Goal: Task Accomplishment & Management: Use online tool/utility

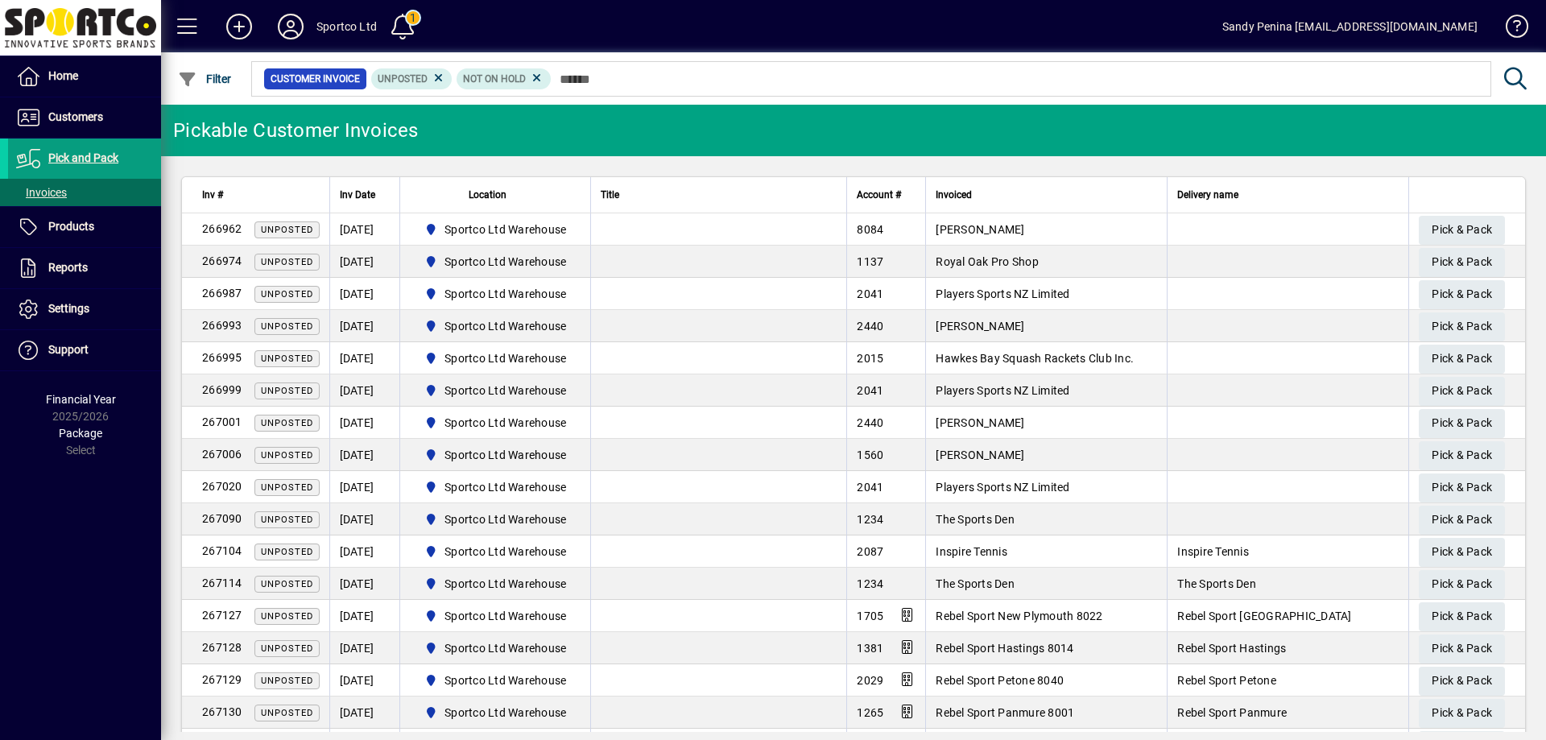
drag, startPoint x: 585, startPoint y: 86, endPoint x: 615, endPoint y: 96, distance: 31.3
click at [614, 96] on div "Customer Invoice Unposted Not On Hold" at bounding box center [870, 79] width 1242 height 42
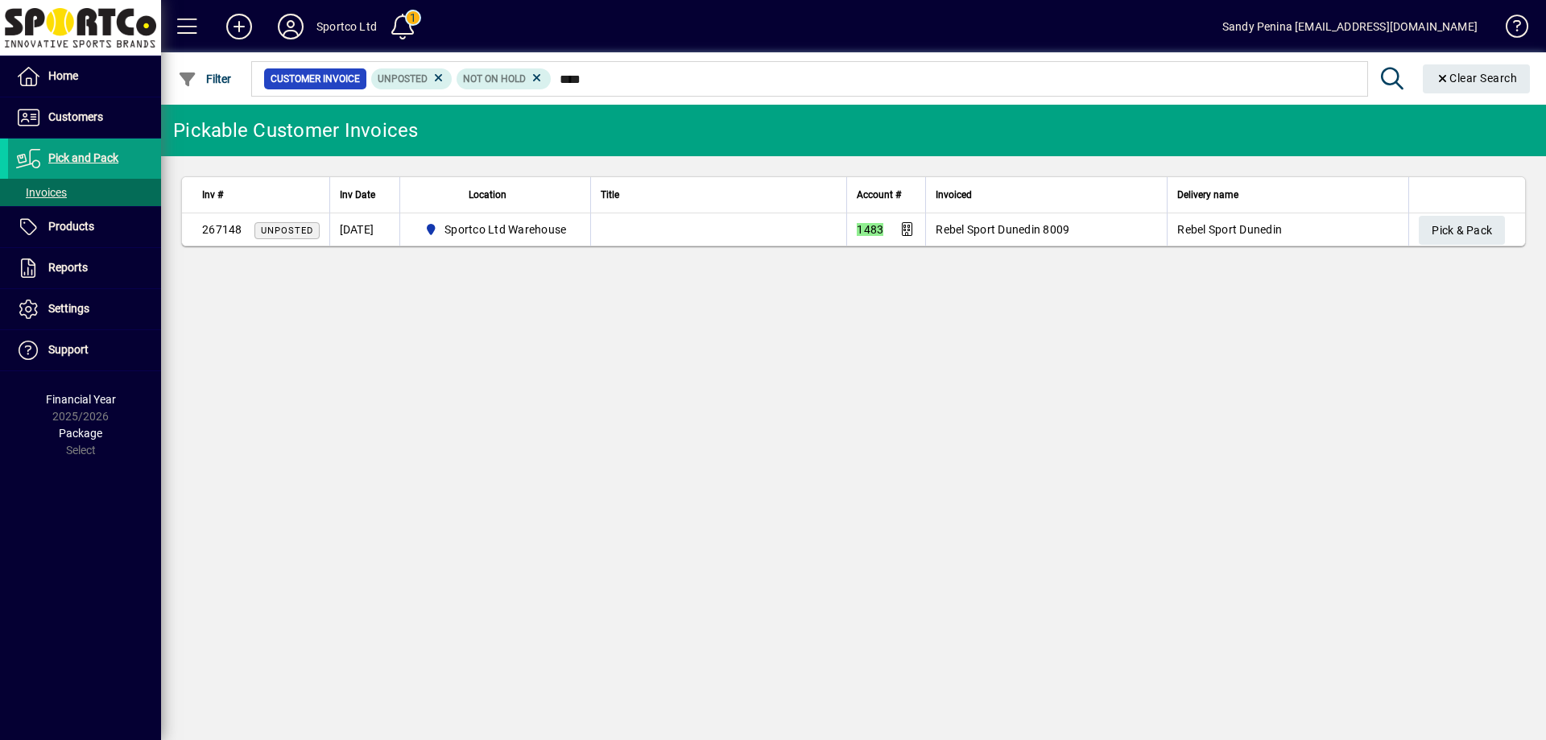
type input "****"
drag, startPoint x: 628, startPoint y: 90, endPoint x: 1005, endPoint y: 288, distance: 425.7
click at [1005, 288] on div "Pickable Customer Invoices Inv # Inv Date Location Title Account # Invoiced Del…" at bounding box center [853, 422] width 1385 height 635
click at [1470, 225] on span "Pick & Pack" at bounding box center [1462, 230] width 60 height 27
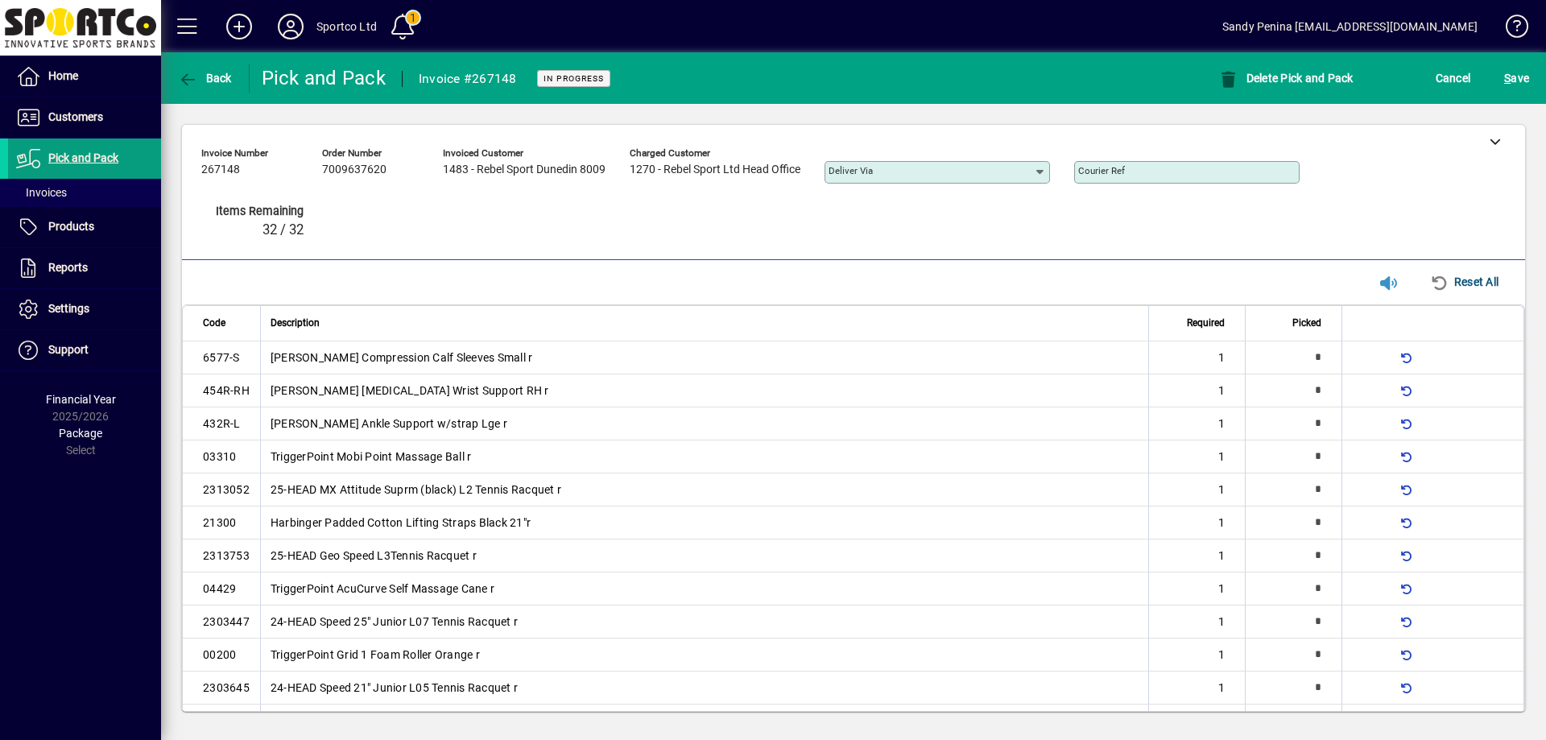
type input "*"
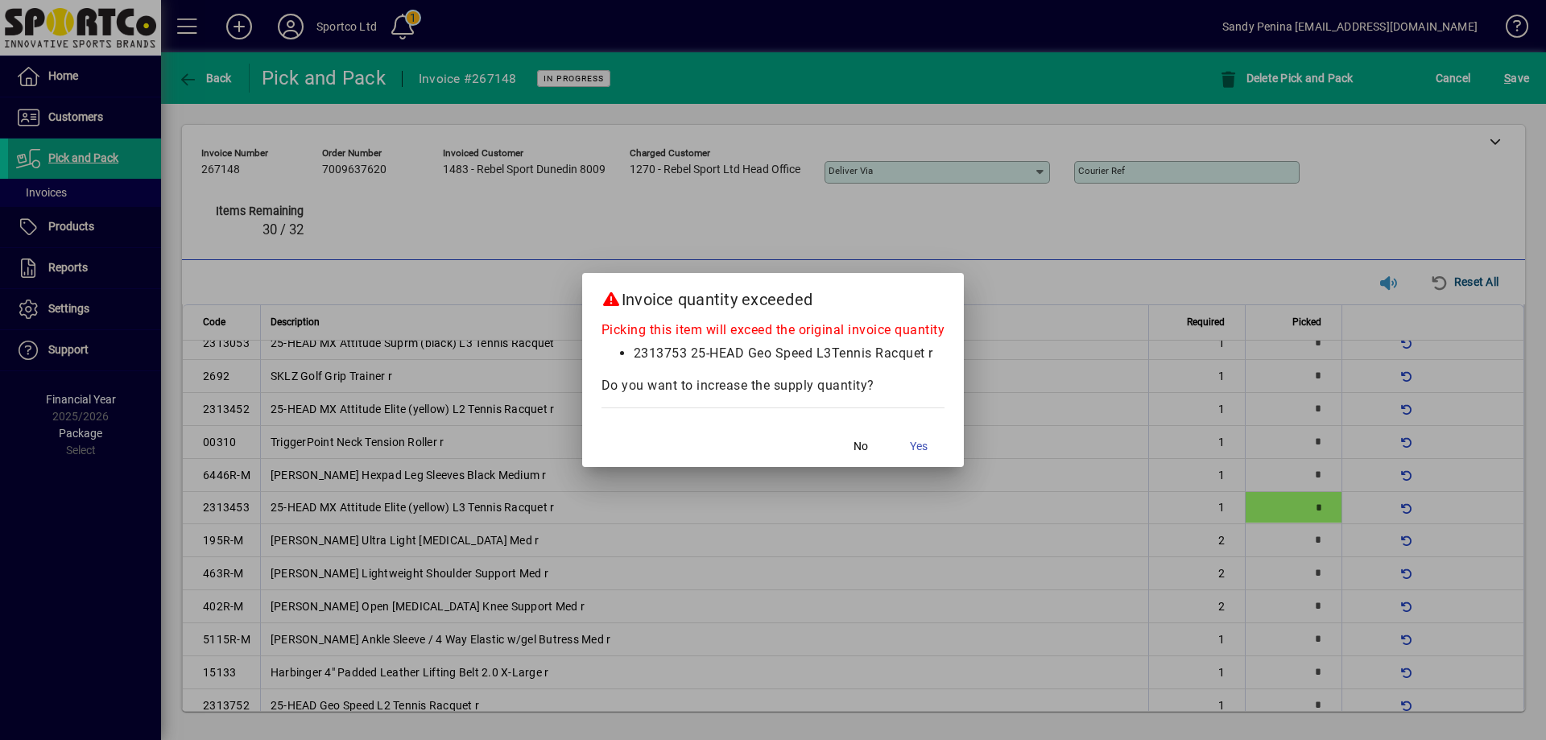
scroll to position [48, 0]
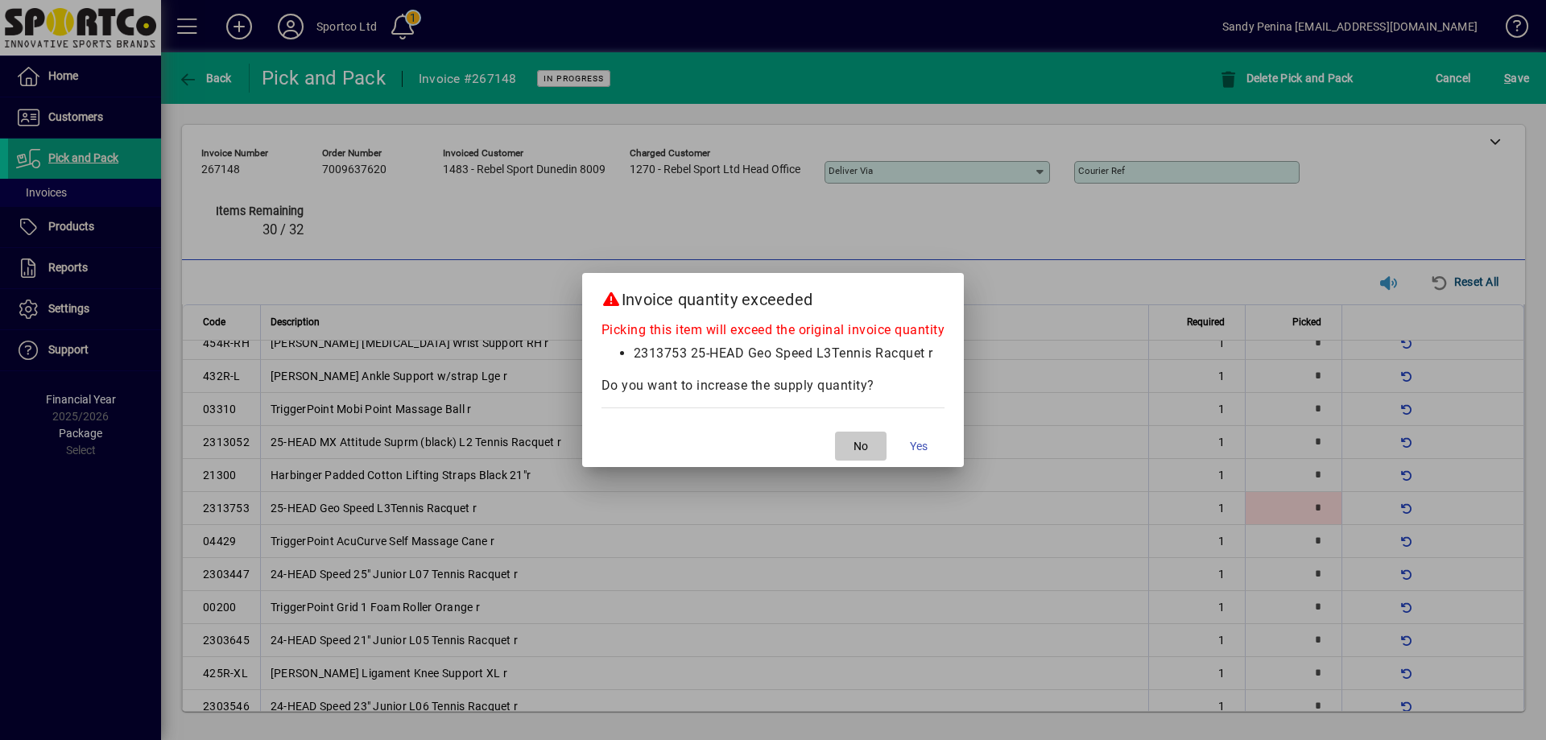
click at [855, 444] on span "No" at bounding box center [860, 446] width 14 height 17
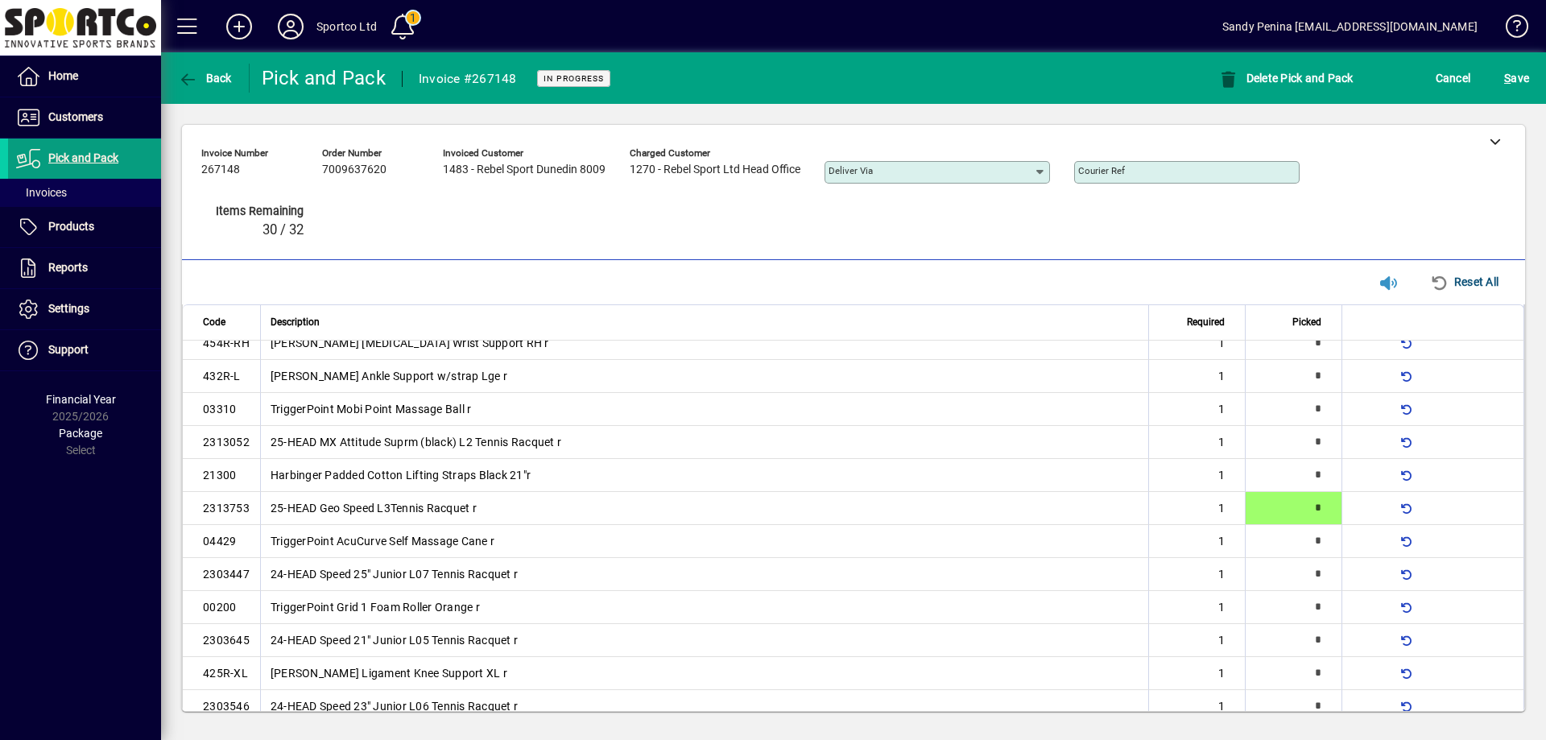
scroll to position [510, 0]
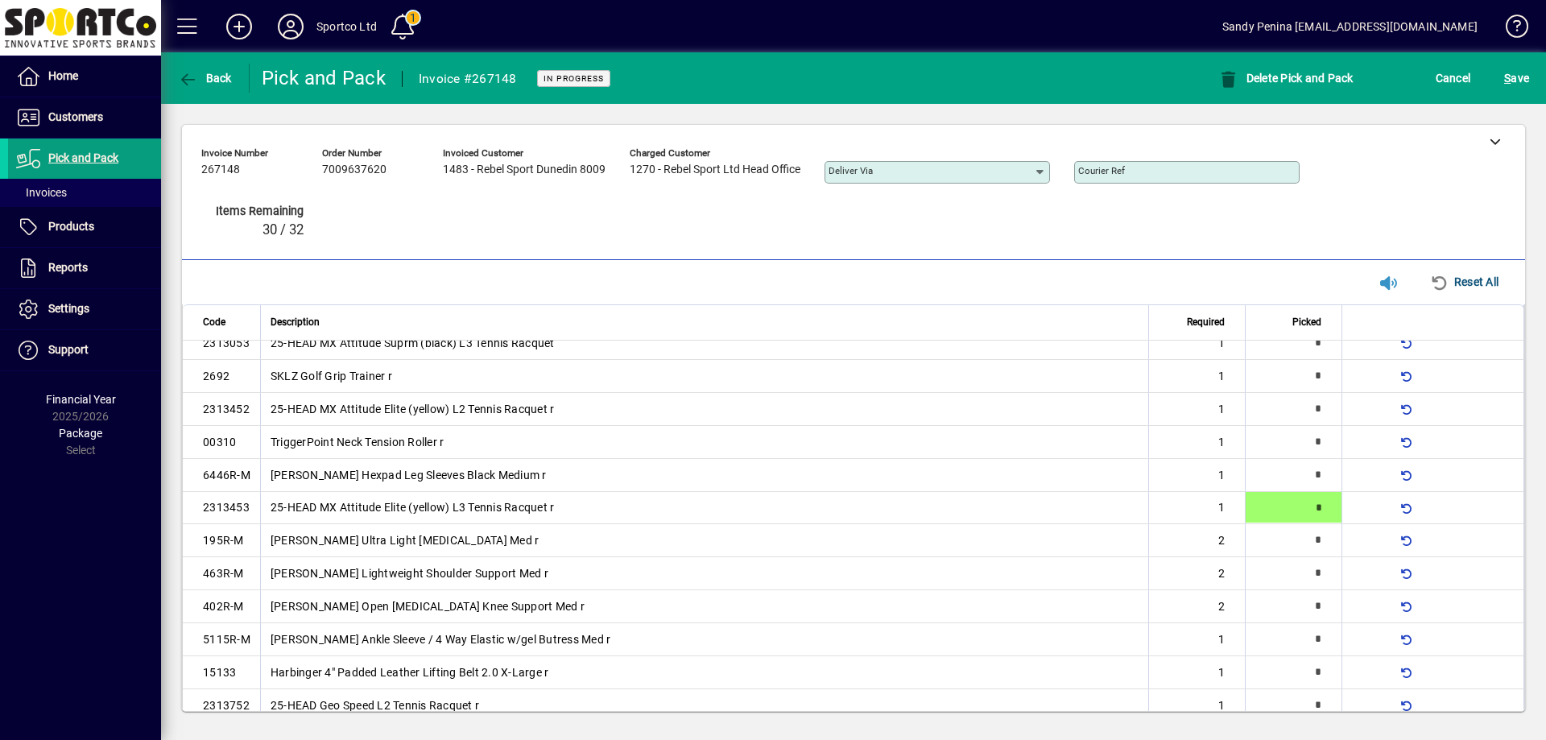
type input "*"
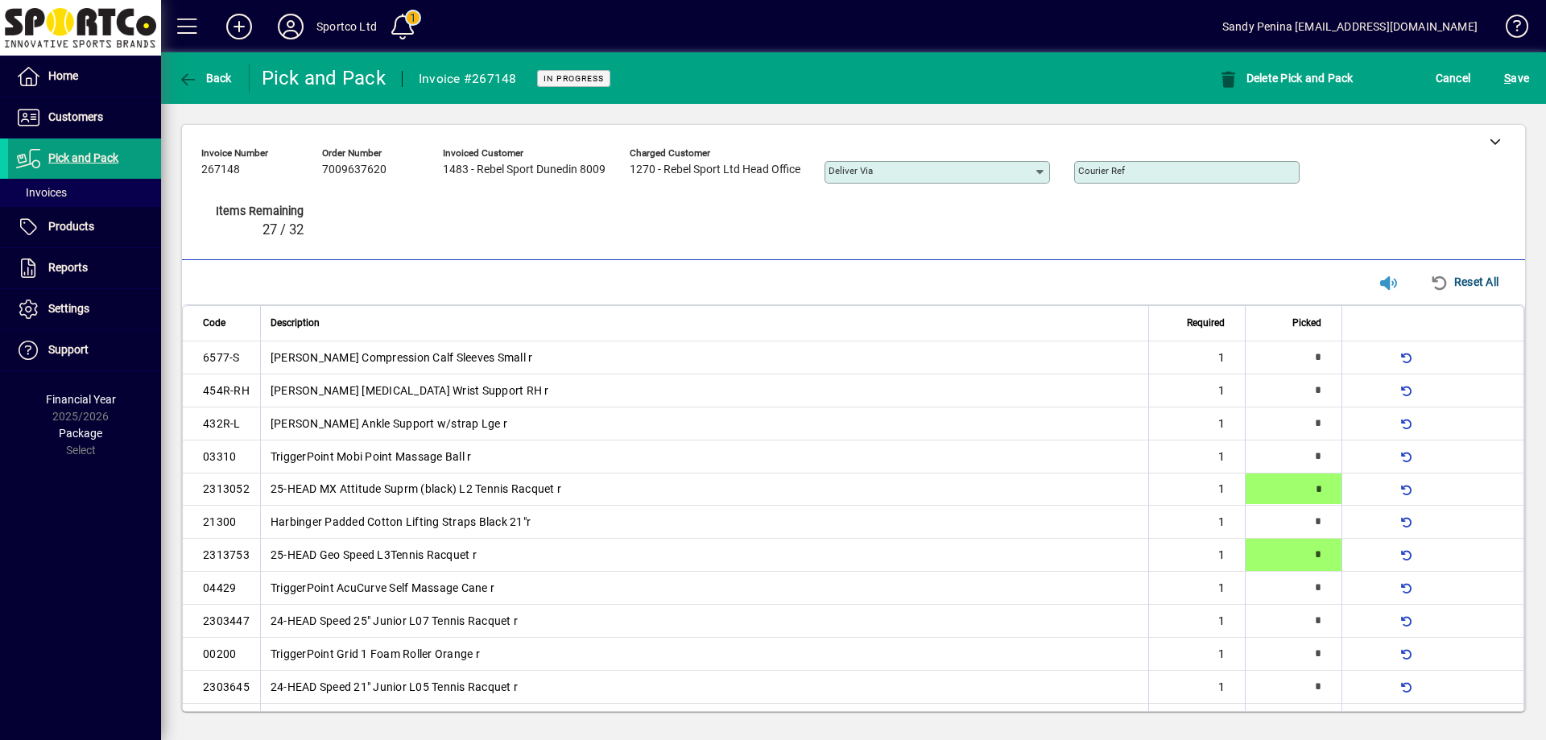
type input "*"
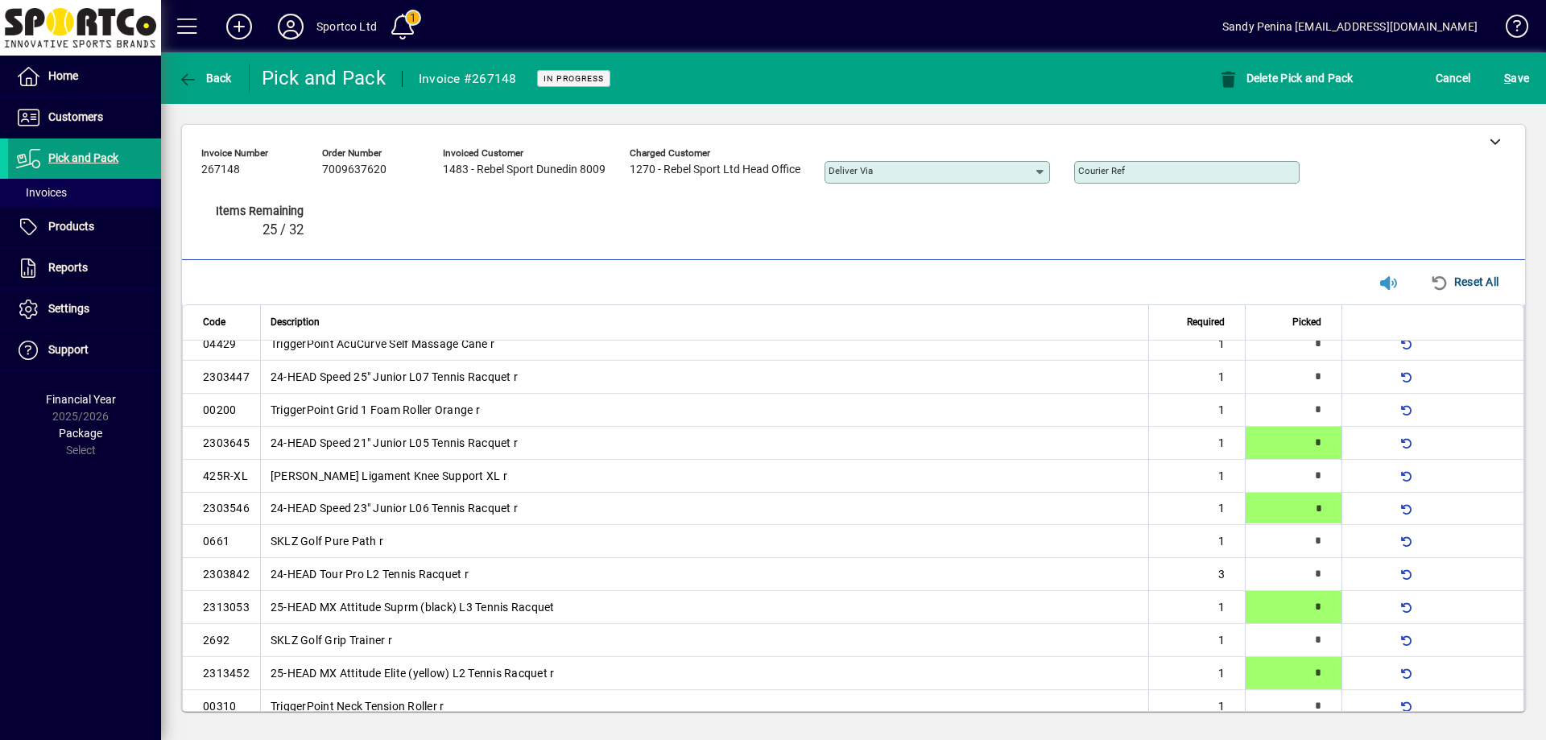
type input "*"
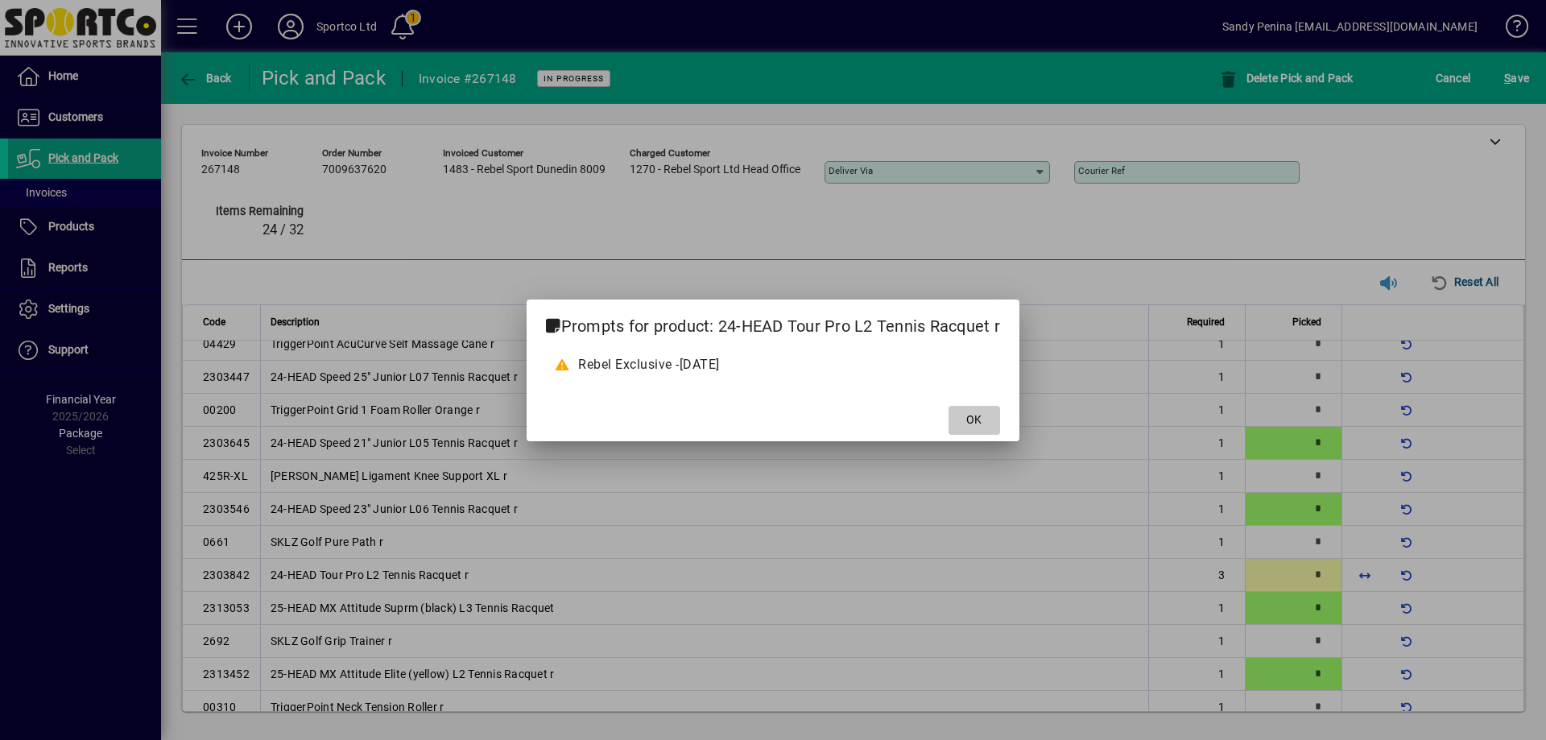
click at [980, 418] on span "OK" at bounding box center [973, 419] width 15 height 17
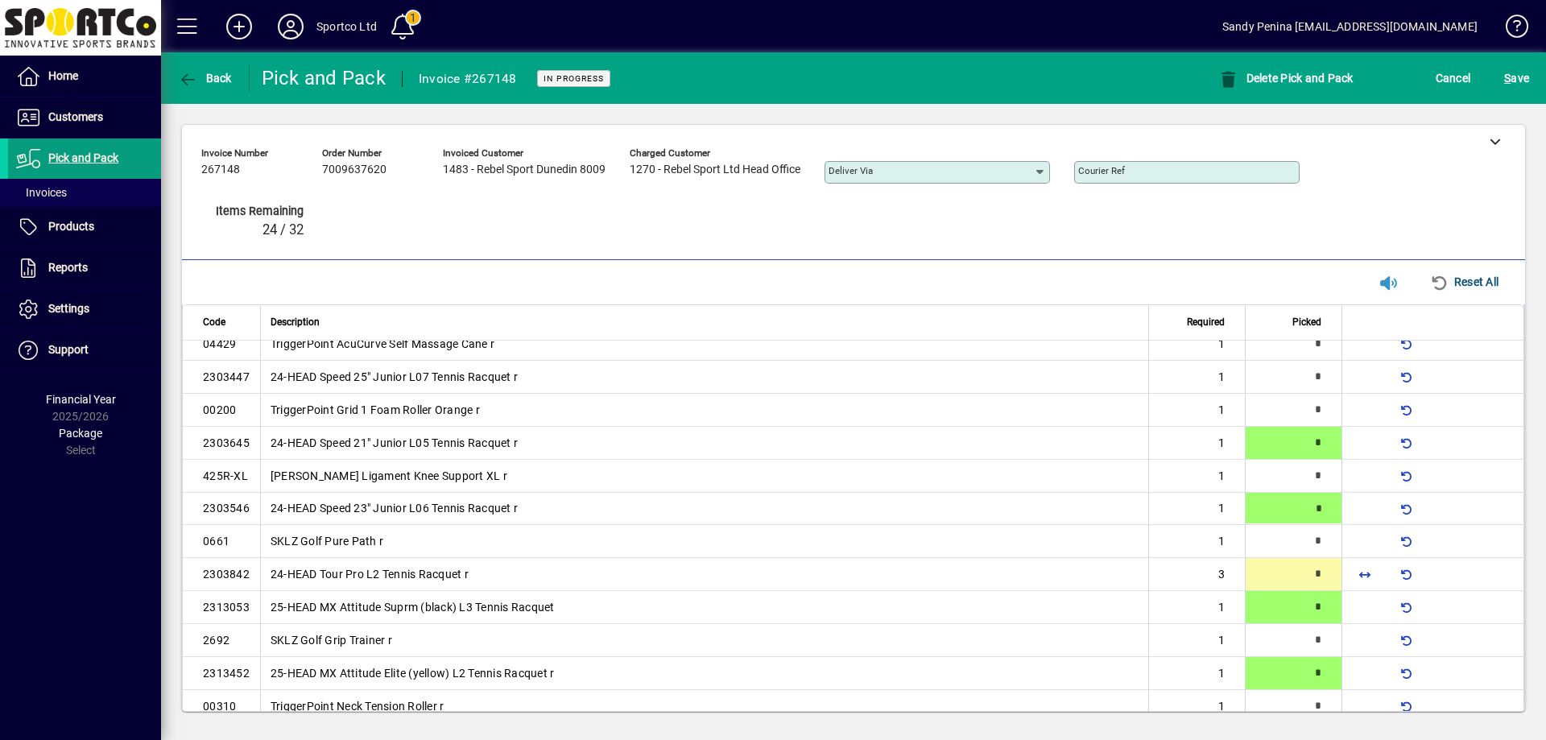
type input "*"
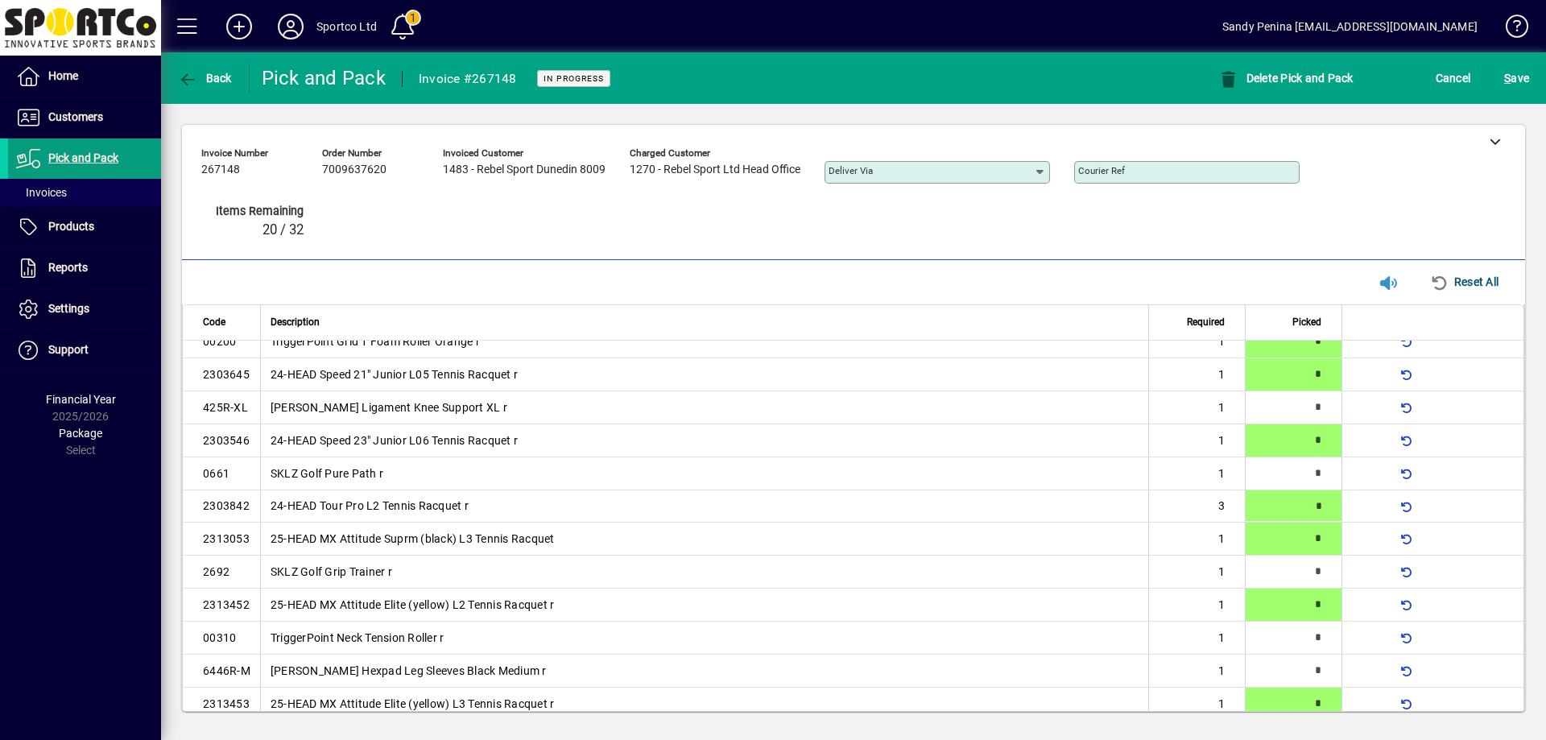
type input "*"
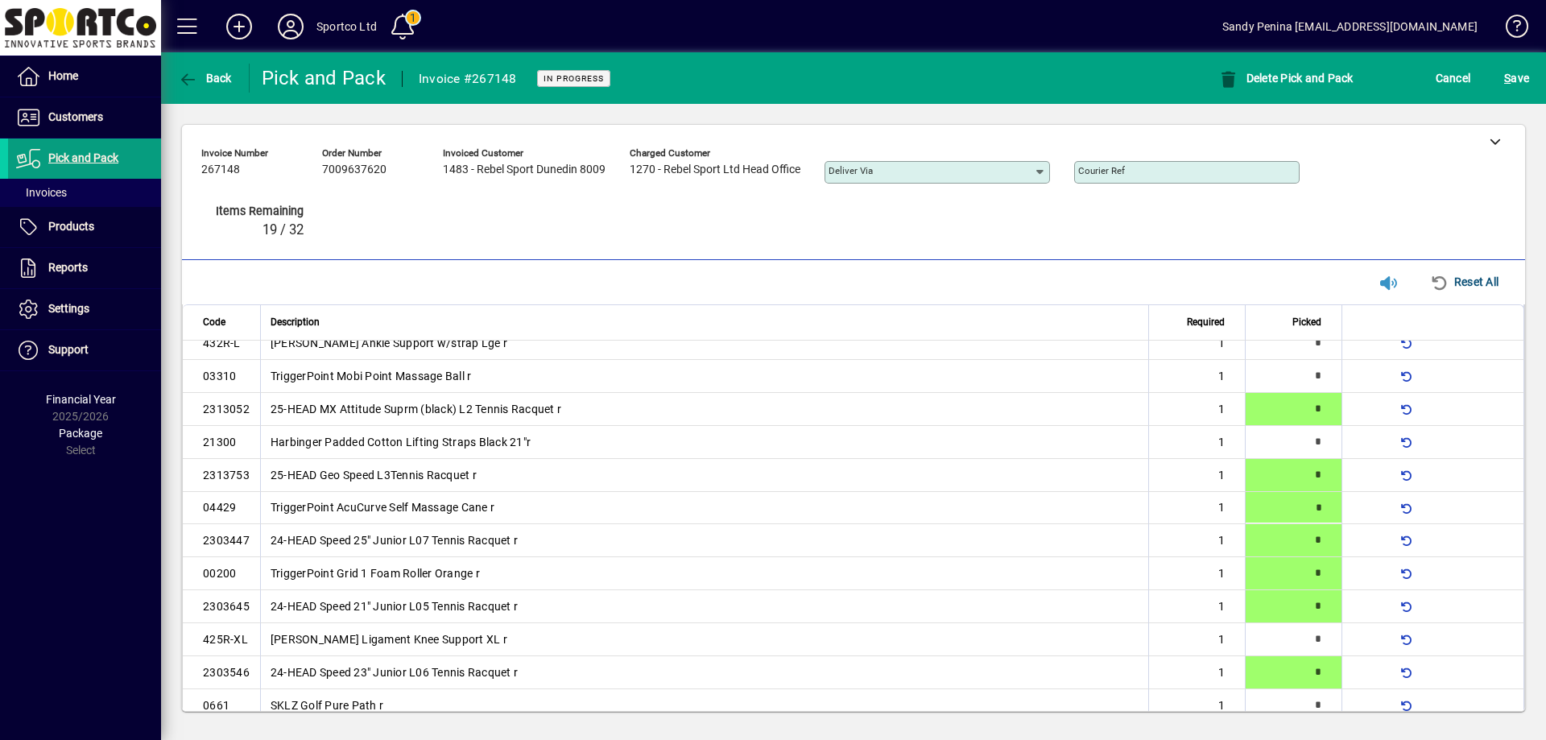
type input "*"
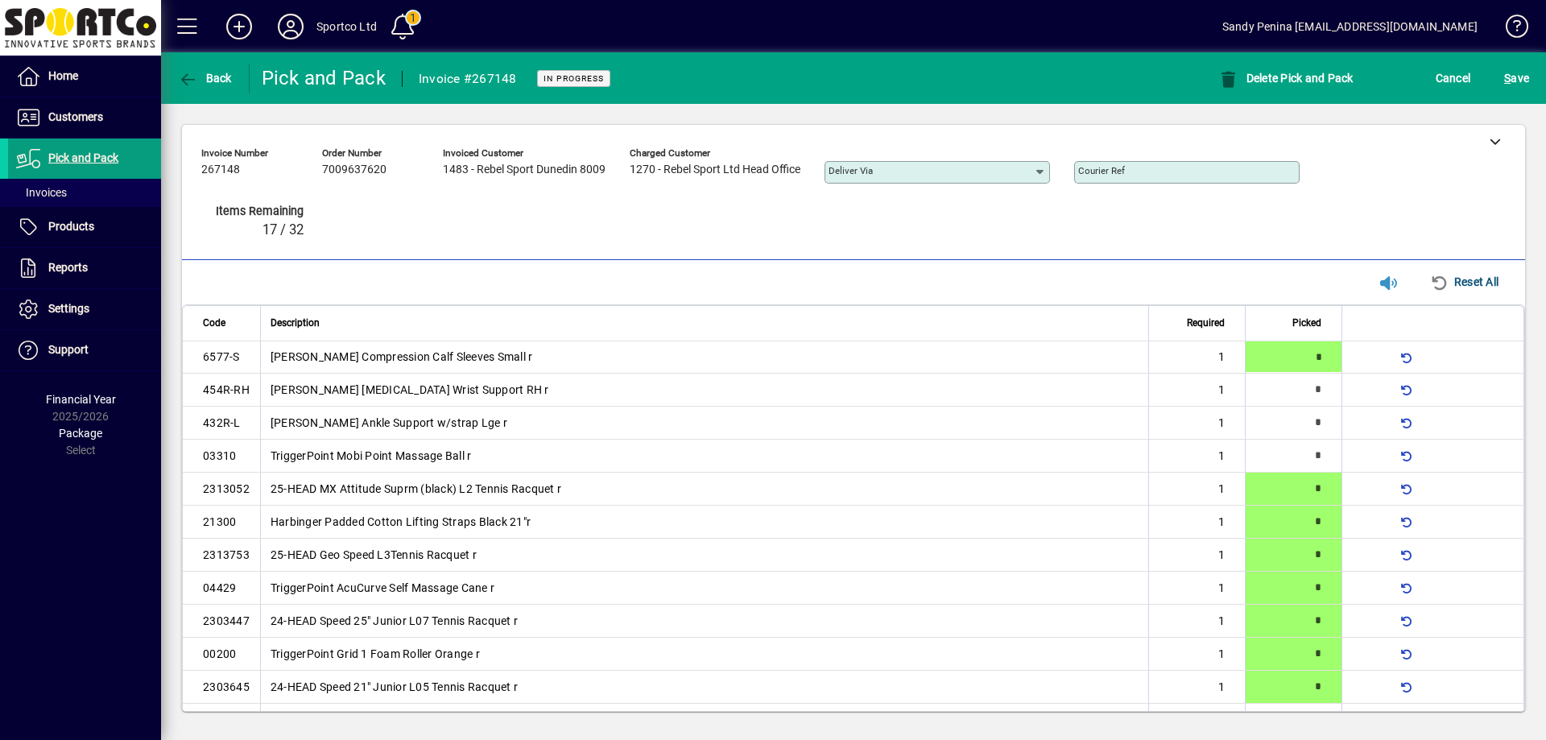
type input "*"
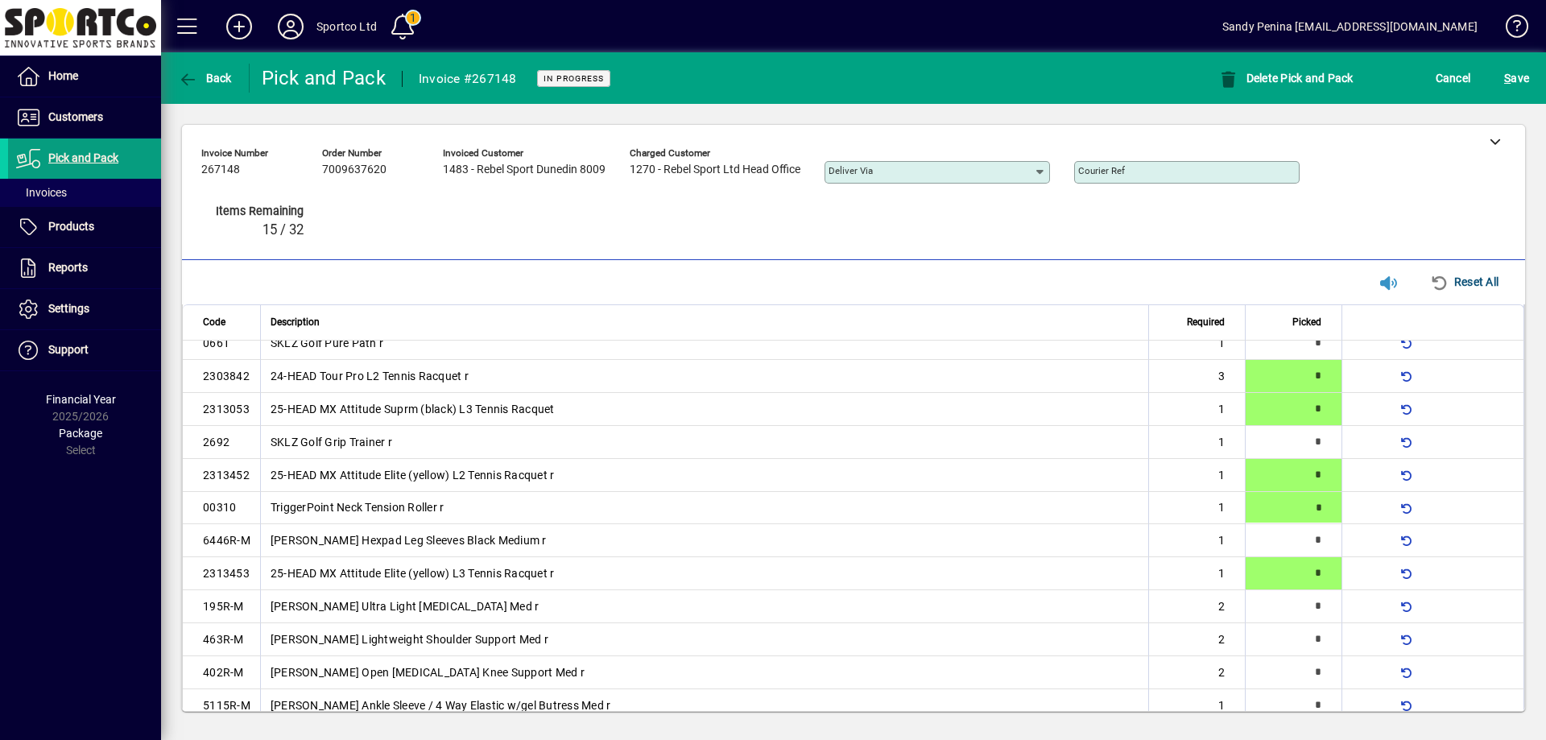
type input "*"
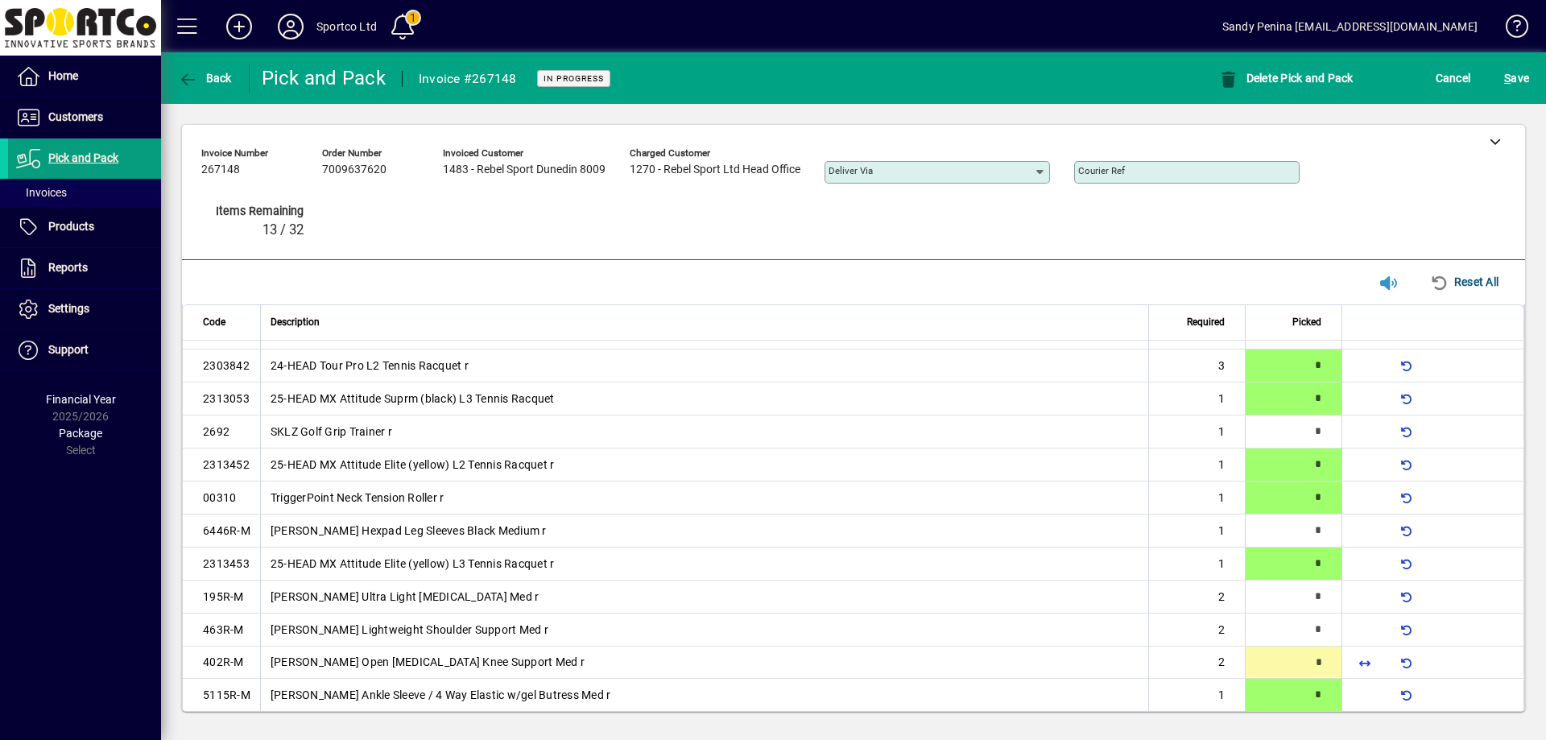
type input "*"
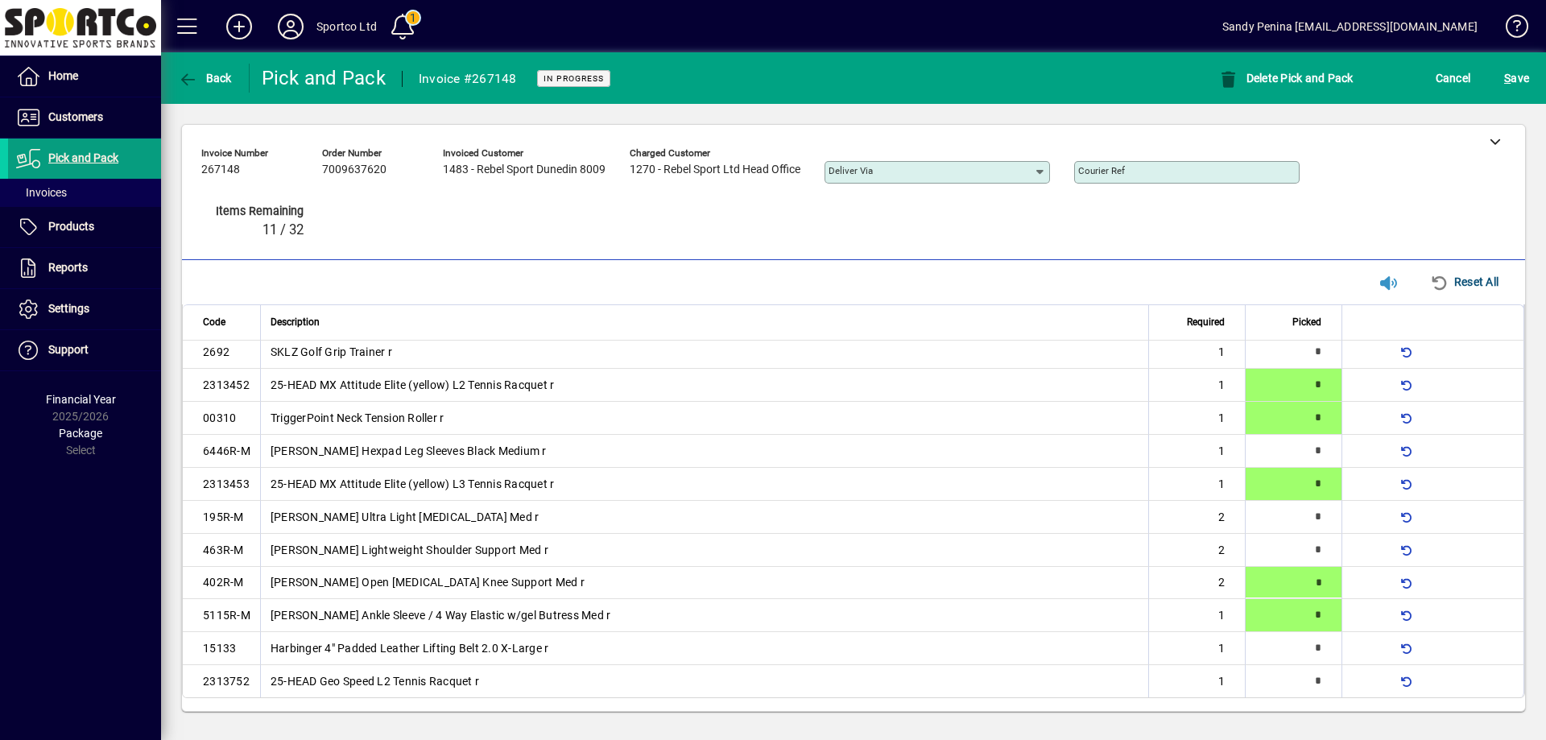
type input "*"
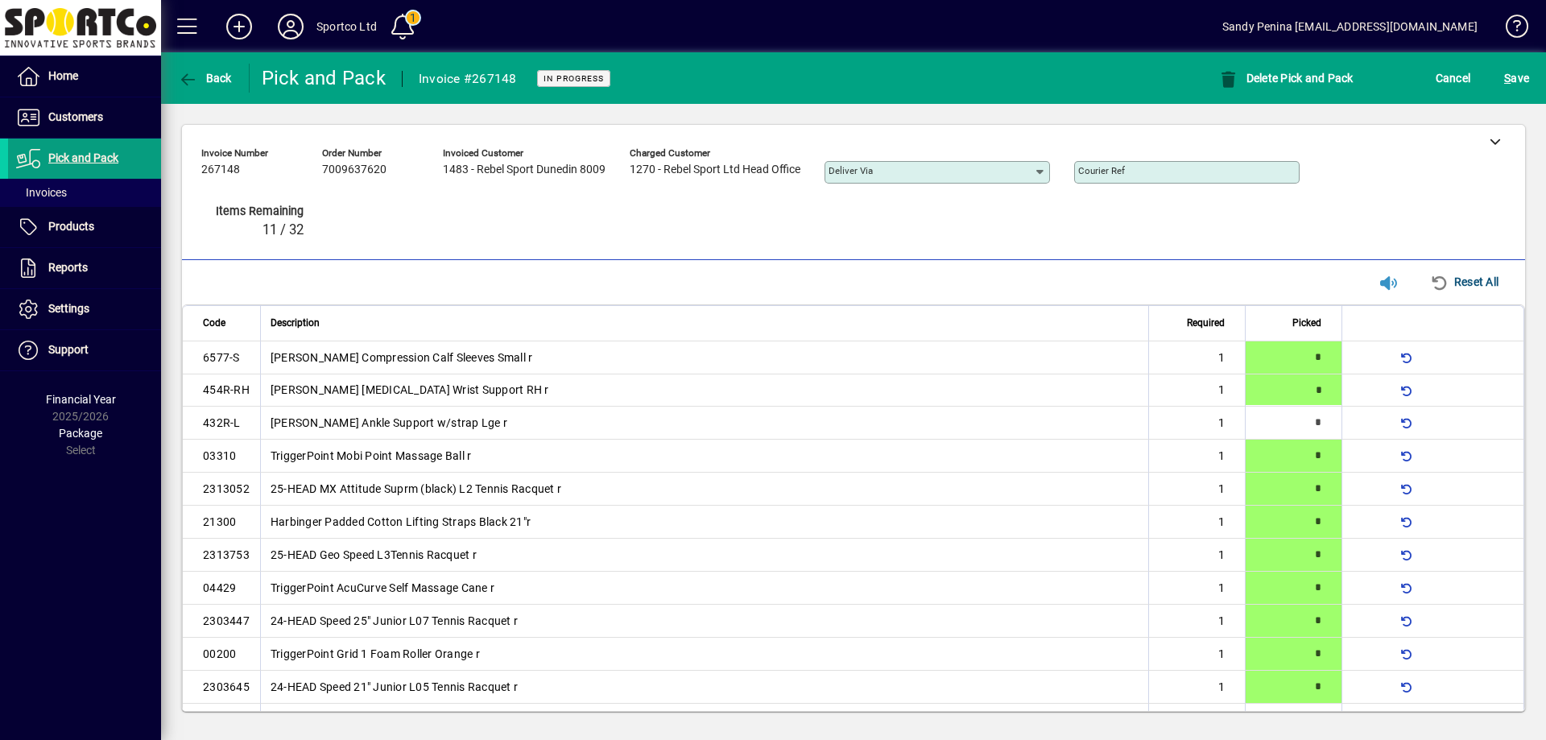
type input "*"
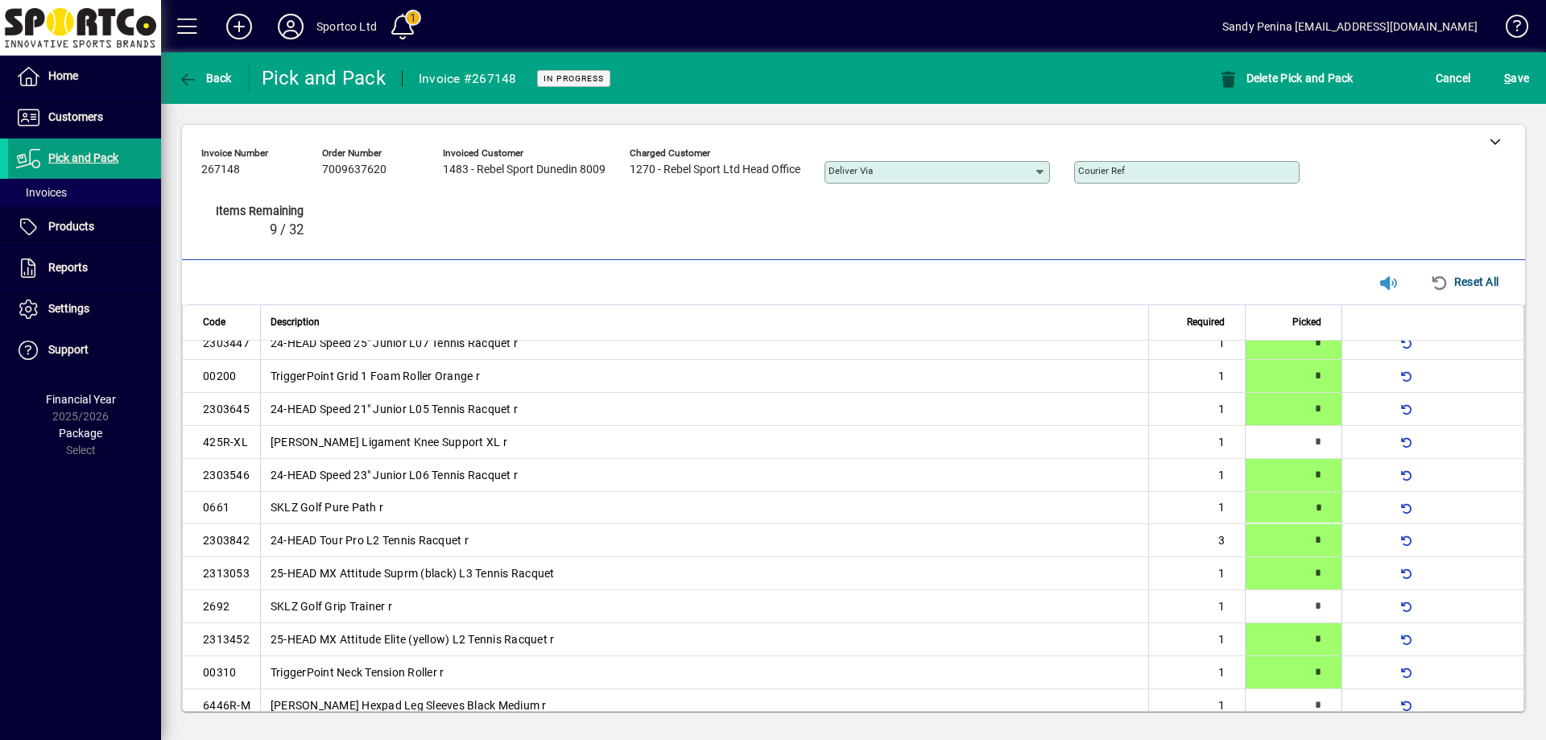
type input "*"
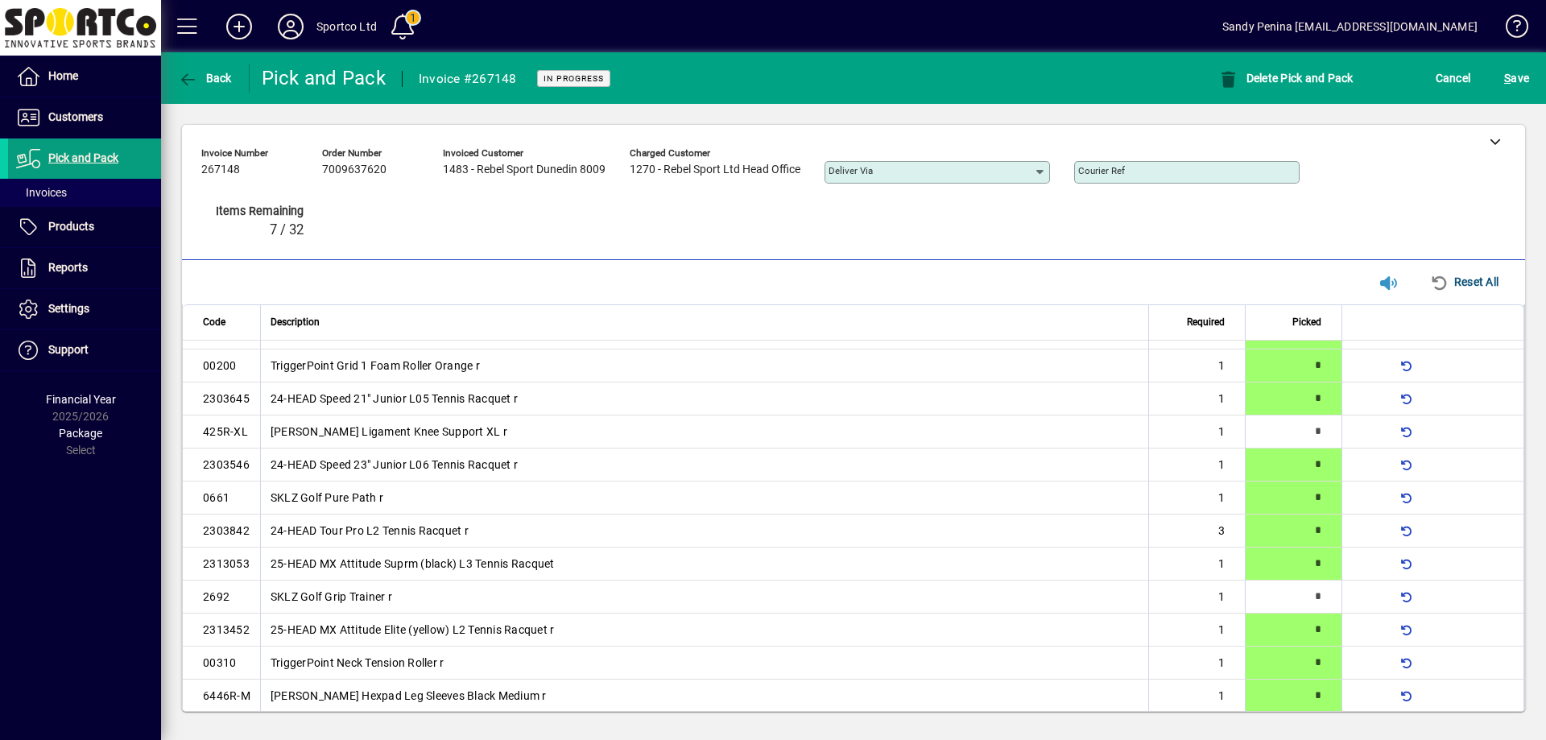
scroll to position [534, 0]
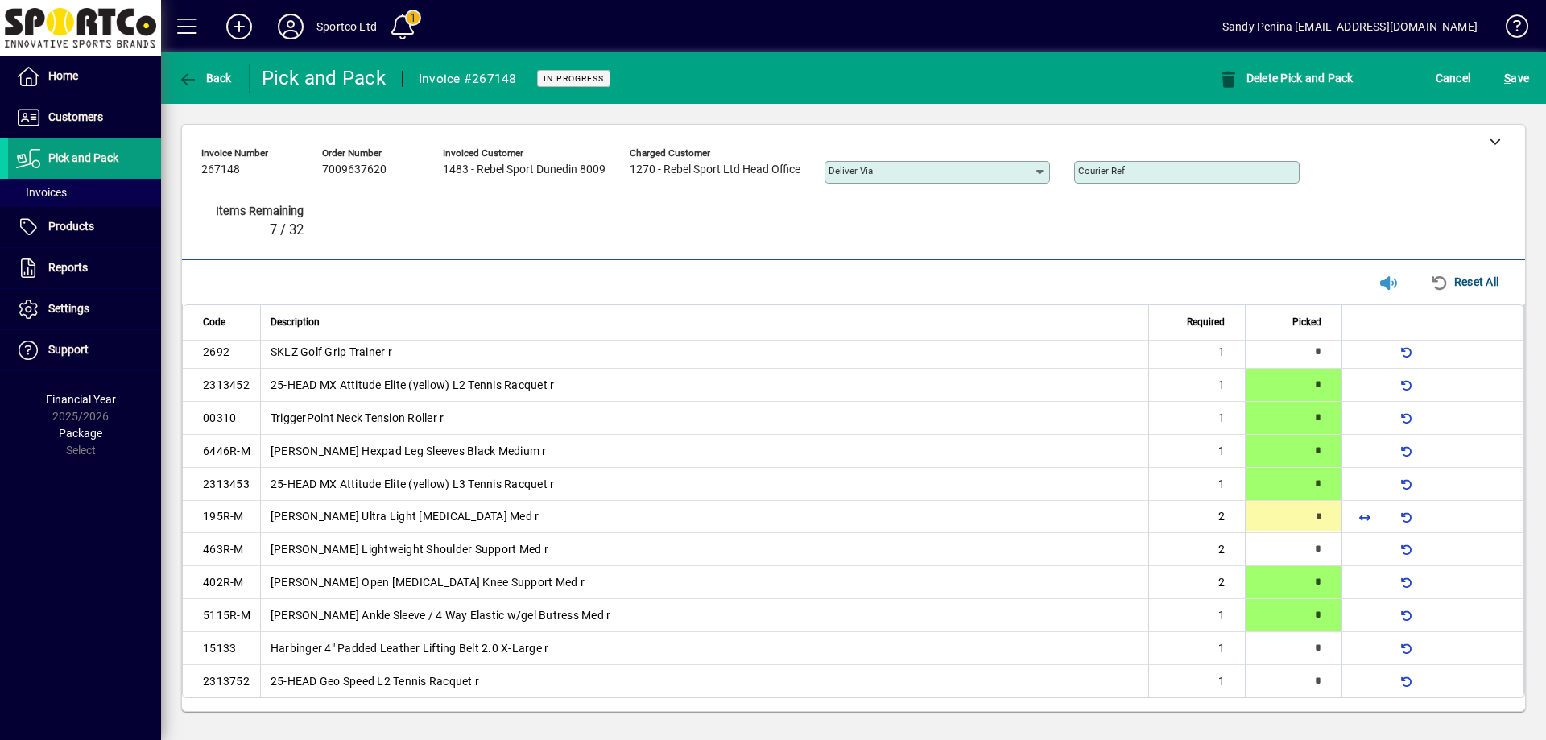
type input "*"
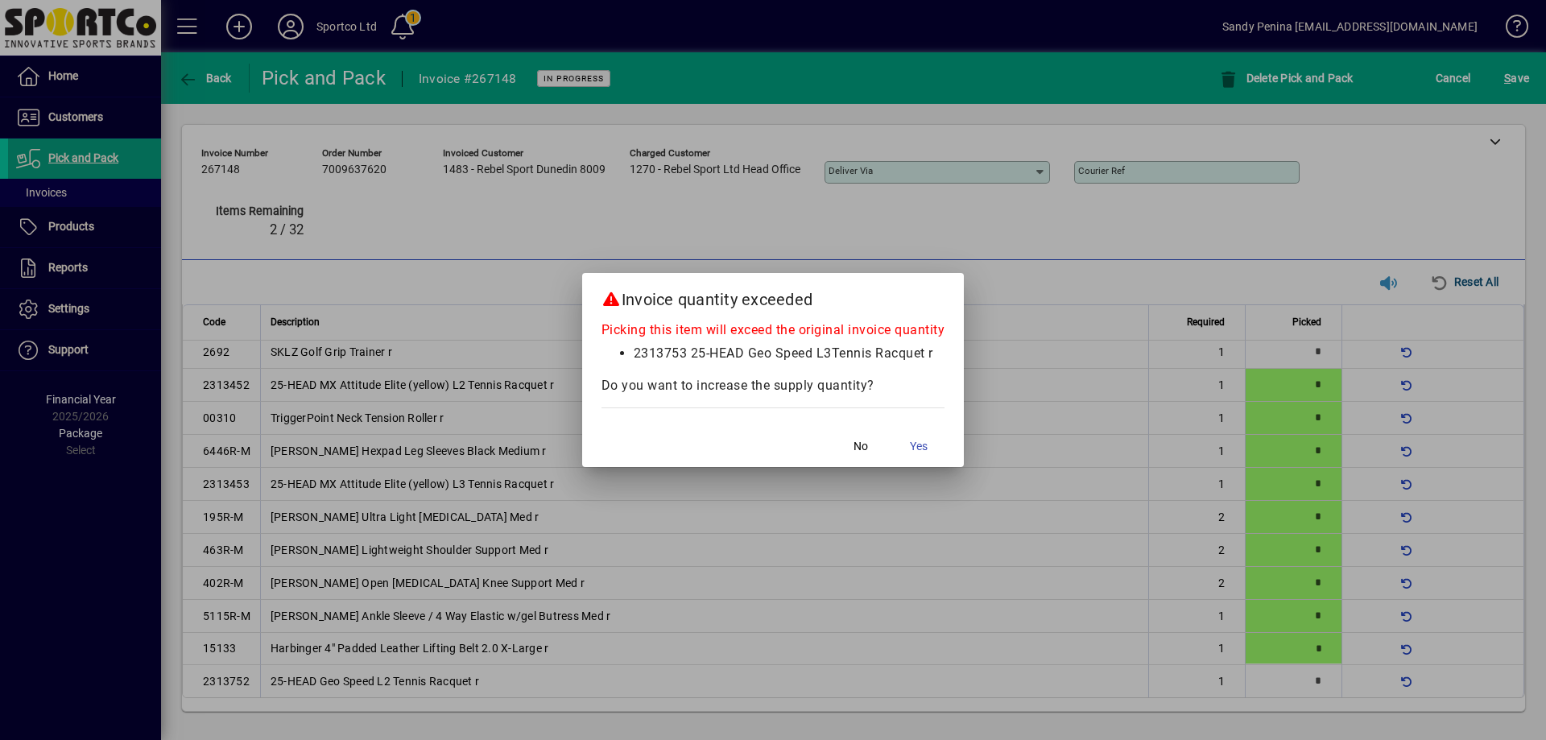
scroll to position [48, 0]
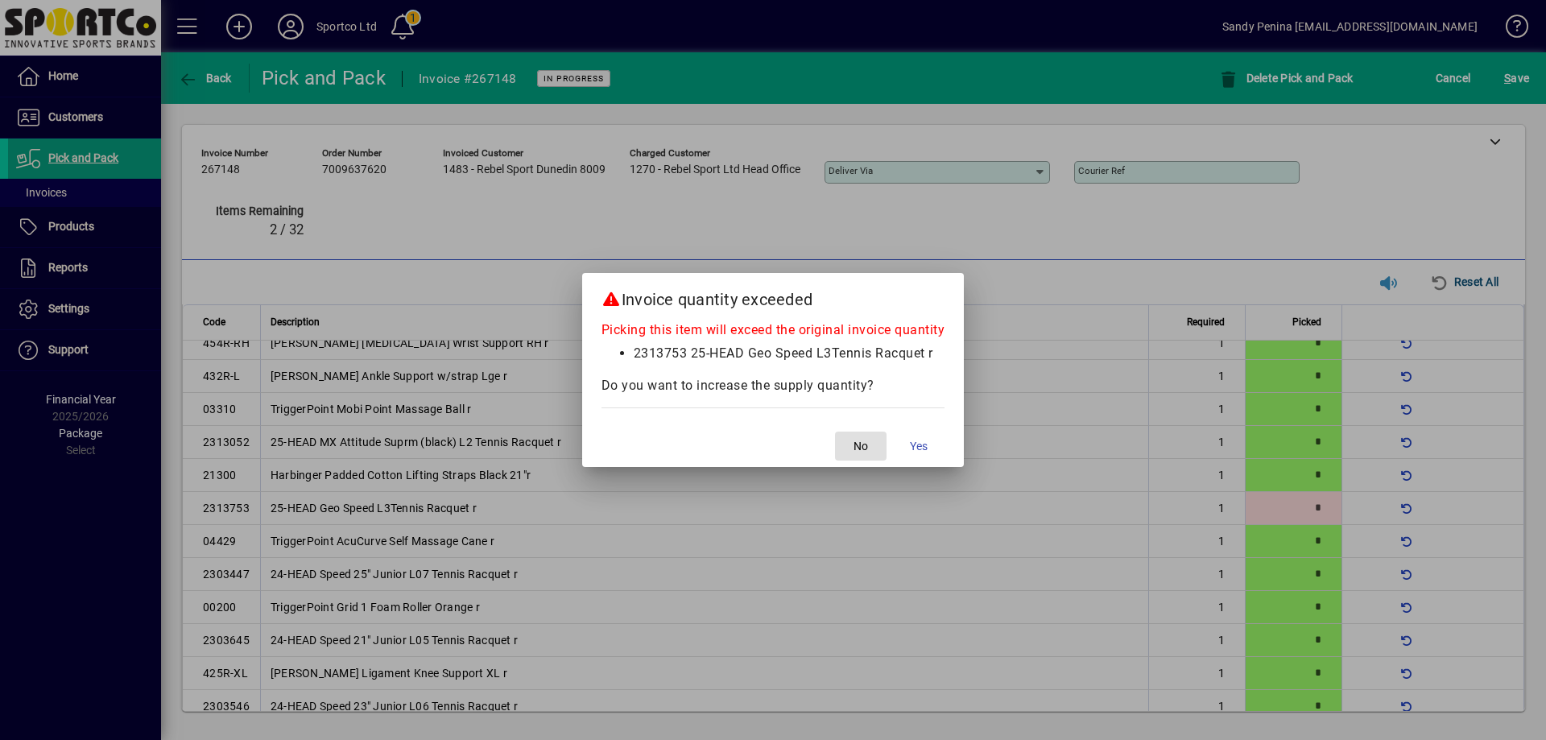
click at [847, 442] on span "button" at bounding box center [861, 446] width 52 height 39
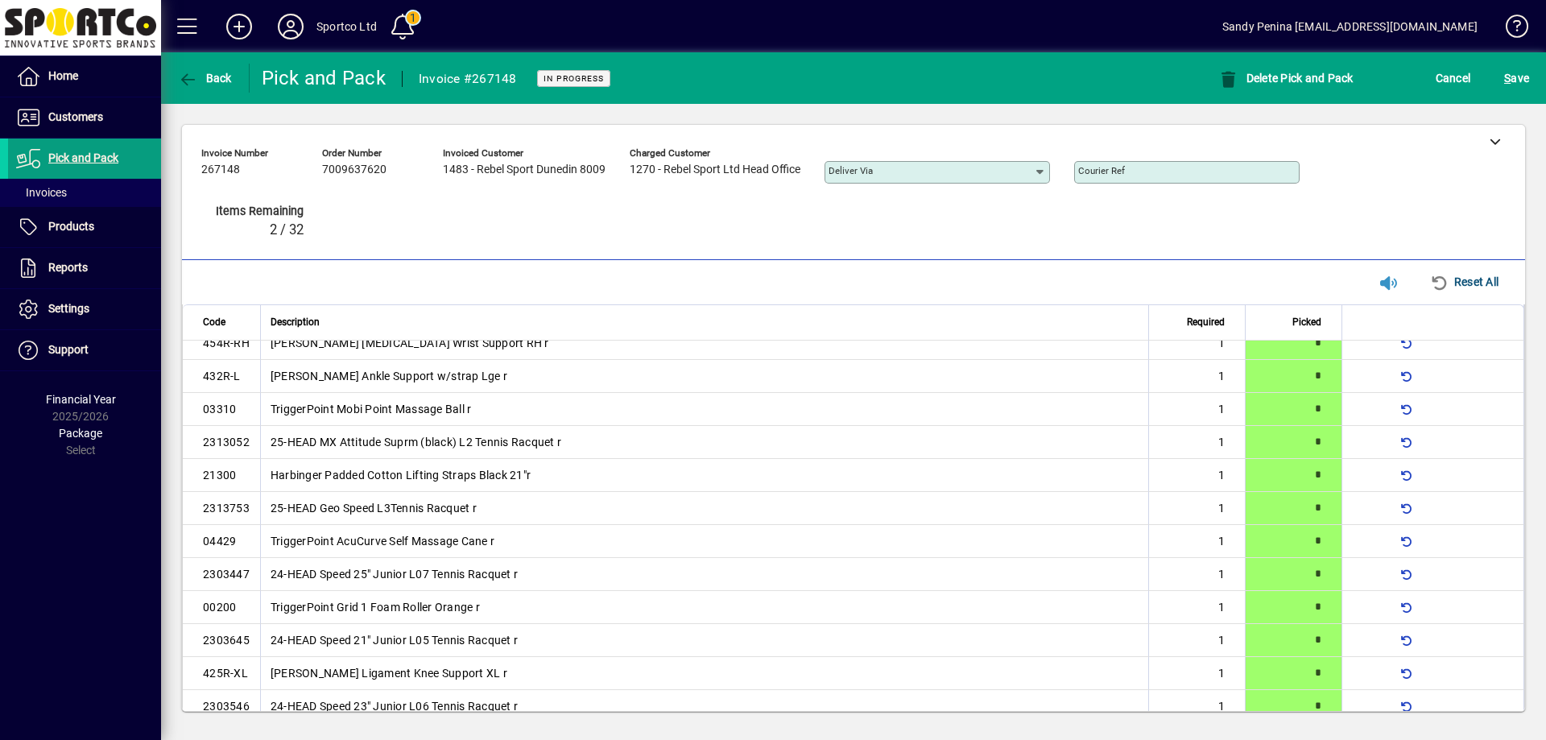
scroll to position [534, 0]
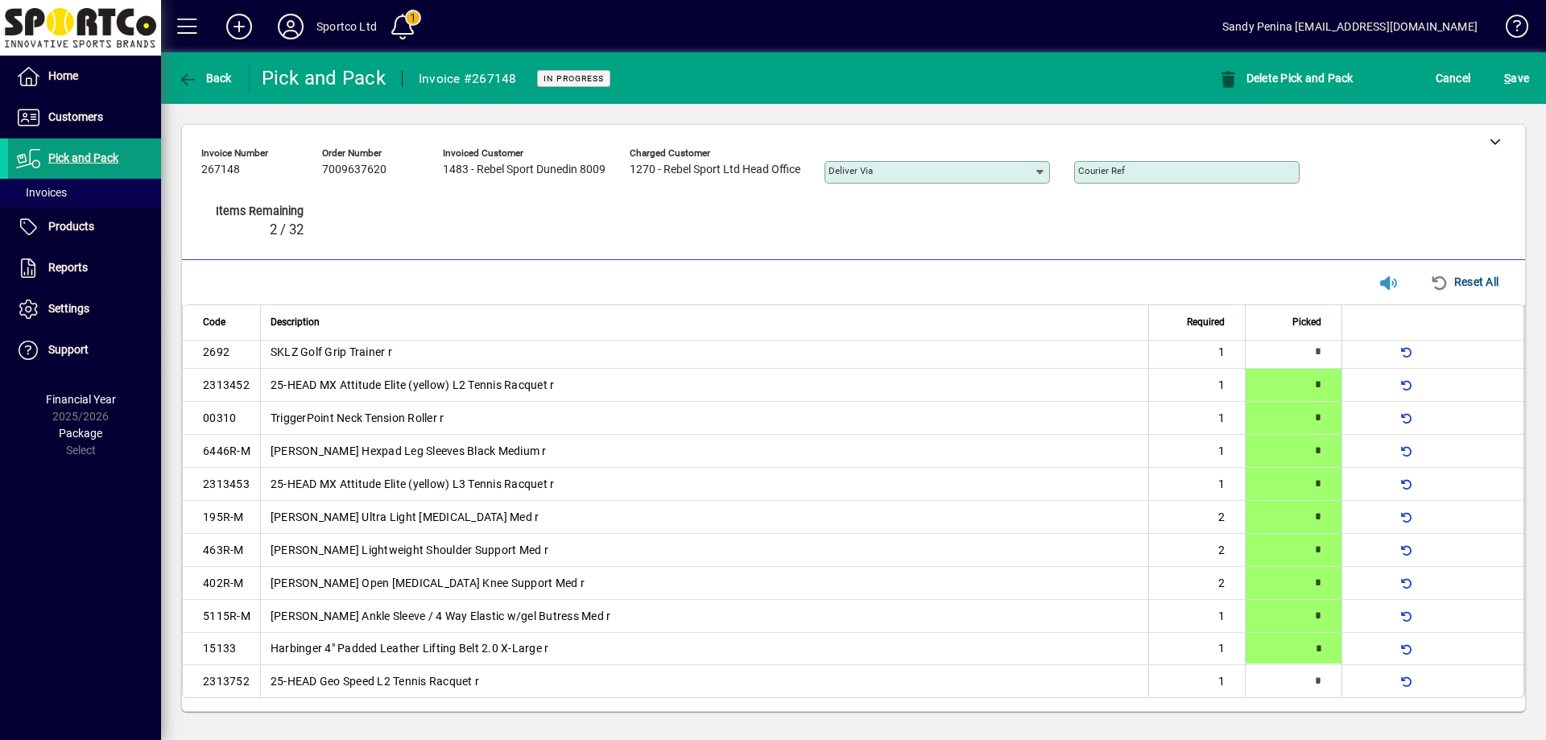
type input "*"
click at [1505, 76] on span "S" at bounding box center [1507, 78] width 6 height 13
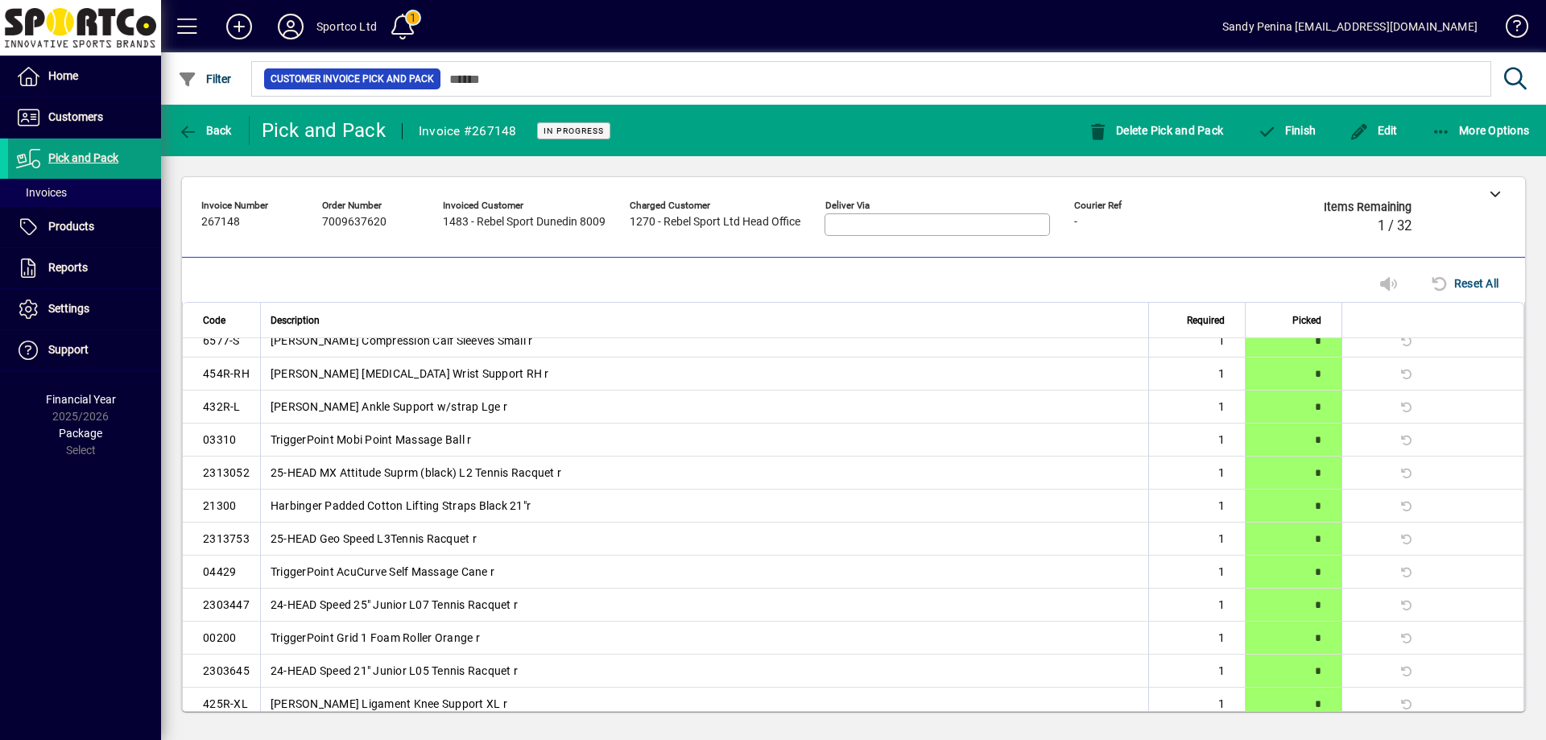
scroll to position [0, 0]
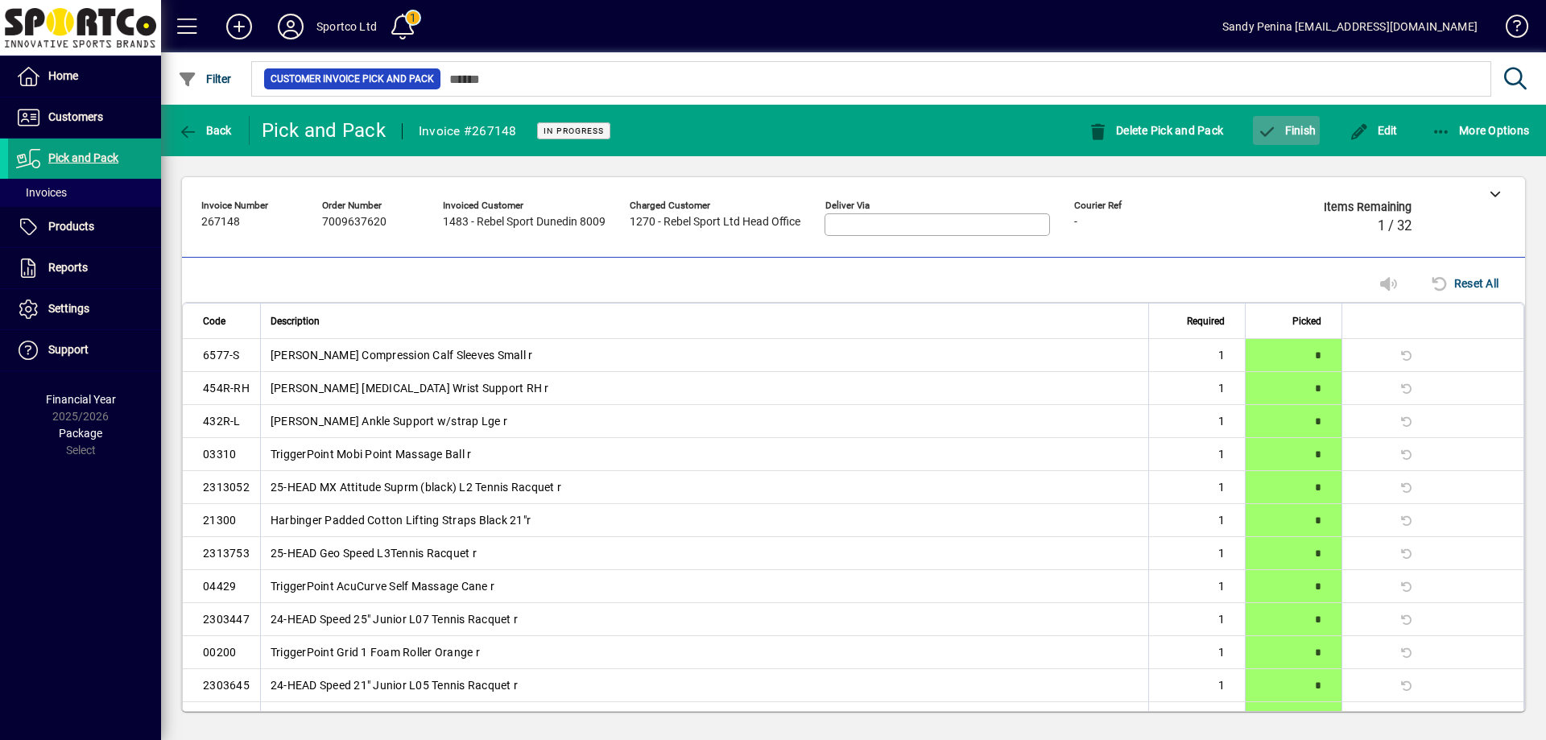
click at [1286, 136] on span "Finish" at bounding box center [1286, 130] width 59 height 13
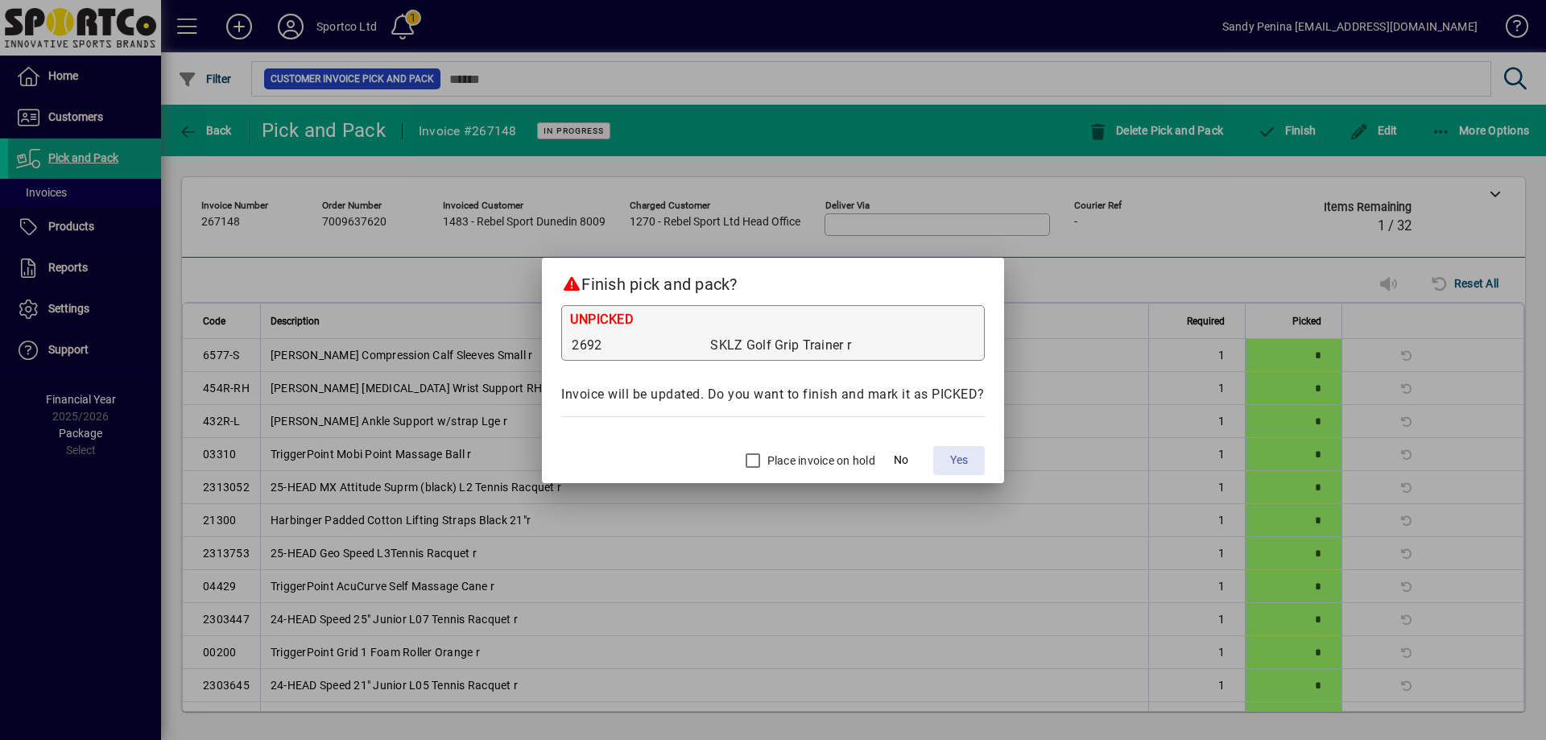
click at [957, 457] on span "Yes" at bounding box center [959, 460] width 18 height 17
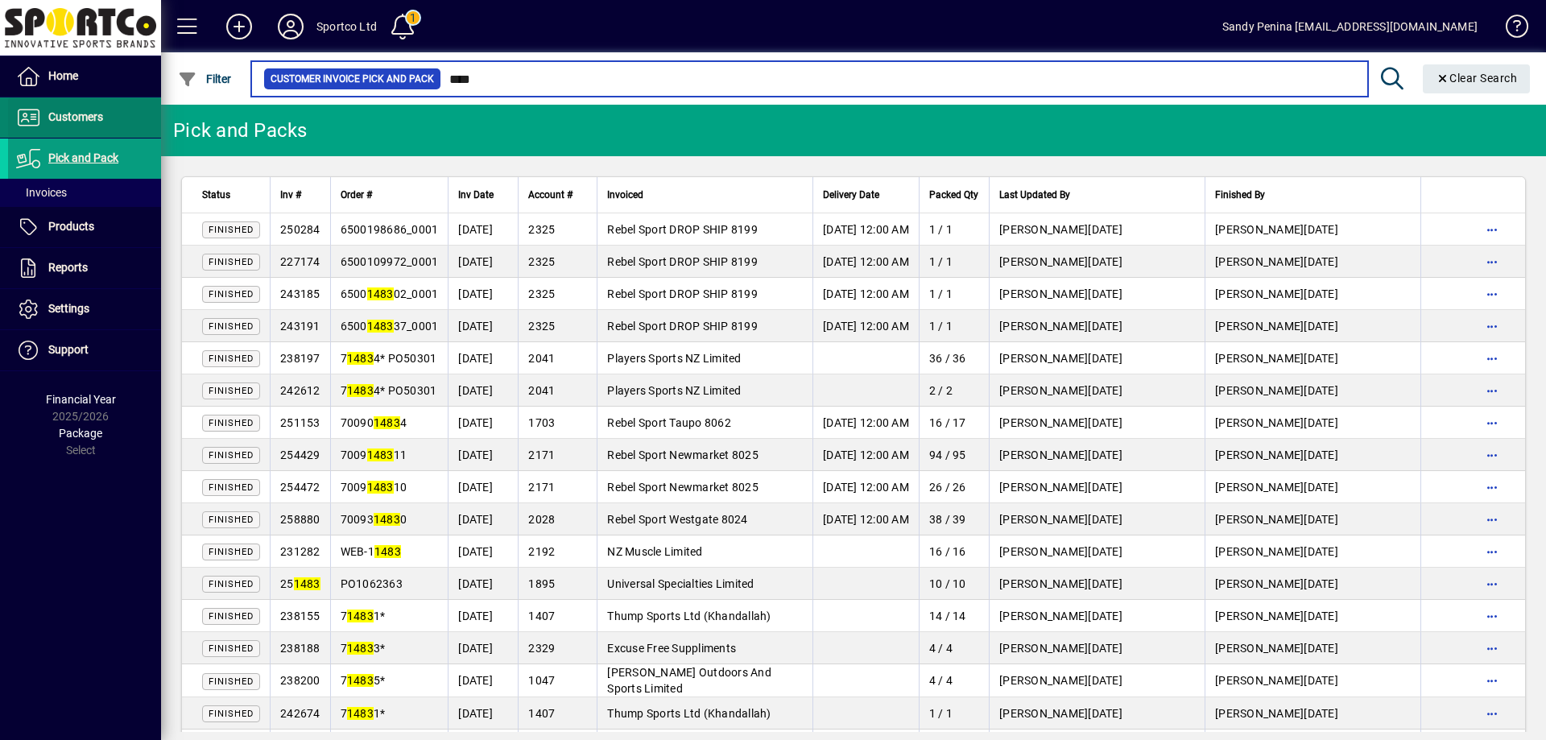
type input "****"
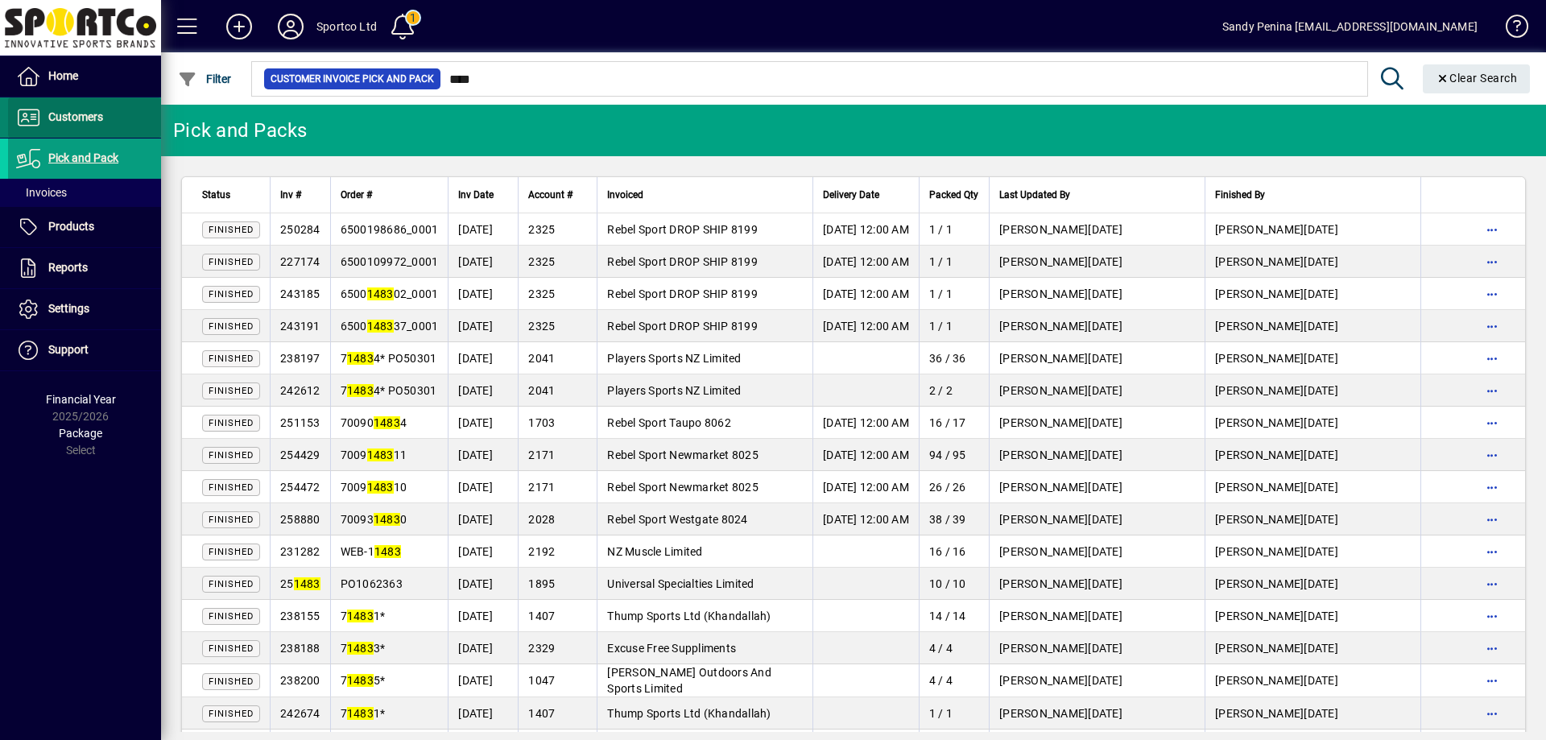
click at [108, 112] on span at bounding box center [84, 117] width 153 height 39
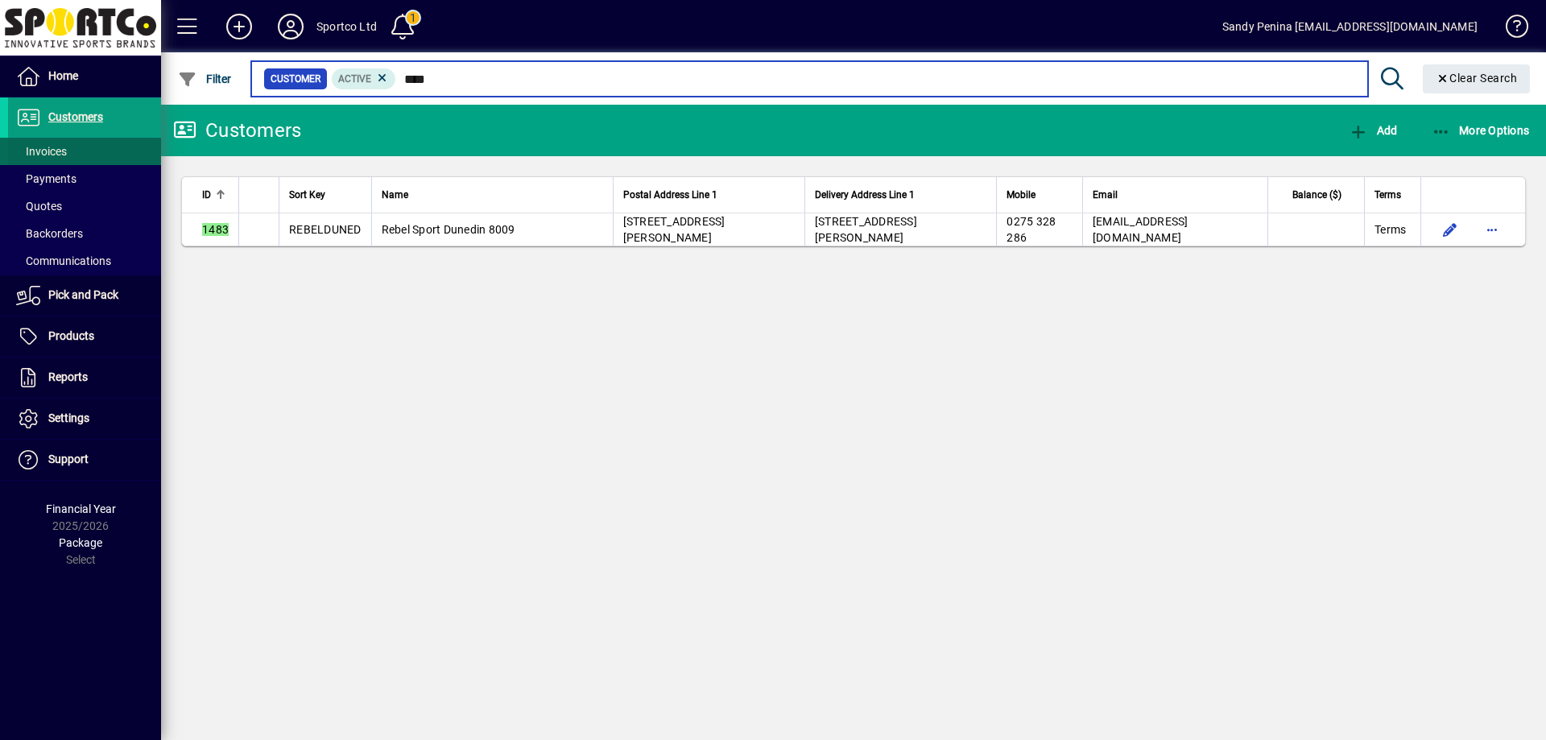
type input "****"
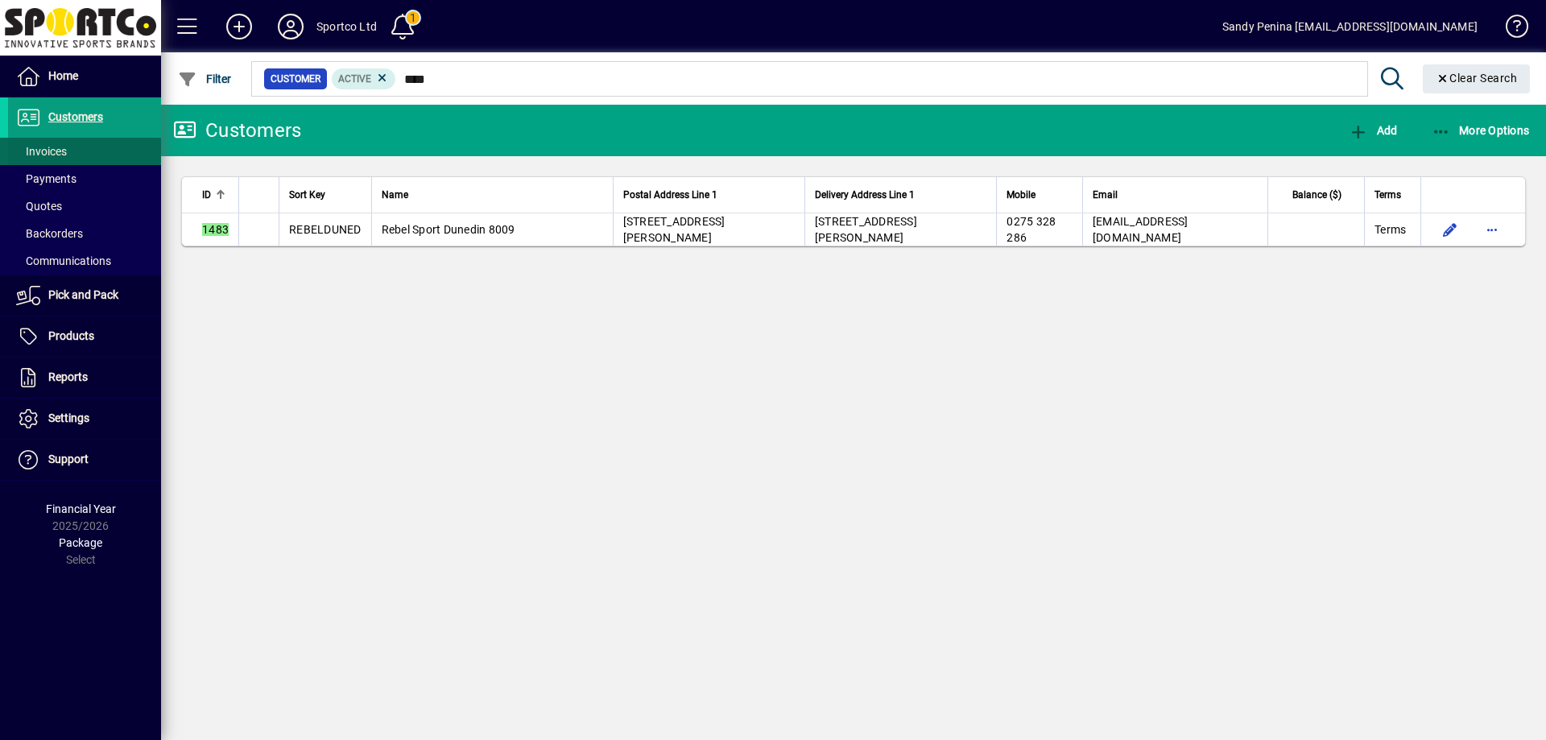
click at [80, 152] on span at bounding box center [84, 151] width 153 height 39
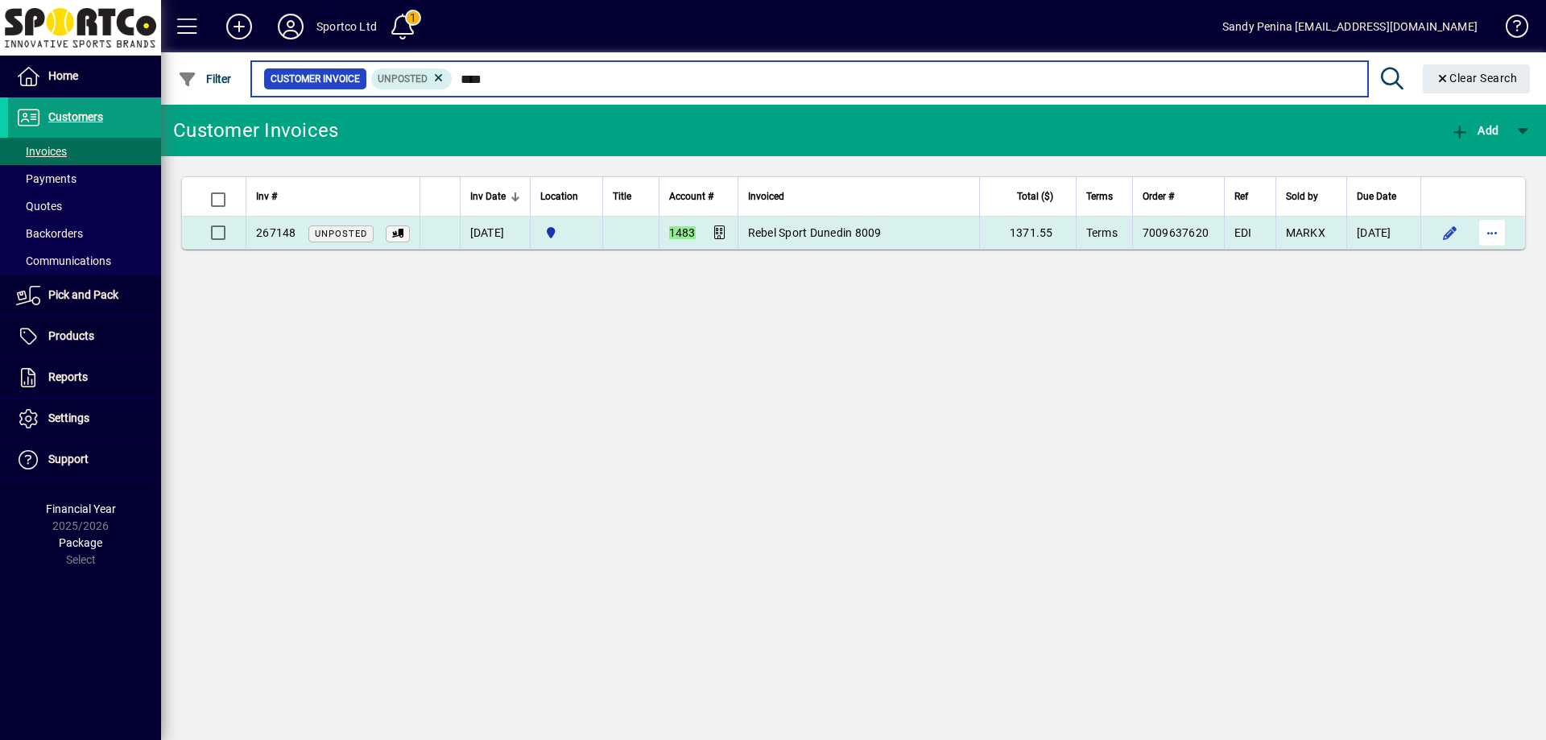
type input "****"
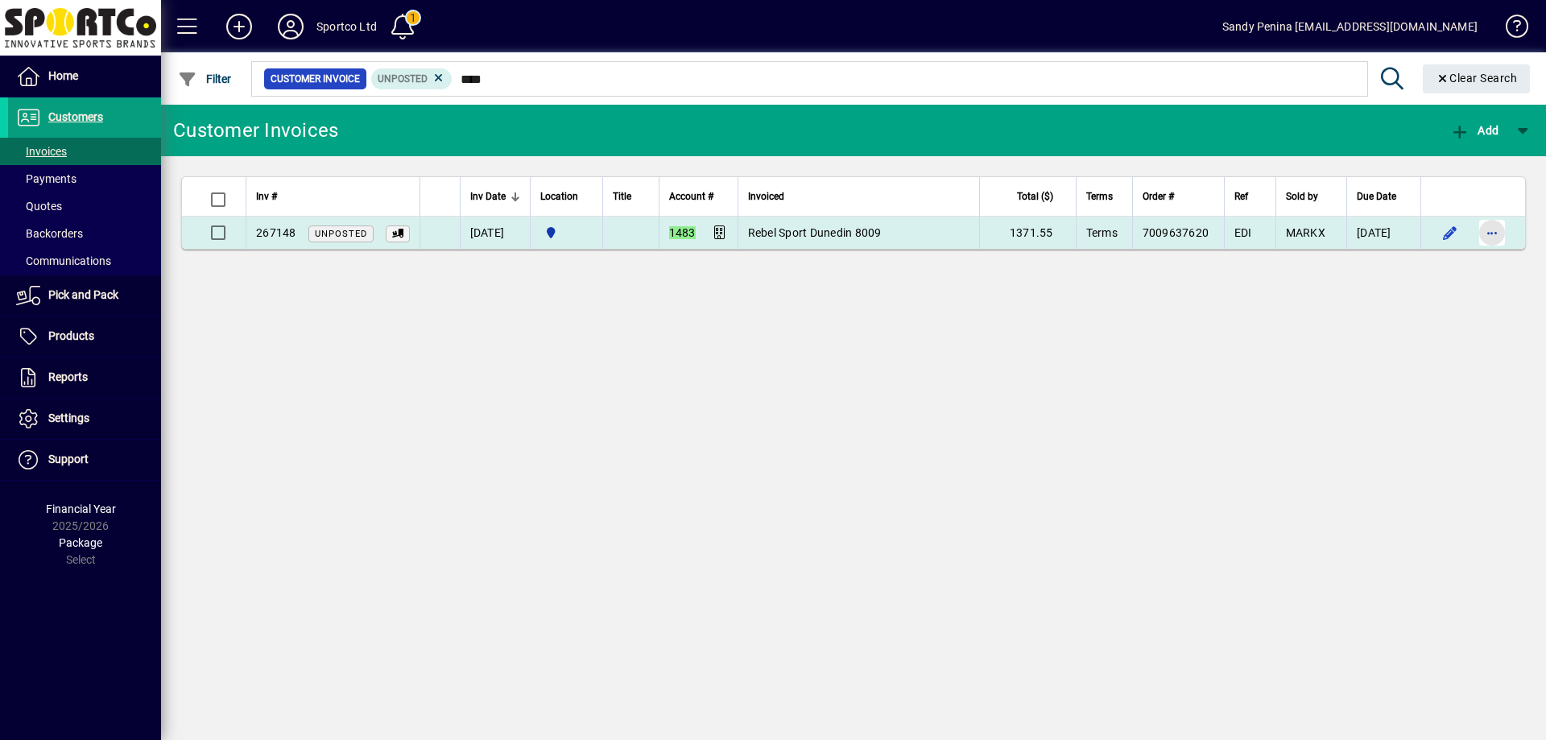
click at [1491, 226] on span "button" at bounding box center [1492, 232] width 39 height 39
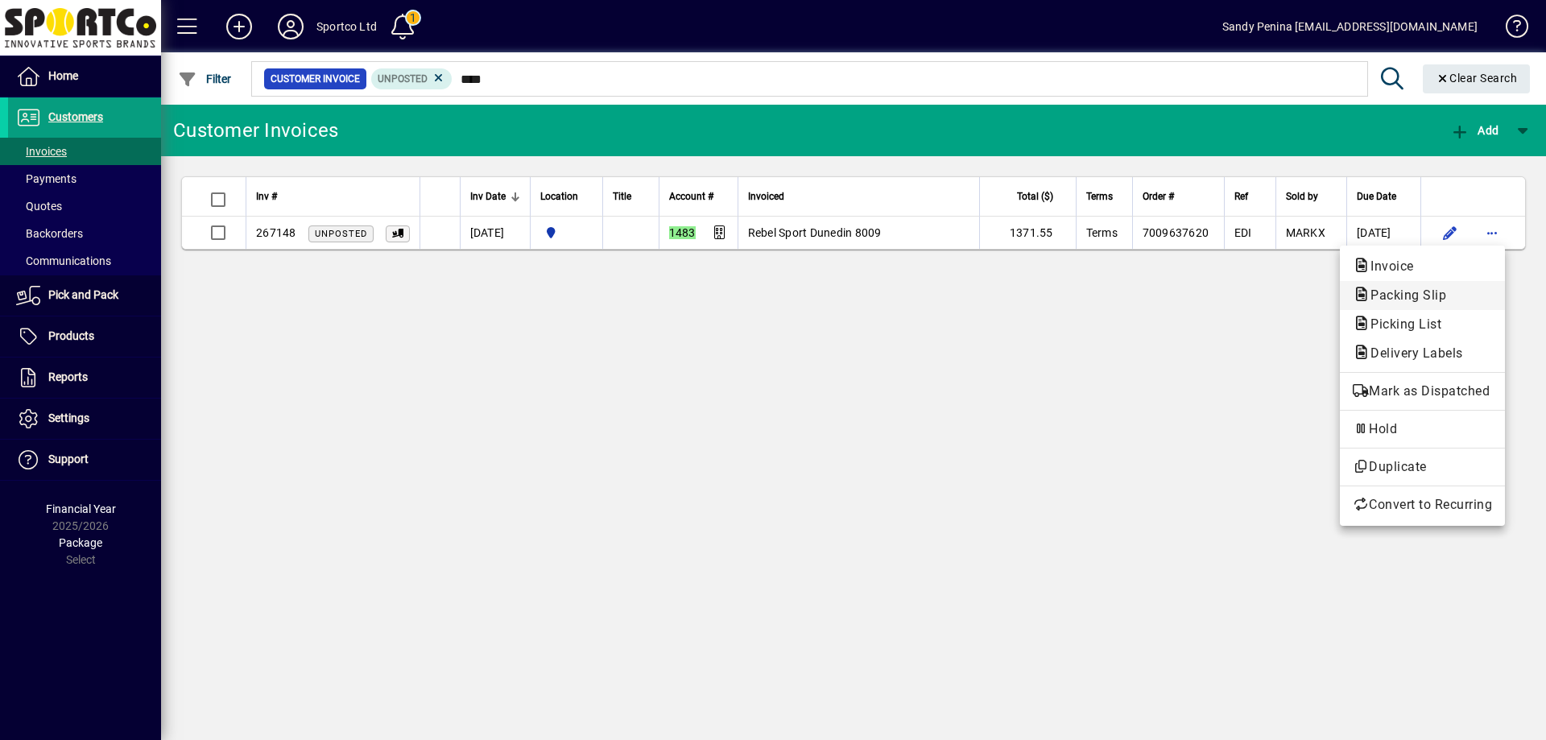
click at [1370, 298] on span "Packing Slip" at bounding box center [1403, 294] width 101 height 15
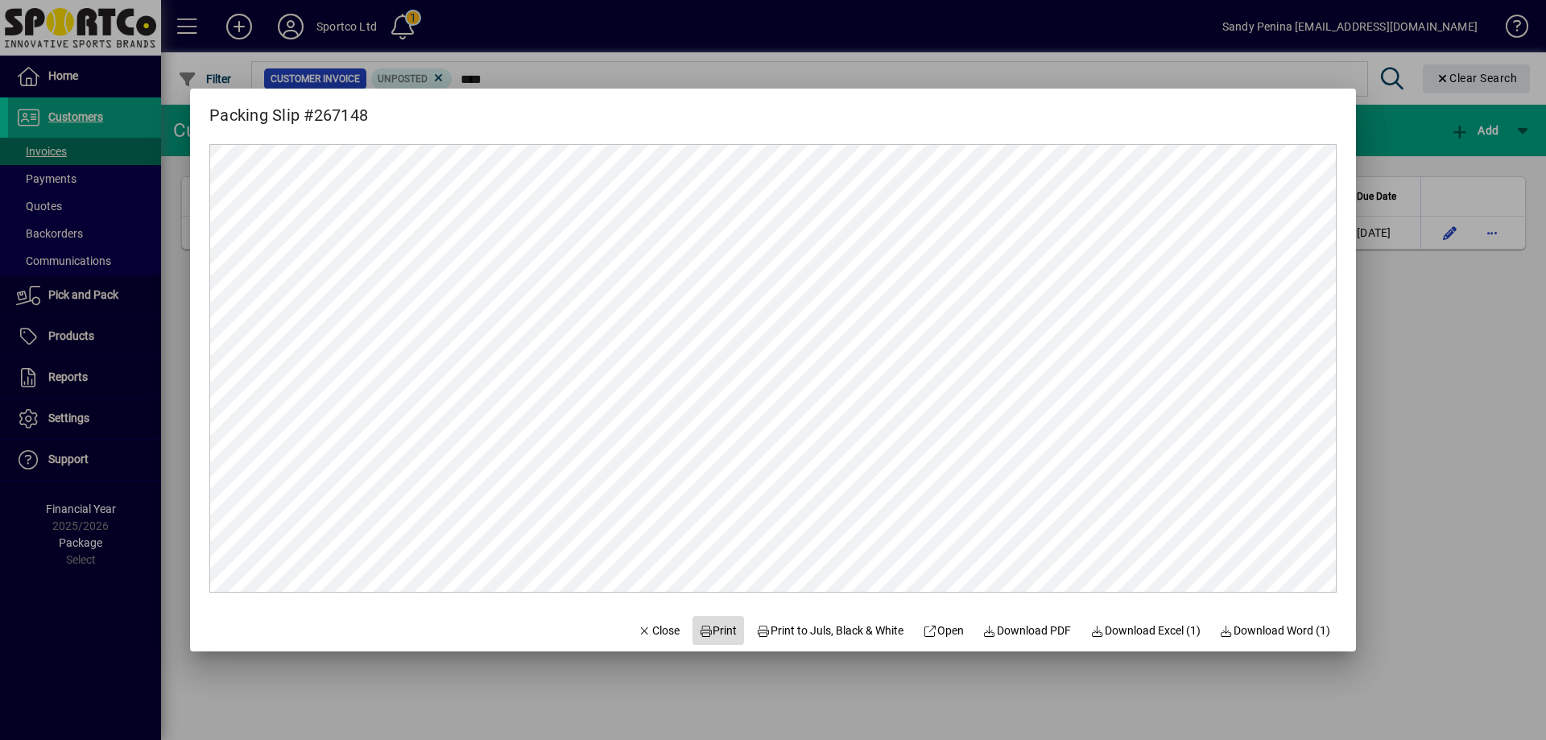
click at [710, 631] on span "Print" at bounding box center [718, 630] width 39 height 17
click at [1419, 418] on div at bounding box center [773, 370] width 1546 height 740
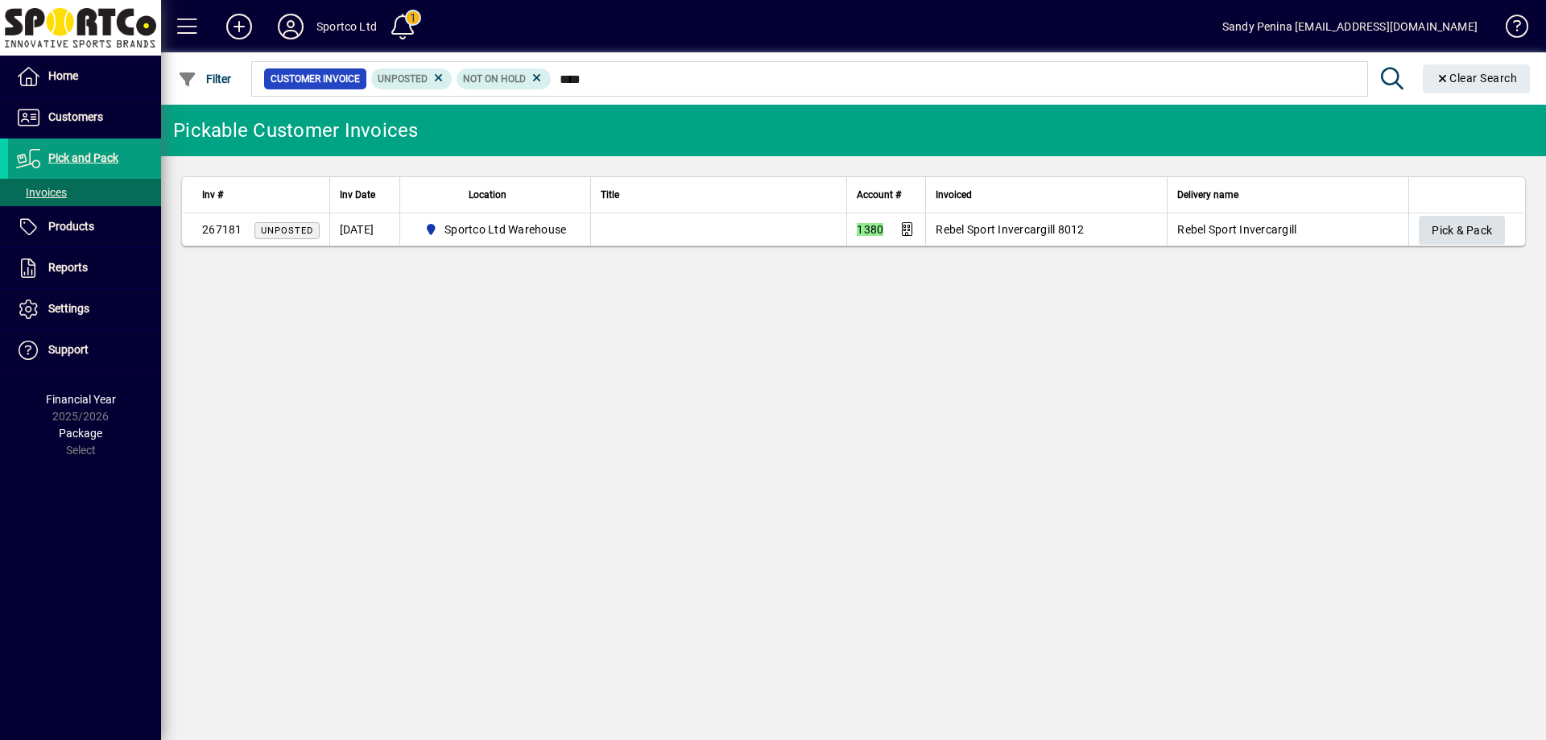
type input "****"
click at [1469, 225] on span "Pick & Pack" at bounding box center [1462, 230] width 60 height 27
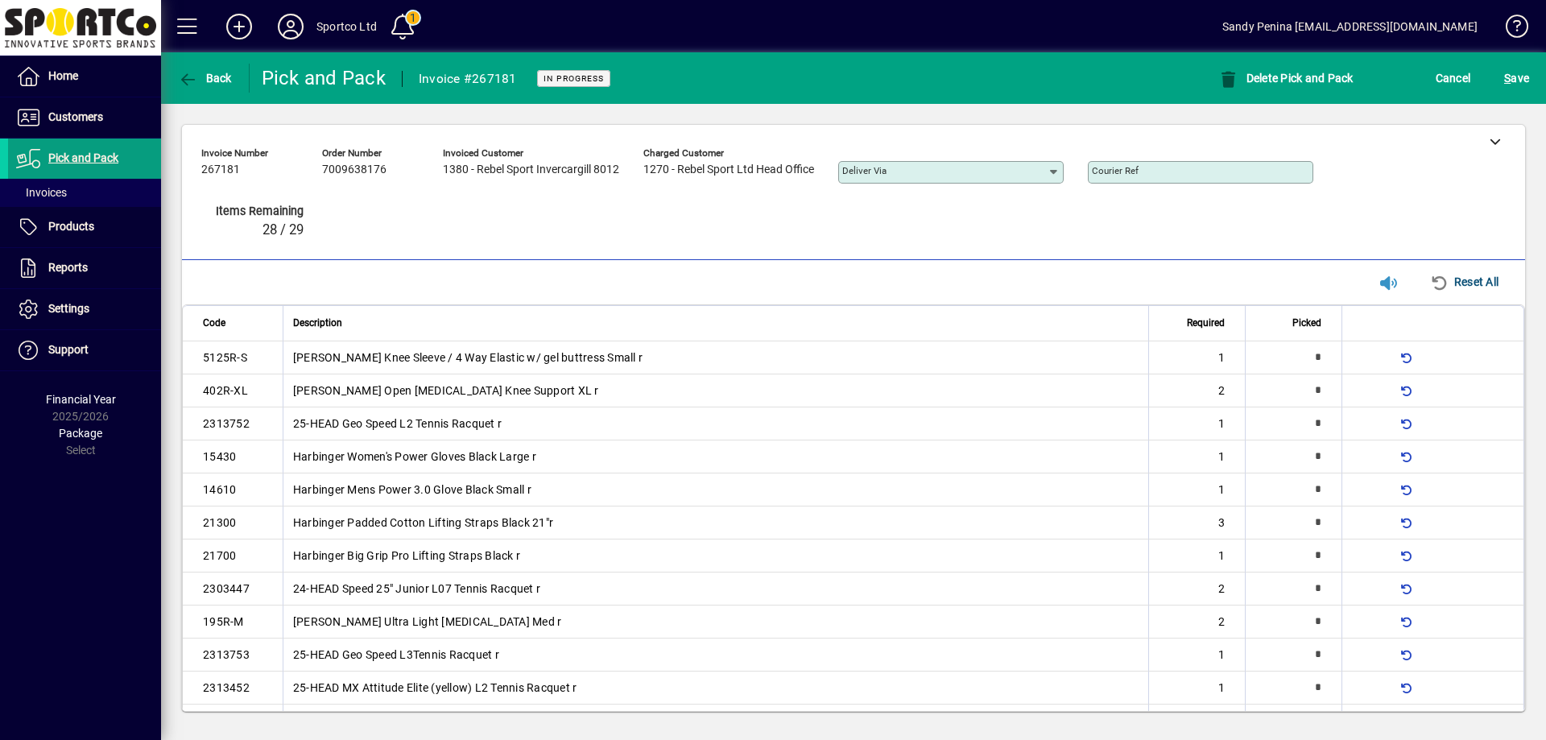
scroll to position [337, 0]
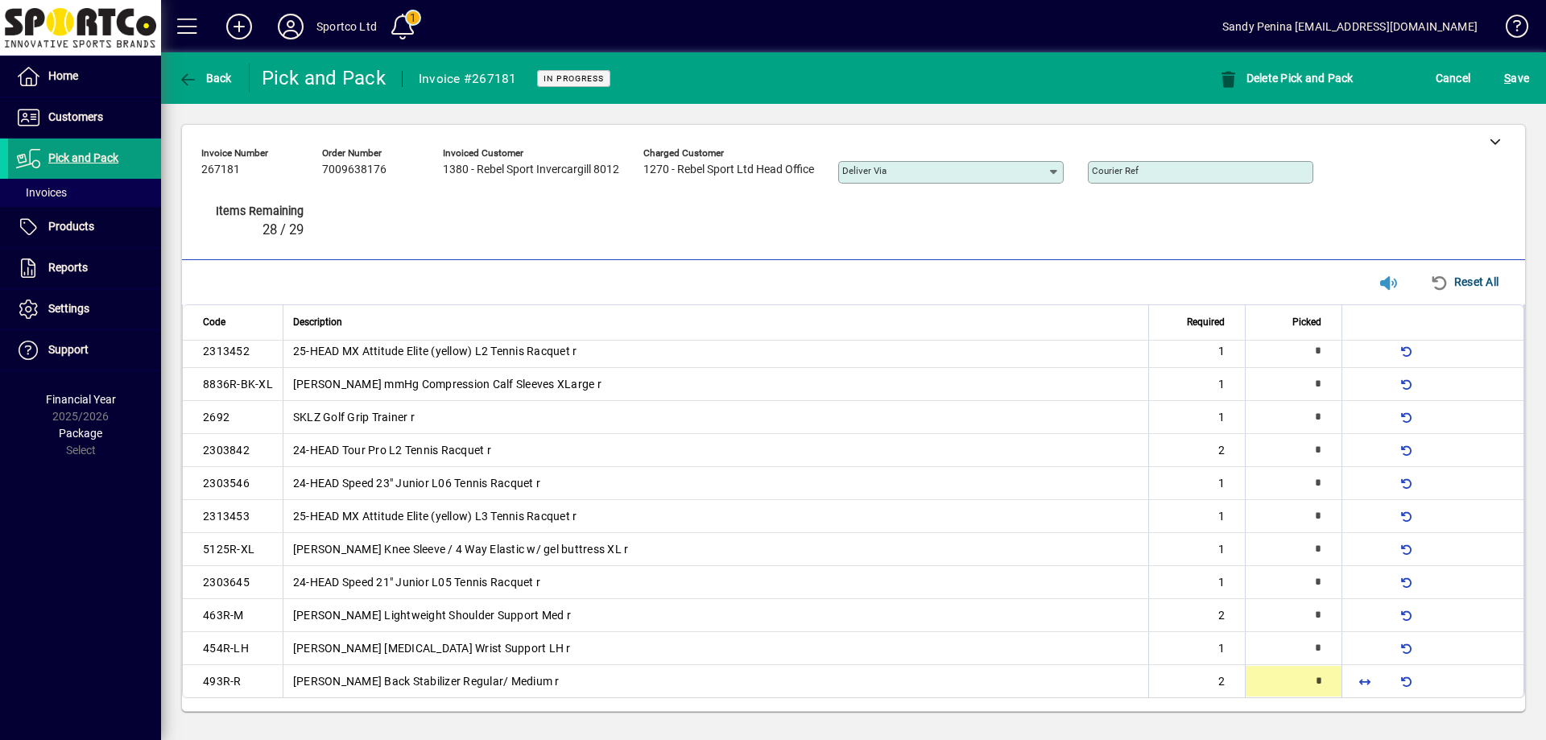
type input "*"
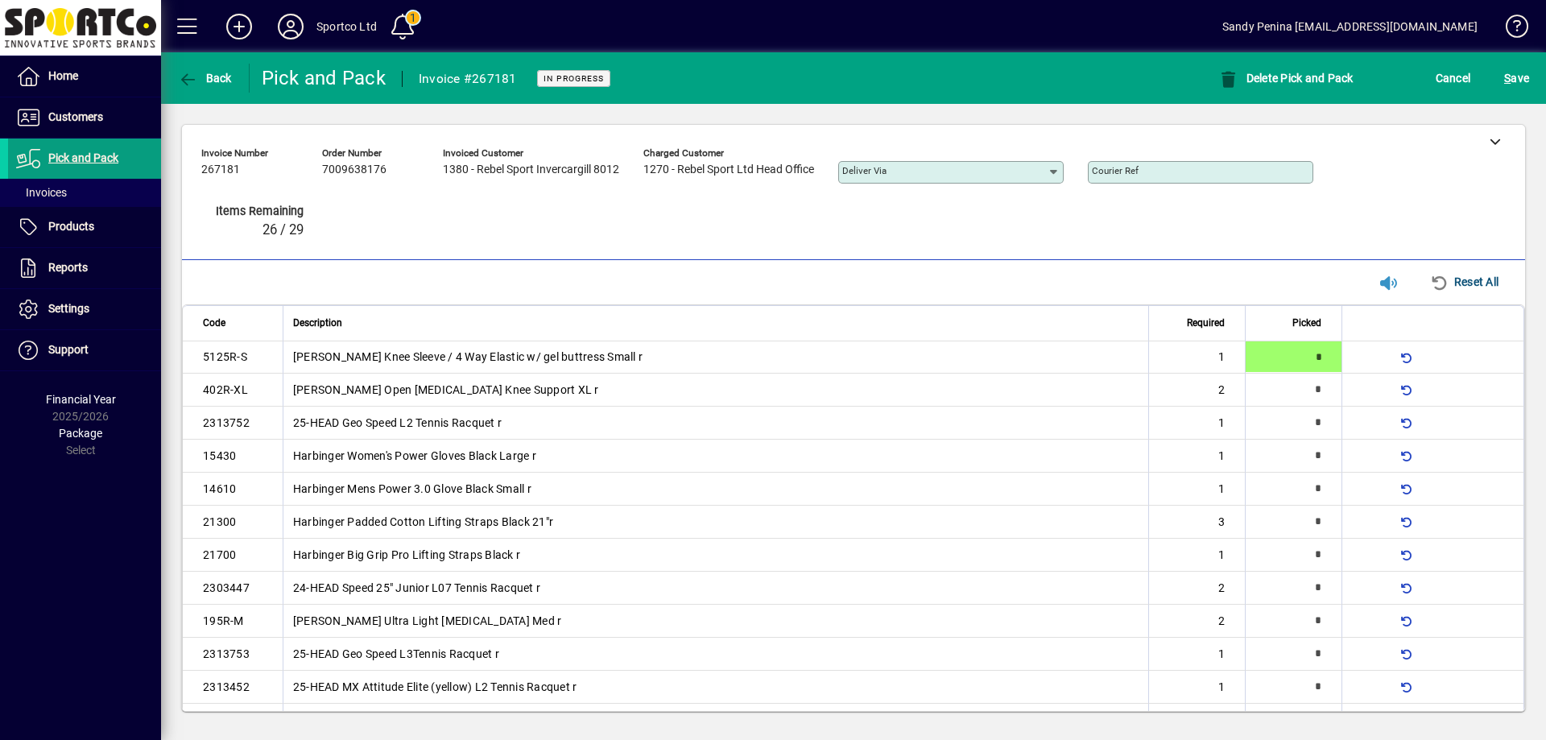
type input "*"
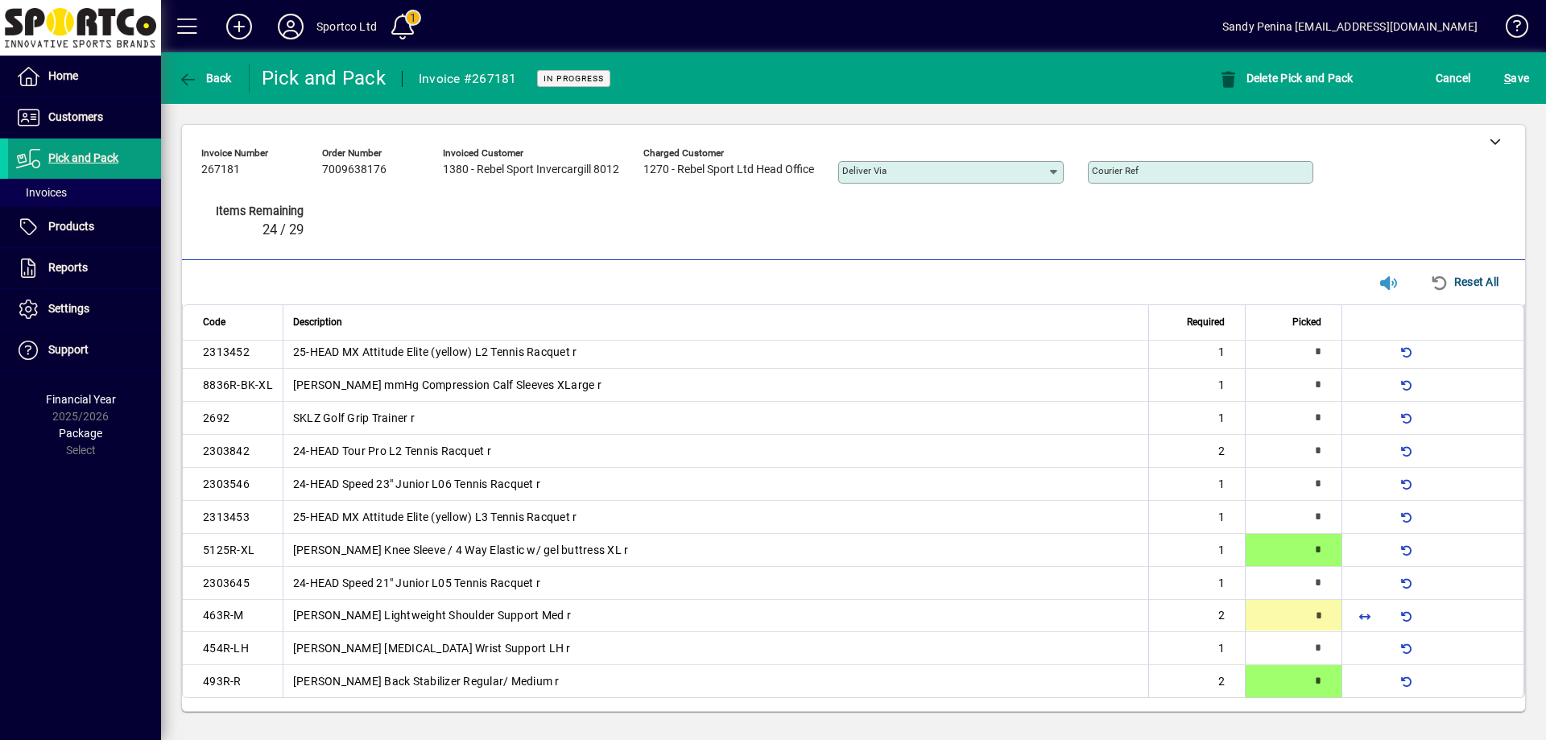
type input "*"
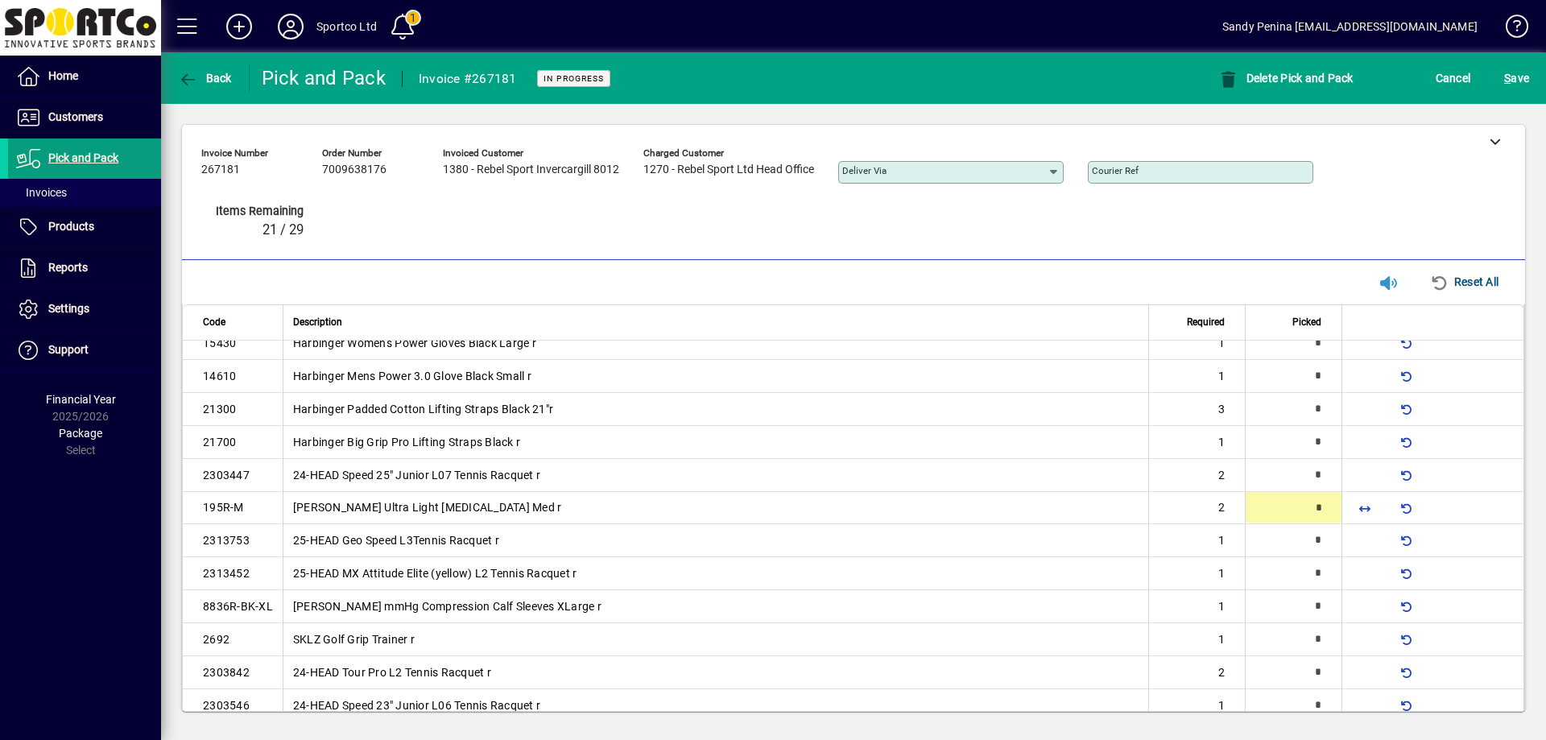
type input "*"
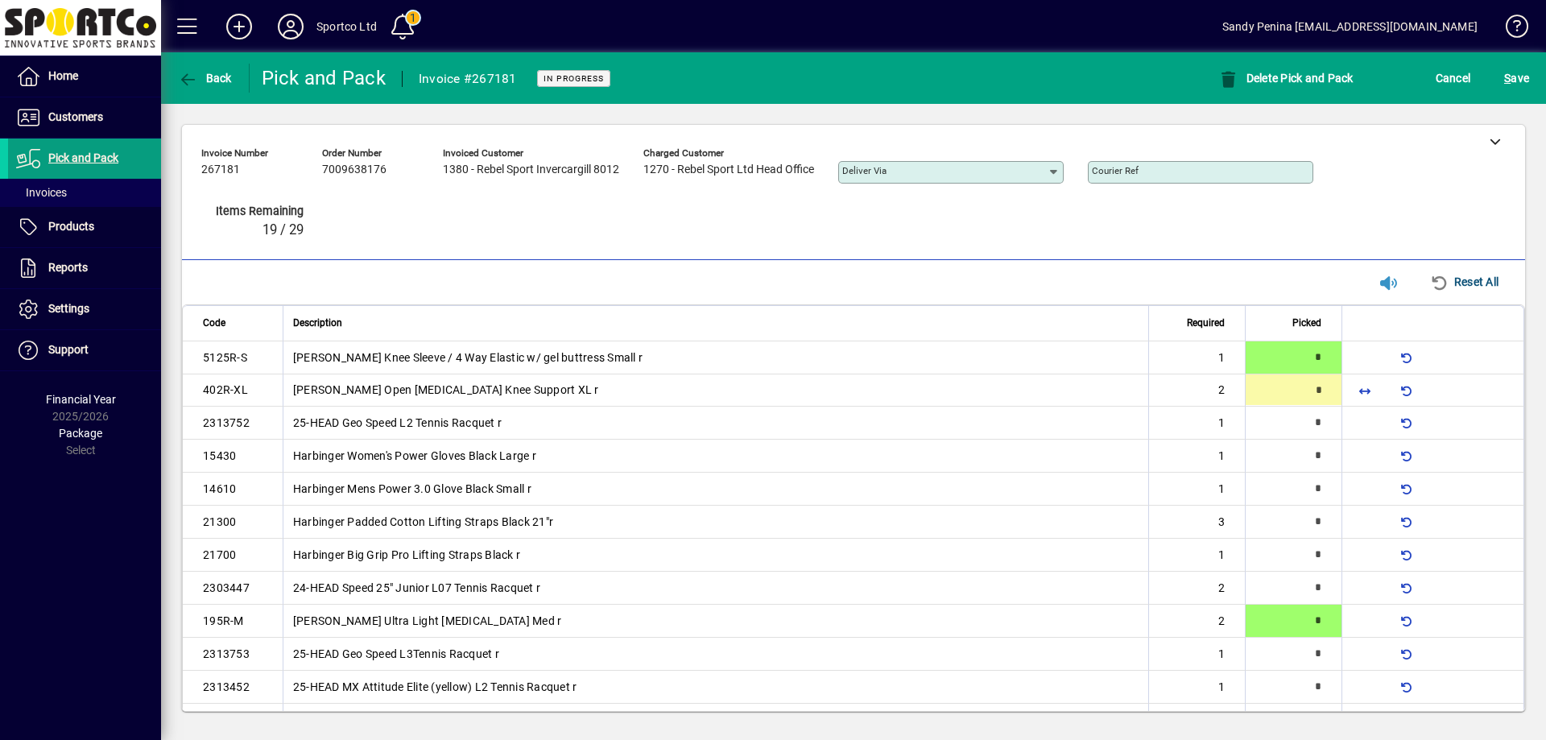
type input "*"
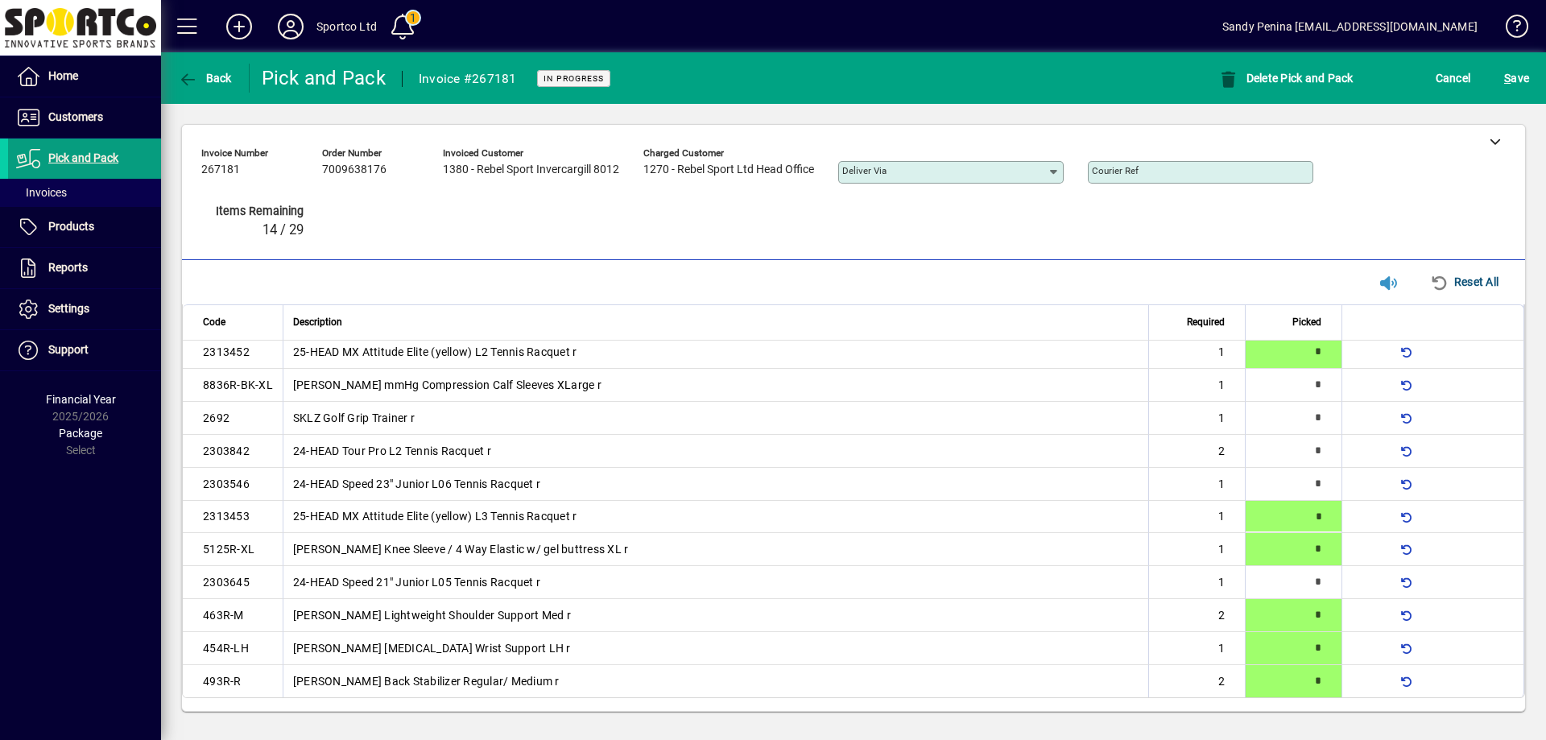
type input "*"
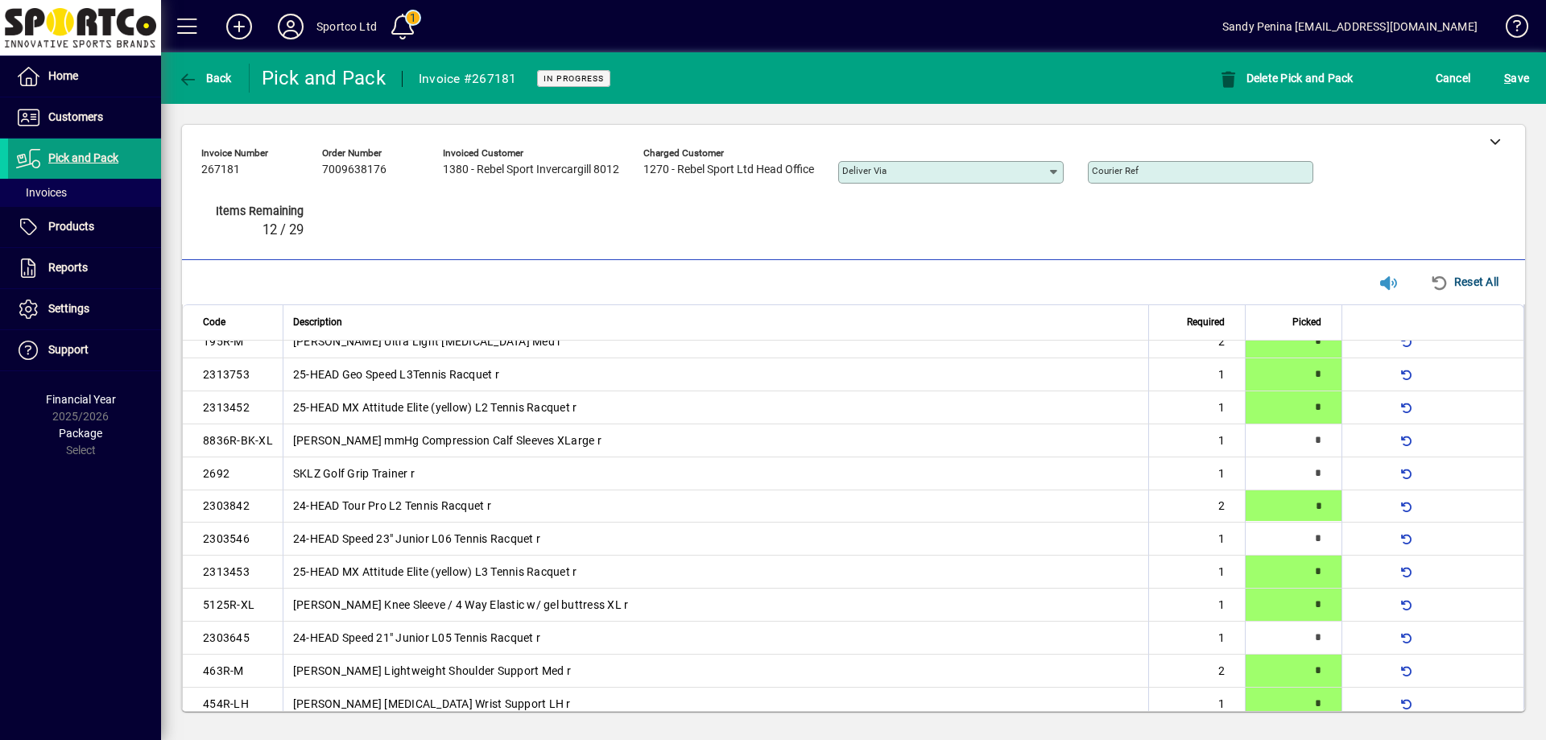
type input "*"
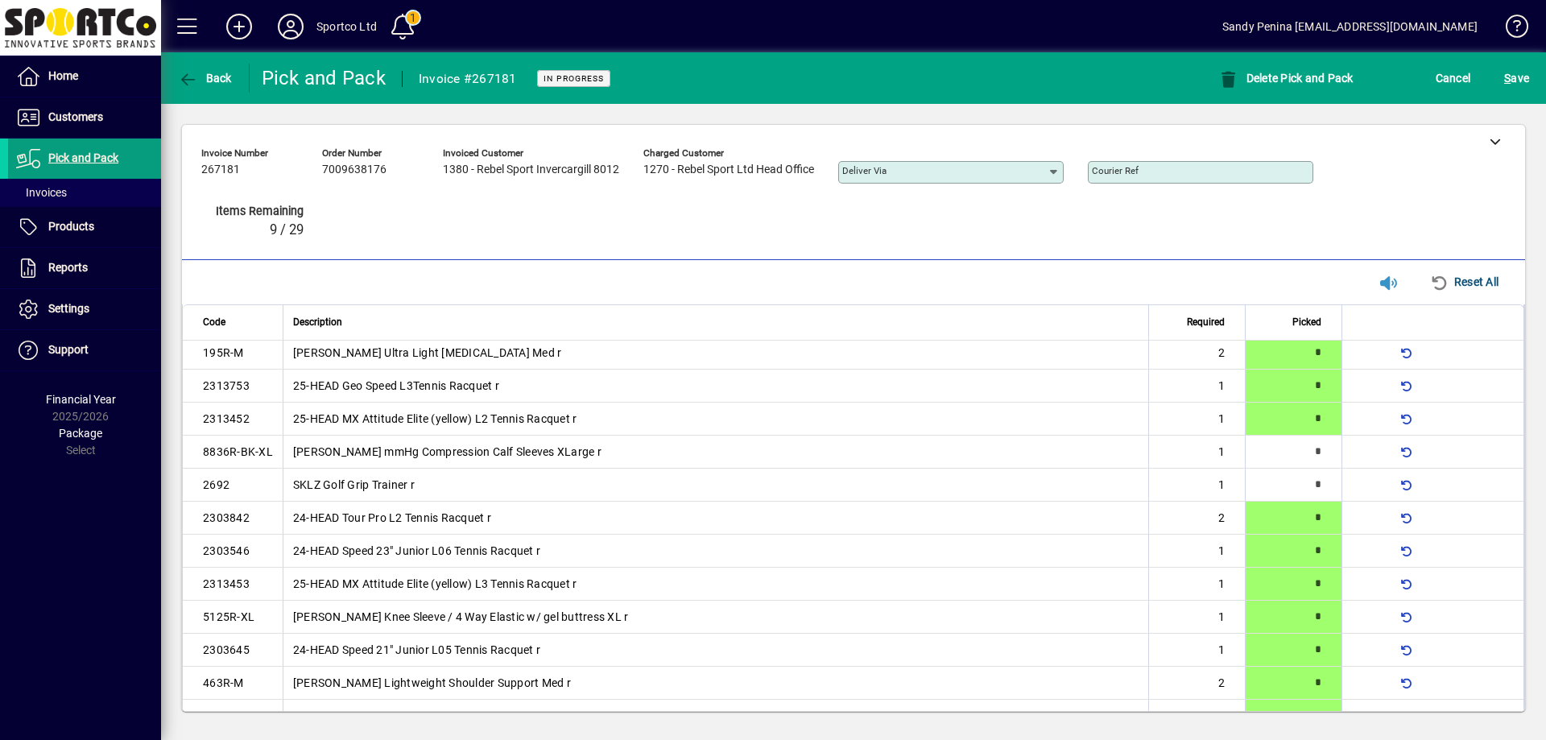
type input "*"
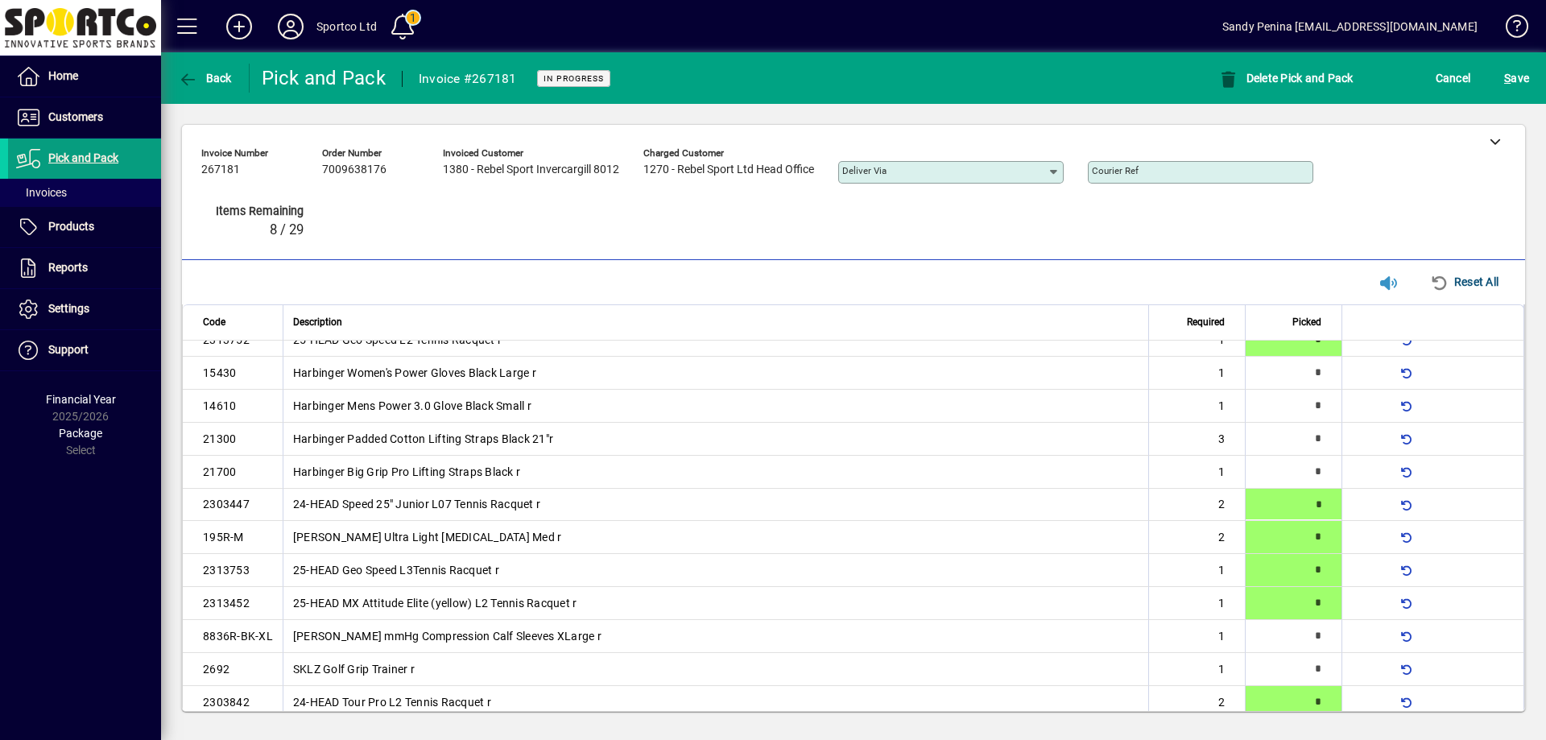
scroll to position [82, 0]
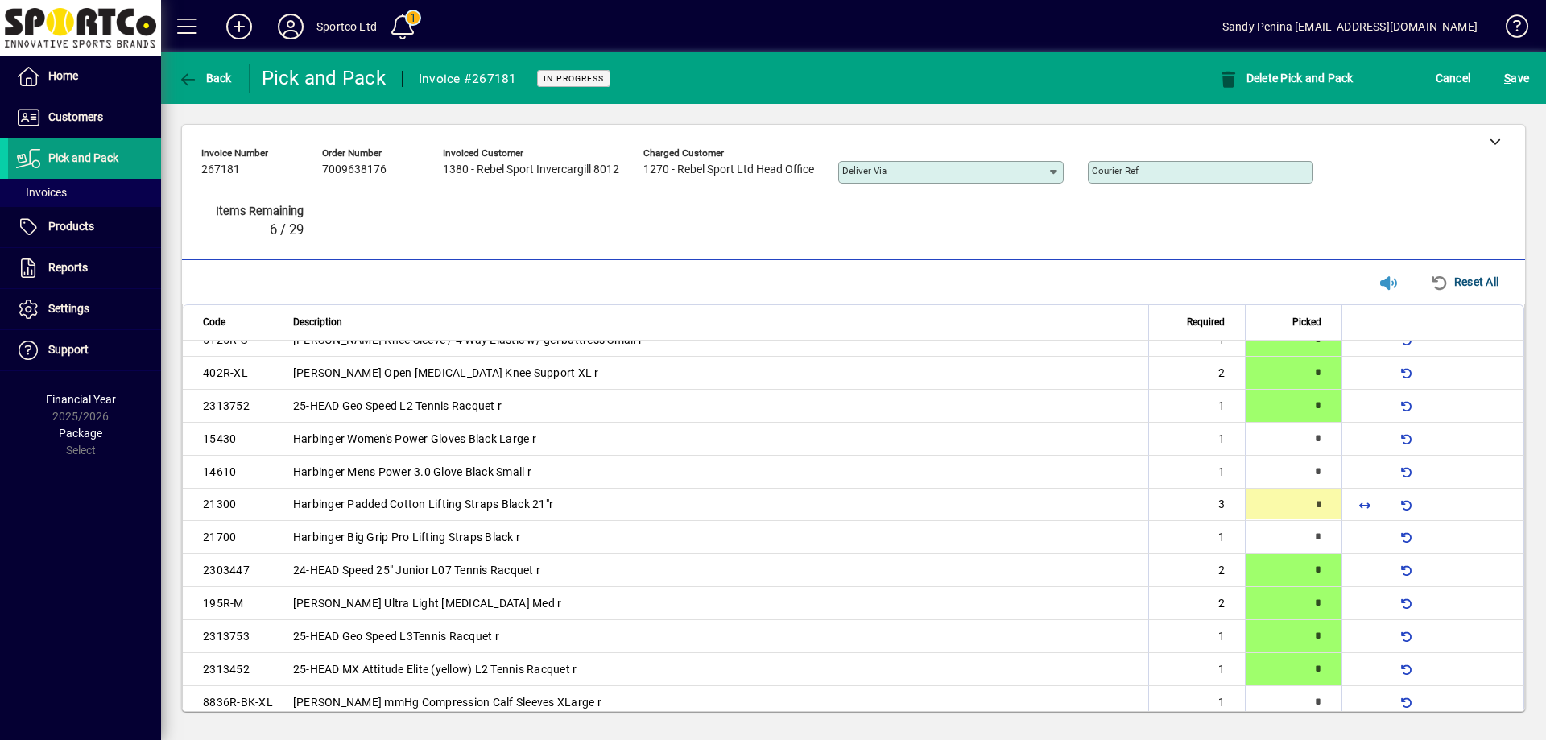
type input "*"
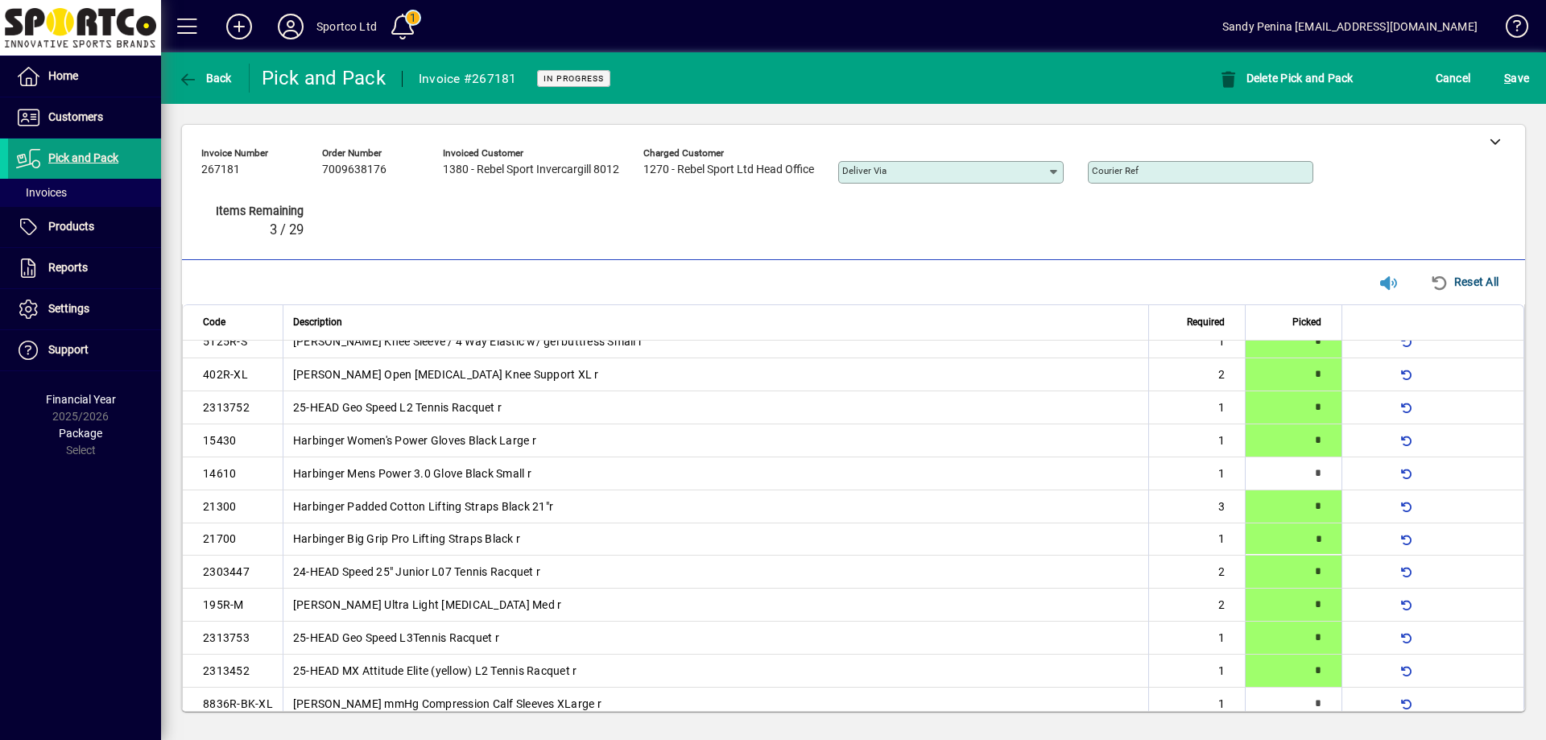
type input "*"
click at [1518, 76] on span "S ave" at bounding box center [1516, 78] width 25 height 26
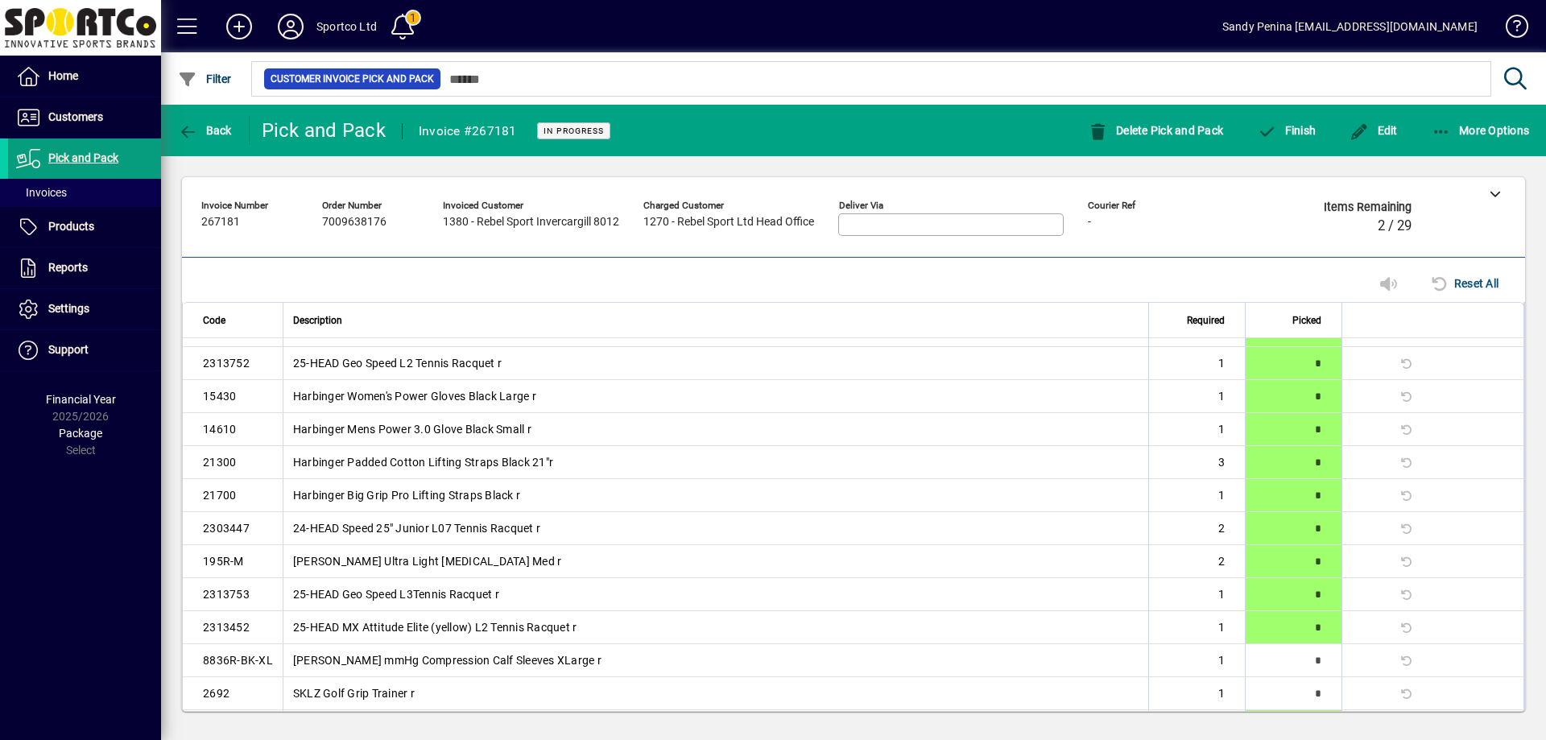
scroll to position [0, 0]
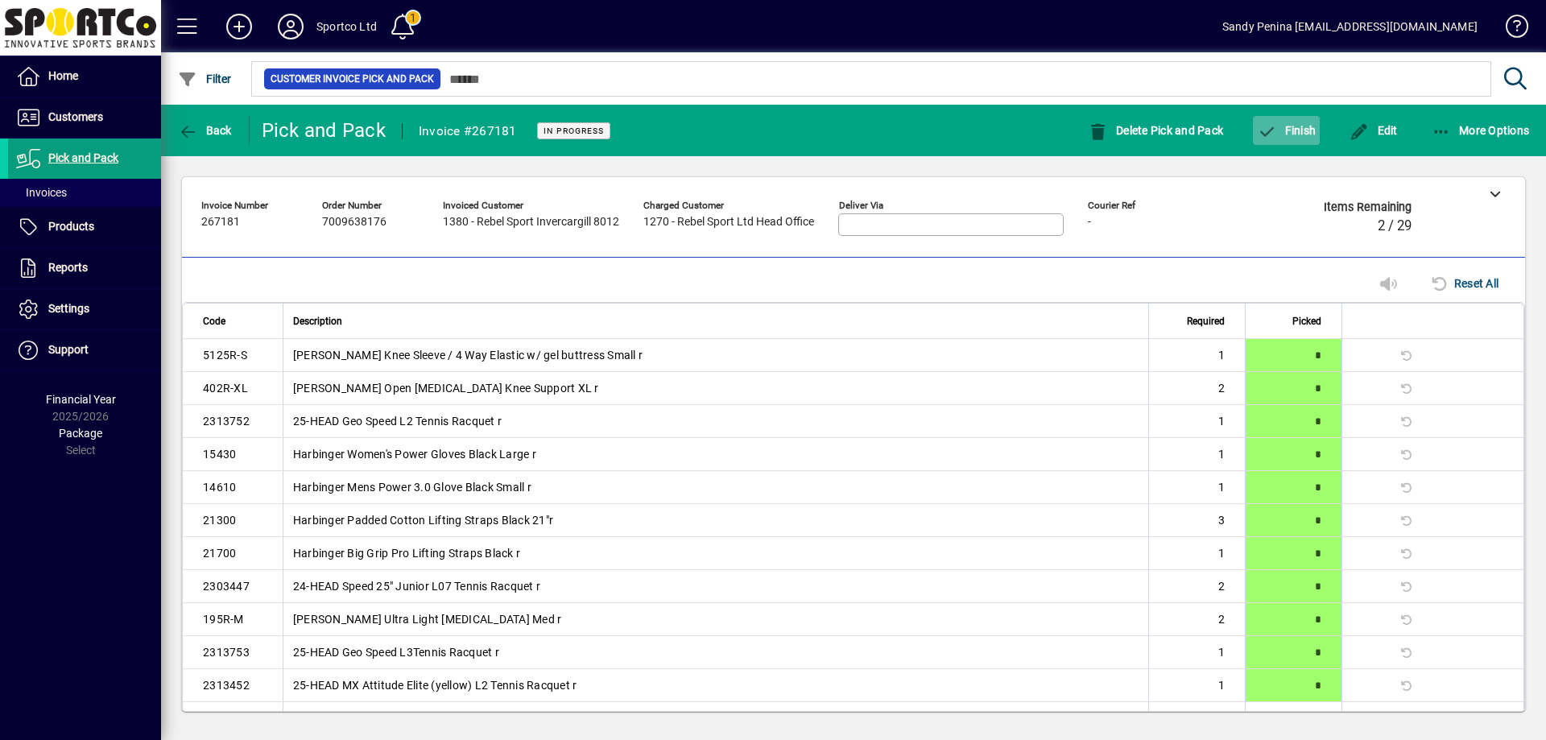
click at [1272, 132] on icon "button" at bounding box center [1267, 132] width 20 height 16
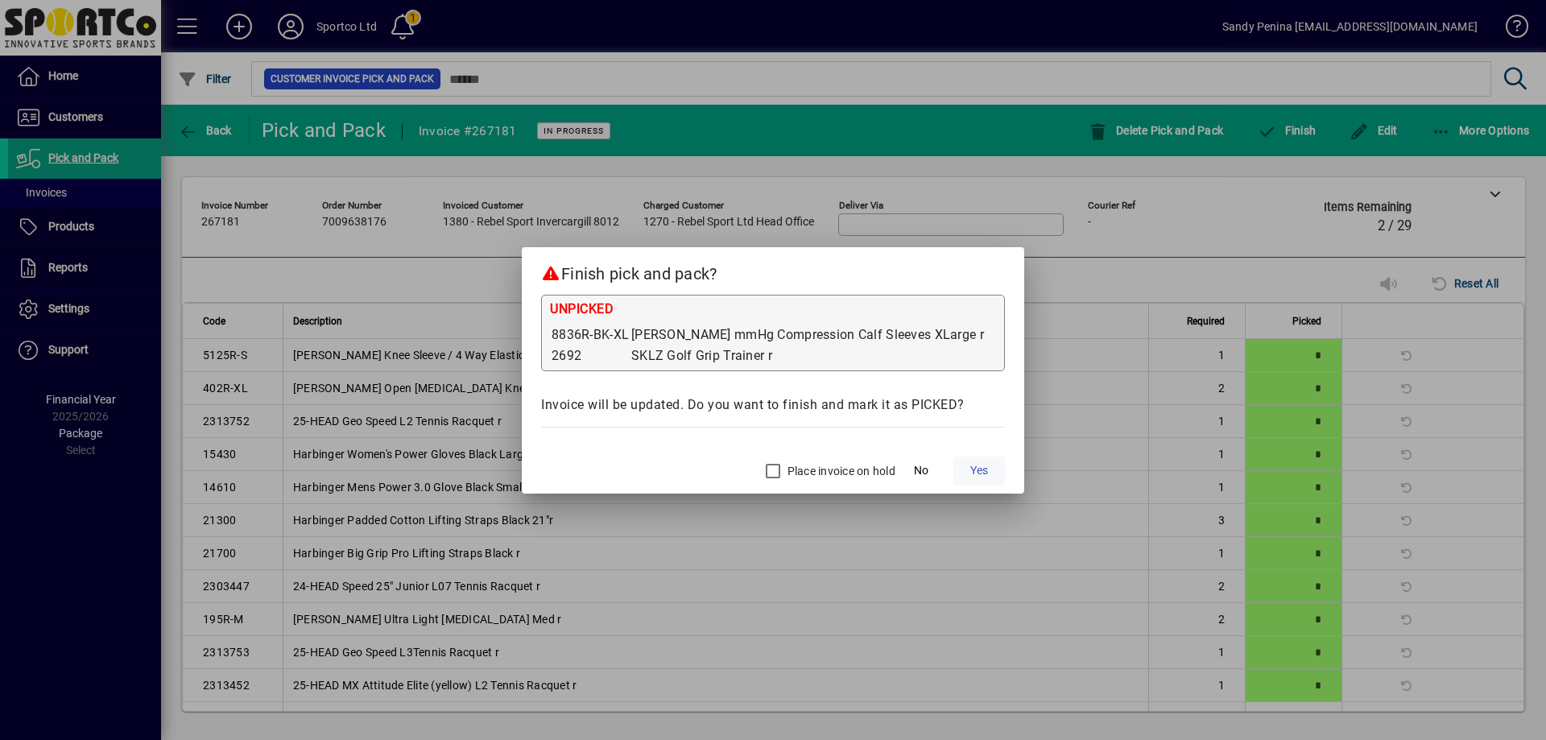
click at [970, 468] on span "Yes" at bounding box center [979, 470] width 18 height 17
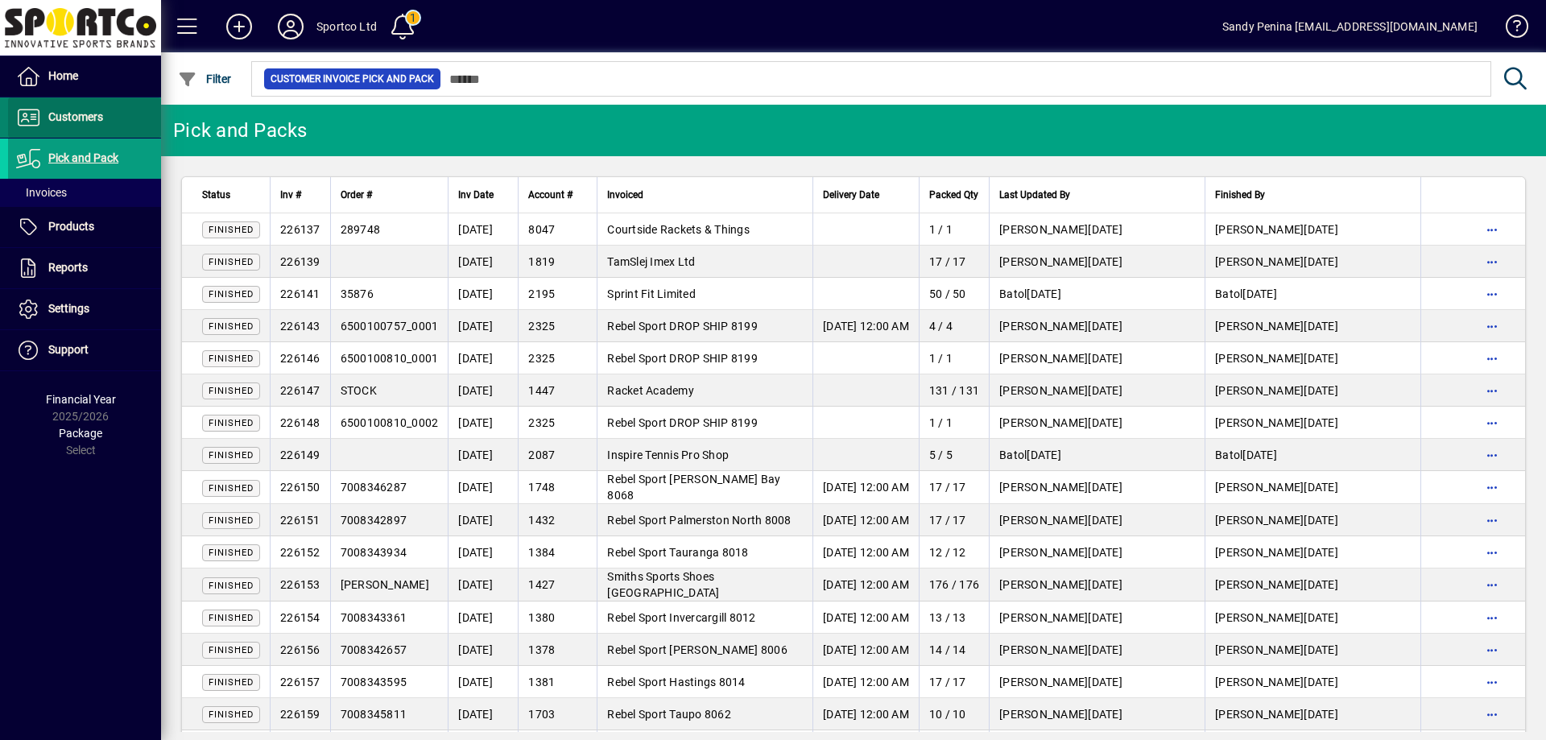
click at [60, 120] on span "Customers" at bounding box center [75, 116] width 55 height 13
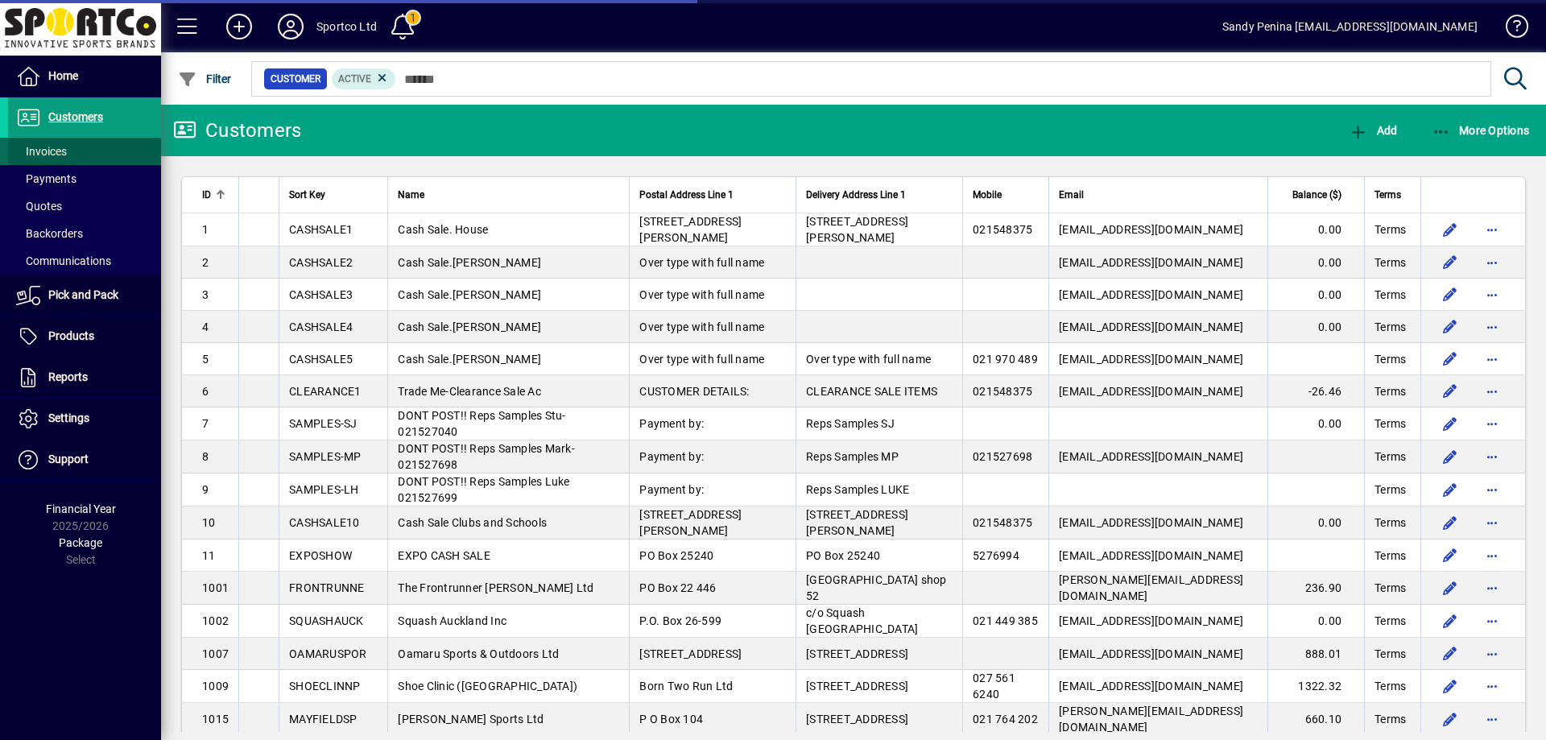
click at [51, 148] on span "Invoices" at bounding box center [41, 151] width 51 height 13
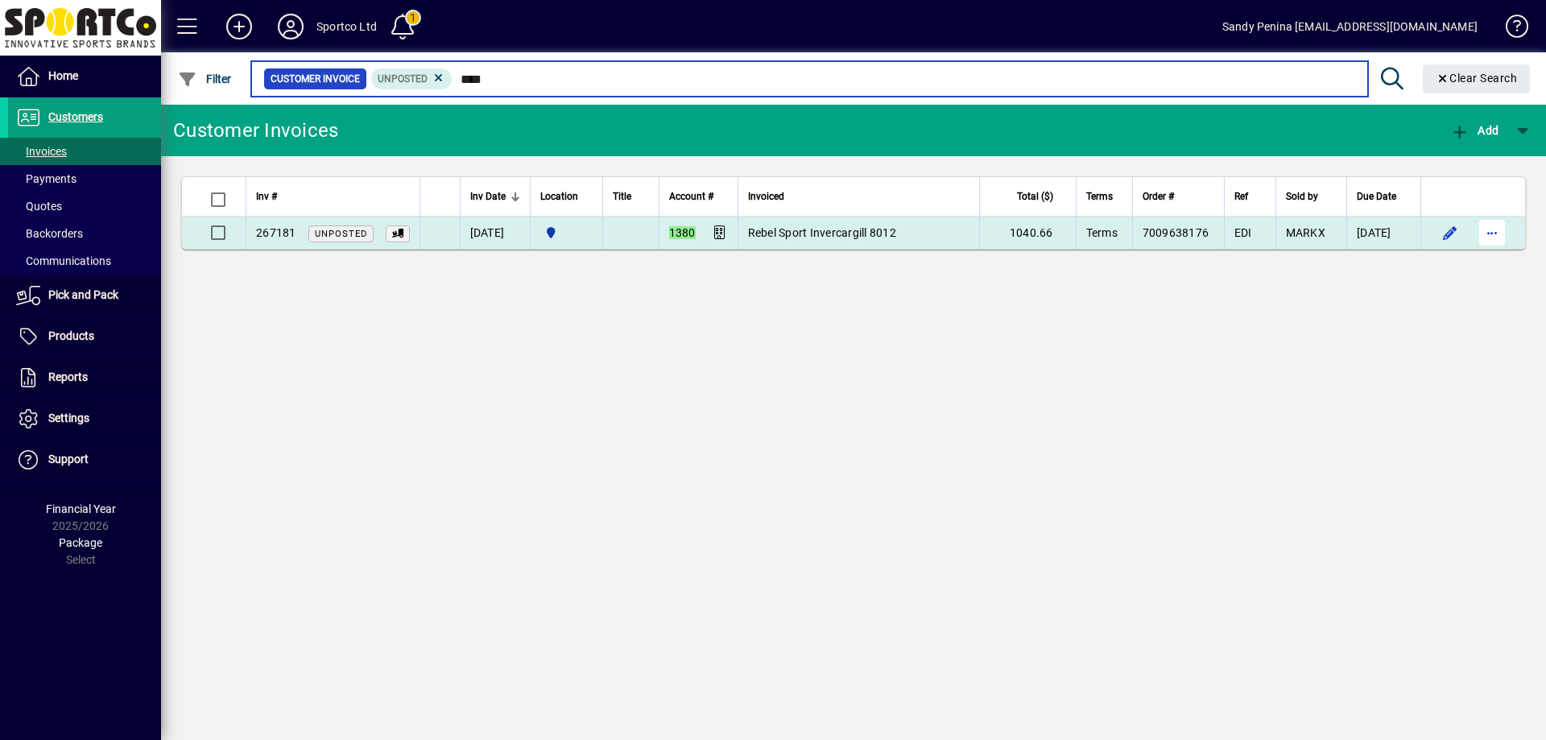
type input "****"
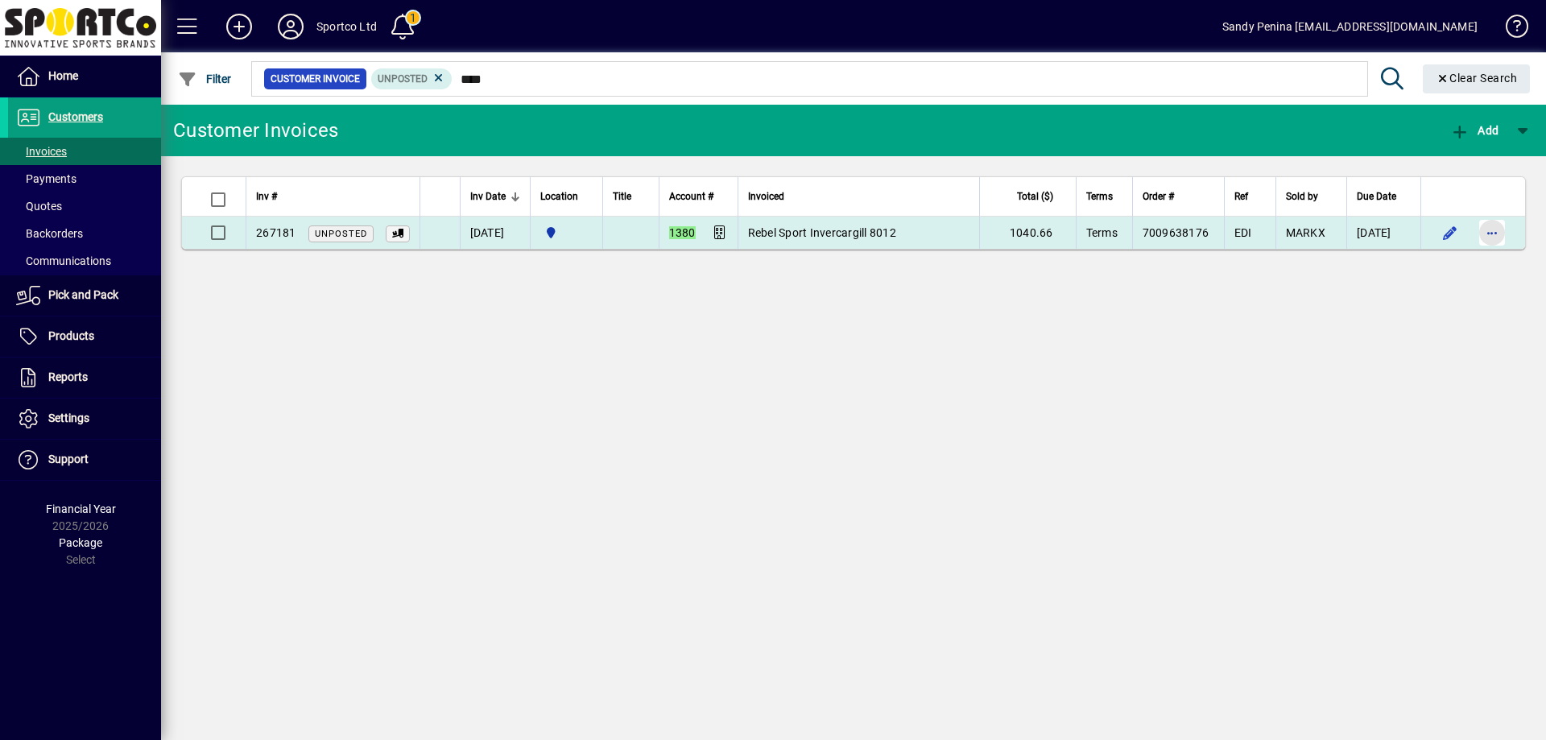
click at [1493, 236] on span "button" at bounding box center [1492, 232] width 39 height 39
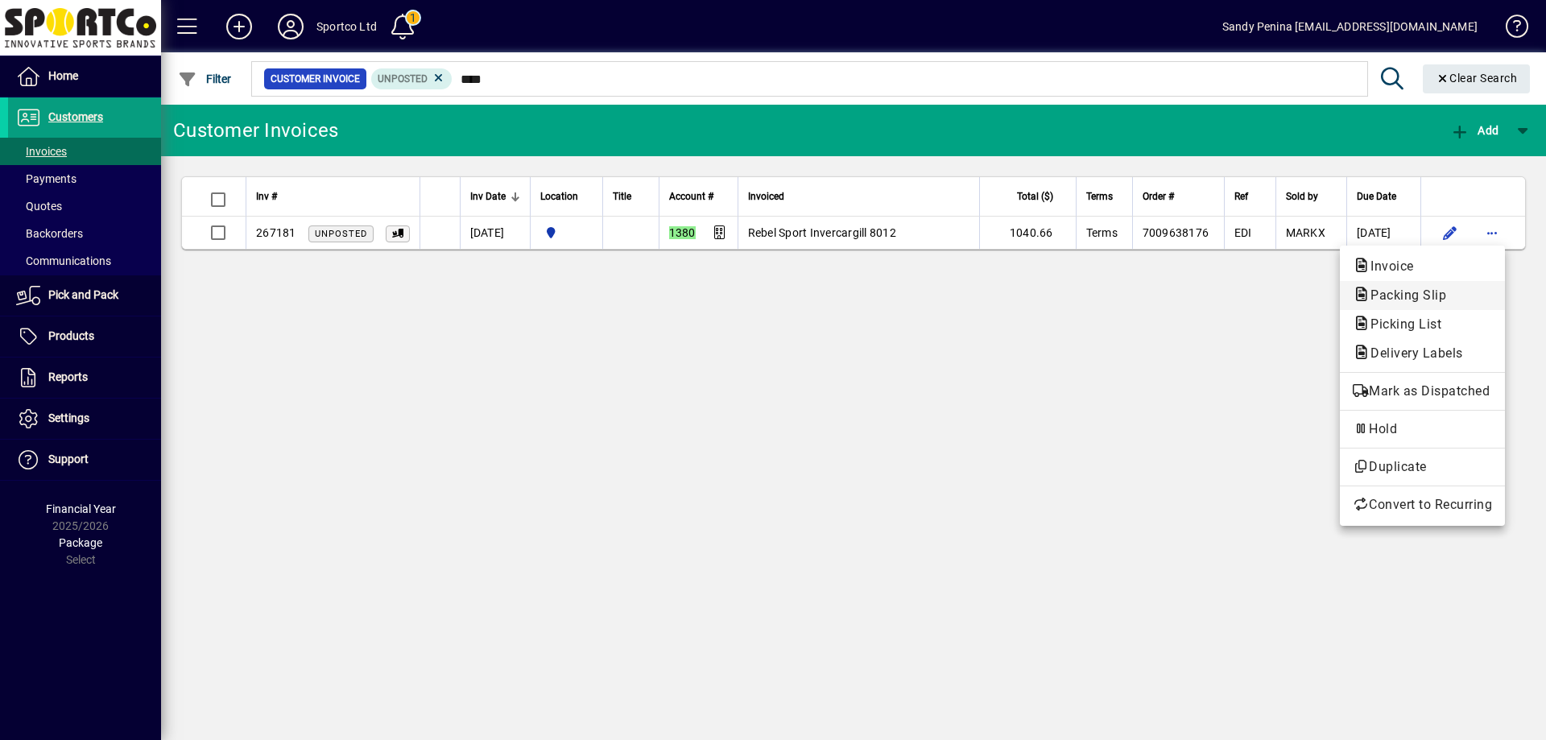
click at [1378, 294] on span "Packing Slip" at bounding box center [1403, 294] width 101 height 15
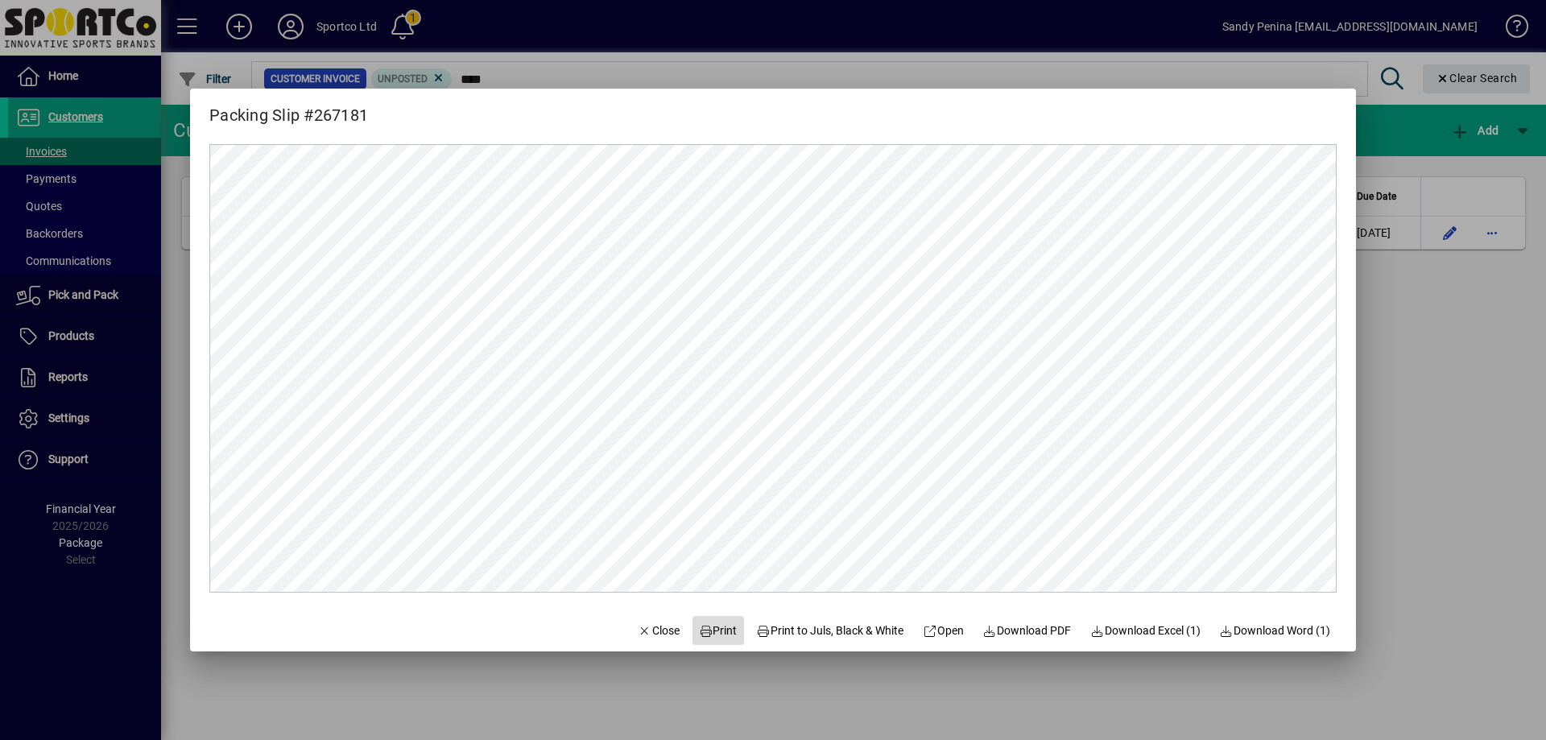
click at [707, 627] on span "Print" at bounding box center [718, 630] width 39 height 17
click at [1464, 387] on div at bounding box center [773, 370] width 1546 height 740
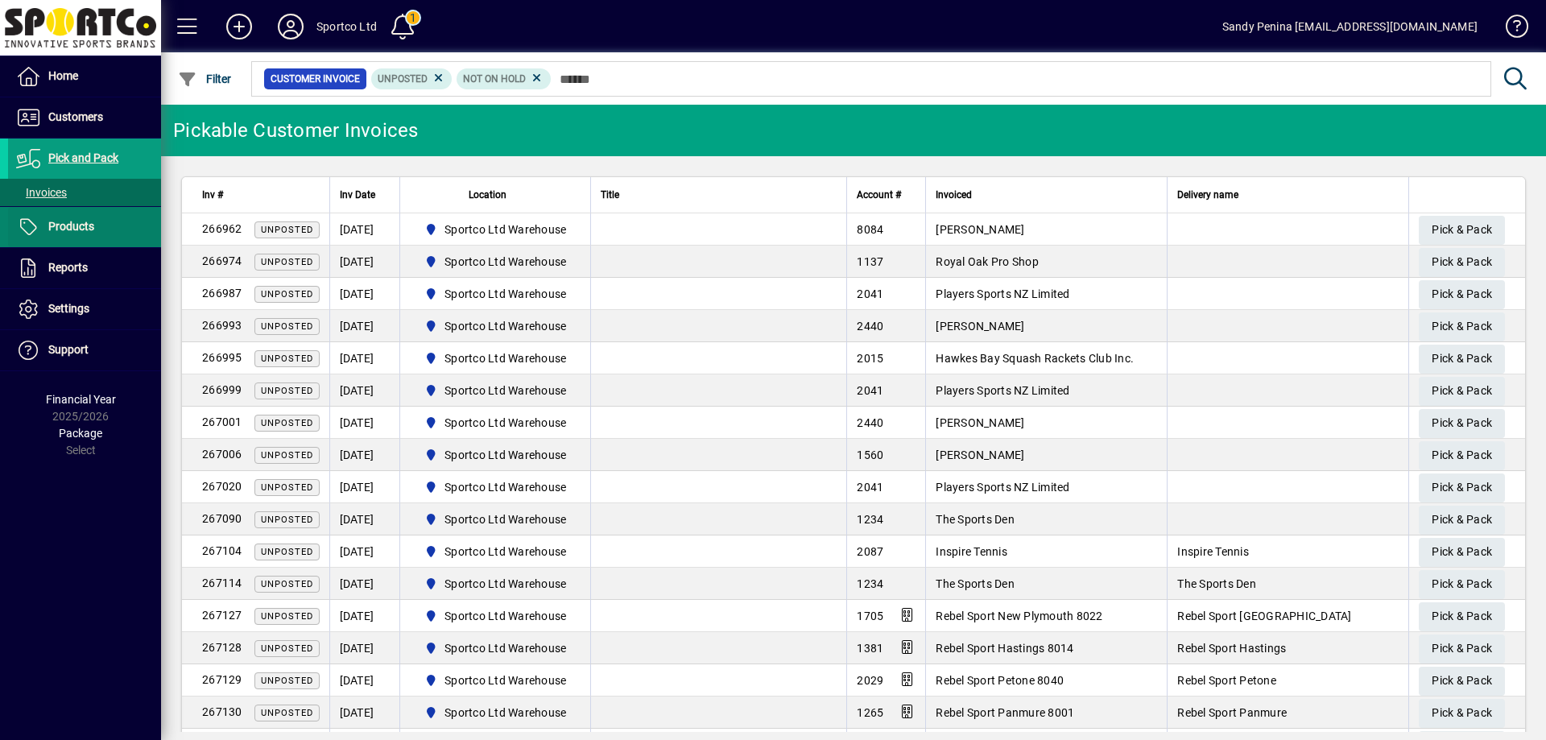
click at [48, 229] on span "Products" at bounding box center [51, 226] width 86 height 19
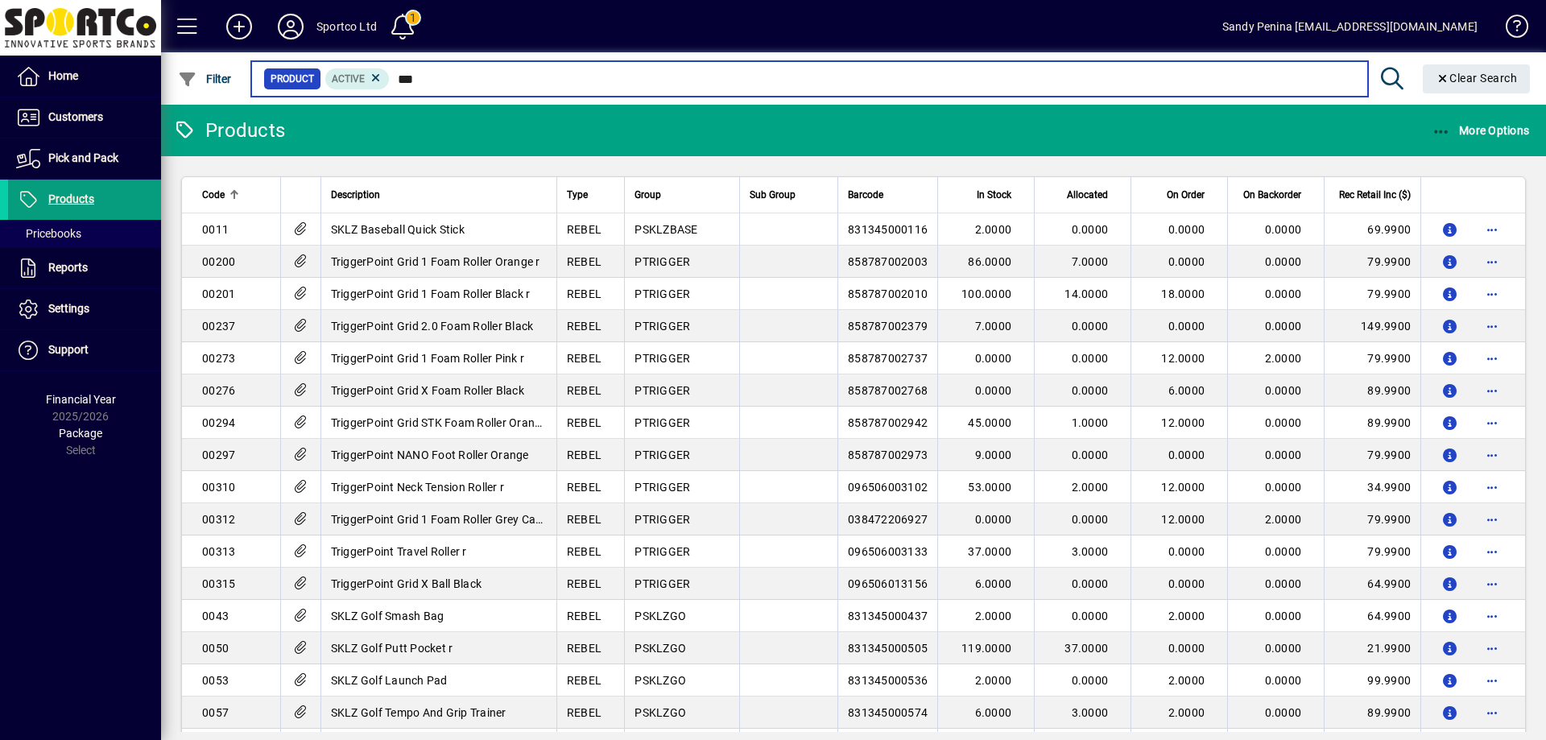
type input "****"
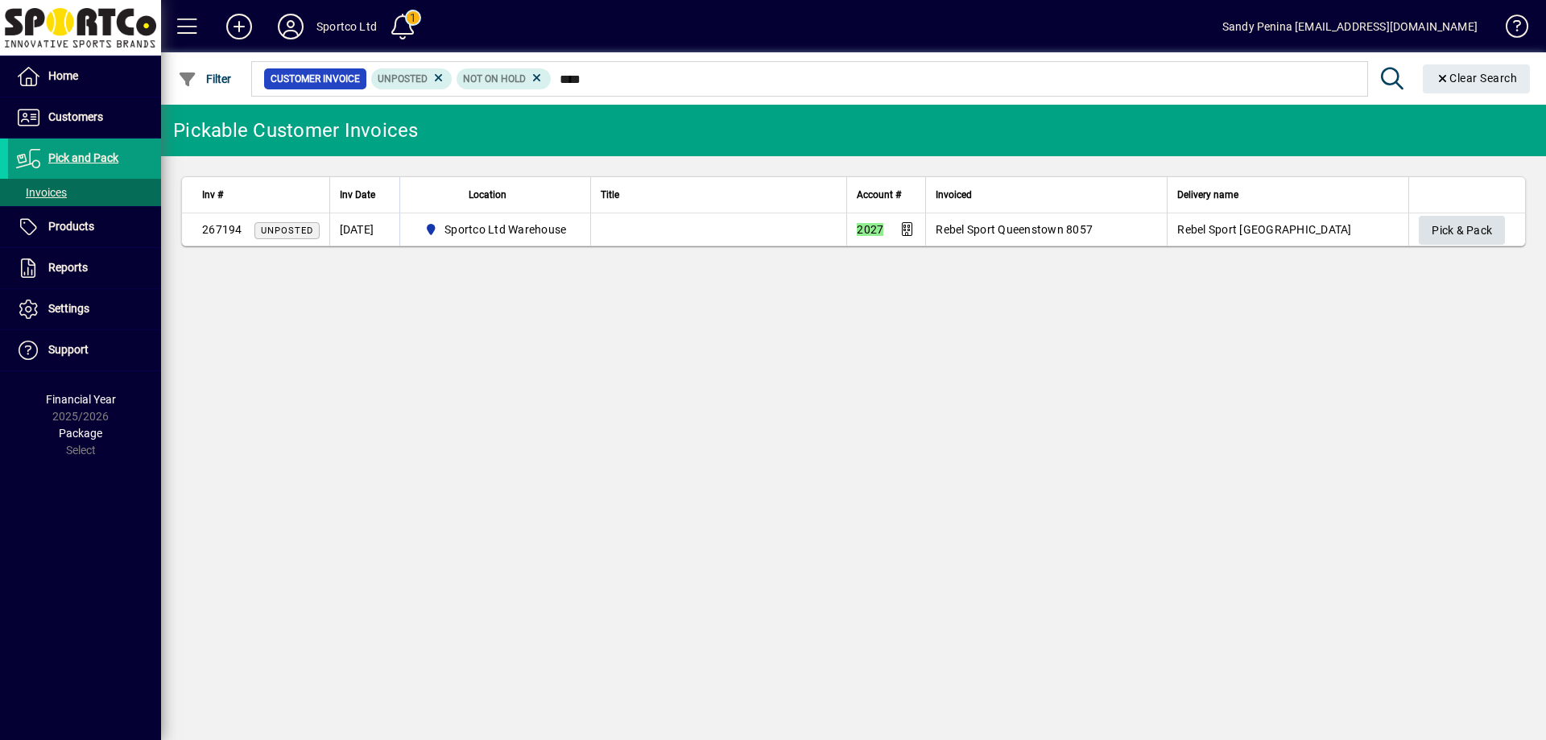
type input "****"
click at [1473, 240] on span "Pick & Pack" at bounding box center [1462, 230] width 60 height 27
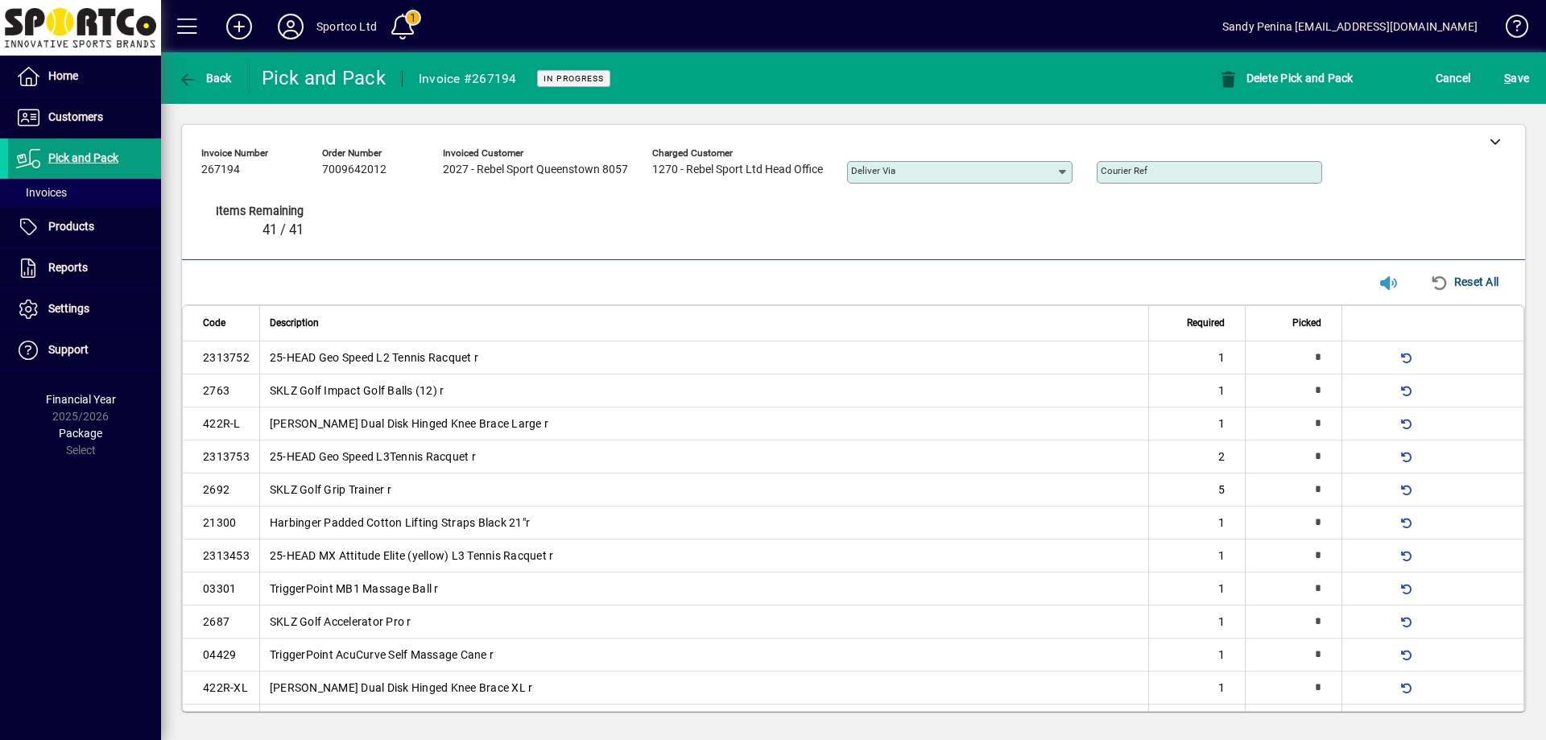
type input "*"
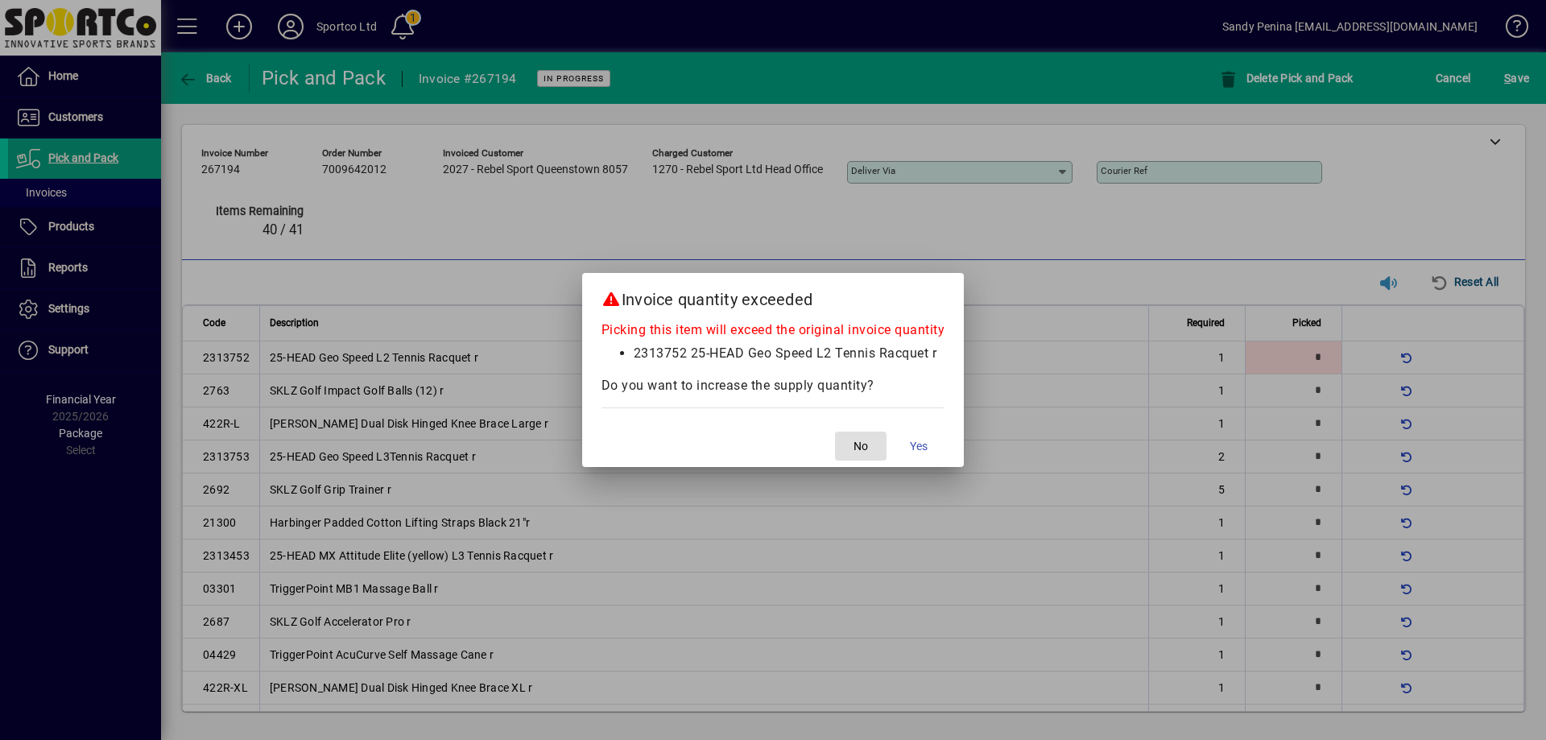
click at [858, 441] on span "No" at bounding box center [860, 446] width 14 height 17
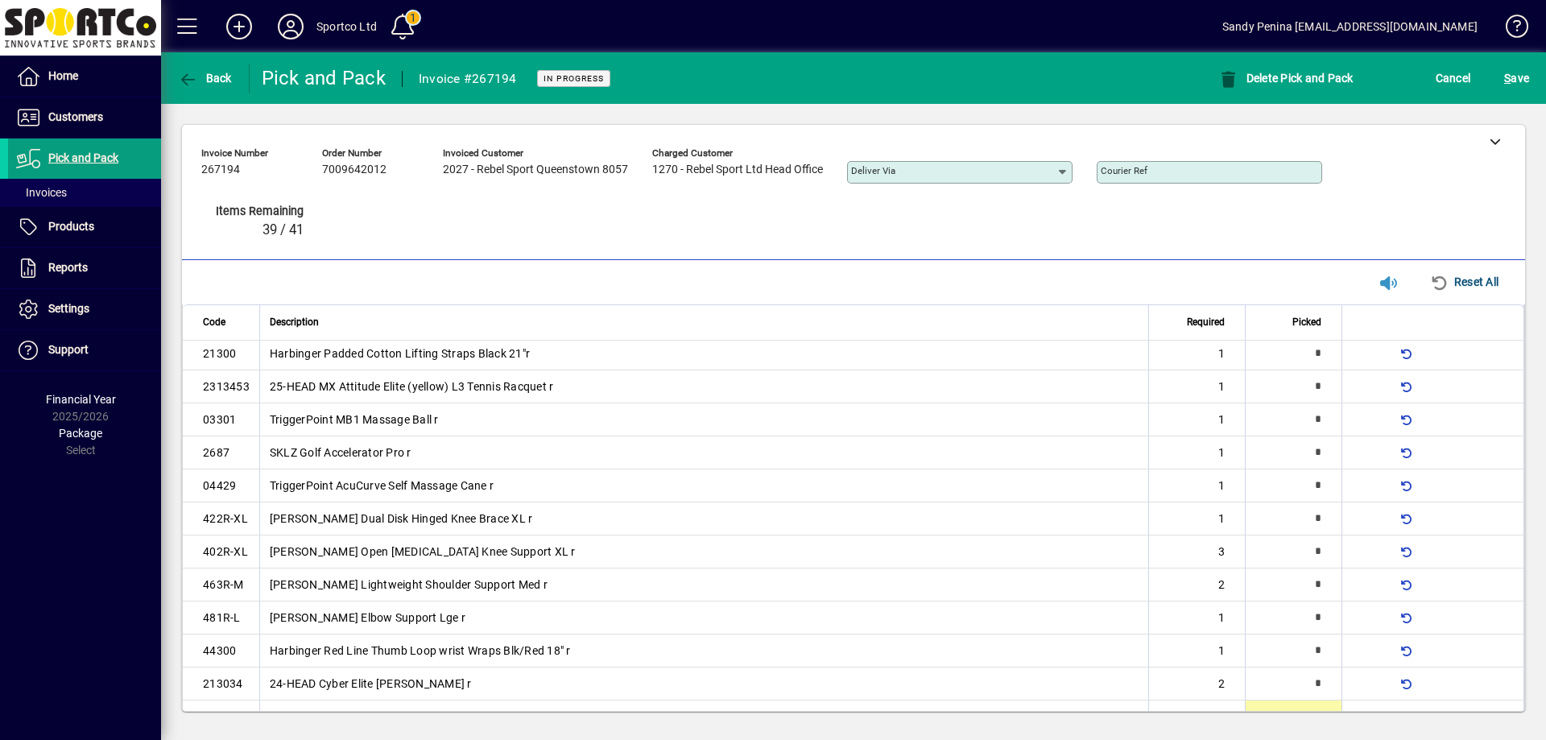
scroll to position [534, 0]
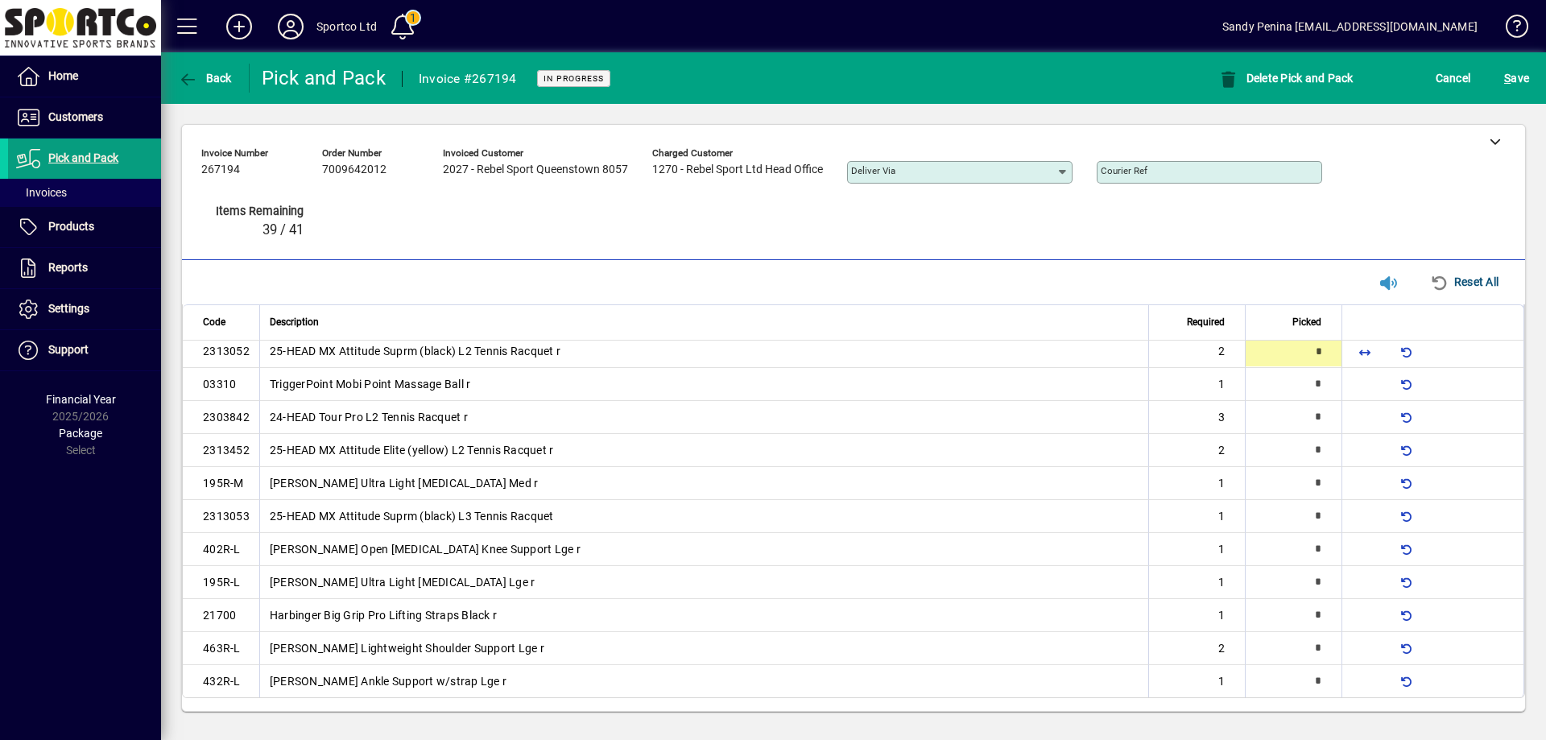
type input "*"
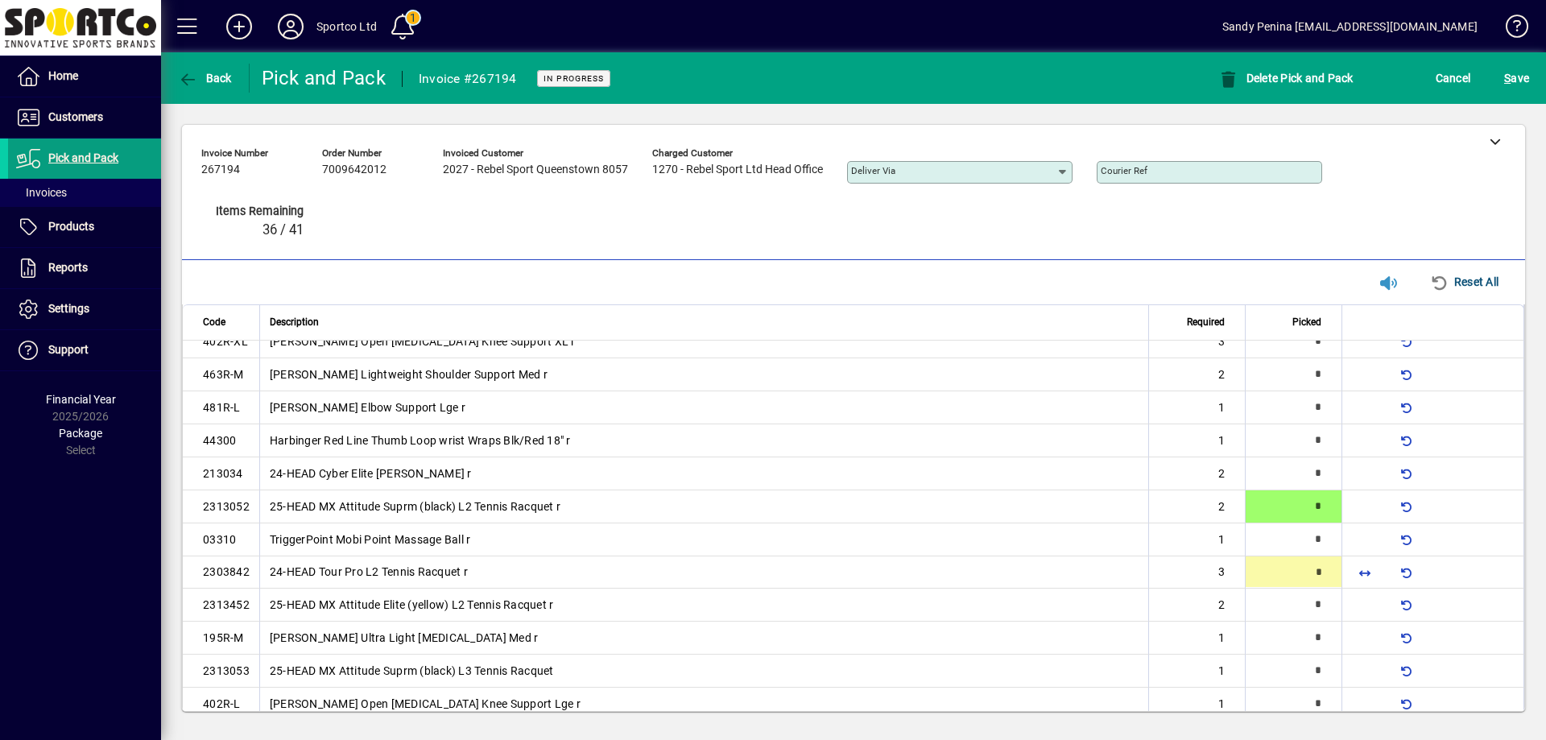
scroll to position [445, 0]
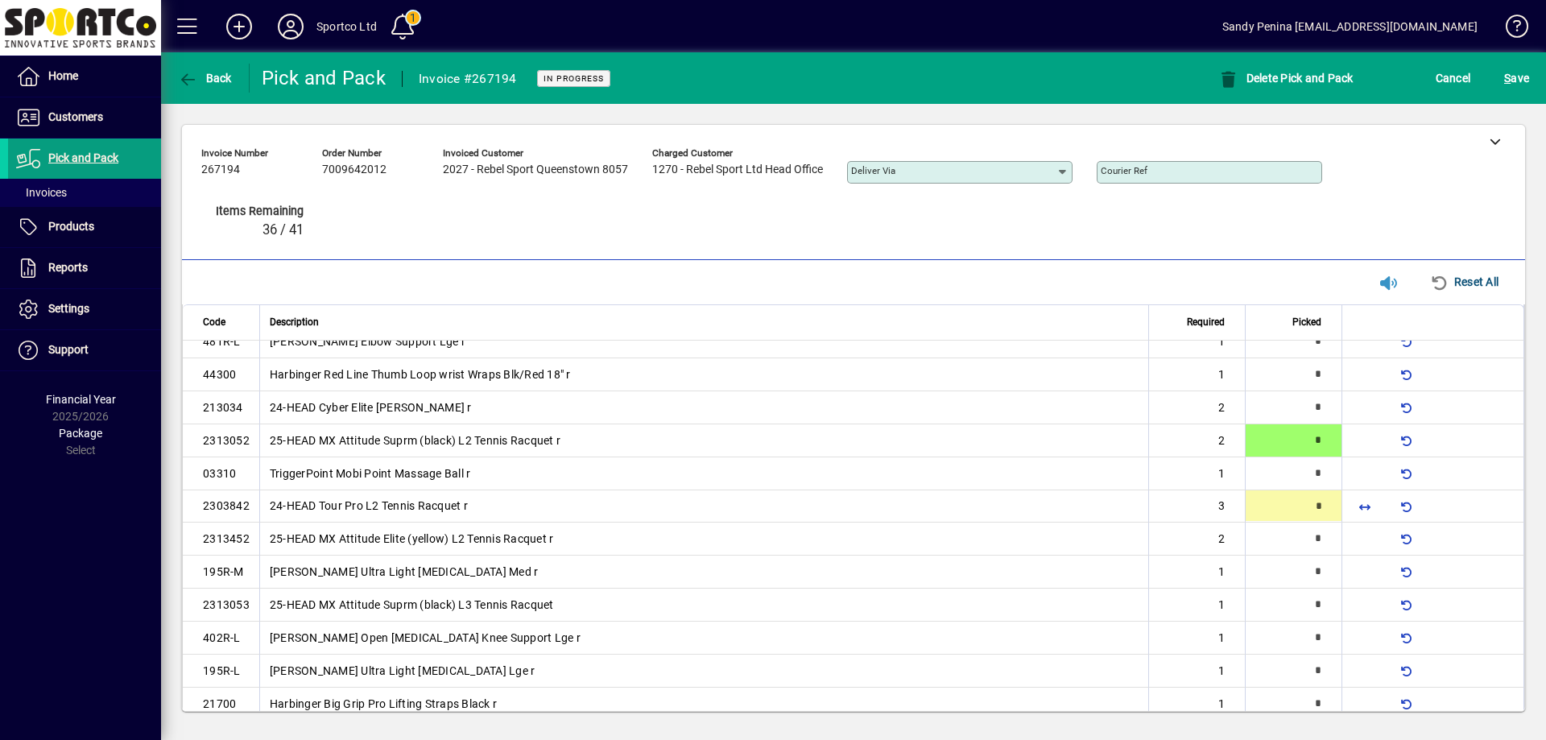
type input "*"
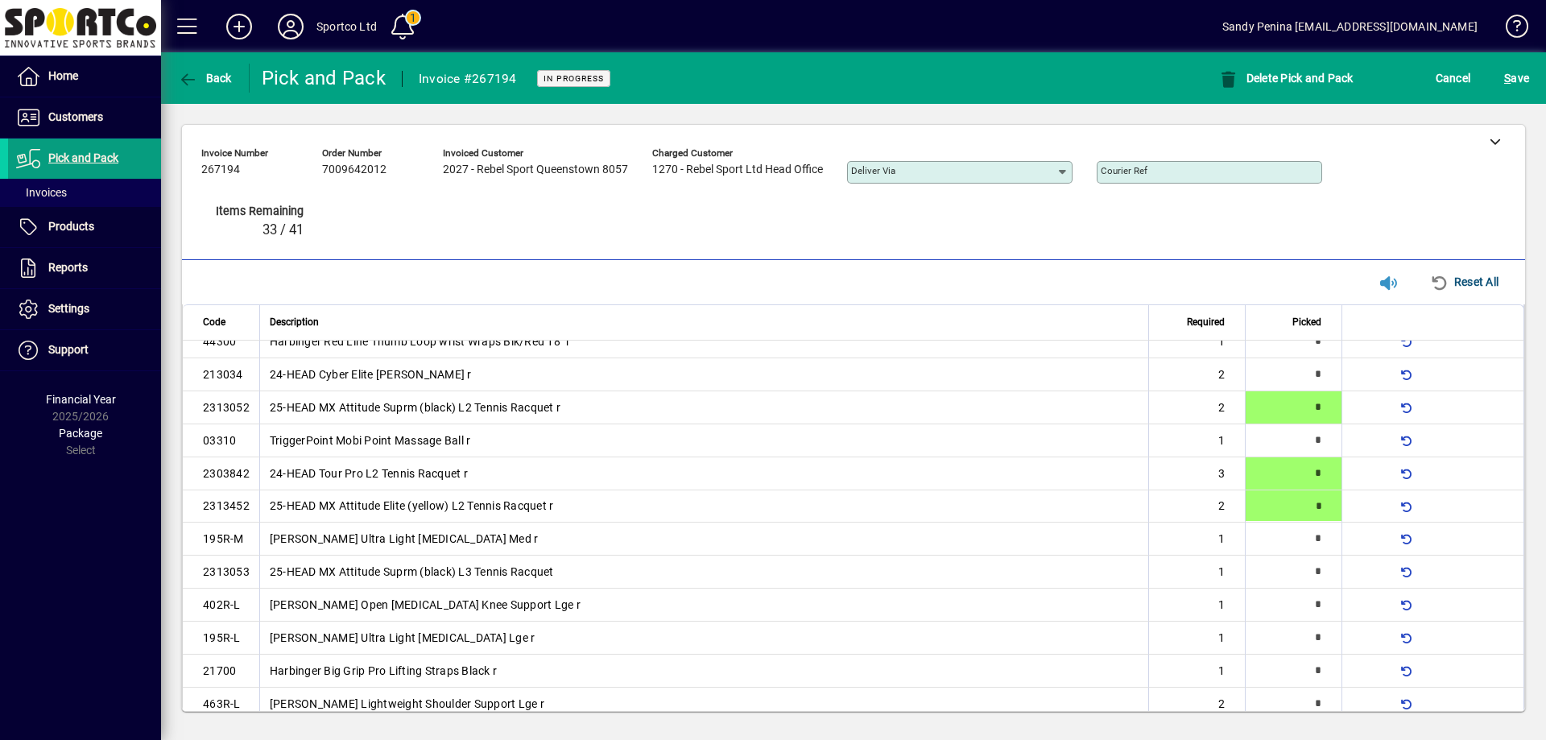
type input "*"
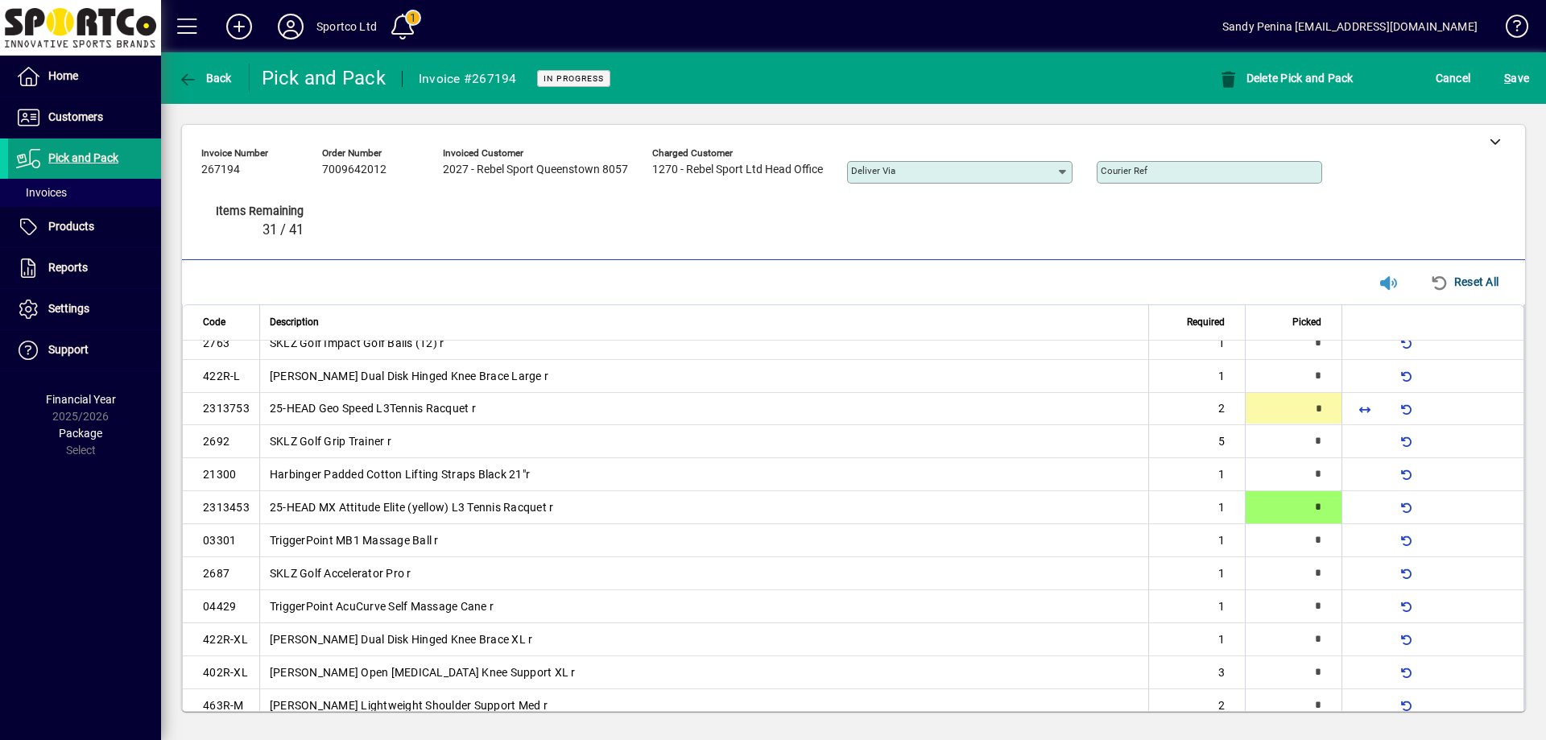
type input "*"
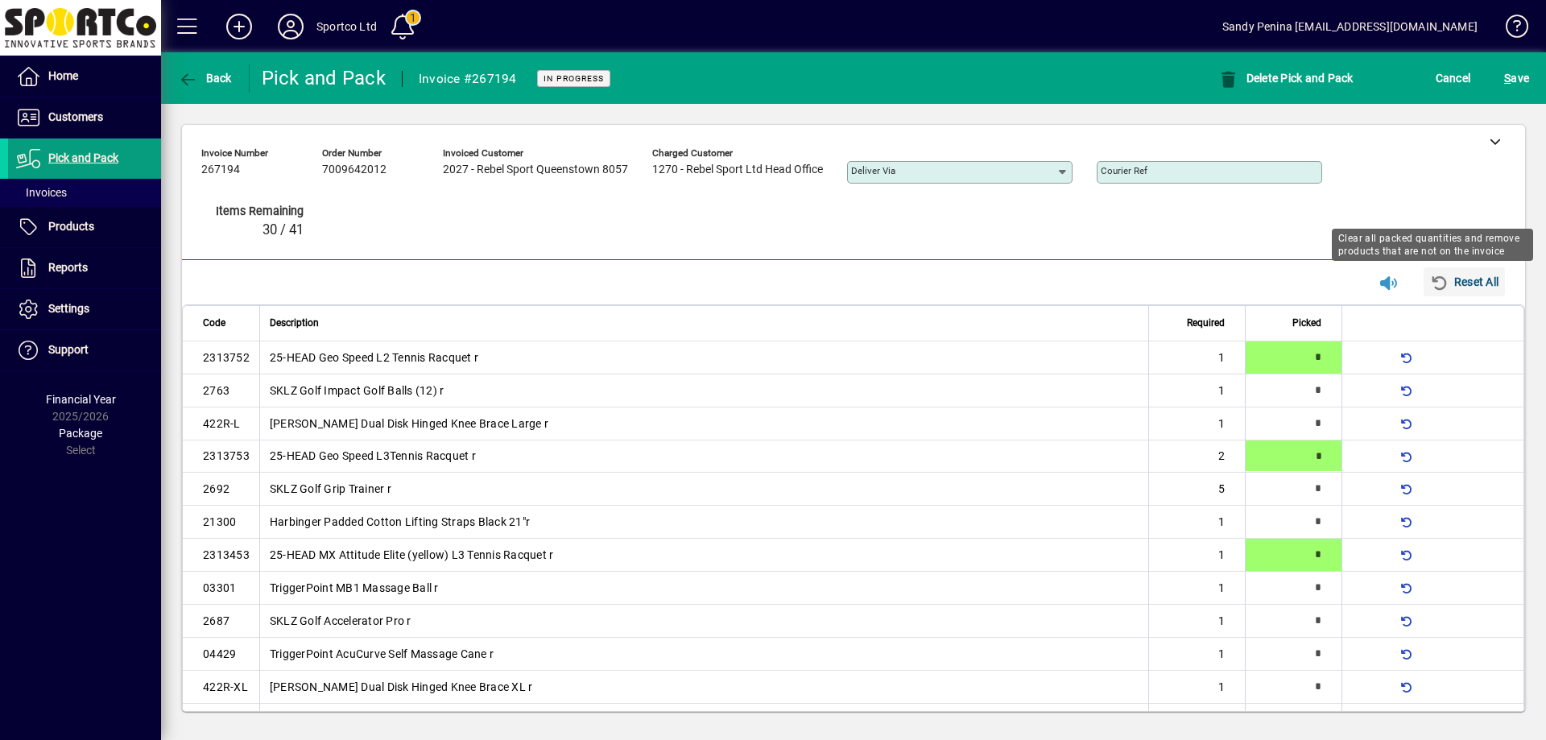
click at [1446, 288] on span "Reset All" at bounding box center [1464, 282] width 68 height 26
type input "*"
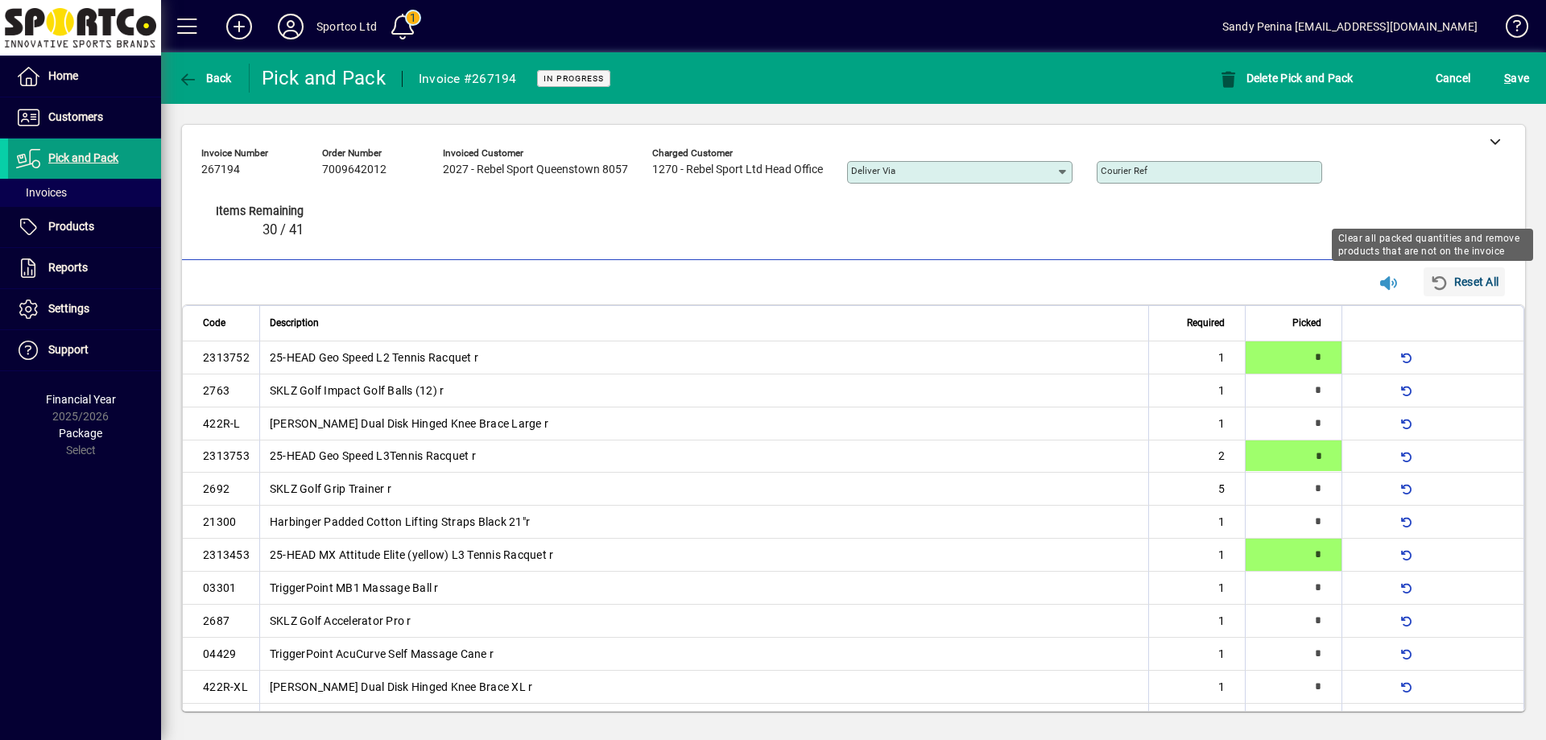
type input "*"
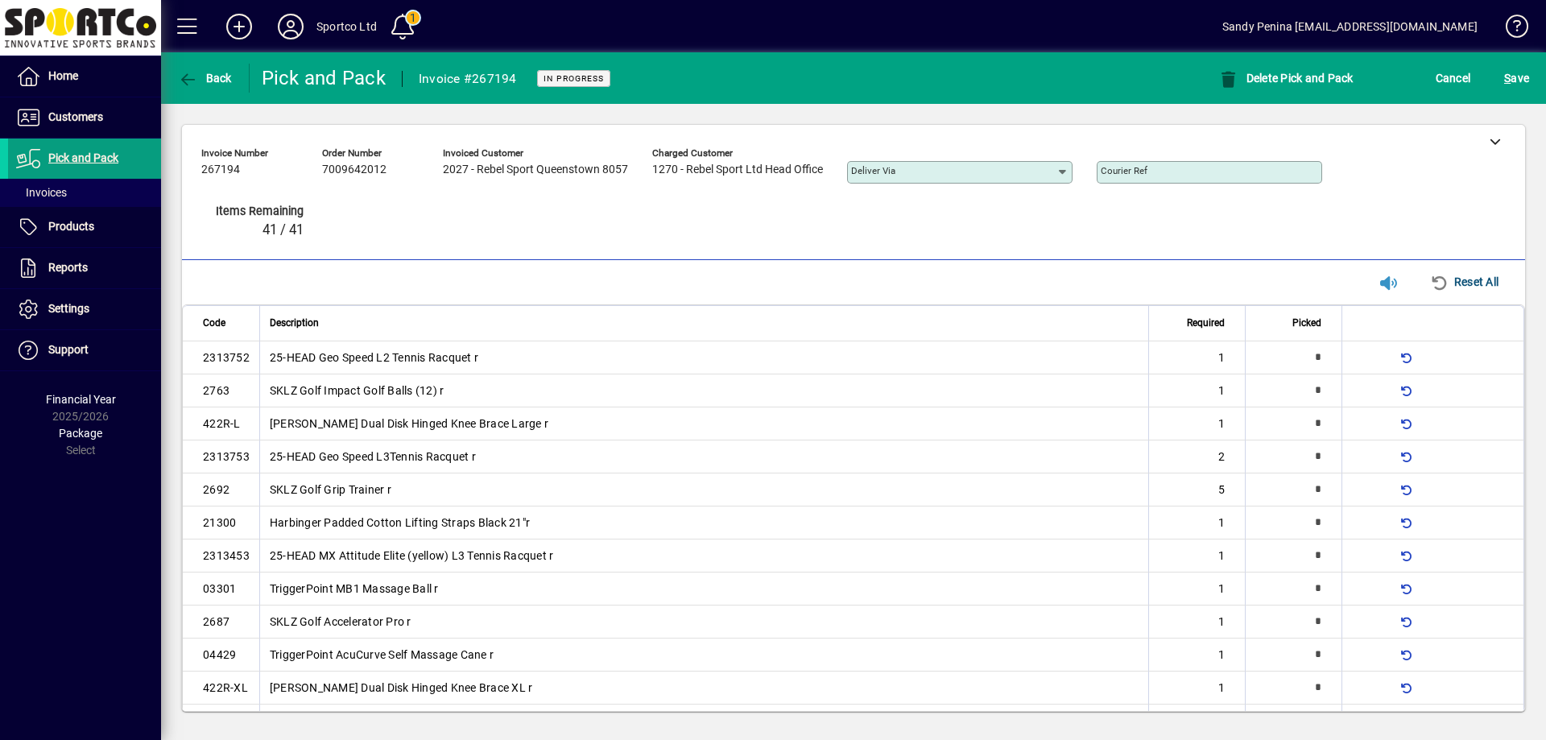
type input "*"
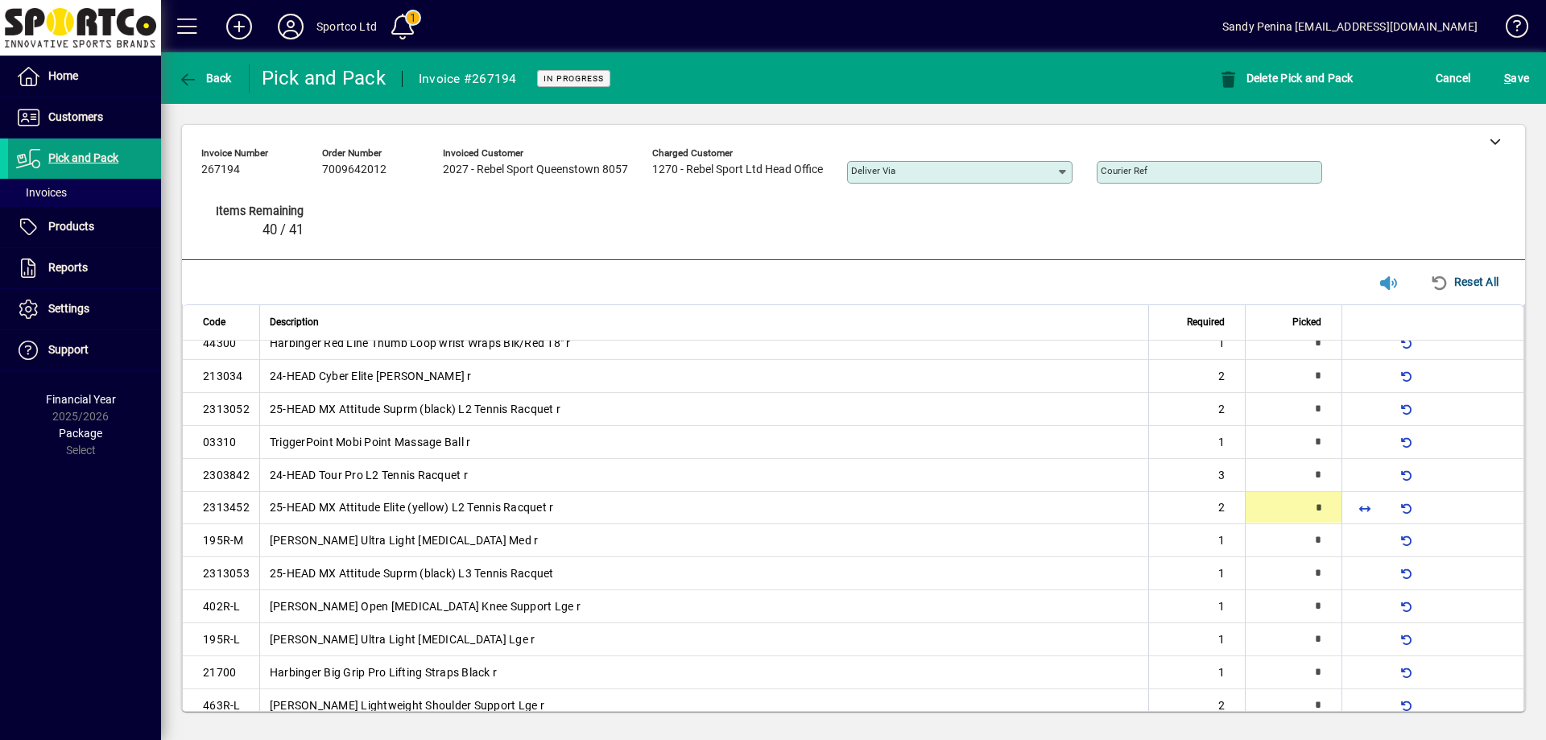
type input "*"
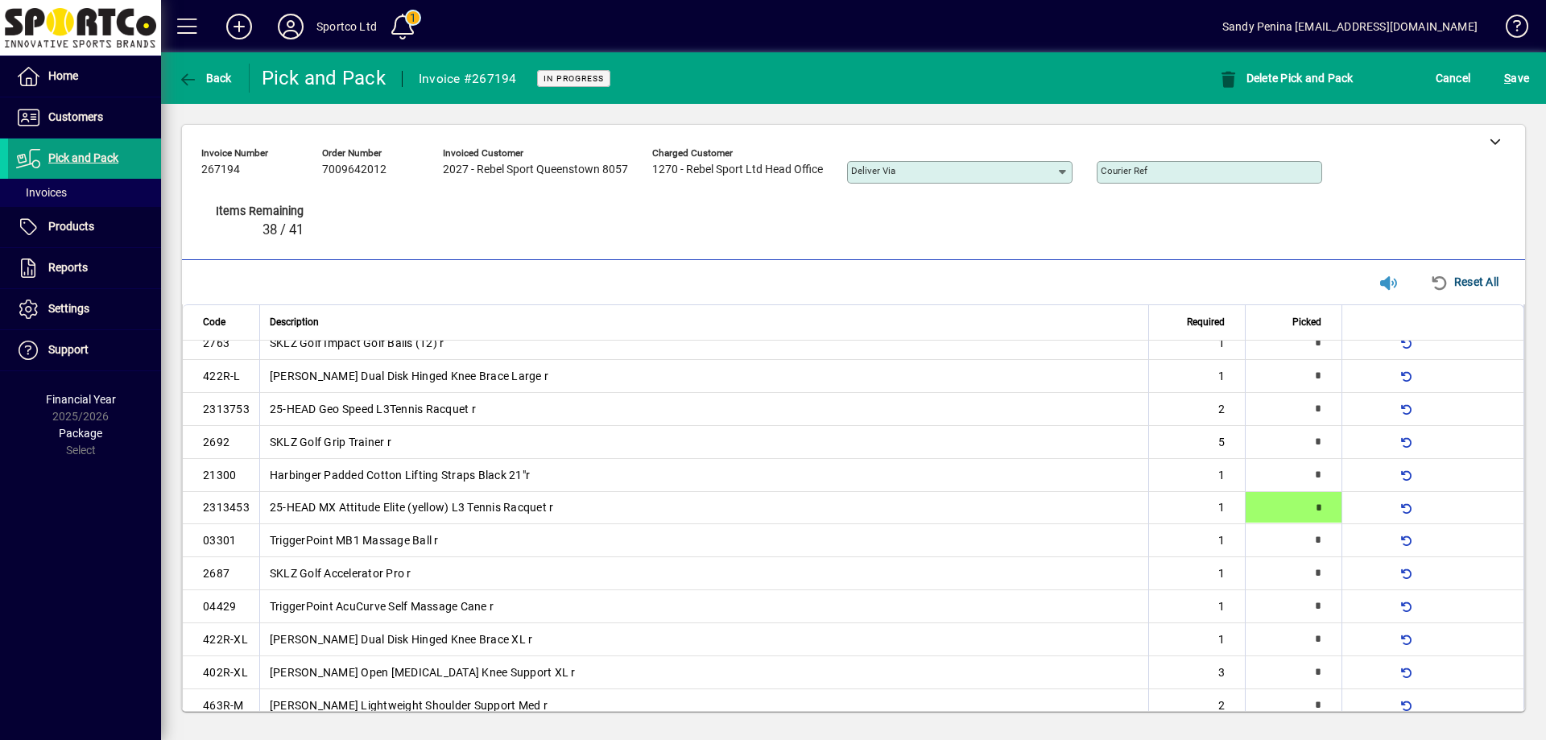
type input "*"
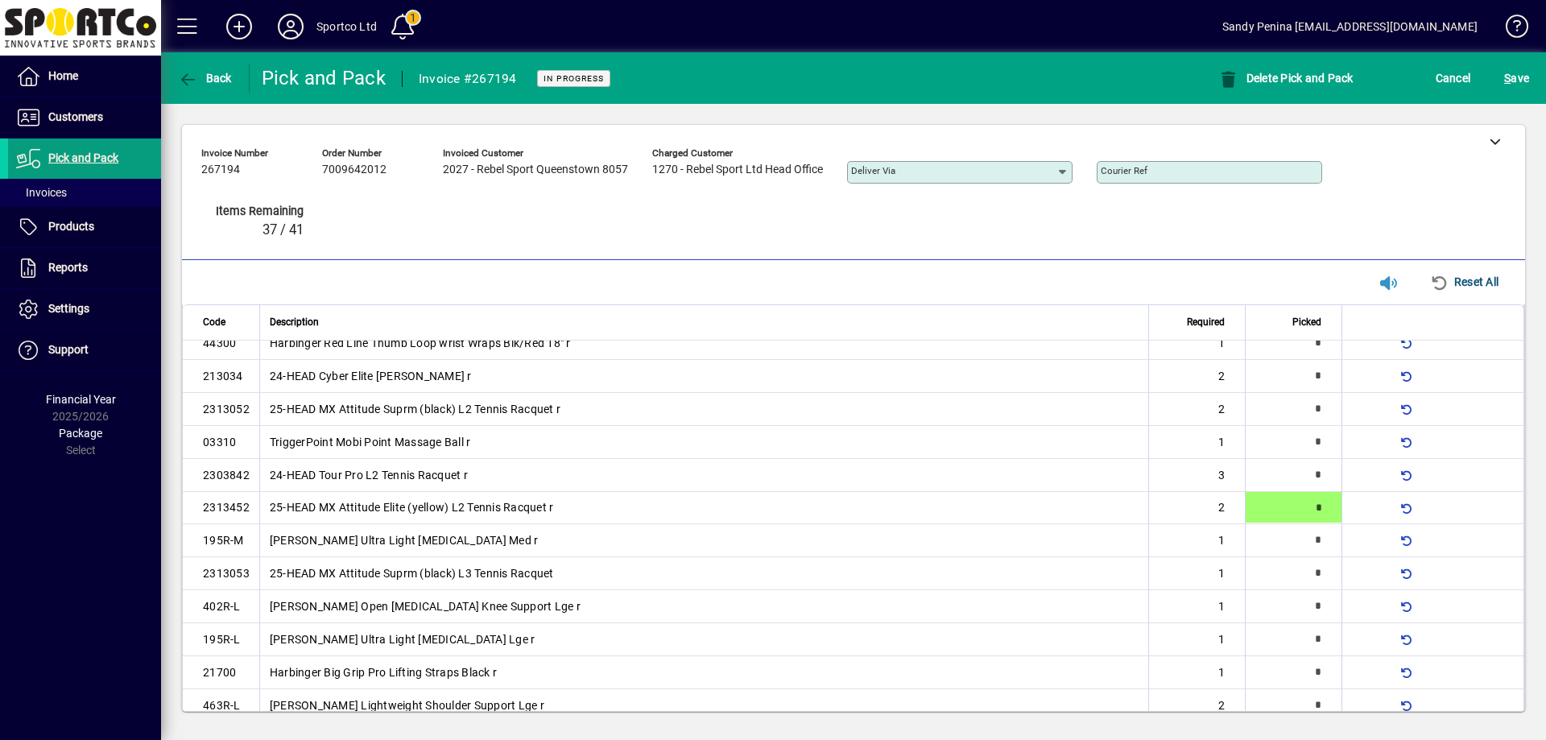
scroll to position [0, 0]
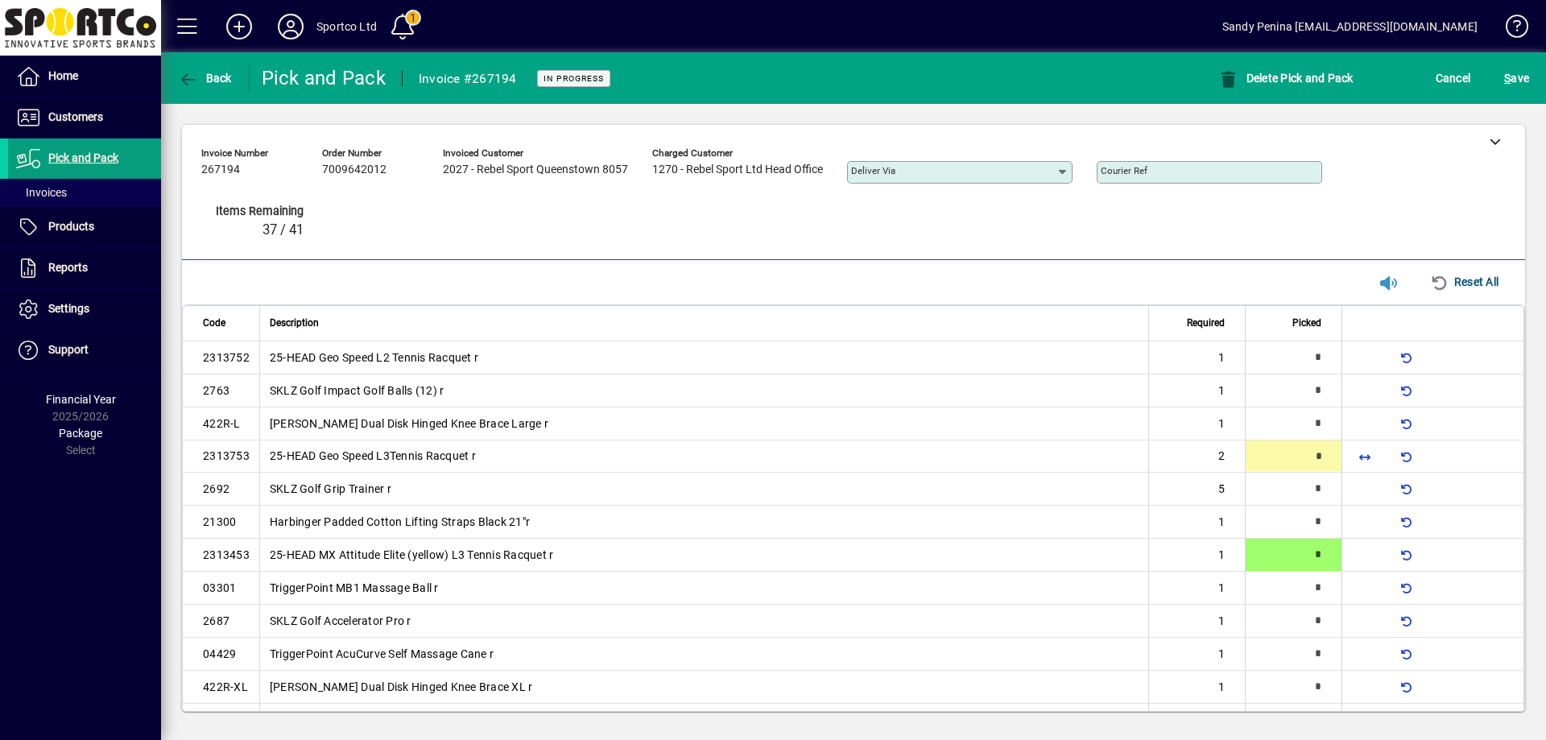
type input "*"
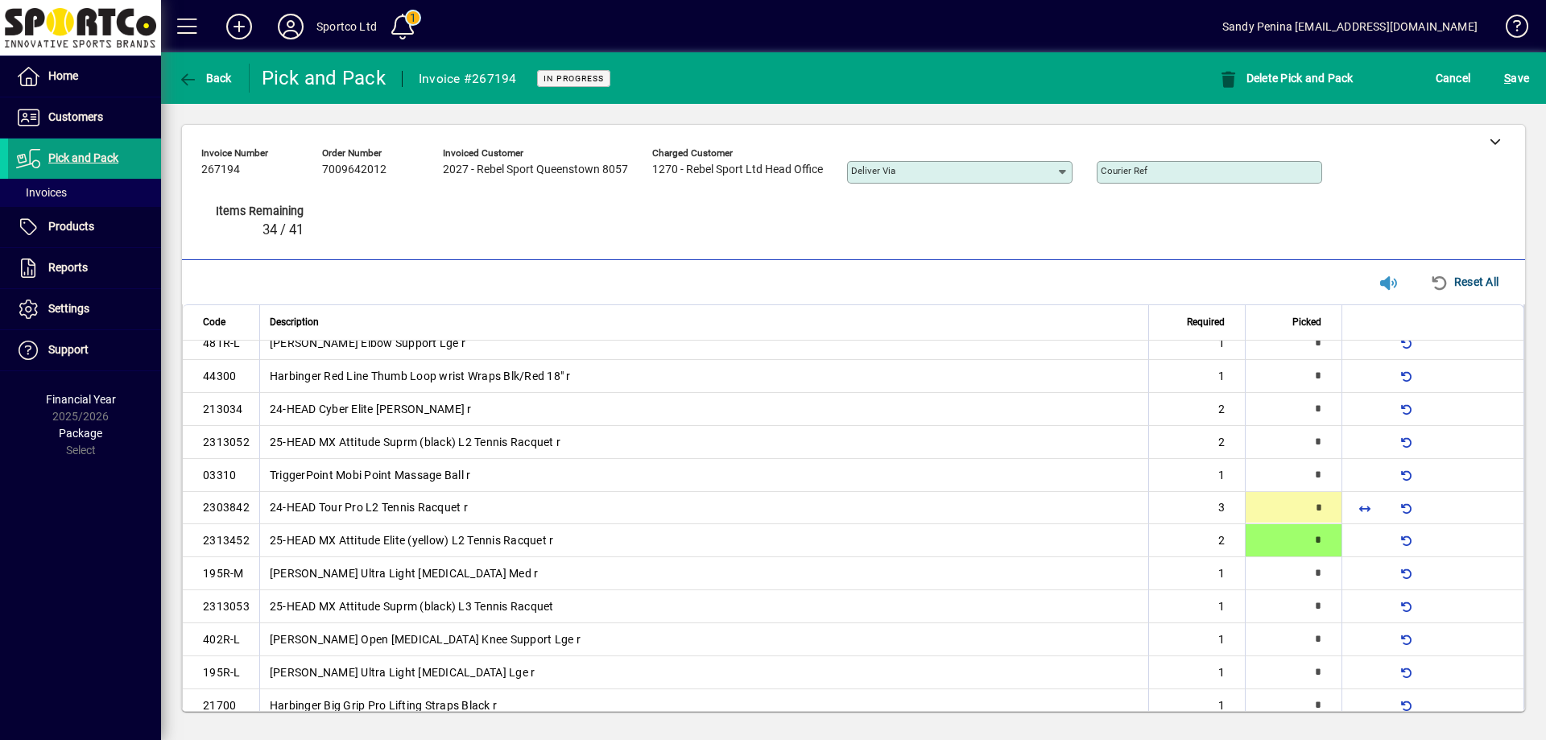
type input "*"
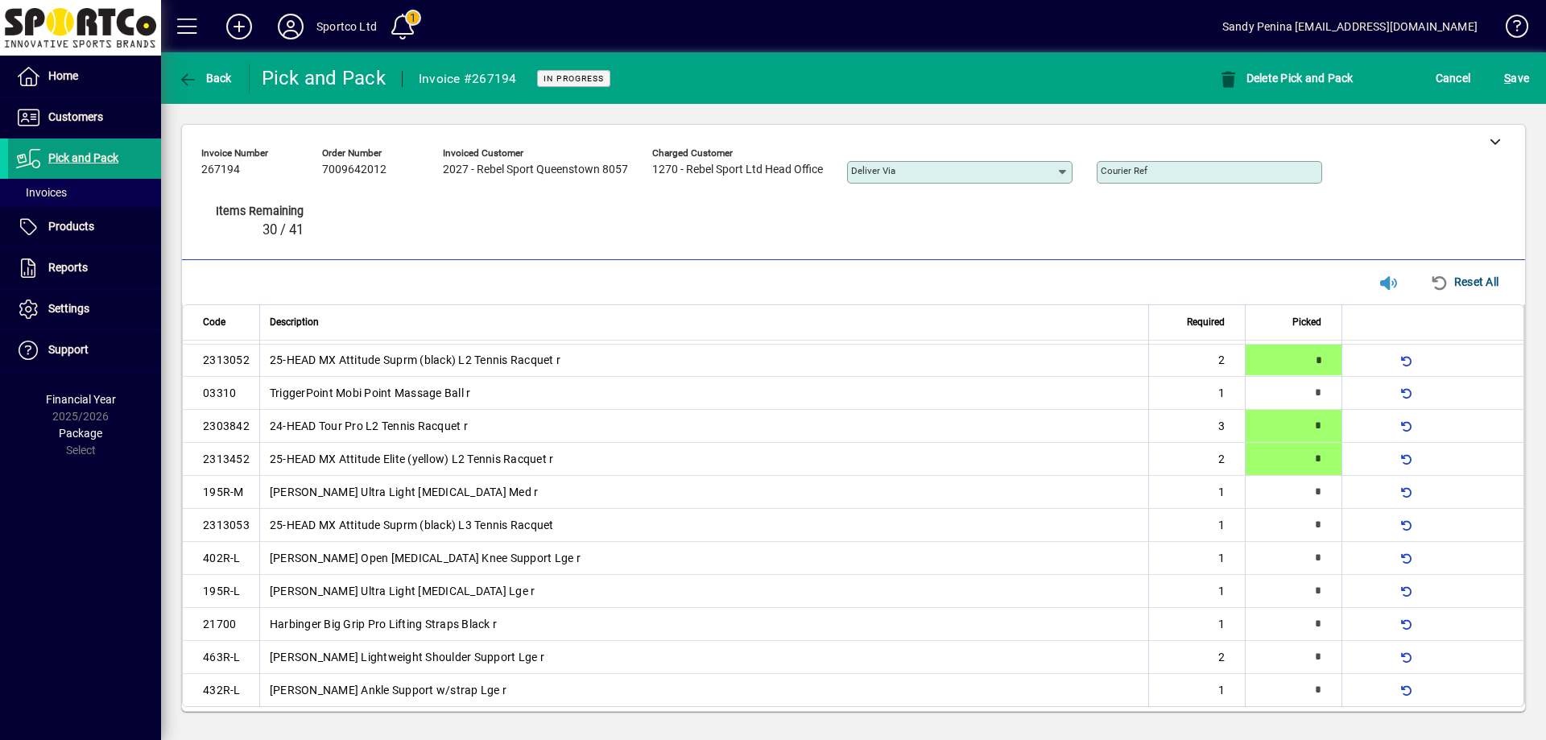
scroll to position [534, 0]
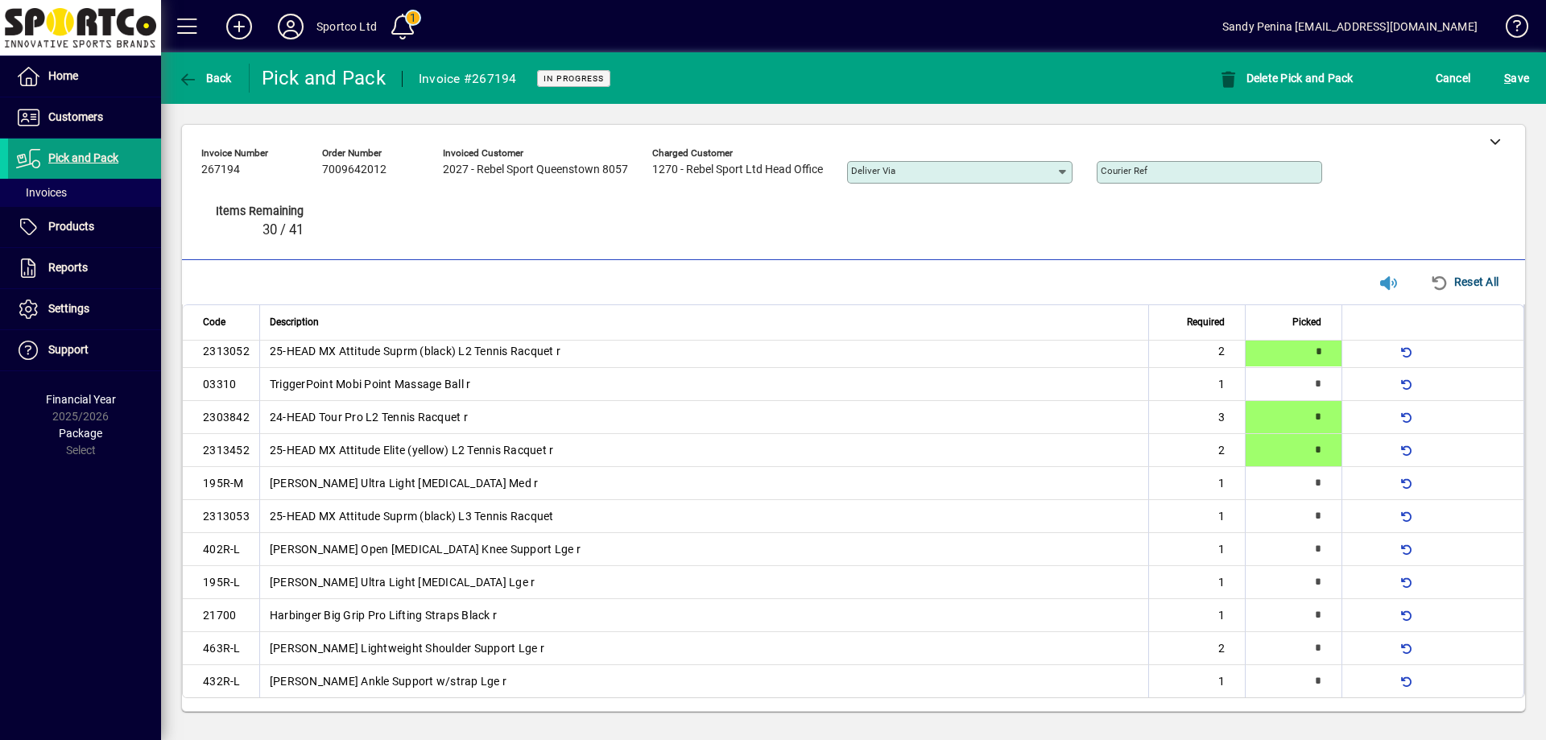
type input "*"
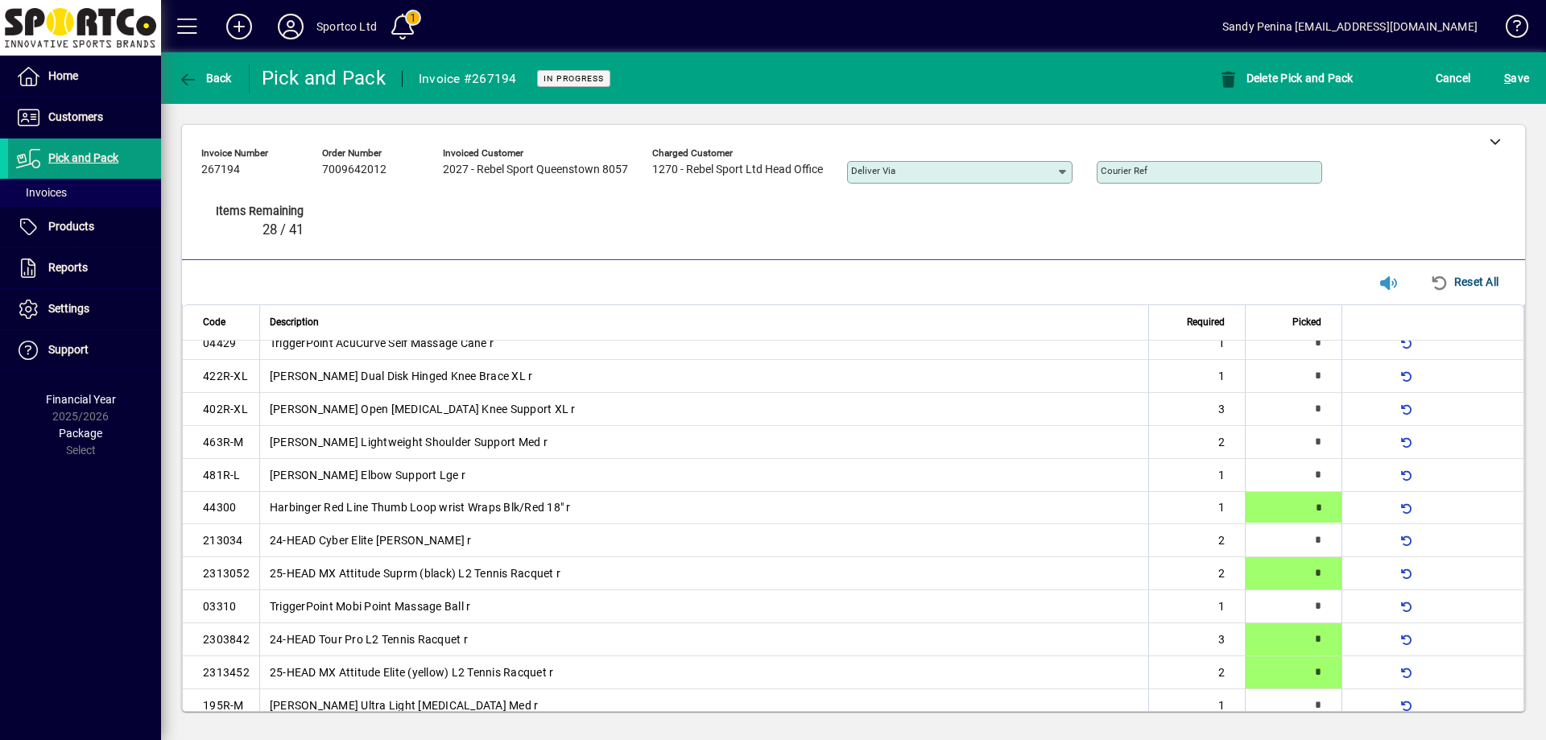
type input "*"
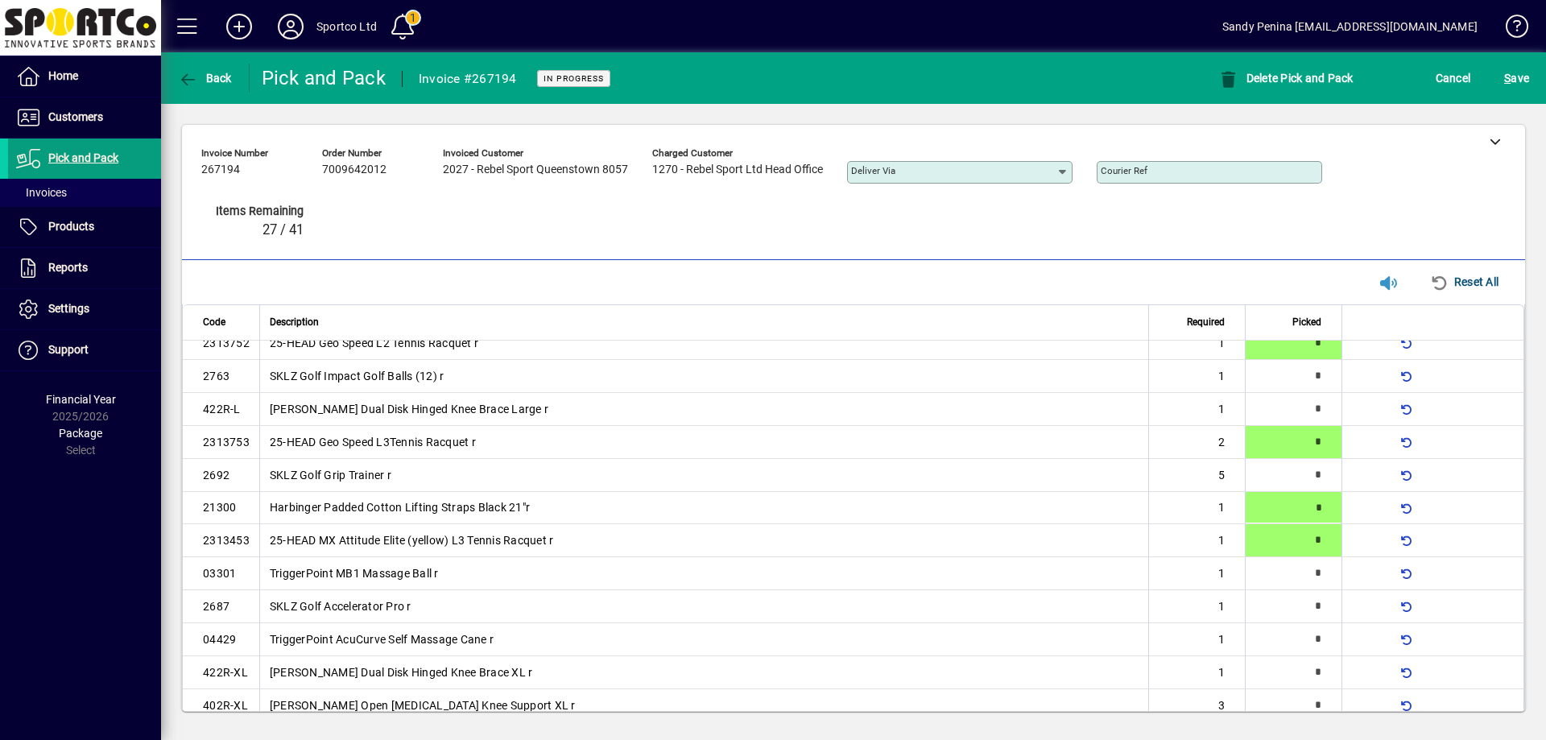
type input "*"
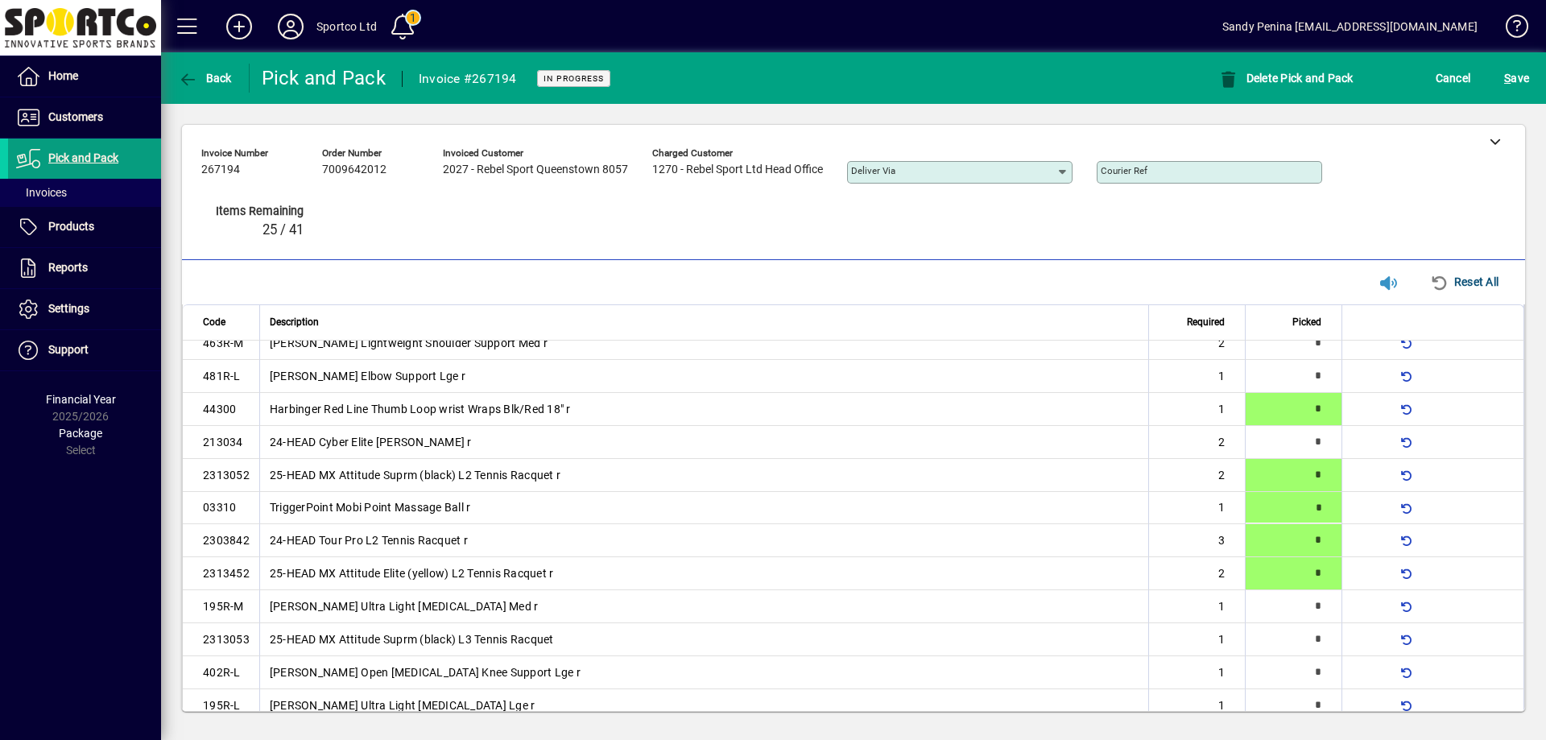
type input "*"
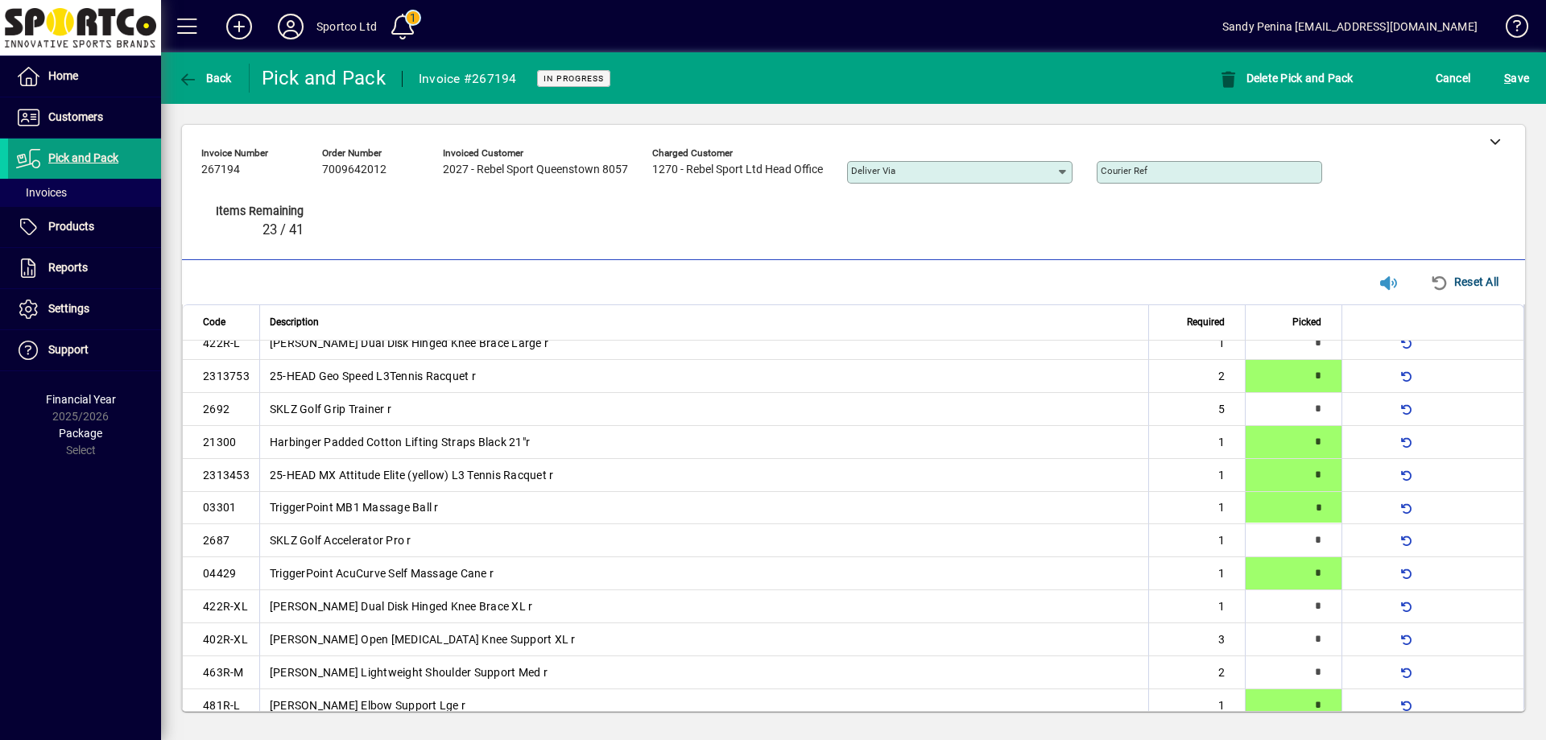
type input "*"
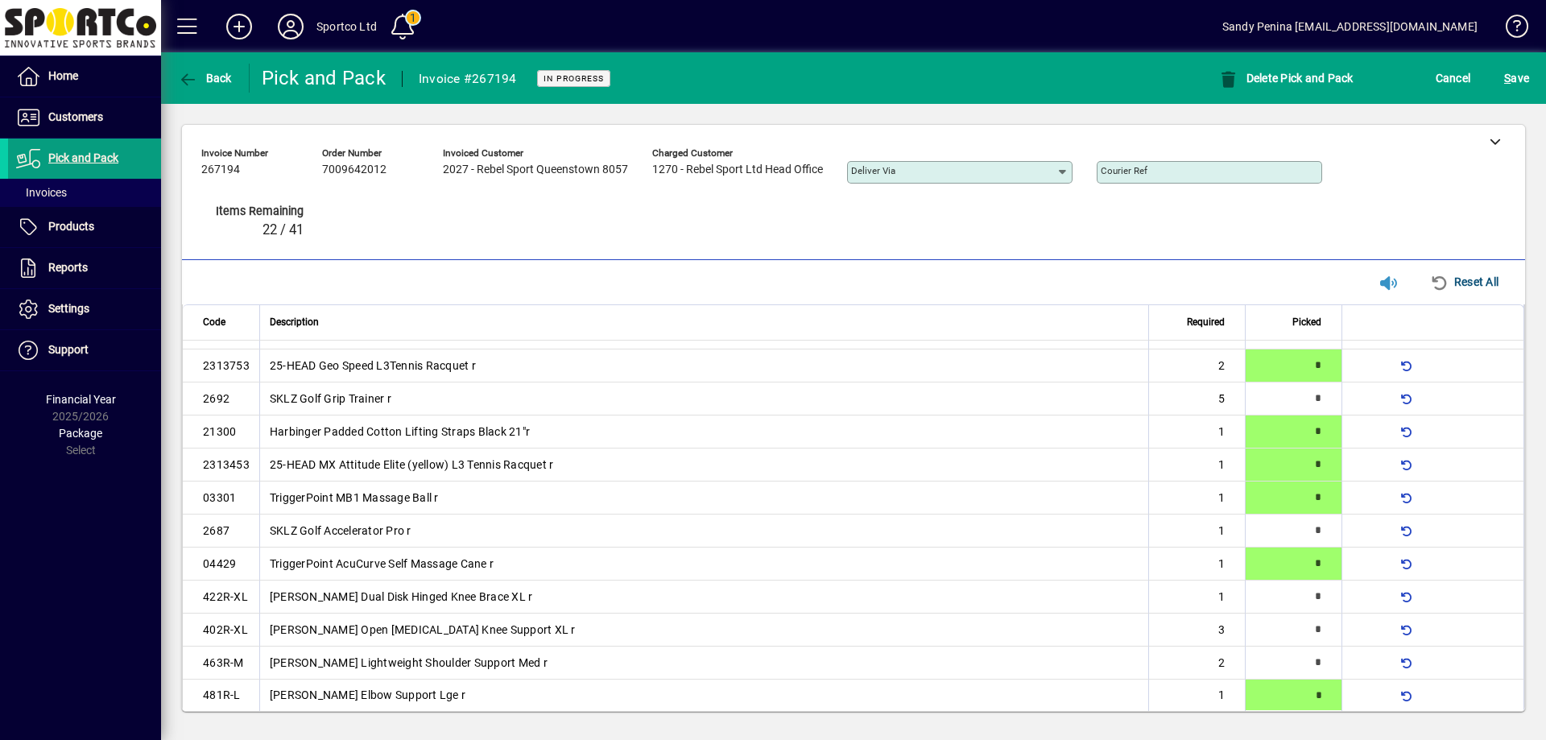
scroll to position [534, 0]
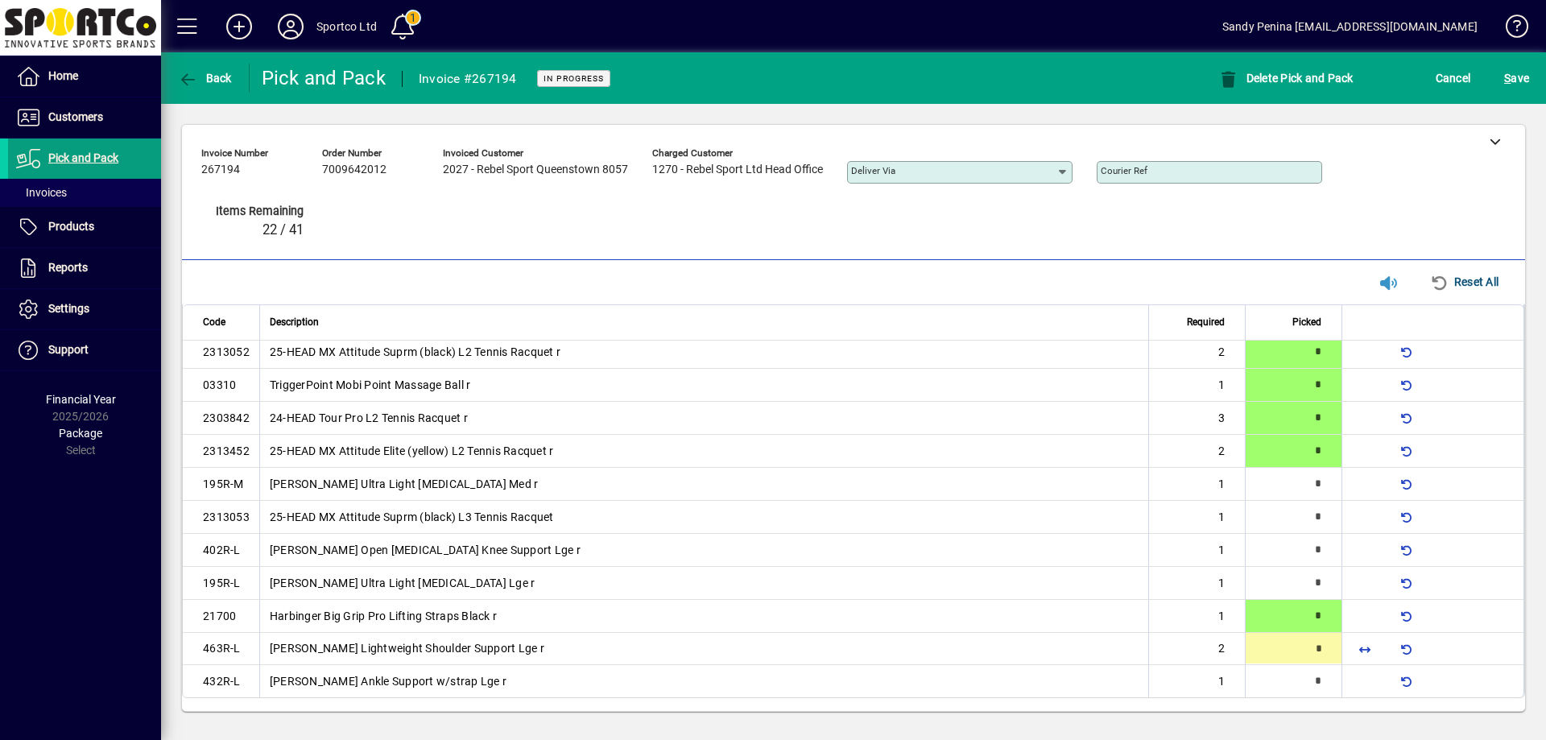
type input "*"
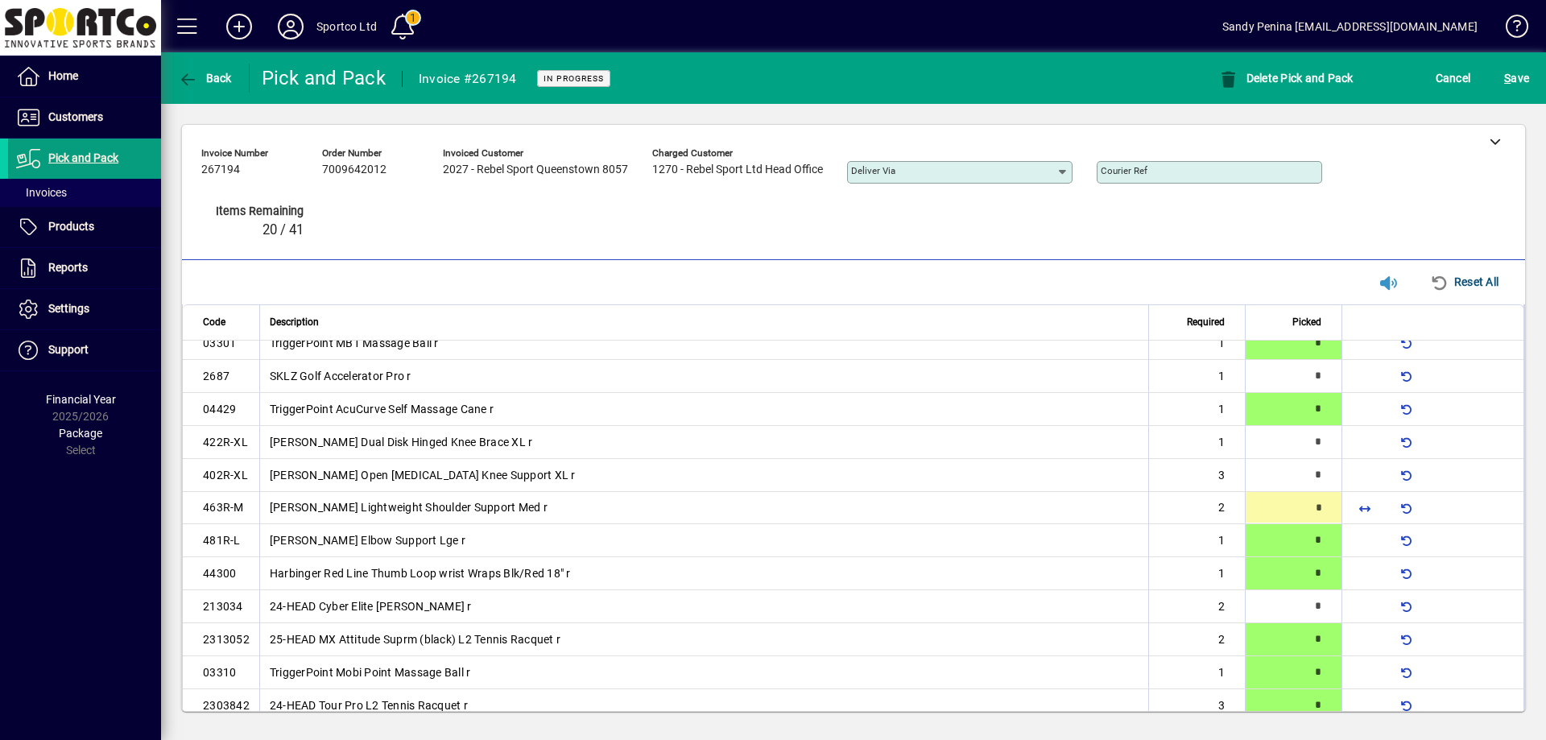
type input "*"
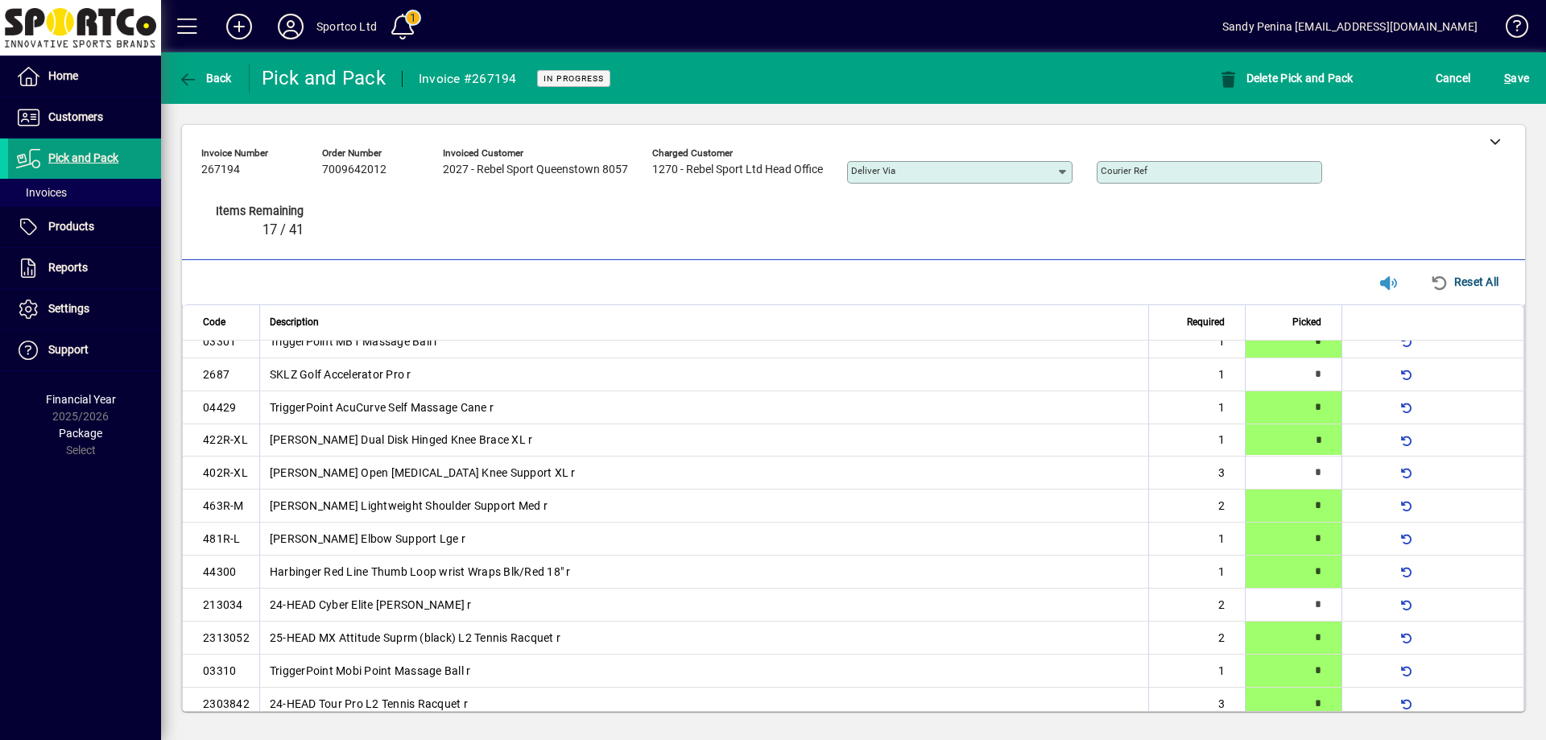
type input "*"
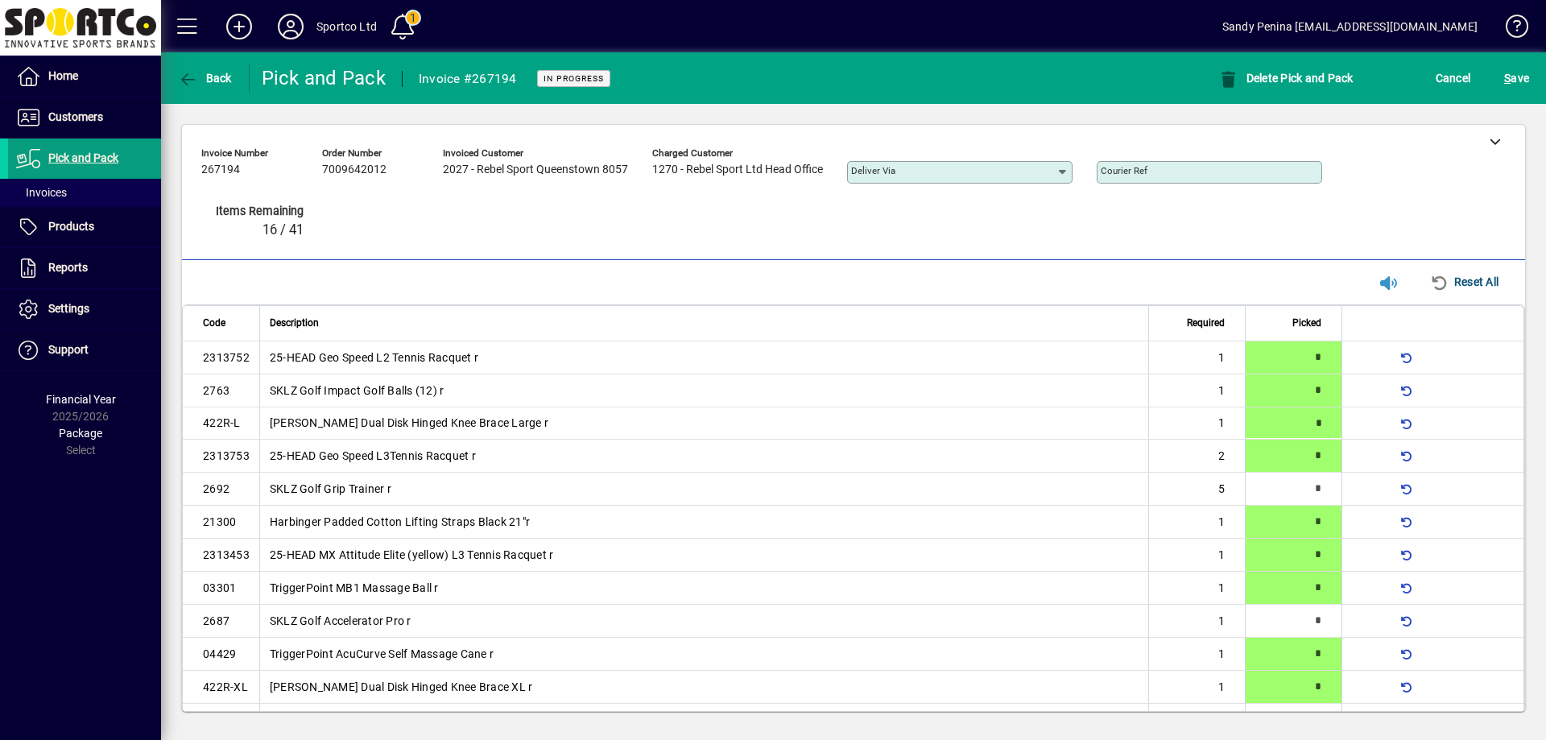
type input "*"
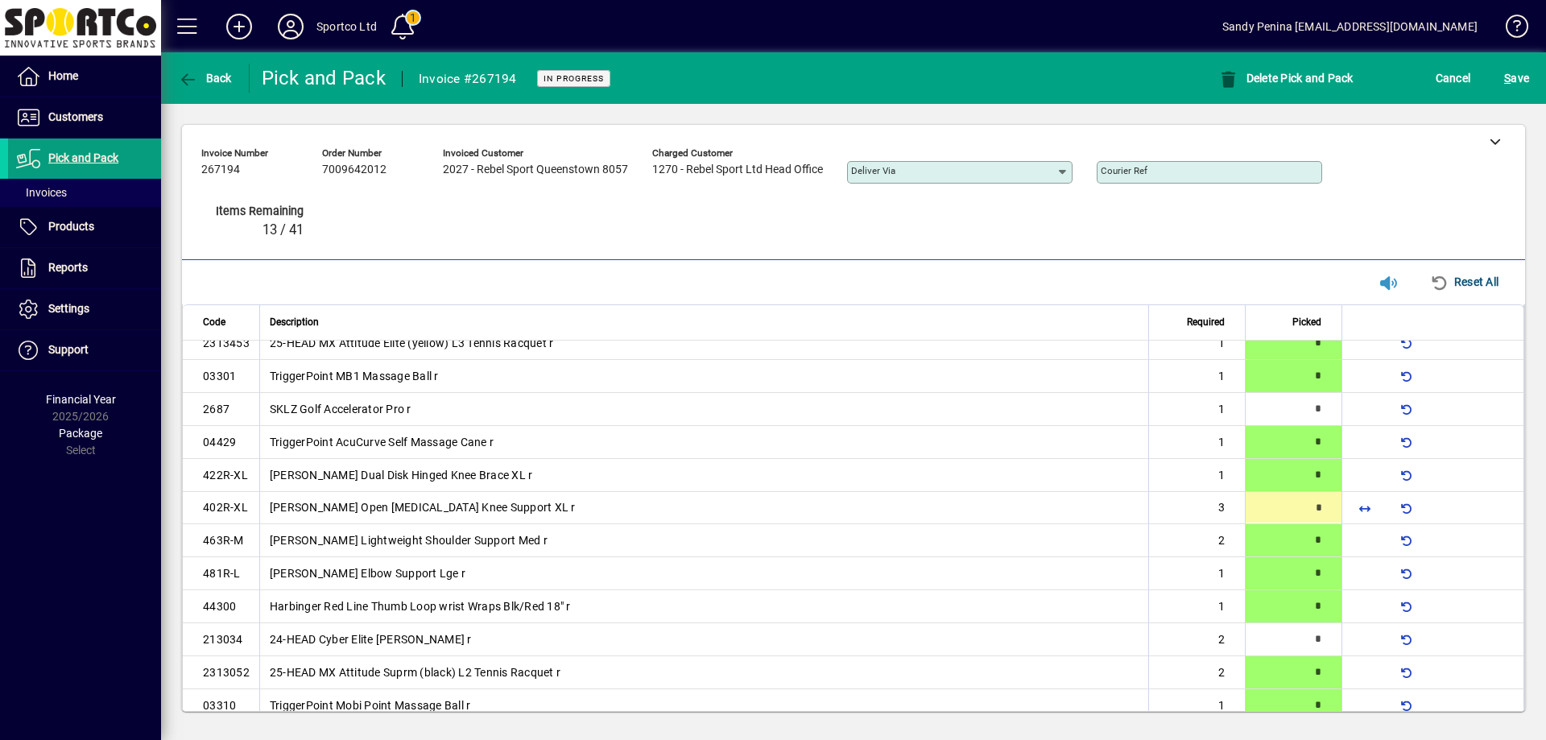
scroll to position [214, 0]
type input "*"
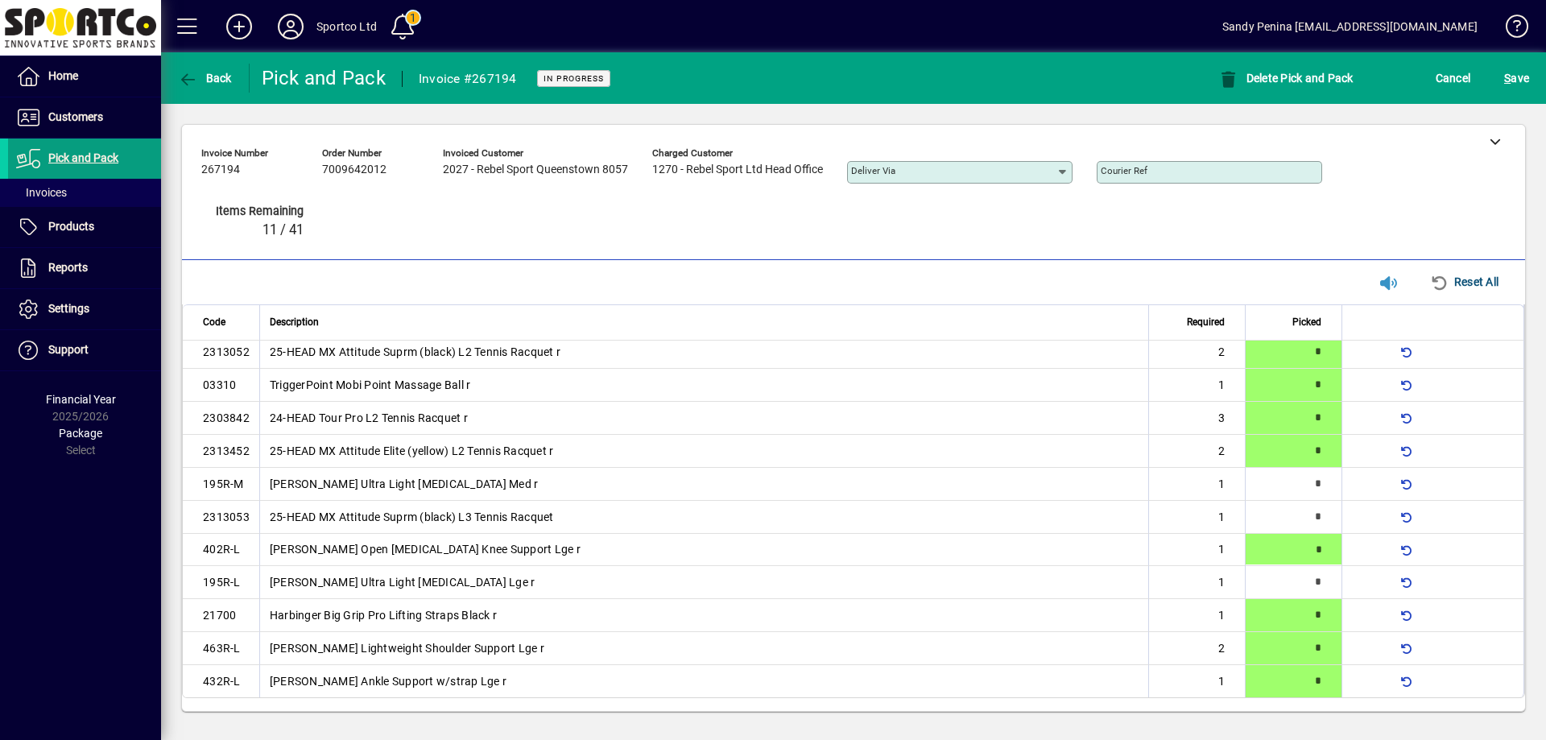
type input "*"
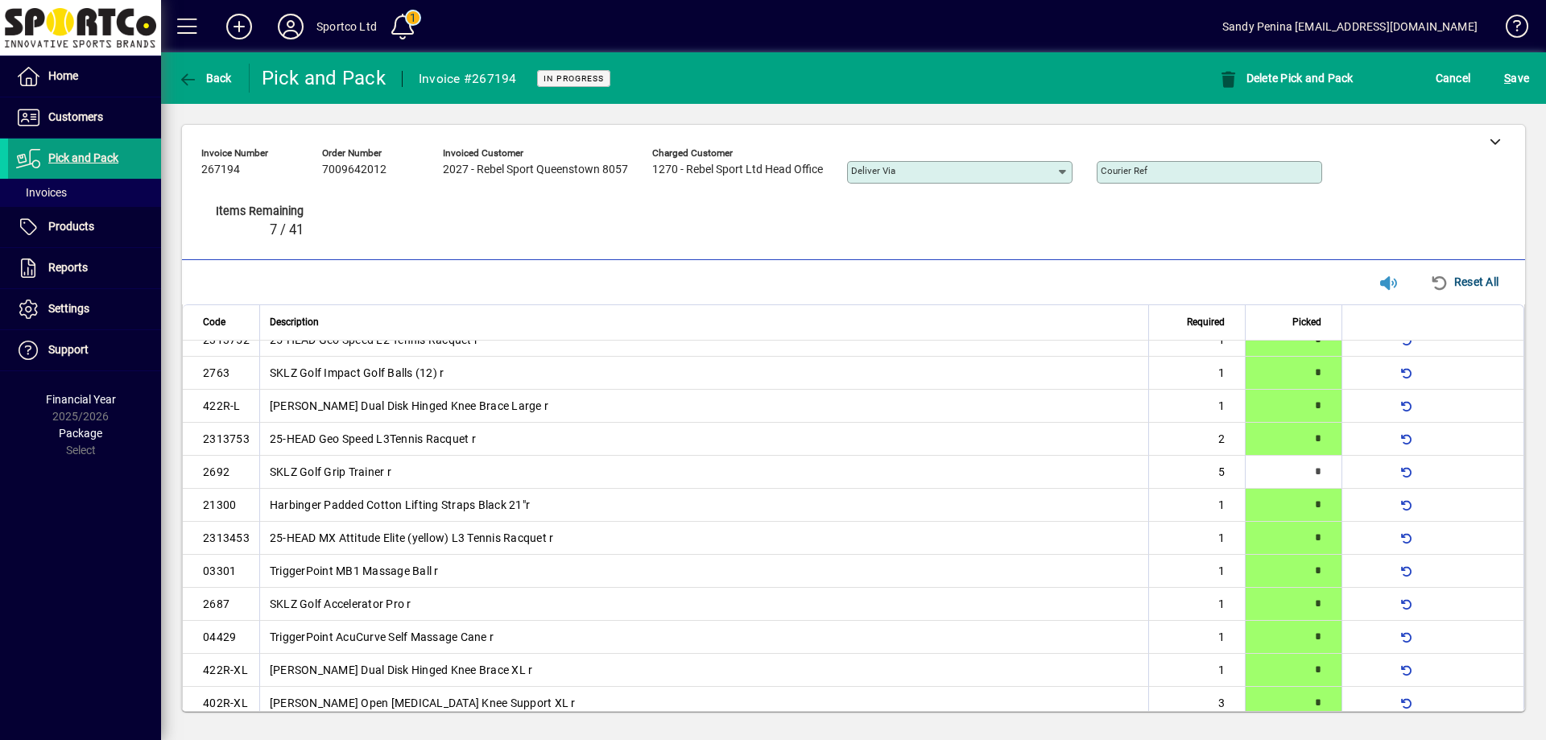
scroll to position [0, 0]
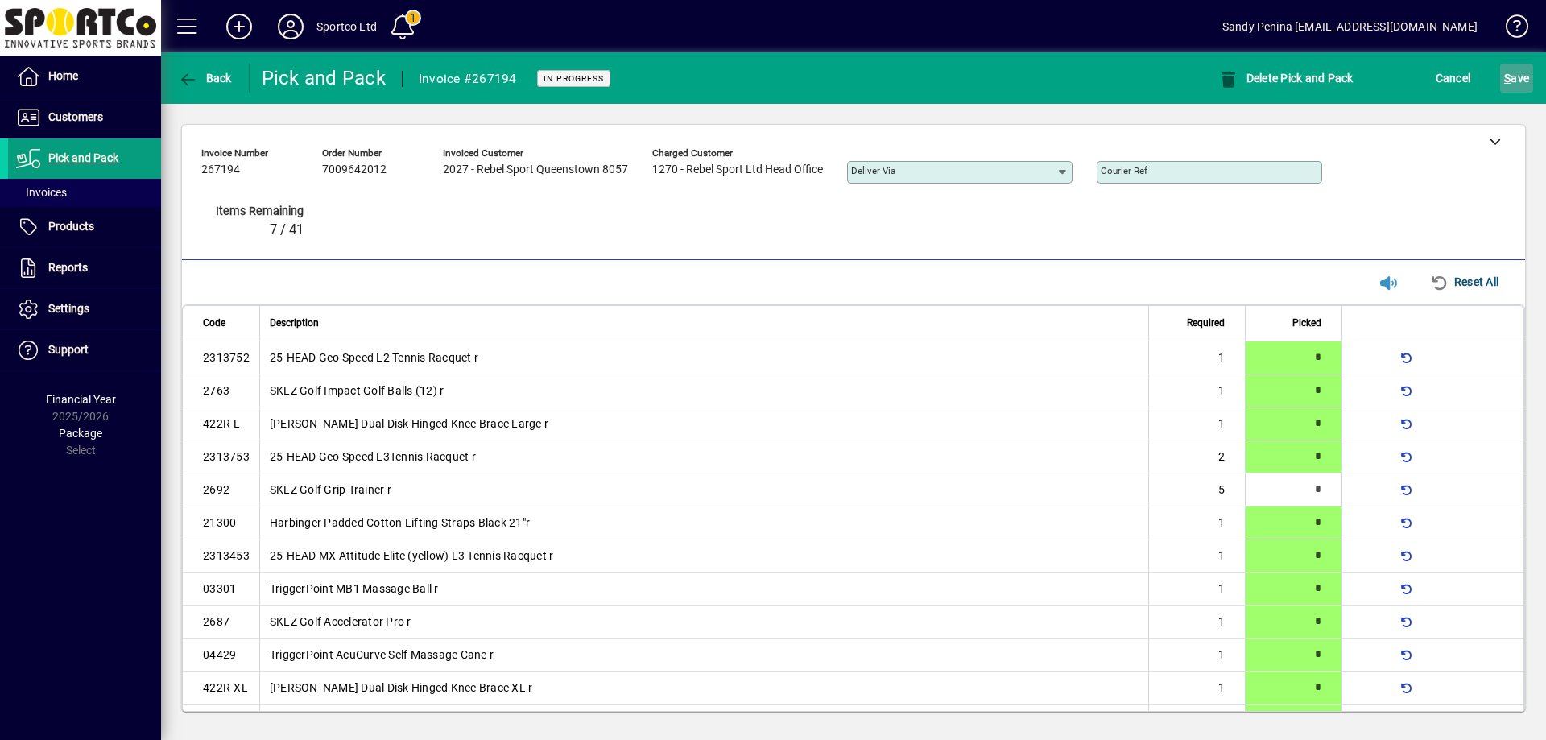
click at [1528, 78] on span "S ave" at bounding box center [1516, 78] width 25 height 26
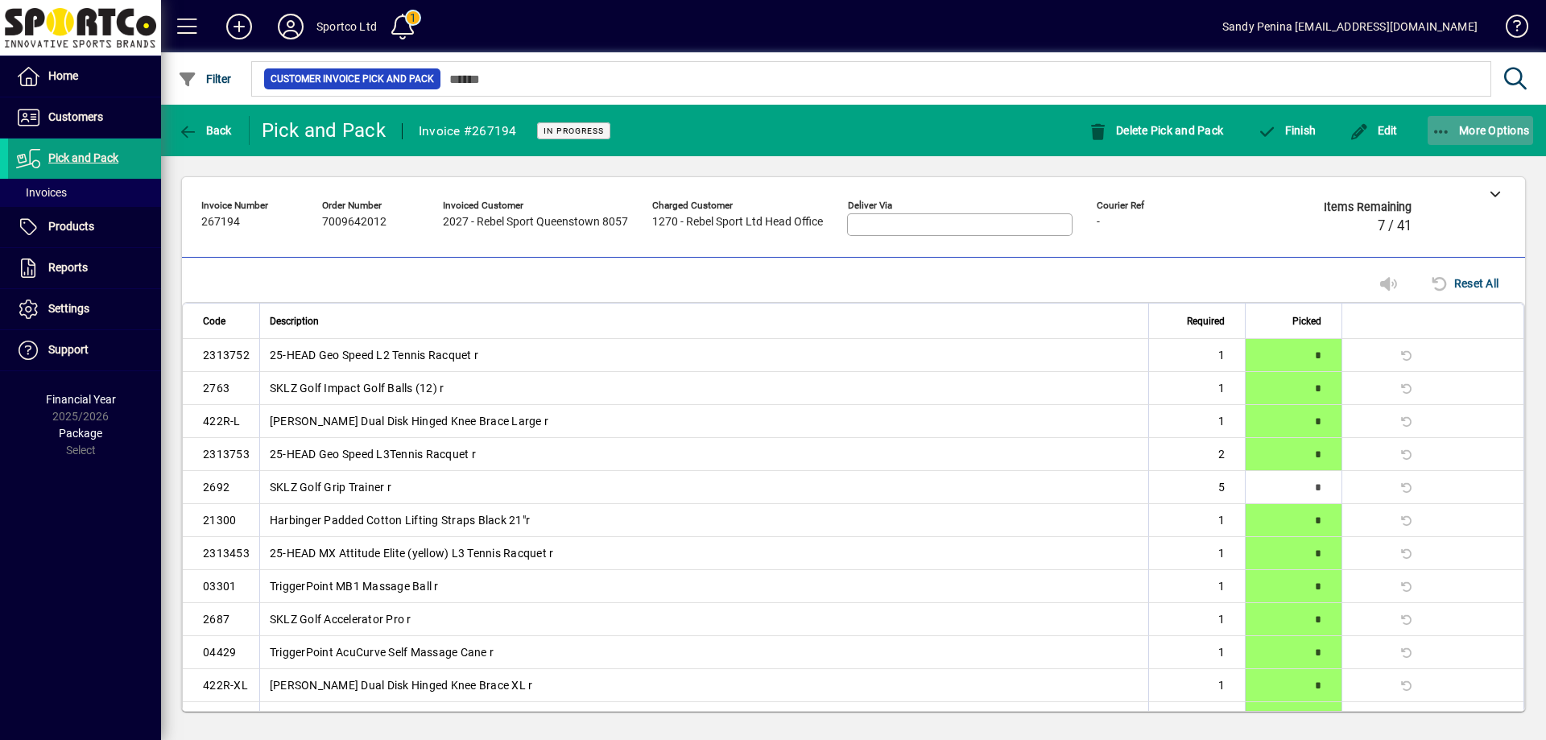
click at [1447, 131] on icon "button" at bounding box center [1442, 132] width 20 height 16
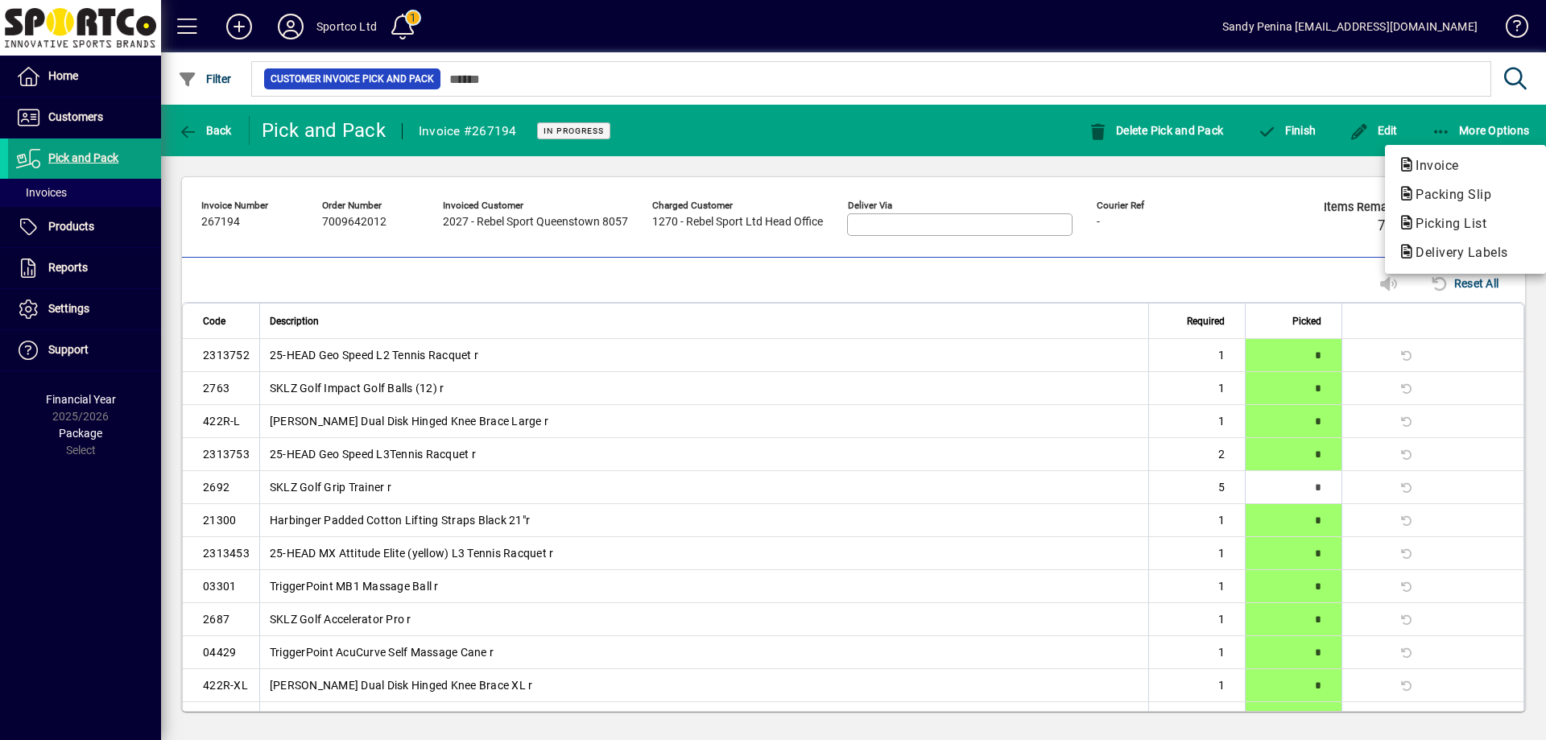
click at [1313, 195] on div at bounding box center [773, 370] width 1546 height 740
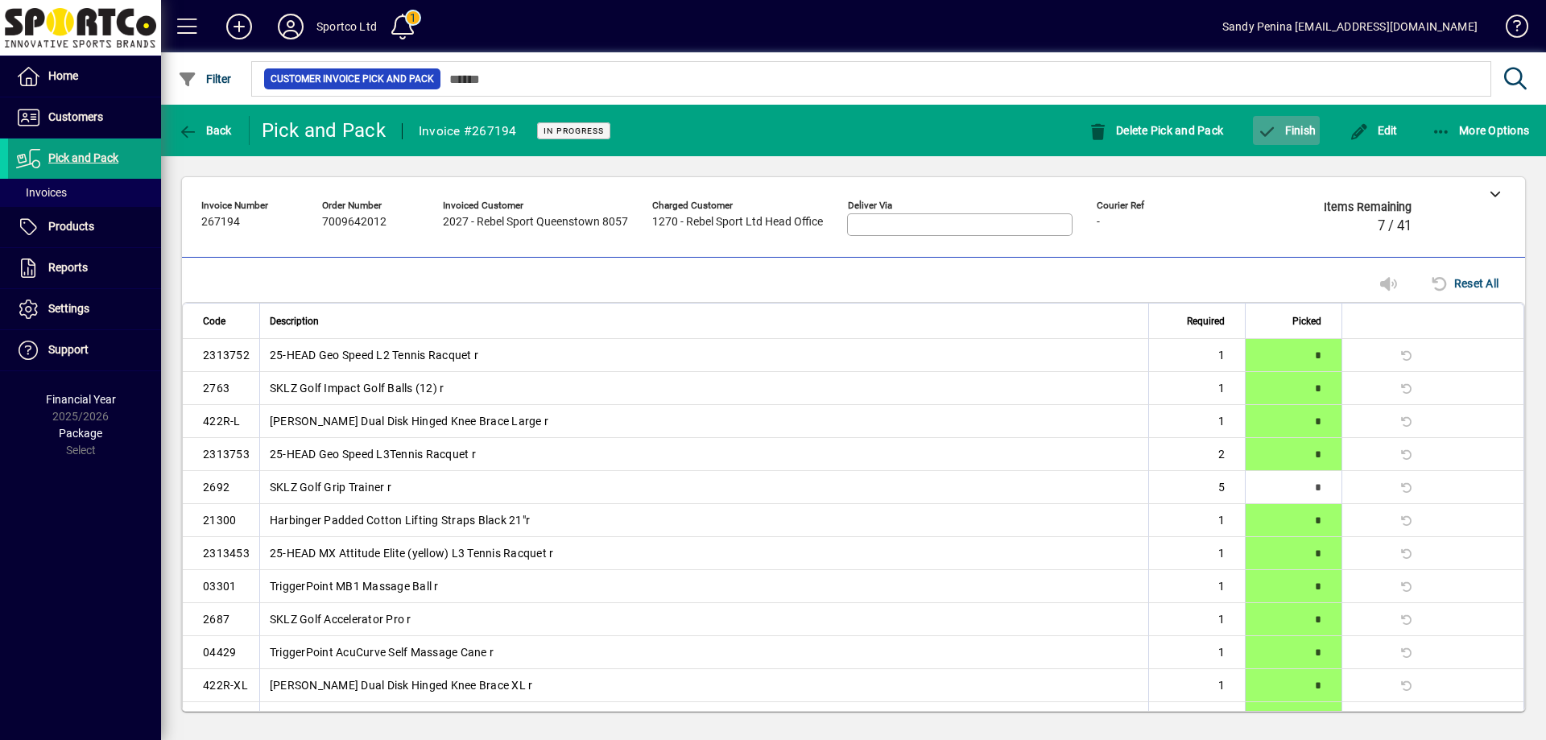
click at [1279, 125] on span "Finish" at bounding box center [1286, 130] width 59 height 13
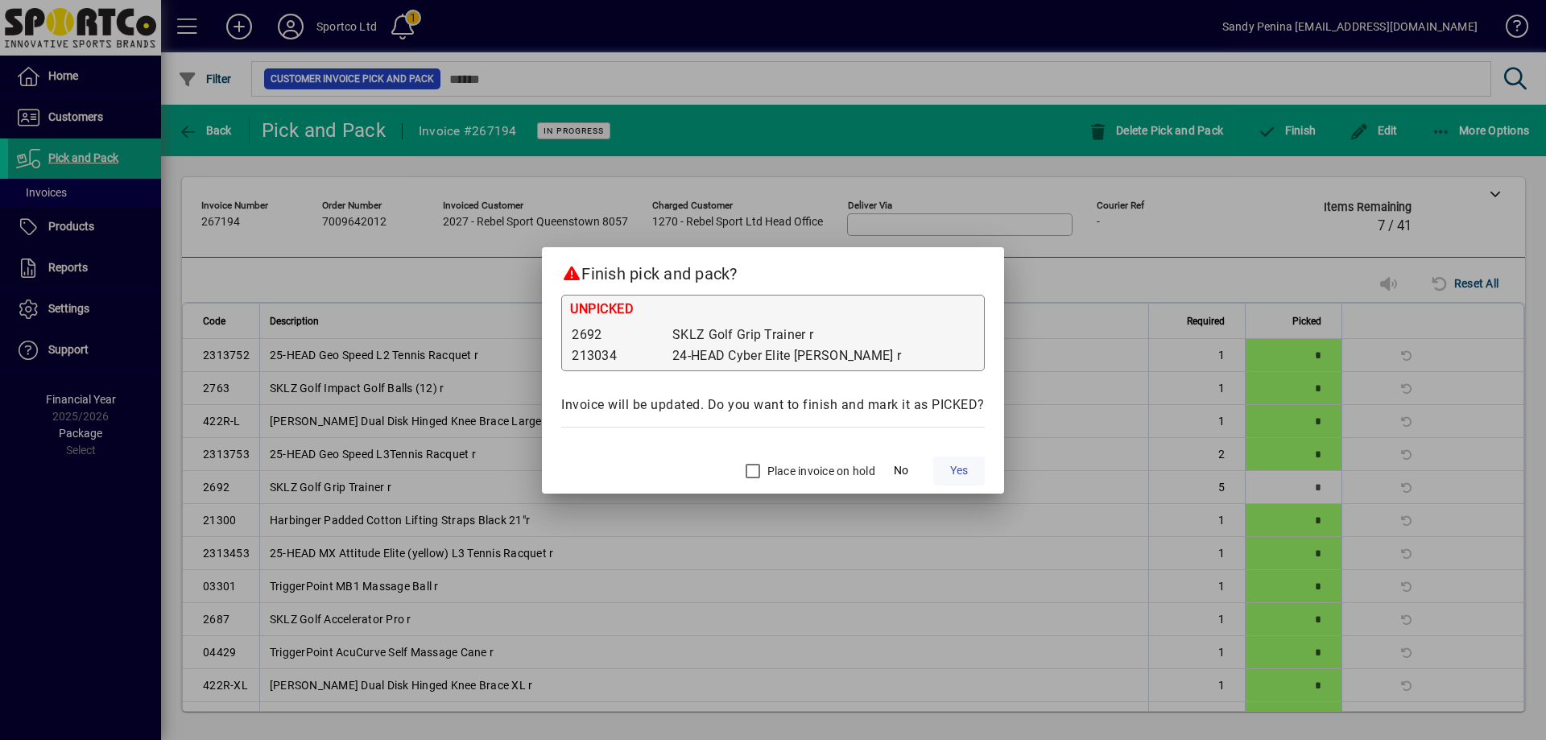
click at [953, 471] on span "Yes" at bounding box center [959, 470] width 18 height 17
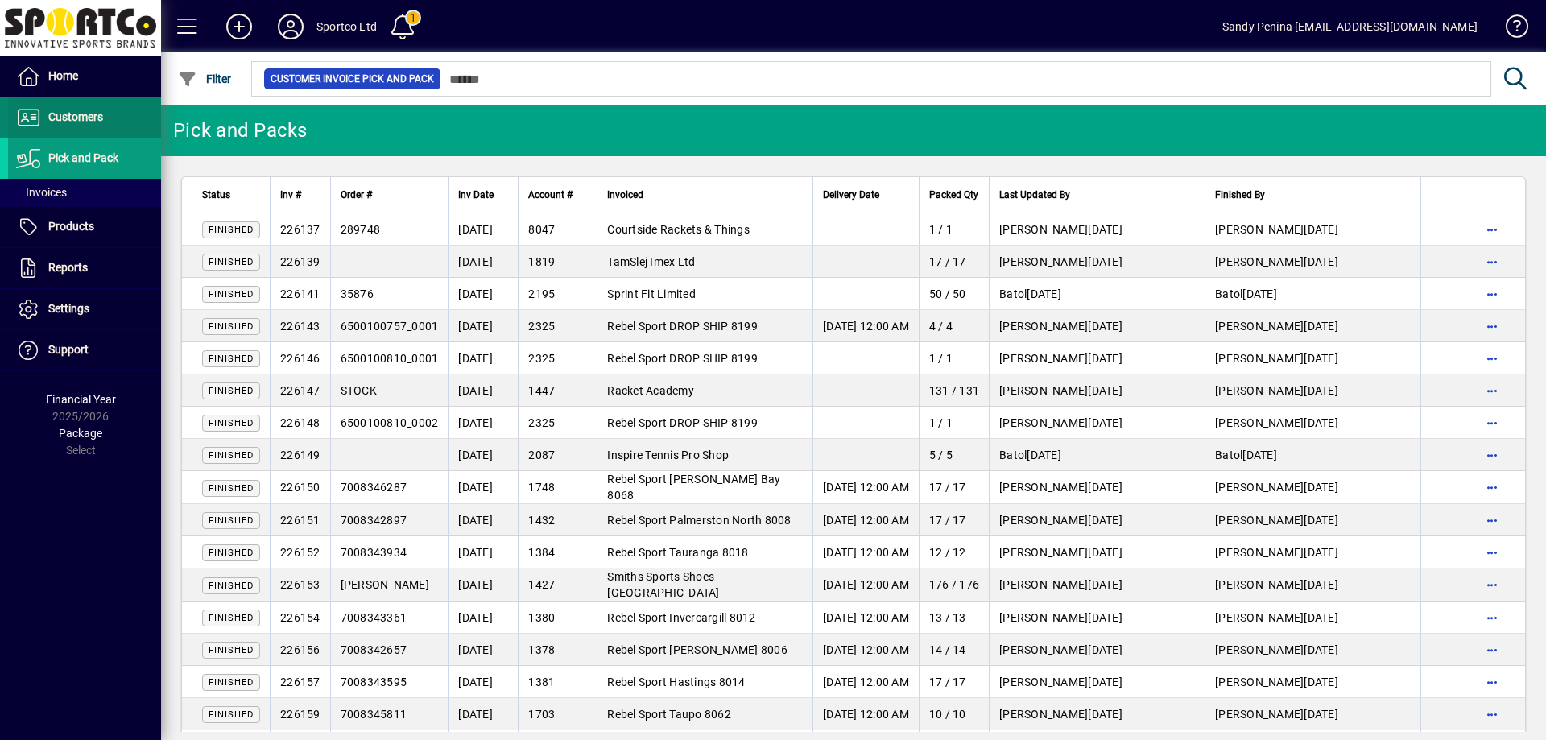
click at [61, 104] on span at bounding box center [84, 117] width 153 height 39
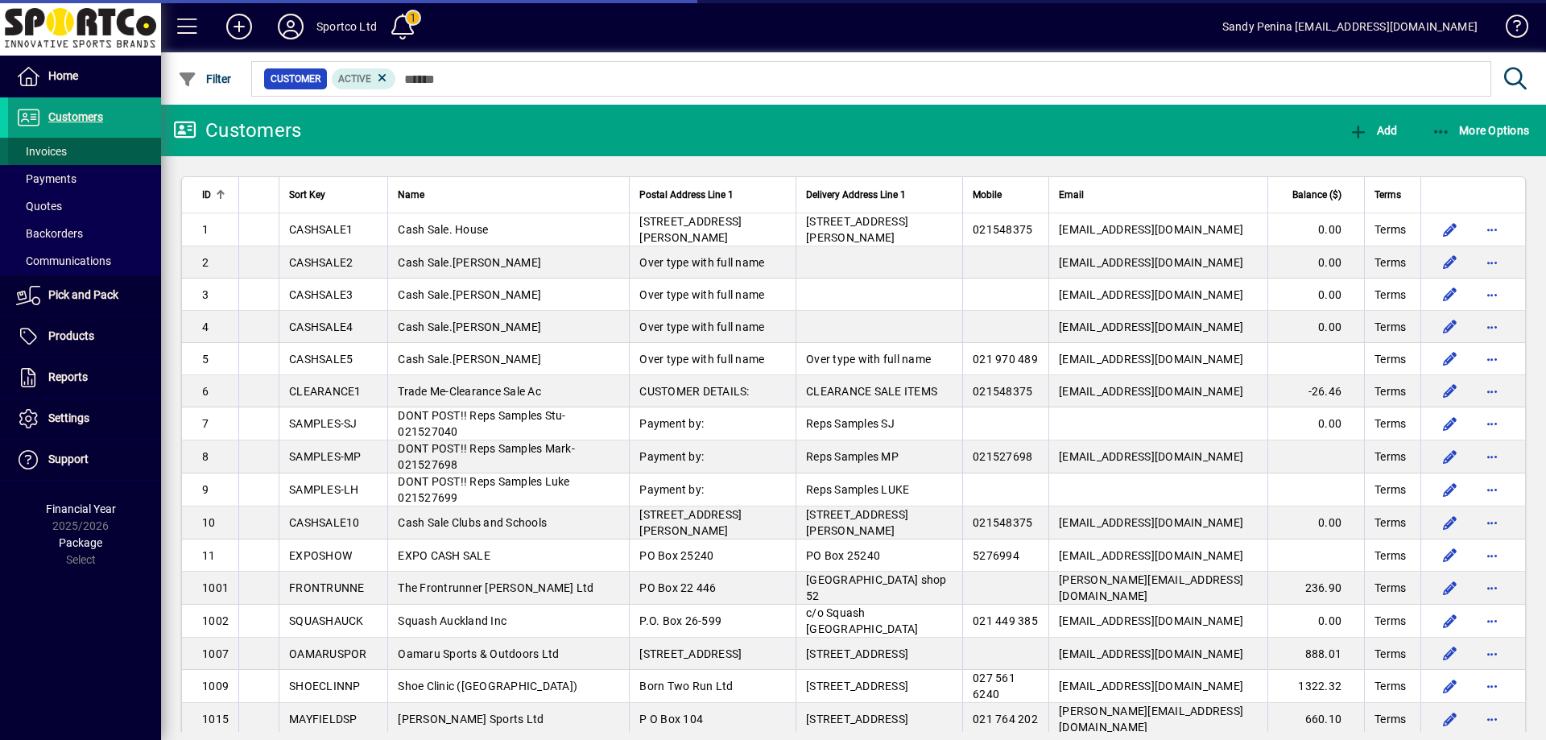
click at [85, 149] on span at bounding box center [84, 151] width 153 height 39
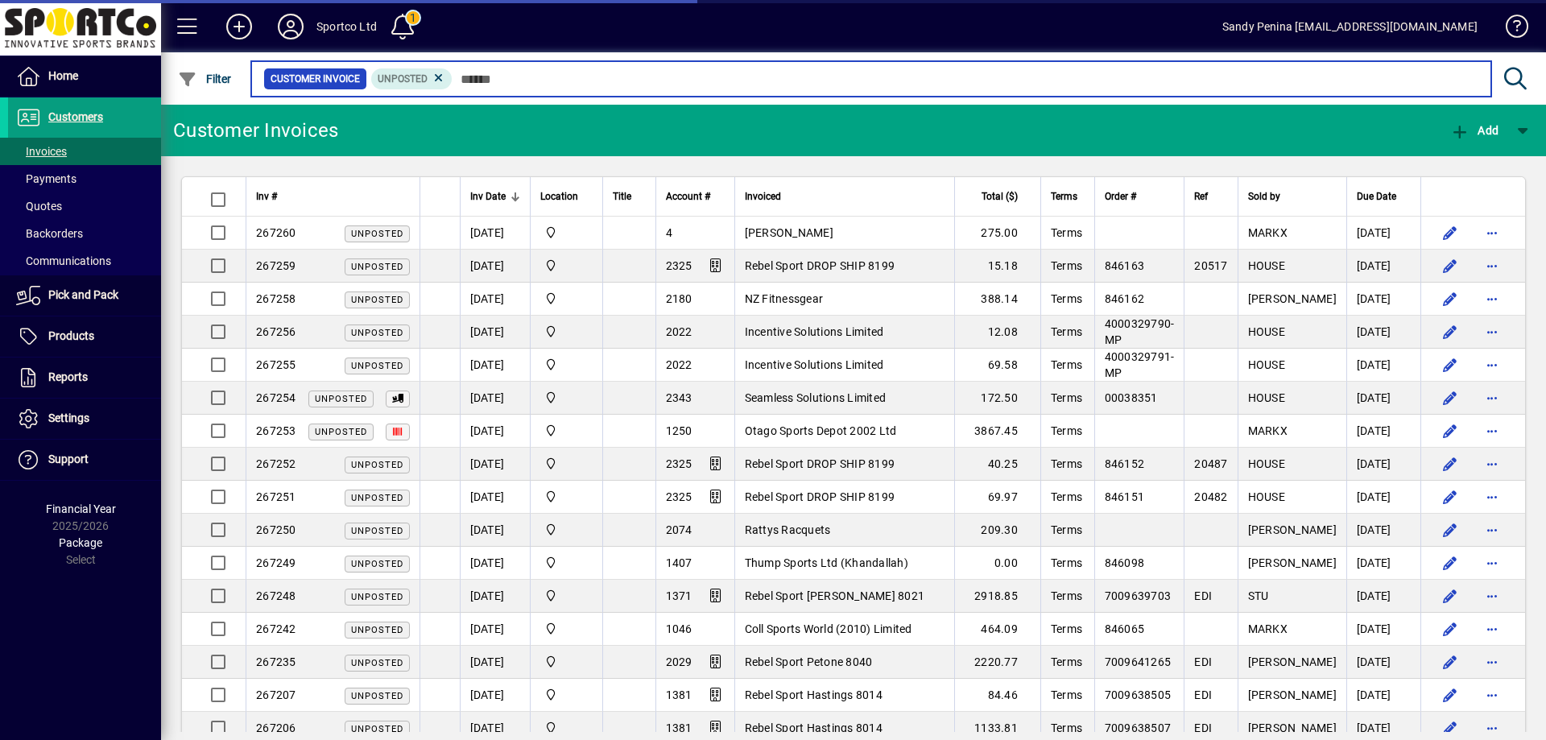
click at [501, 74] on input "text" at bounding box center [966, 79] width 1026 height 23
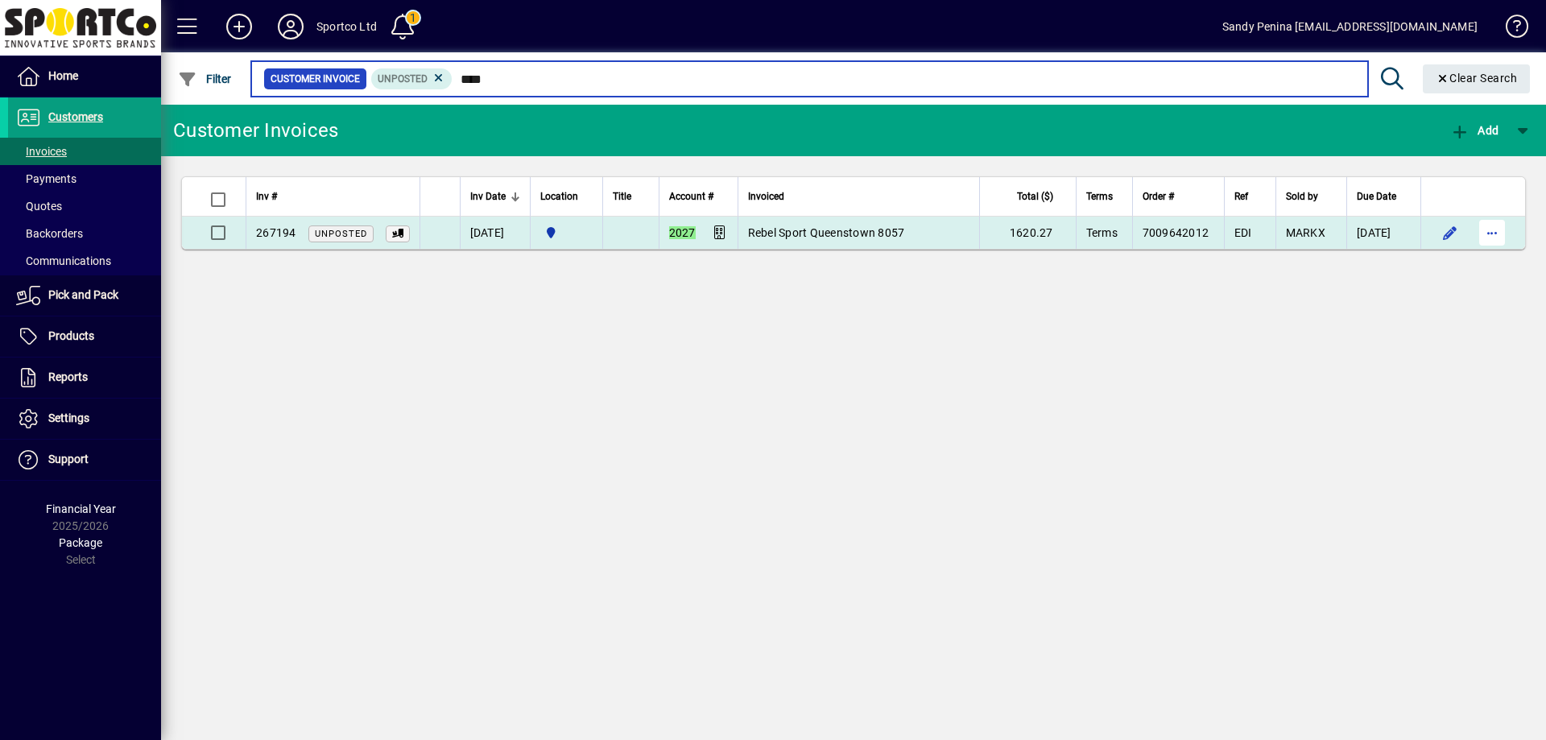
type input "****"
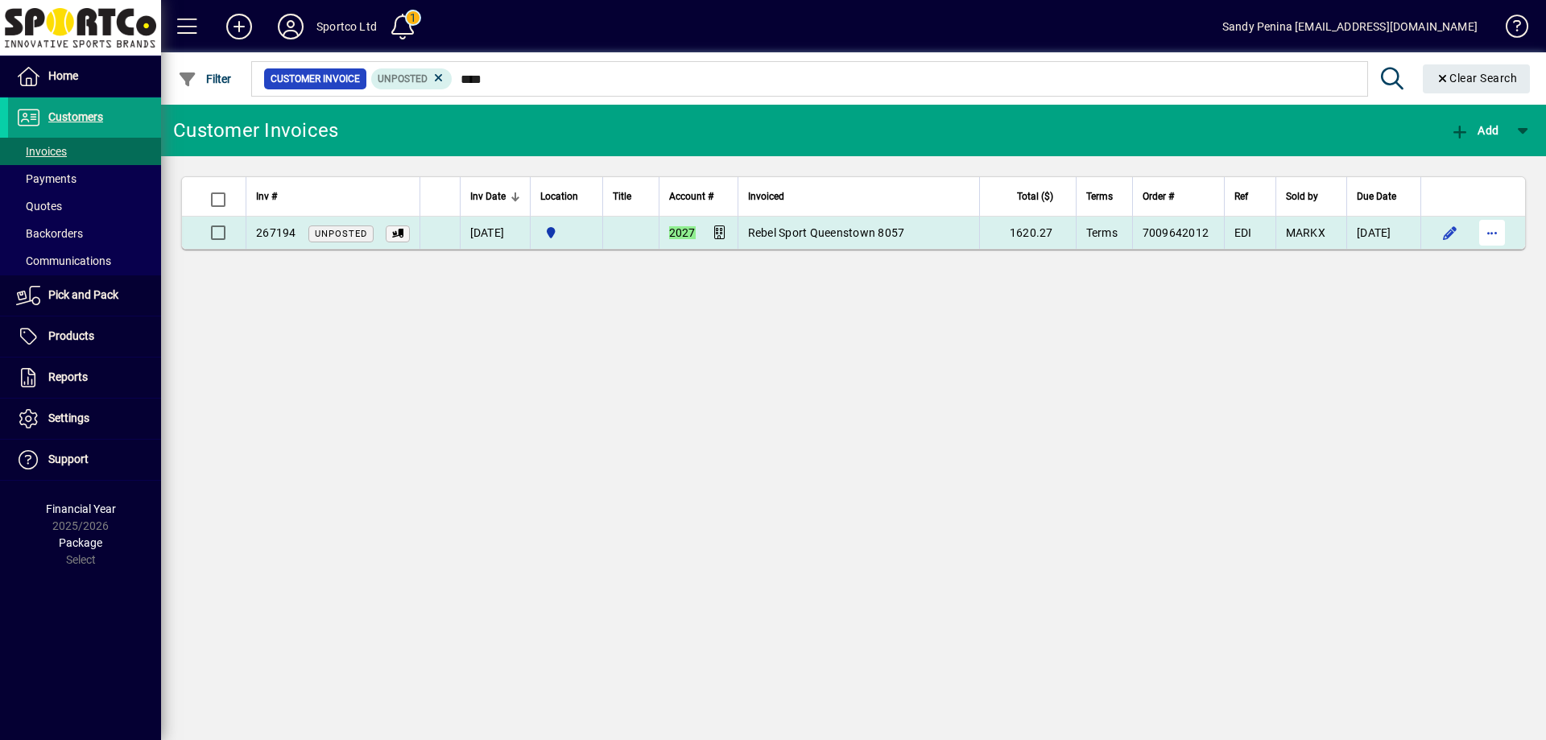
click at [1492, 229] on span "button" at bounding box center [1492, 232] width 39 height 39
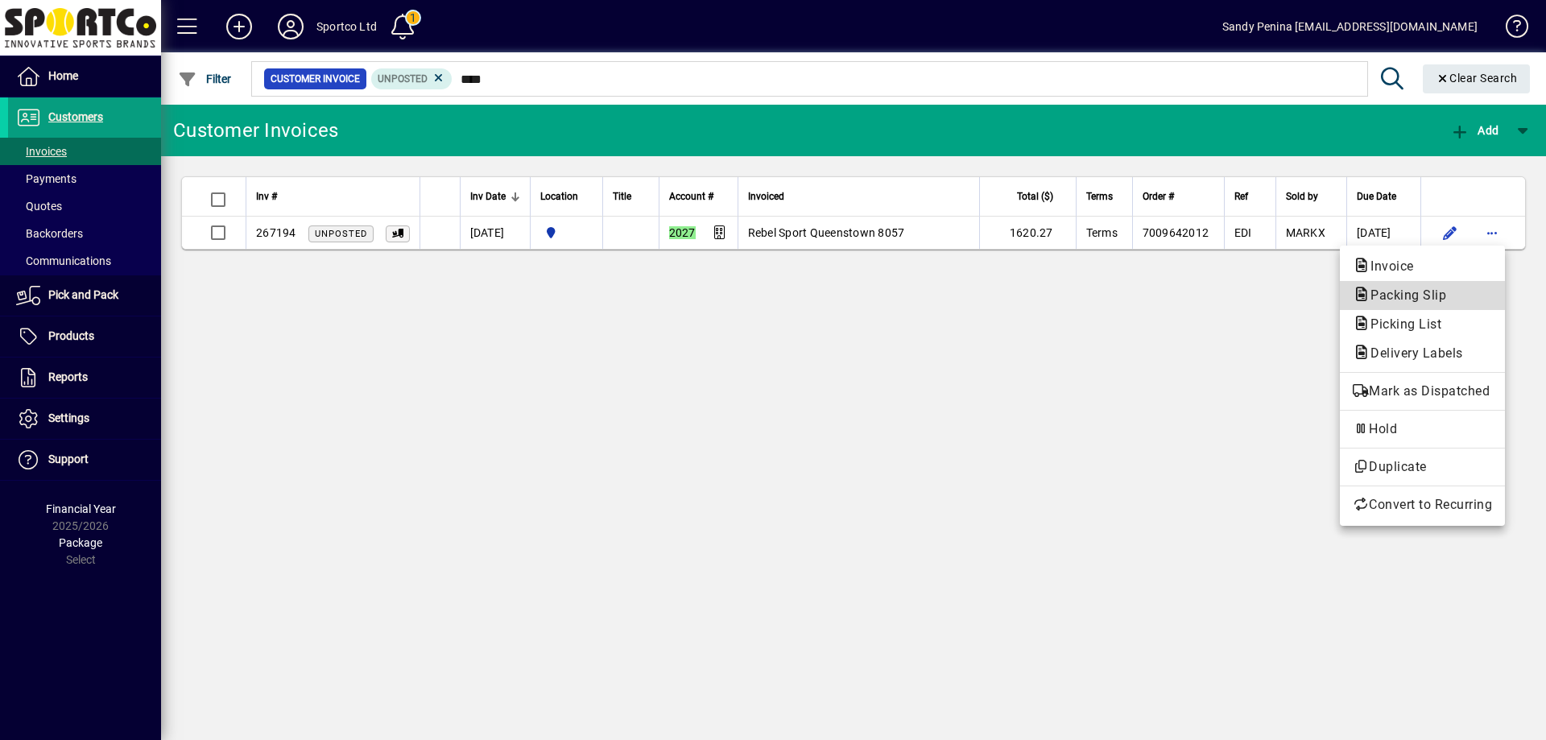
click at [1395, 297] on span "Packing Slip" at bounding box center [1403, 294] width 101 height 15
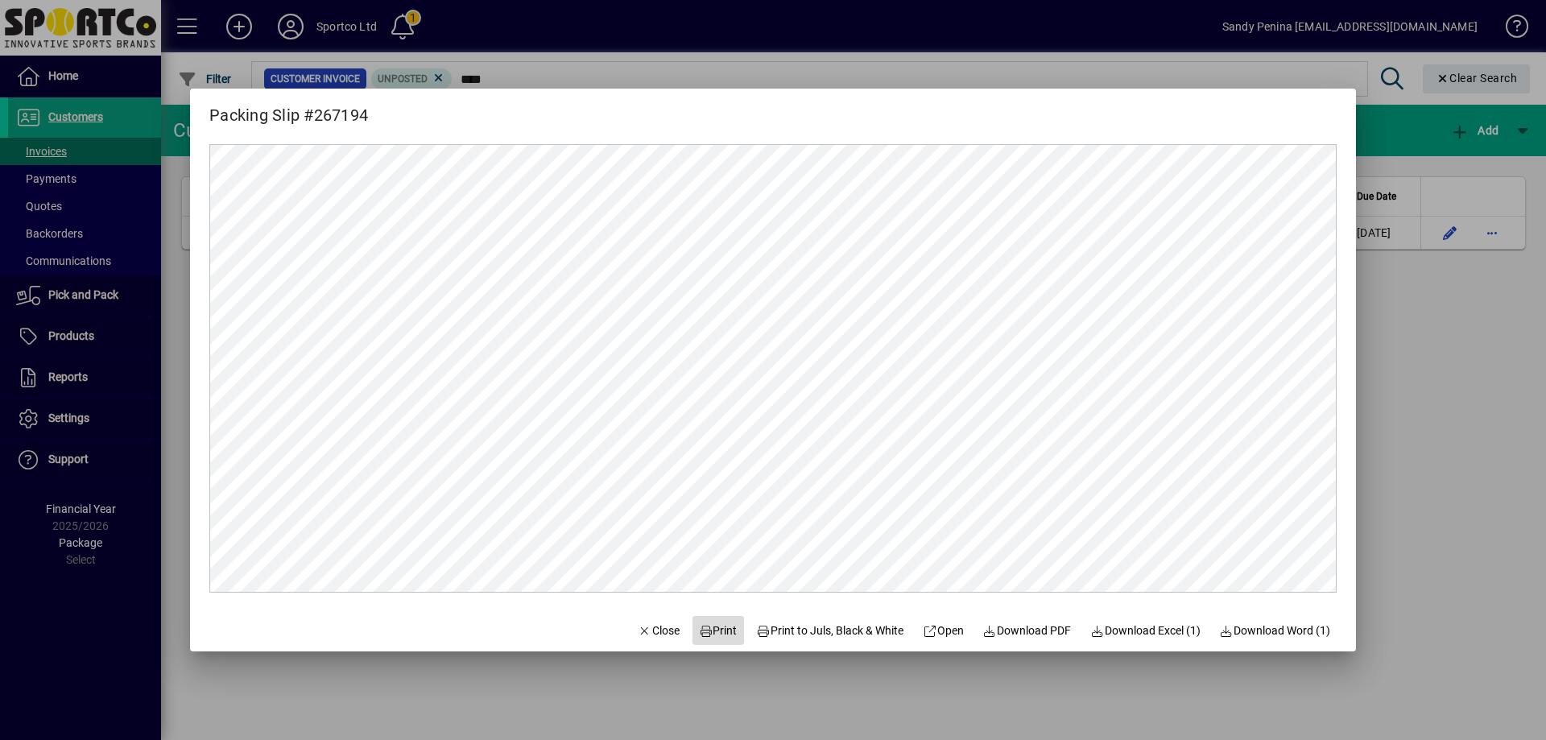
click at [709, 625] on span "Print" at bounding box center [718, 630] width 39 height 17
click at [1411, 280] on div at bounding box center [773, 370] width 1546 height 740
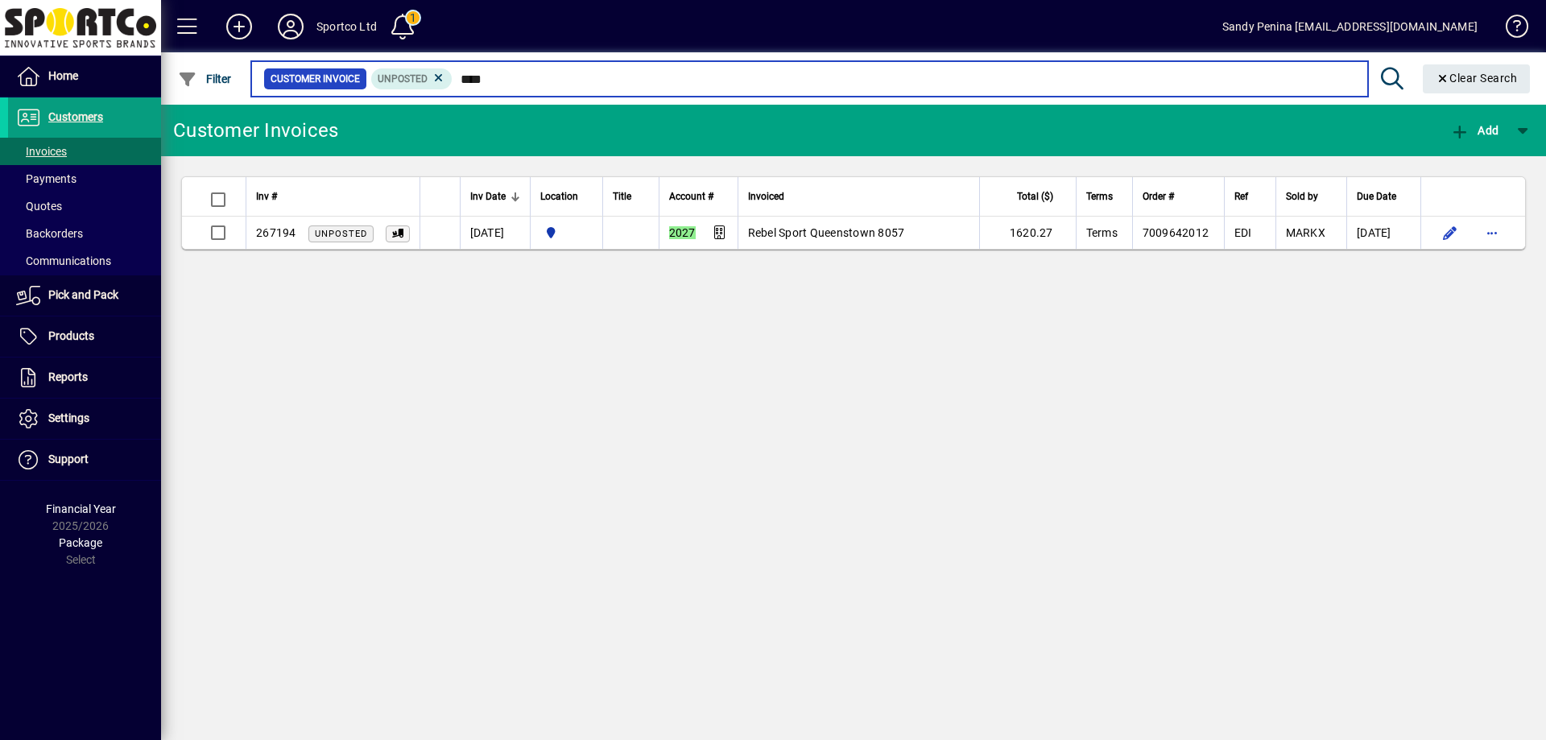
click at [592, 84] on input "****" at bounding box center [904, 79] width 902 height 23
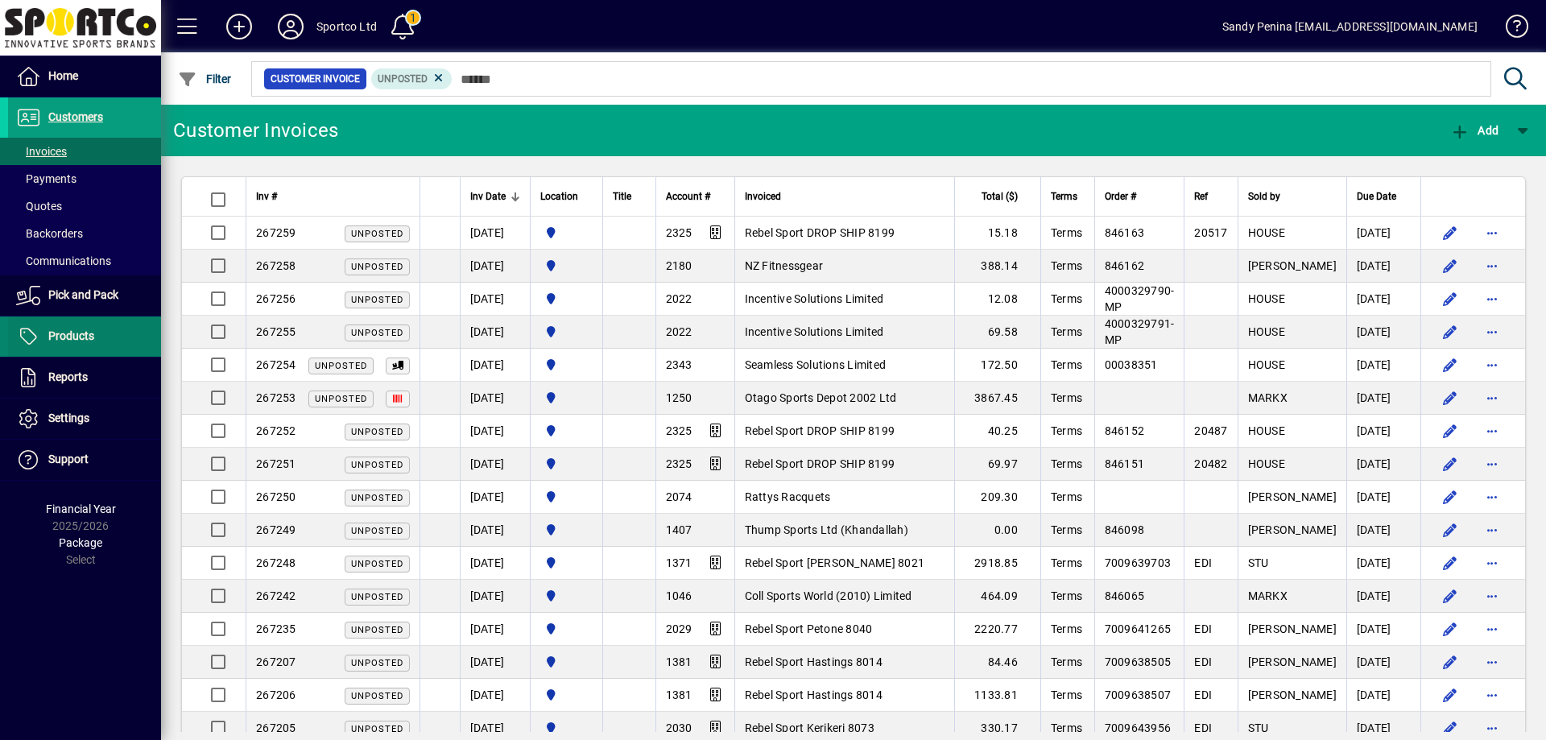
click at [84, 337] on span "Products" at bounding box center [71, 335] width 46 height 13
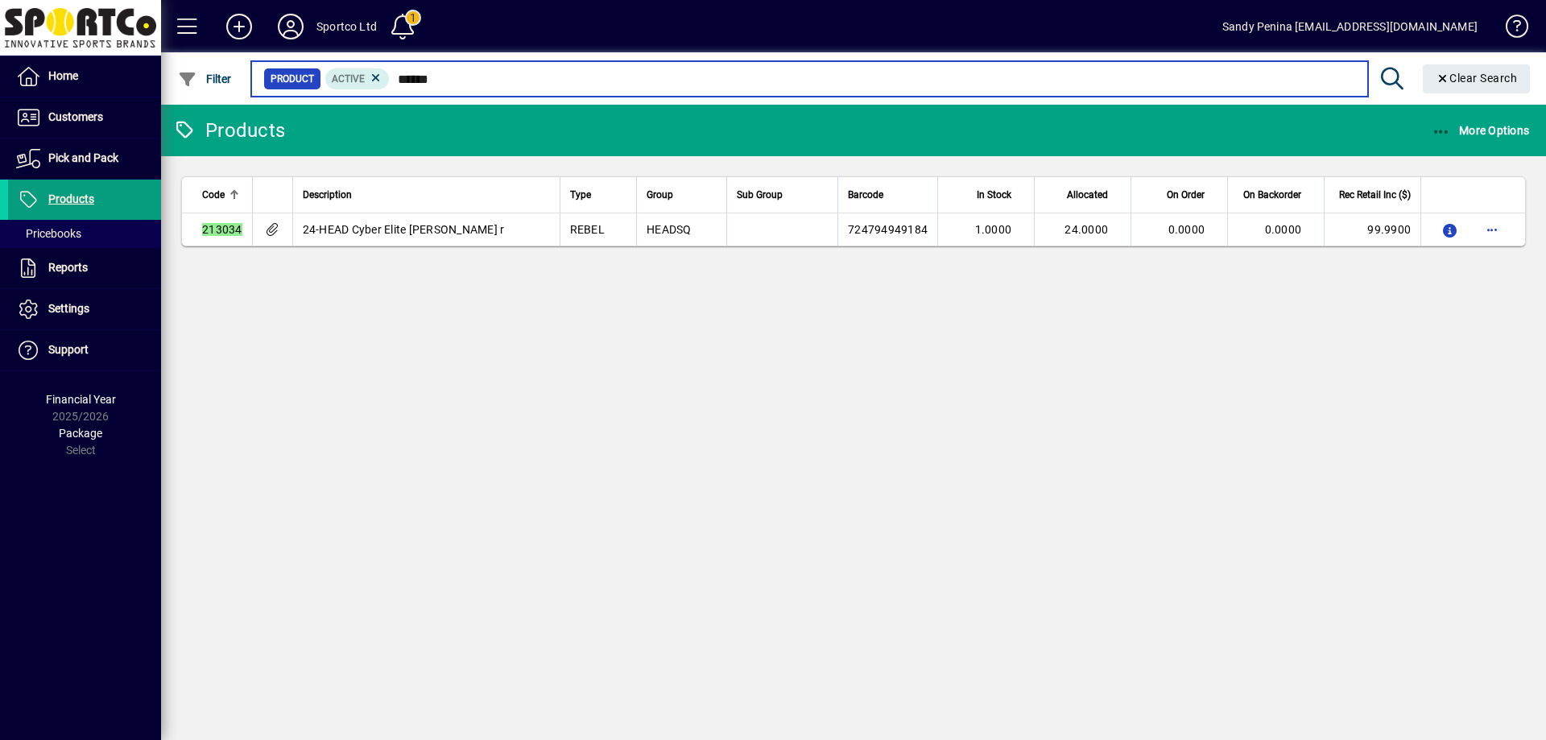
click at [1151, 77] on input "******" at bounding box center [872, 79] width 965 height 23
type input "******"
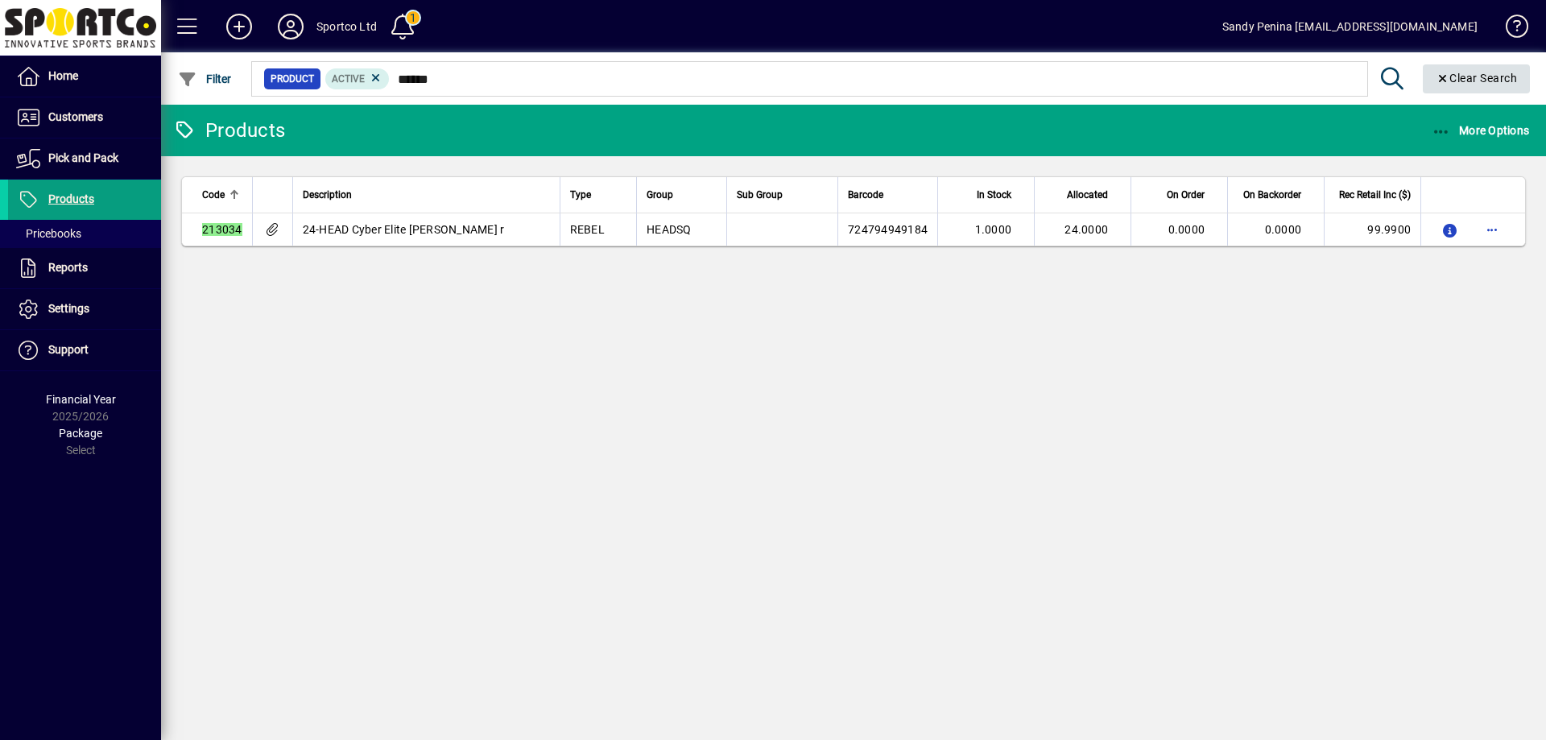
click at [1490, 76] on span "Clear Search" at bounding box center [1477, 78] width 82 height 13
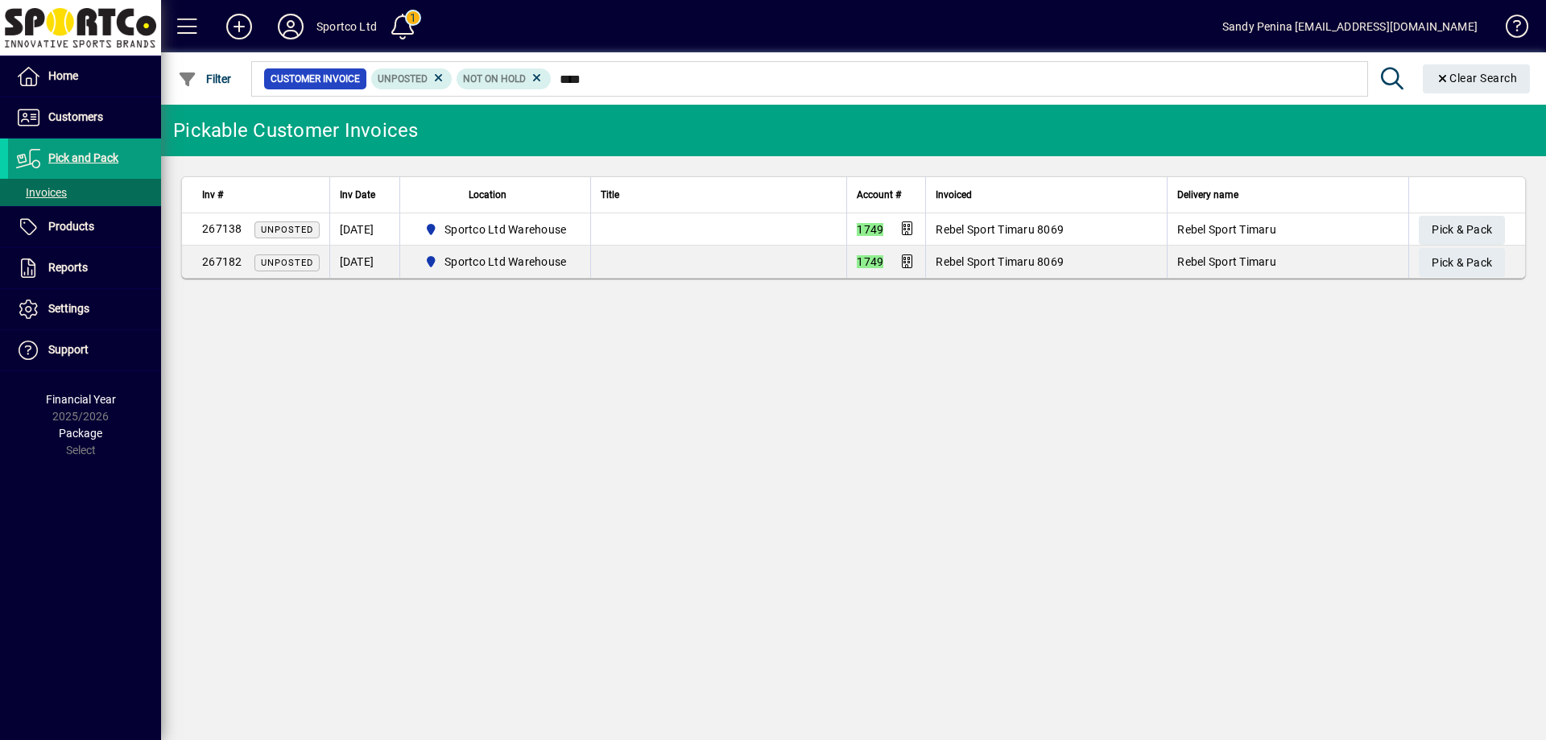
type input "****"
click at [1465, 218] on span "Pick & Pack" at bounding box center [1462, 230] width 60 height 27
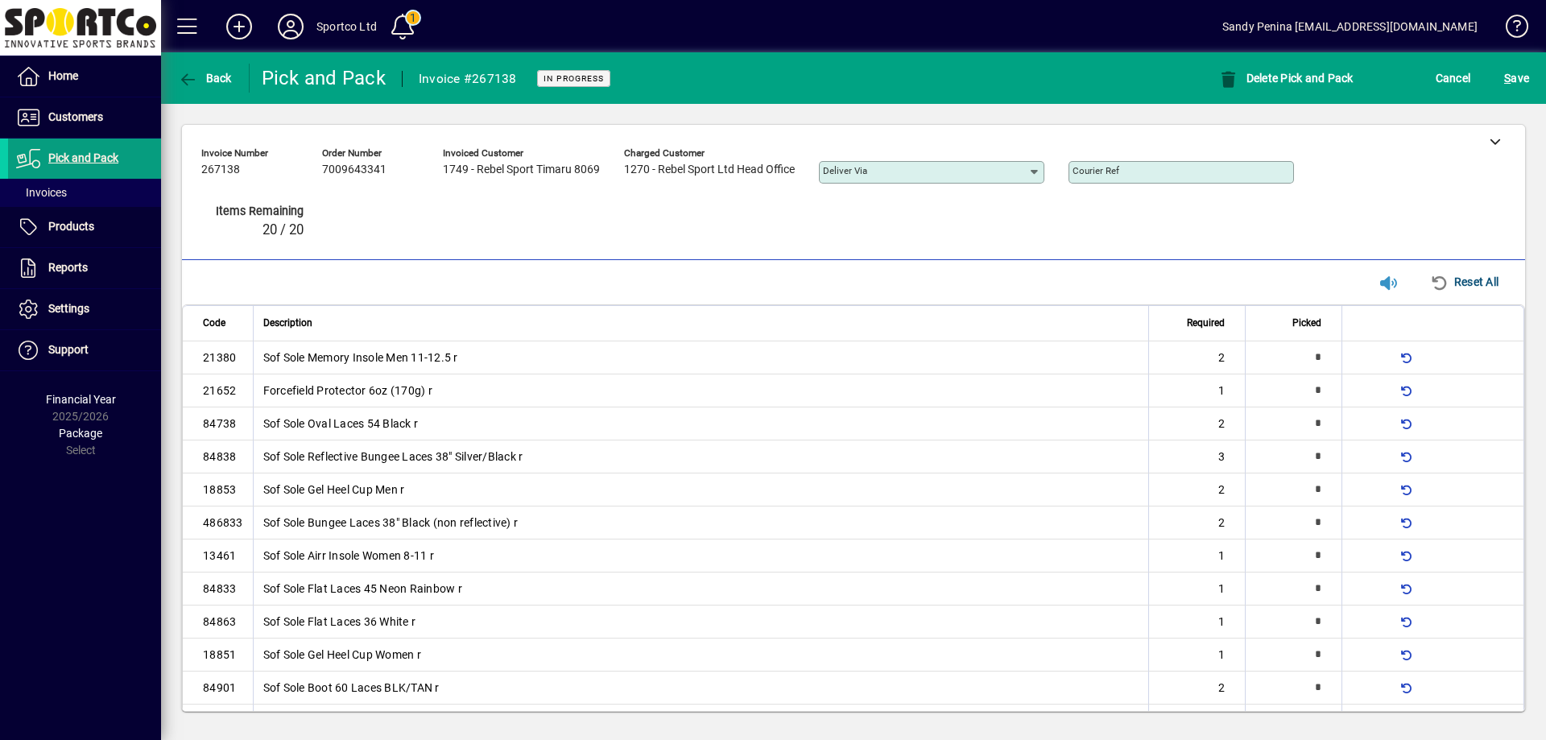
type input "*"
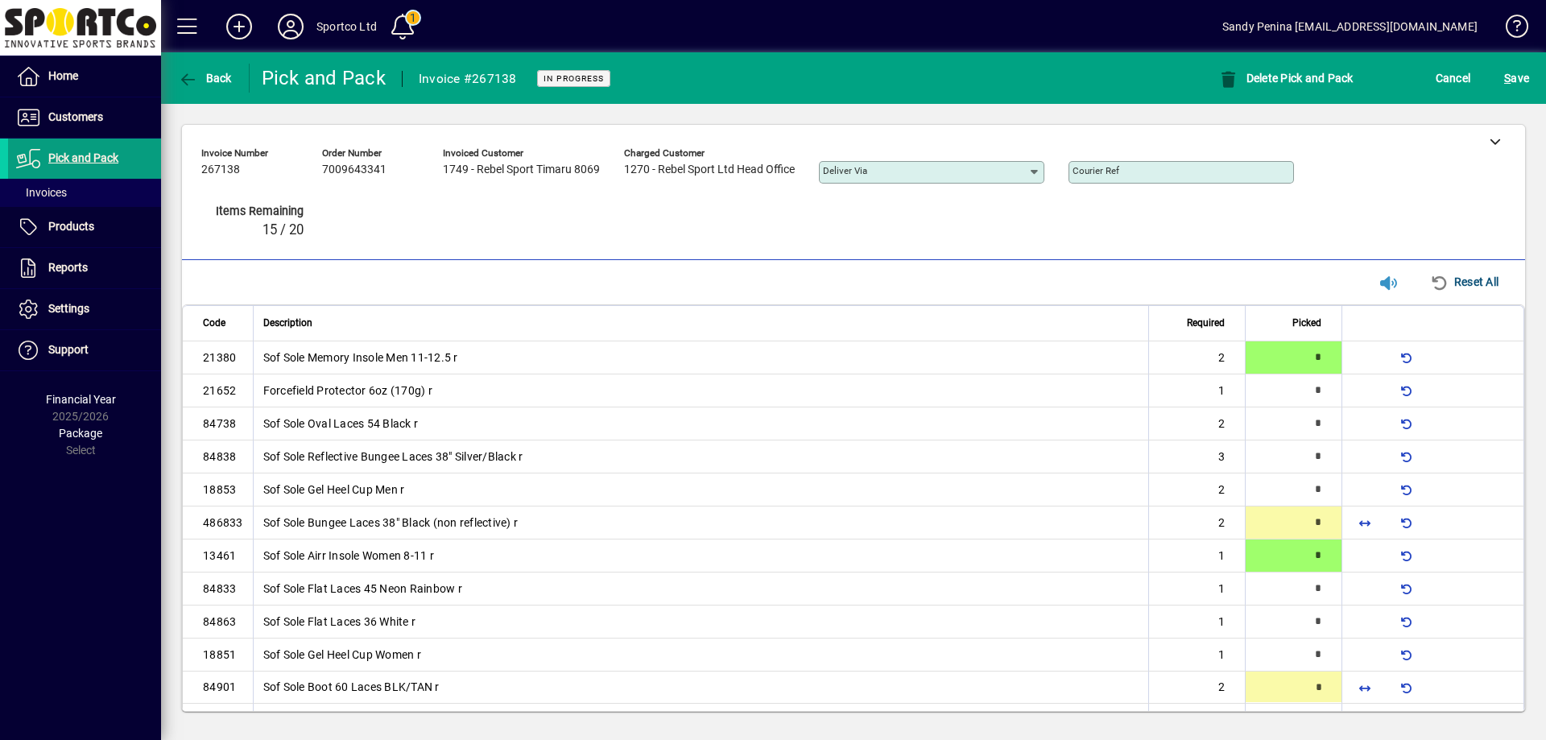
type input "*"
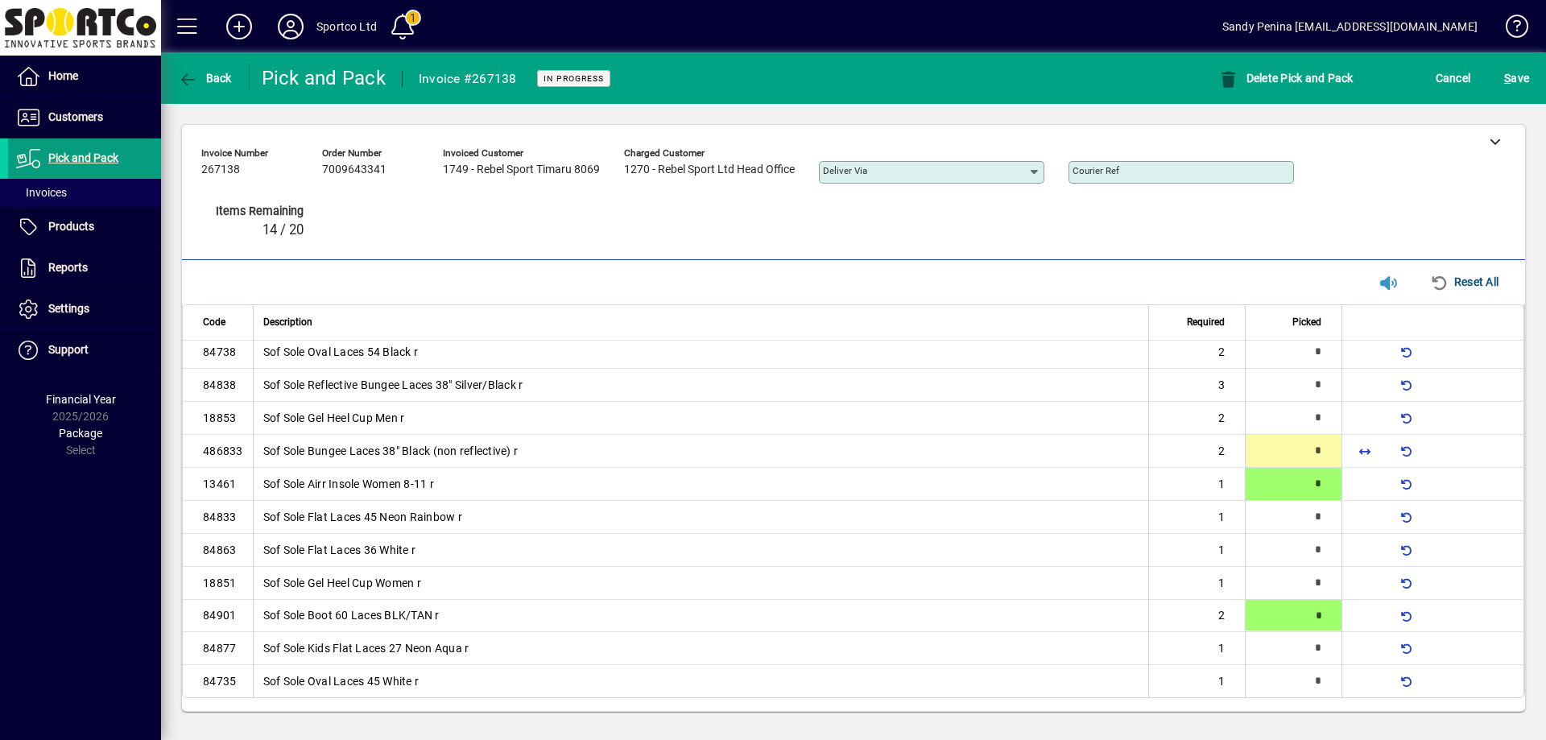
type input "*"
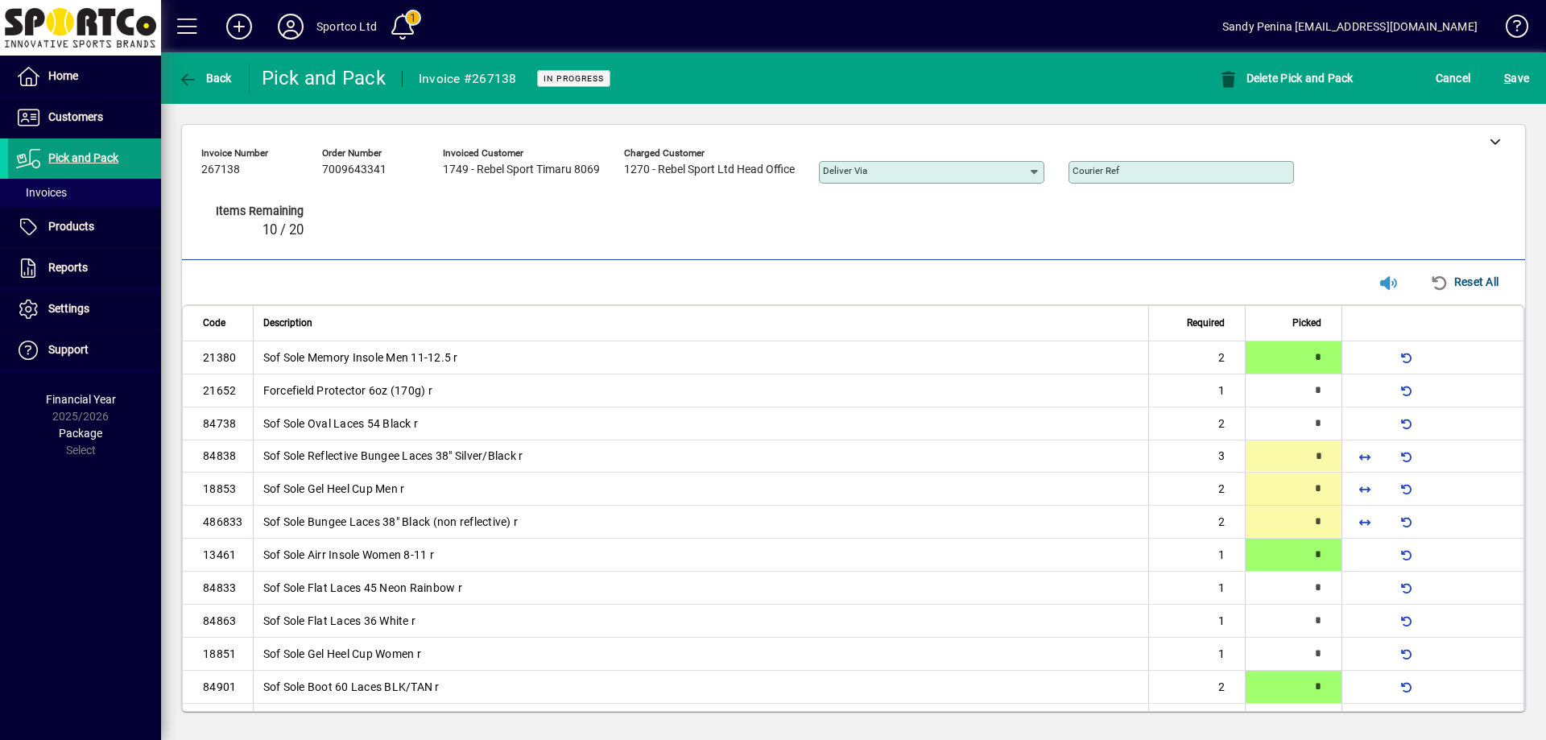
type input "*"
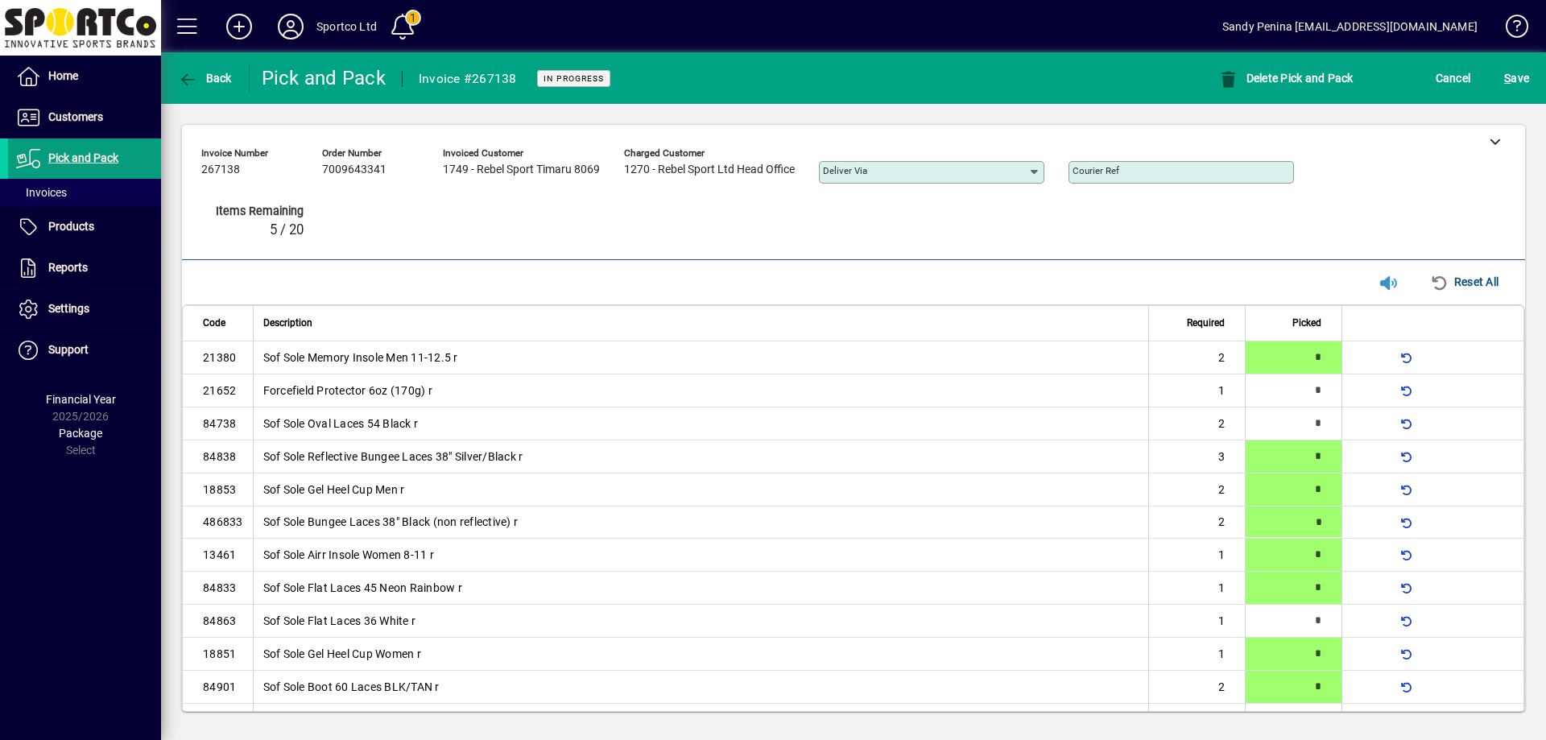
type input "*"
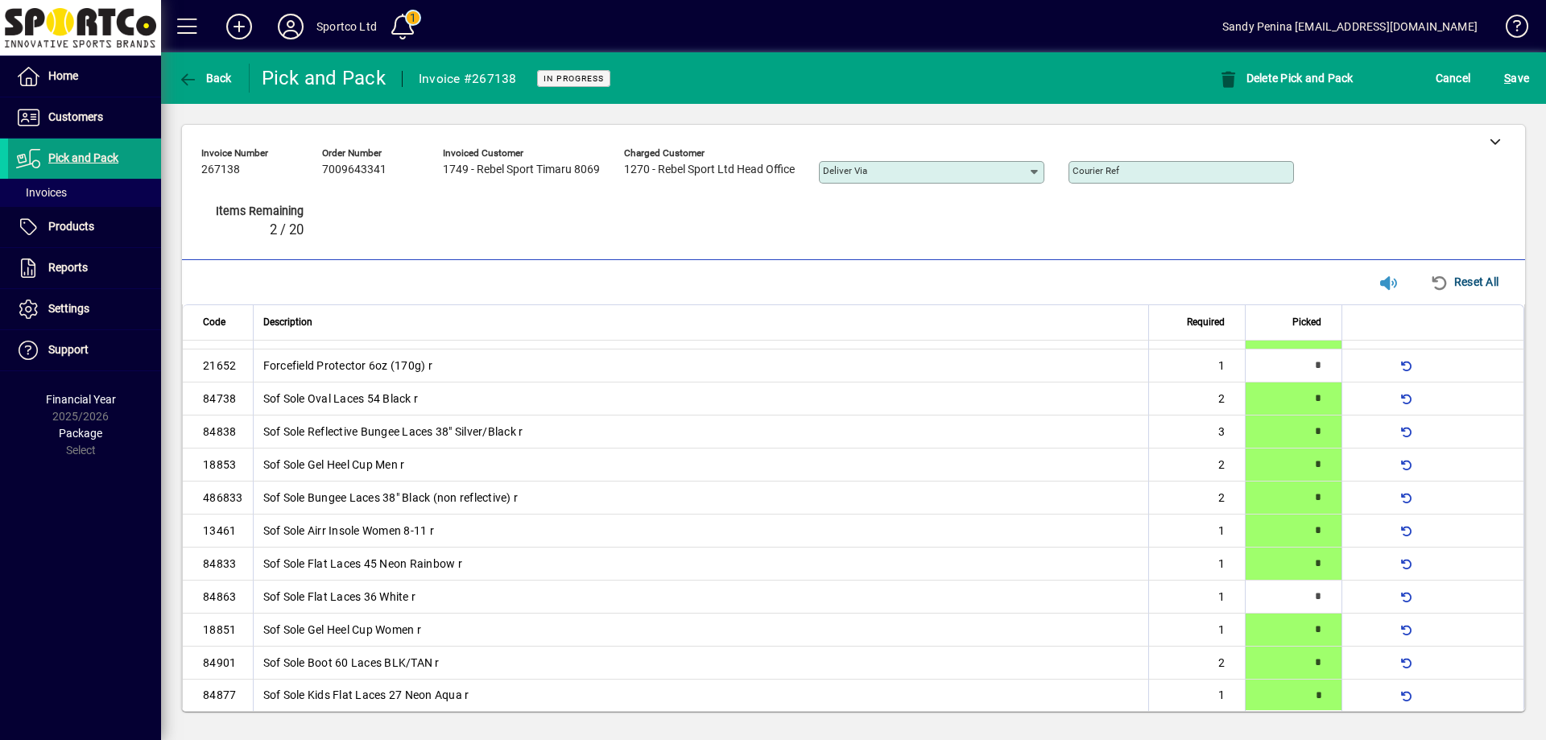
type input "*"
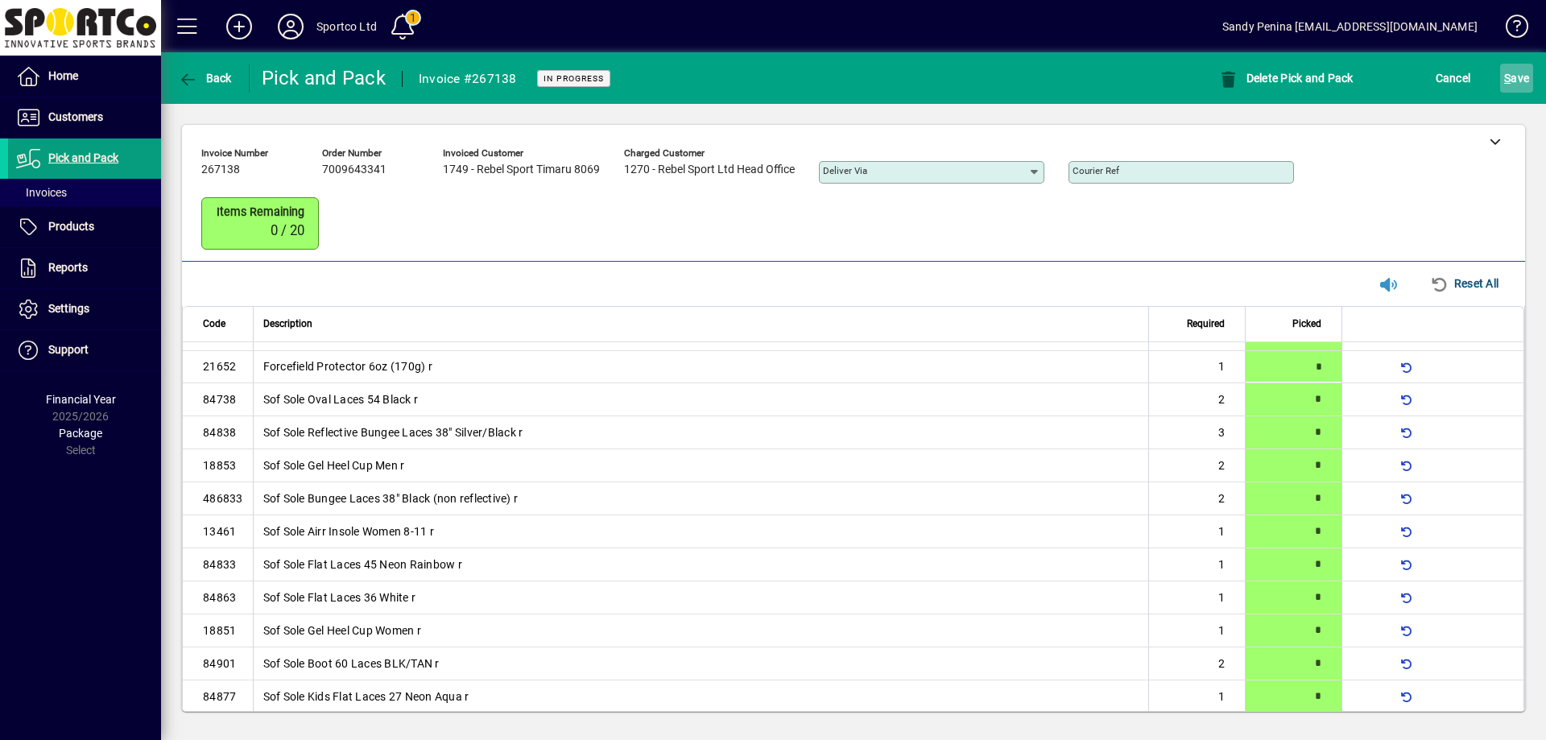
click at [1519, 88] on span "S ave" at bounding box center [1516, 78] width 25 height 26
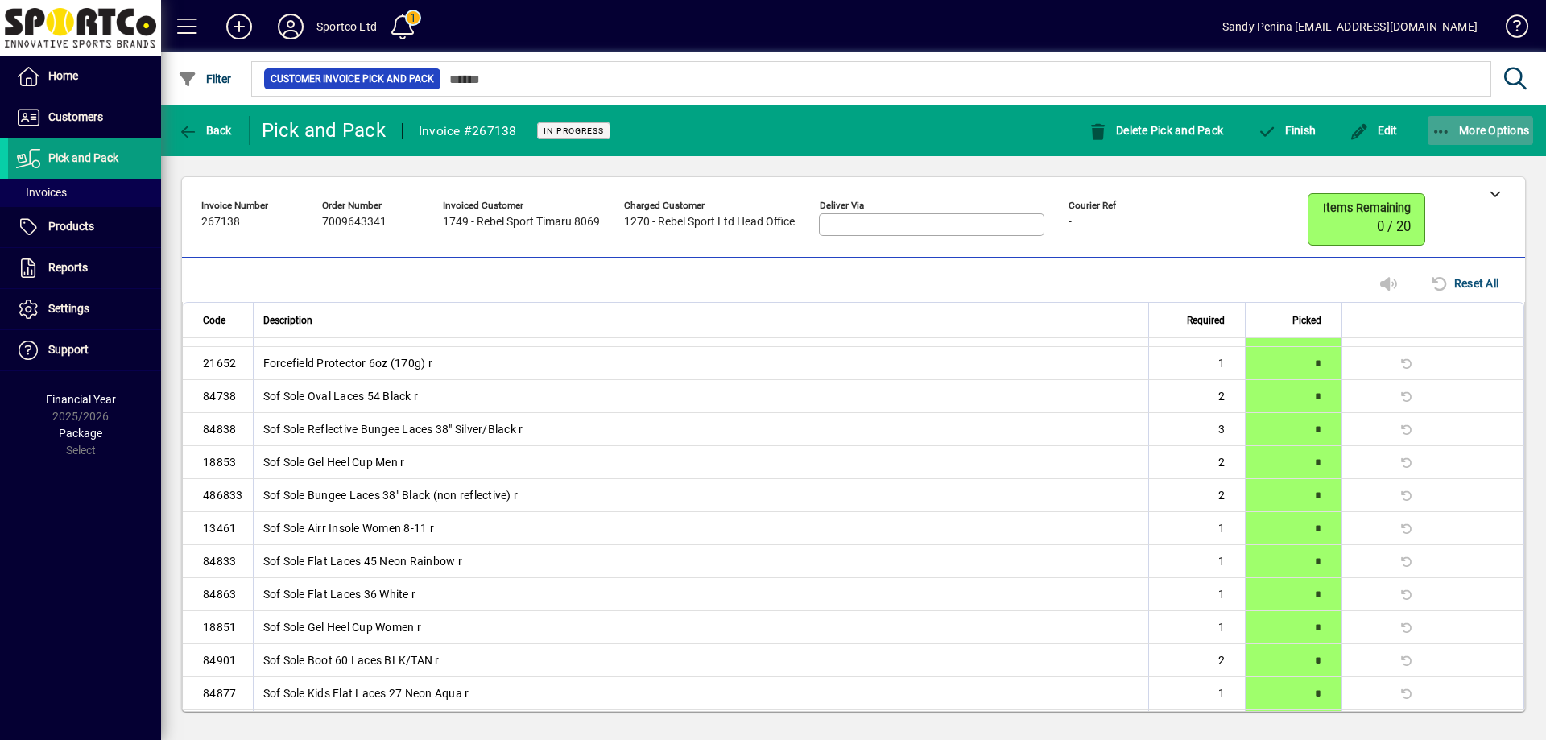
click at [1460, 134] on span "More Options" at bounding box center [1481, 130] width 98 height 13
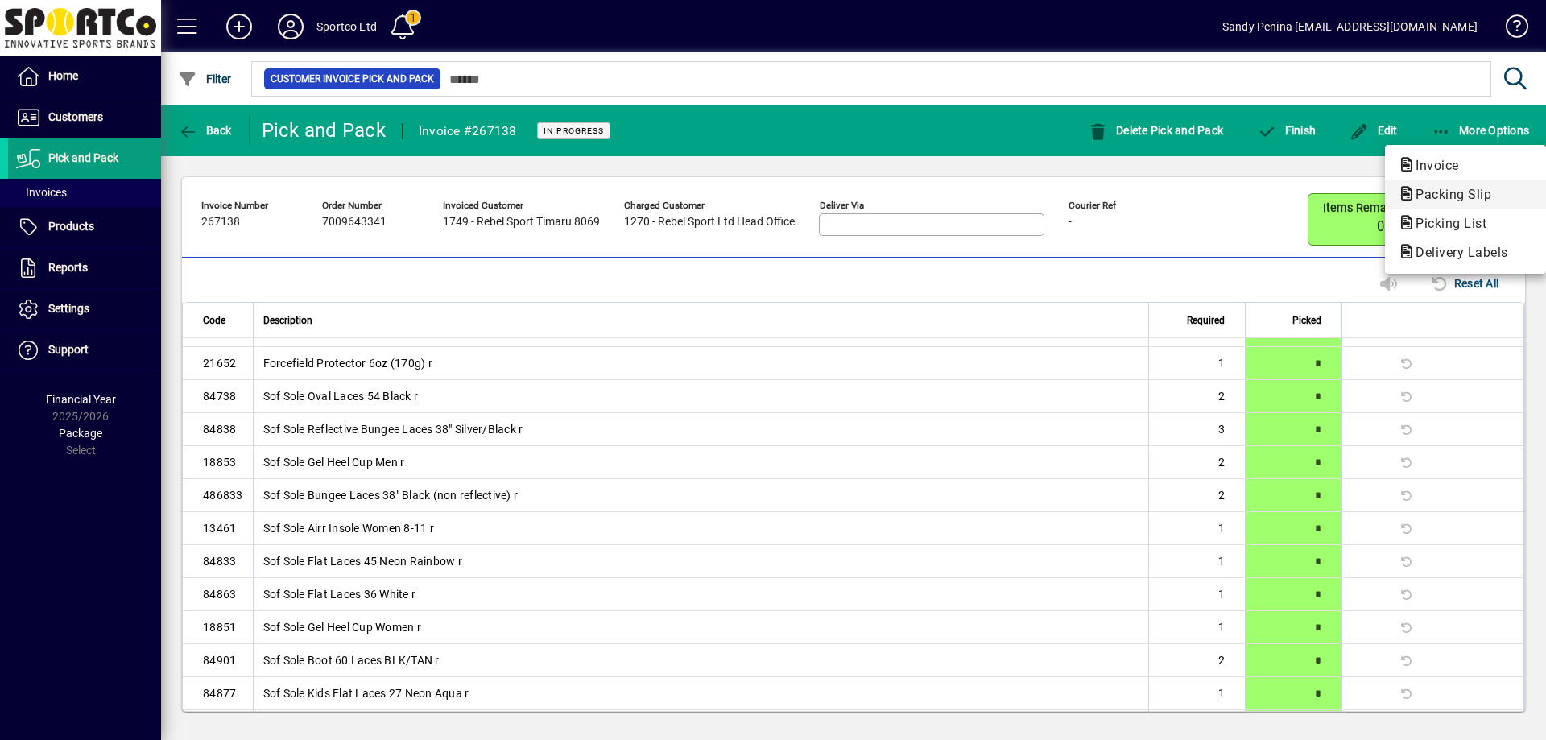
click at [1429, 190] on span "Packing Slip" at bounding box center [1448, 194] width 101 height 15
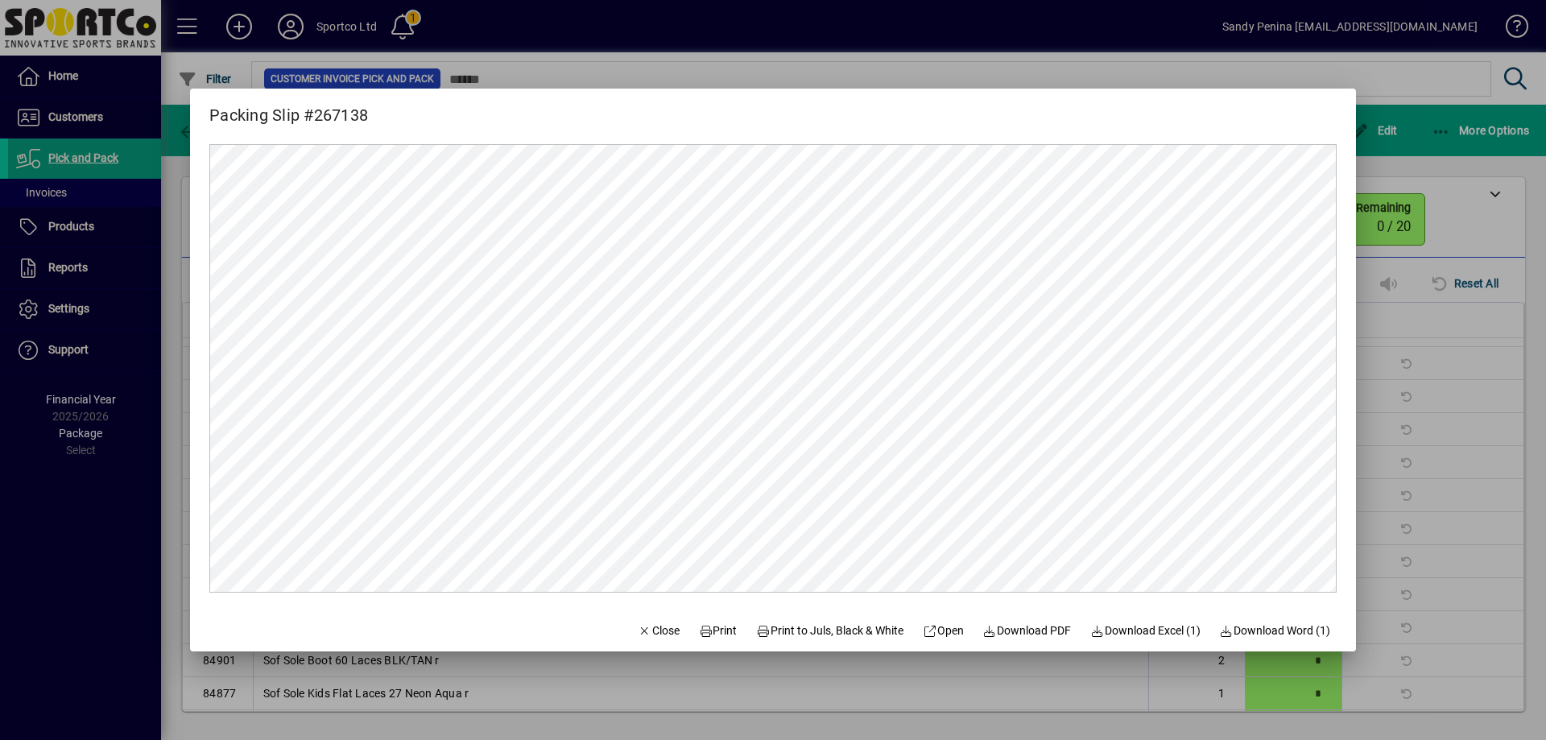
scroll to position [0, 0]
click at [702, 626] on span "Print" at bounding box center [718, 630] width 39 height 17
click at [1453, 371] on div at bounding box center [773, 370] width 1546 height 740
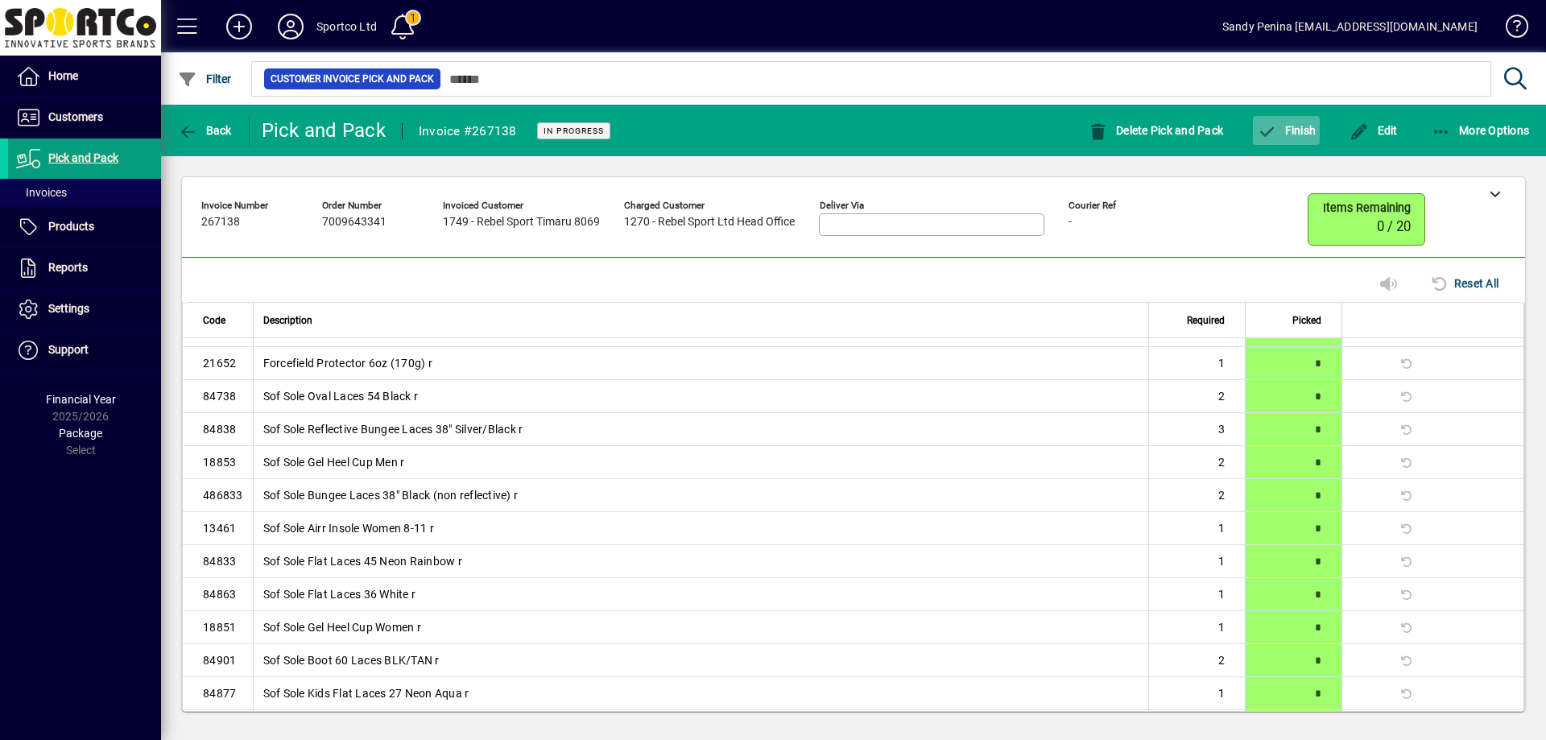
click at [1284, 135] on span "Finish" at bounding box center [1286, 130] width 59 height 13
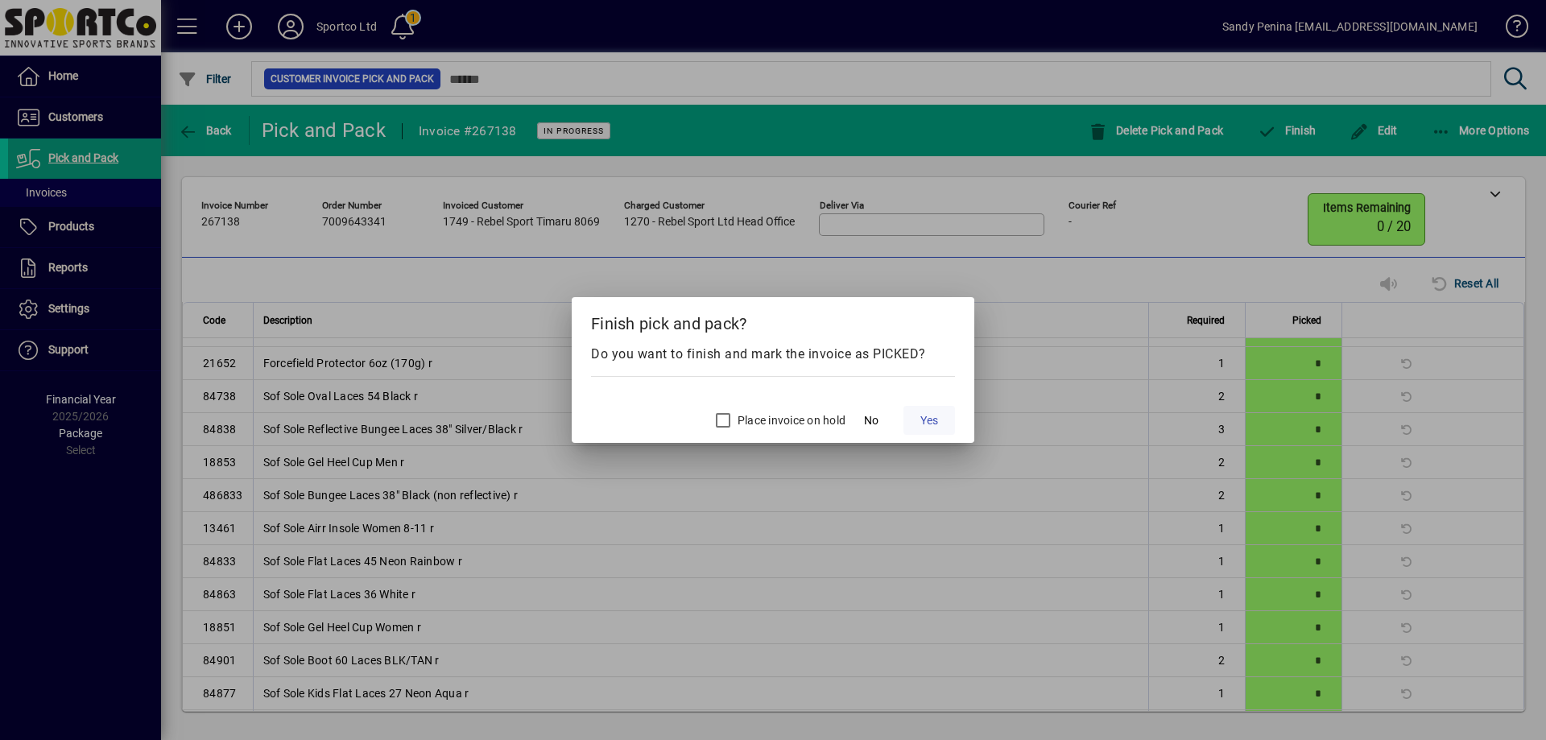
click at [930, 418] on span "Yes" at bounding box center [929, 420] width 18 height 17
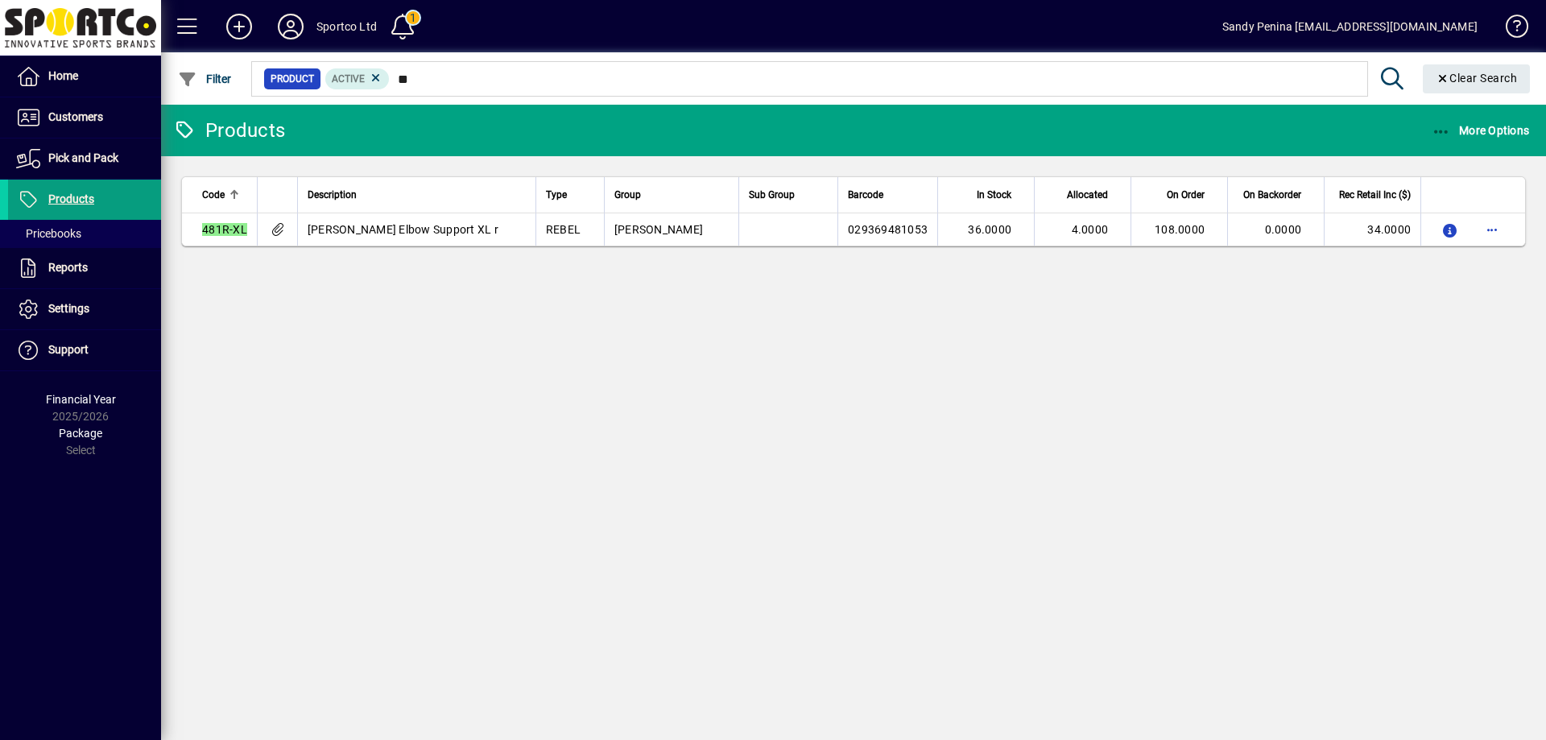
type input "*"
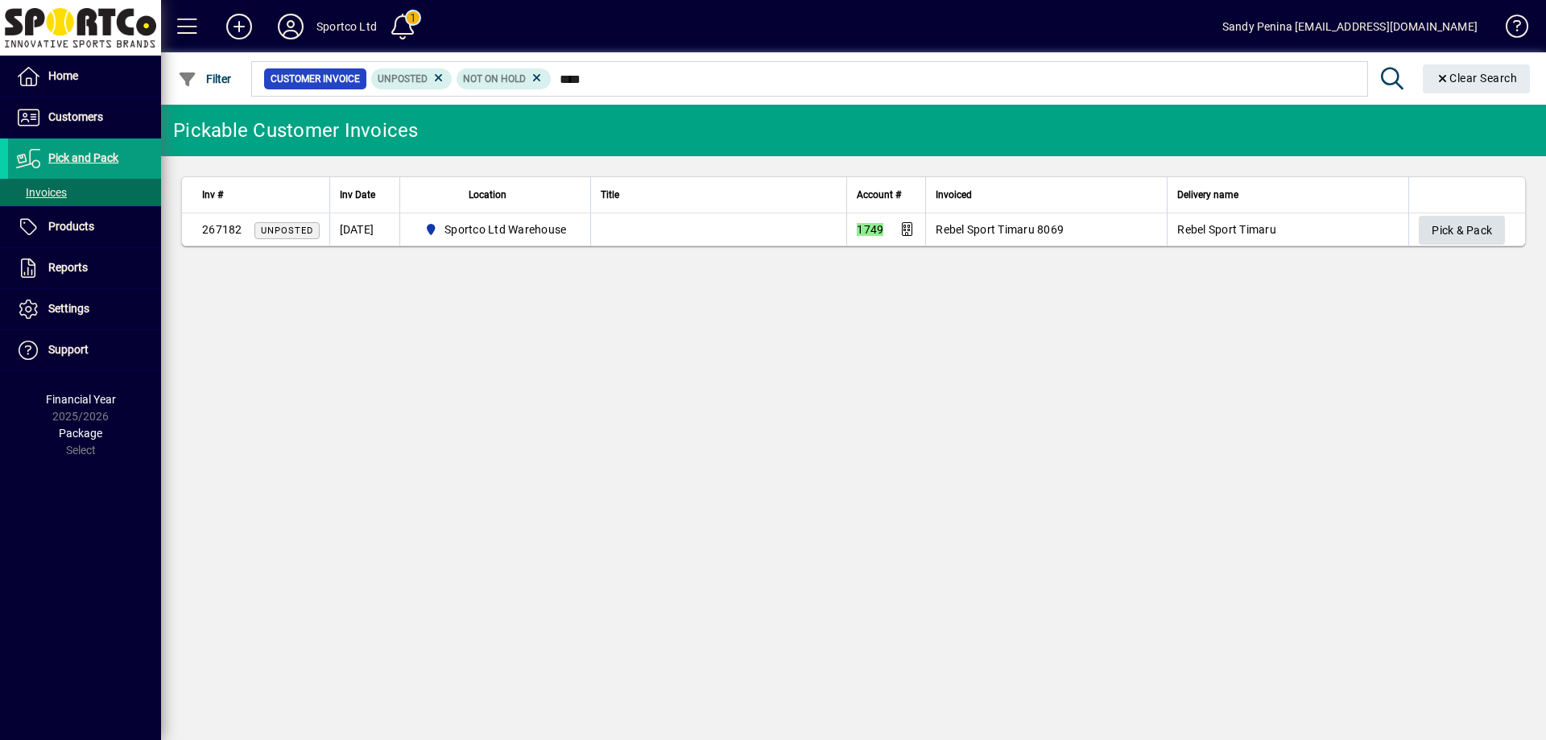
type input "****"
click at [1441, 223] on span "Pick & Pack" at bounding box center [1462, 230] width 60 height 27
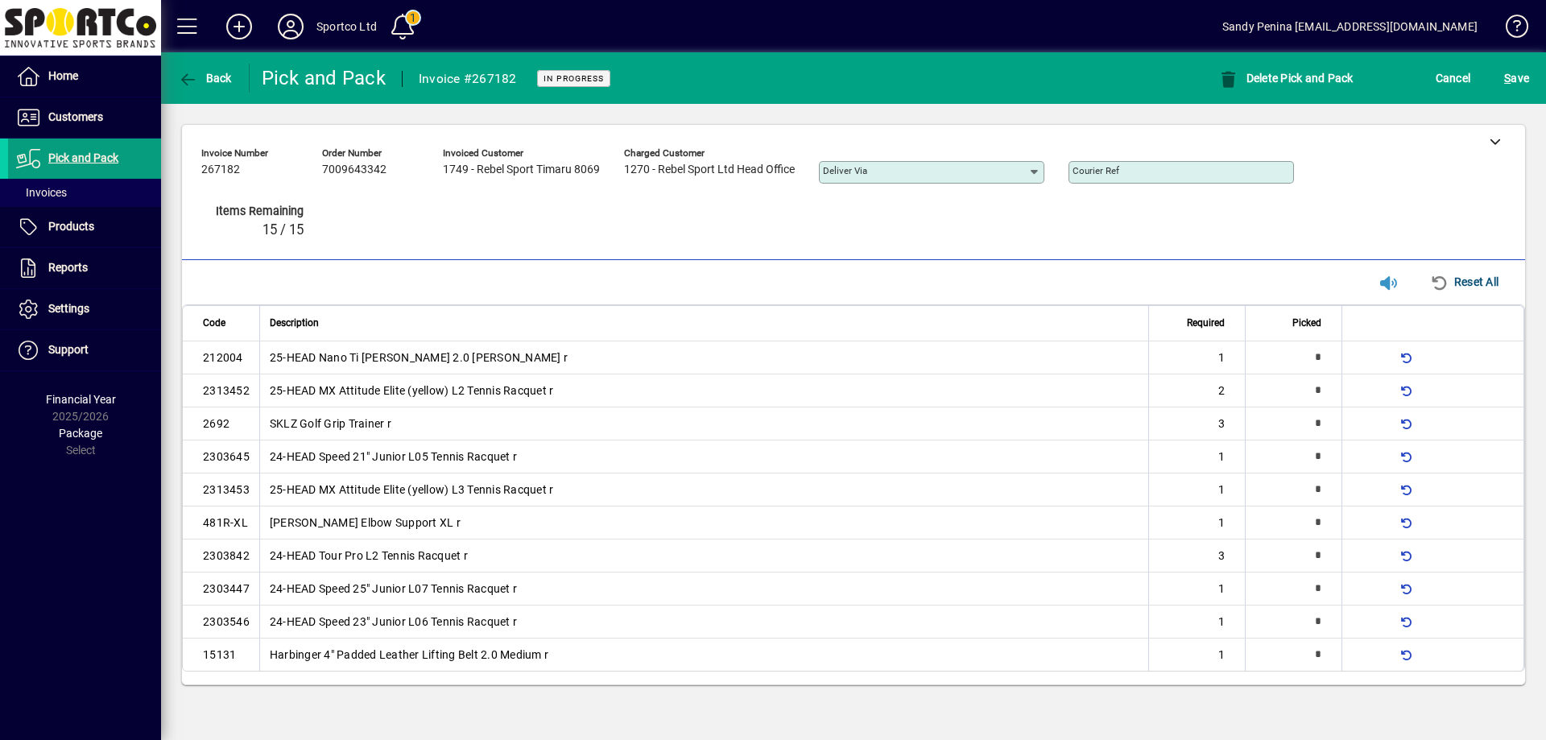
type input "*"
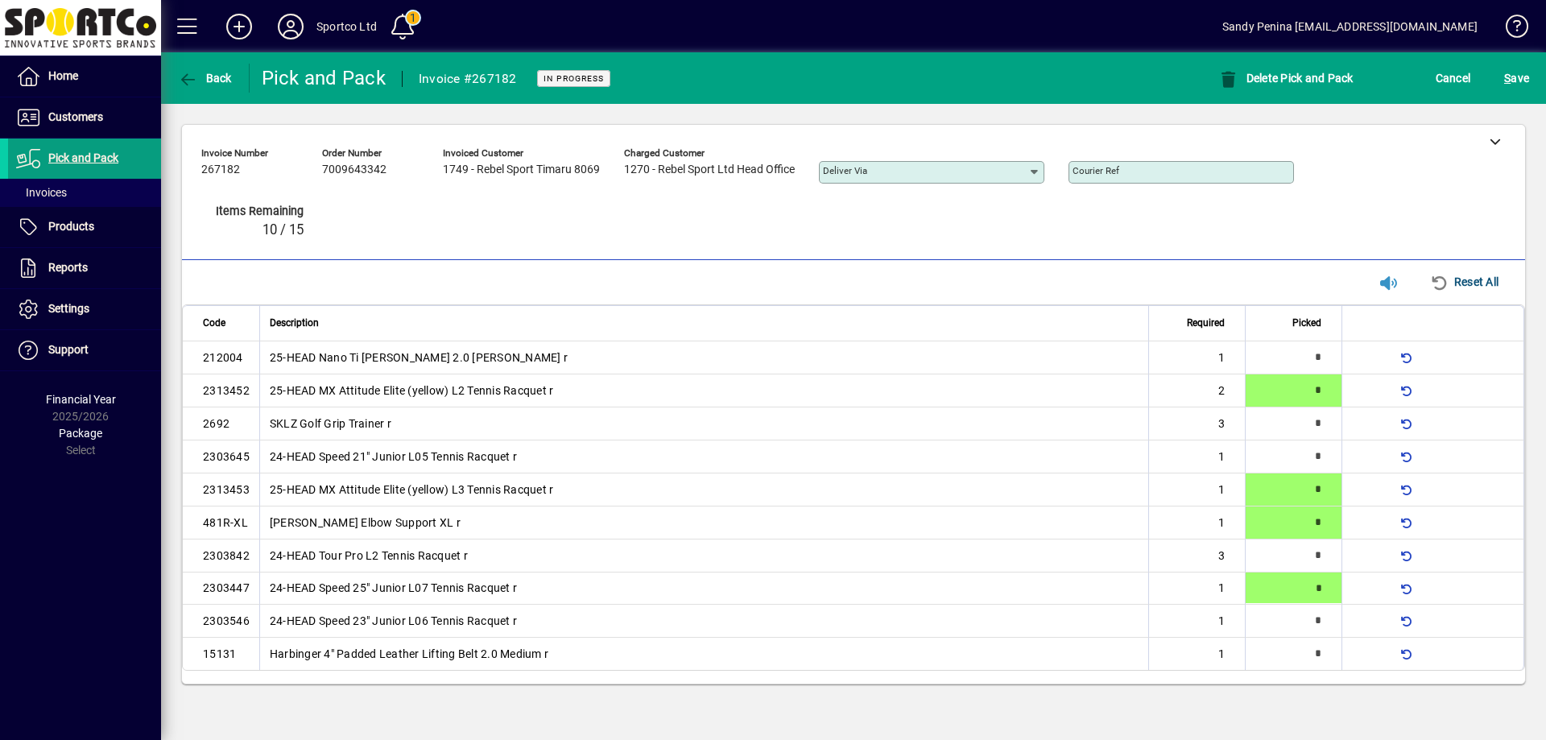
type input "*"
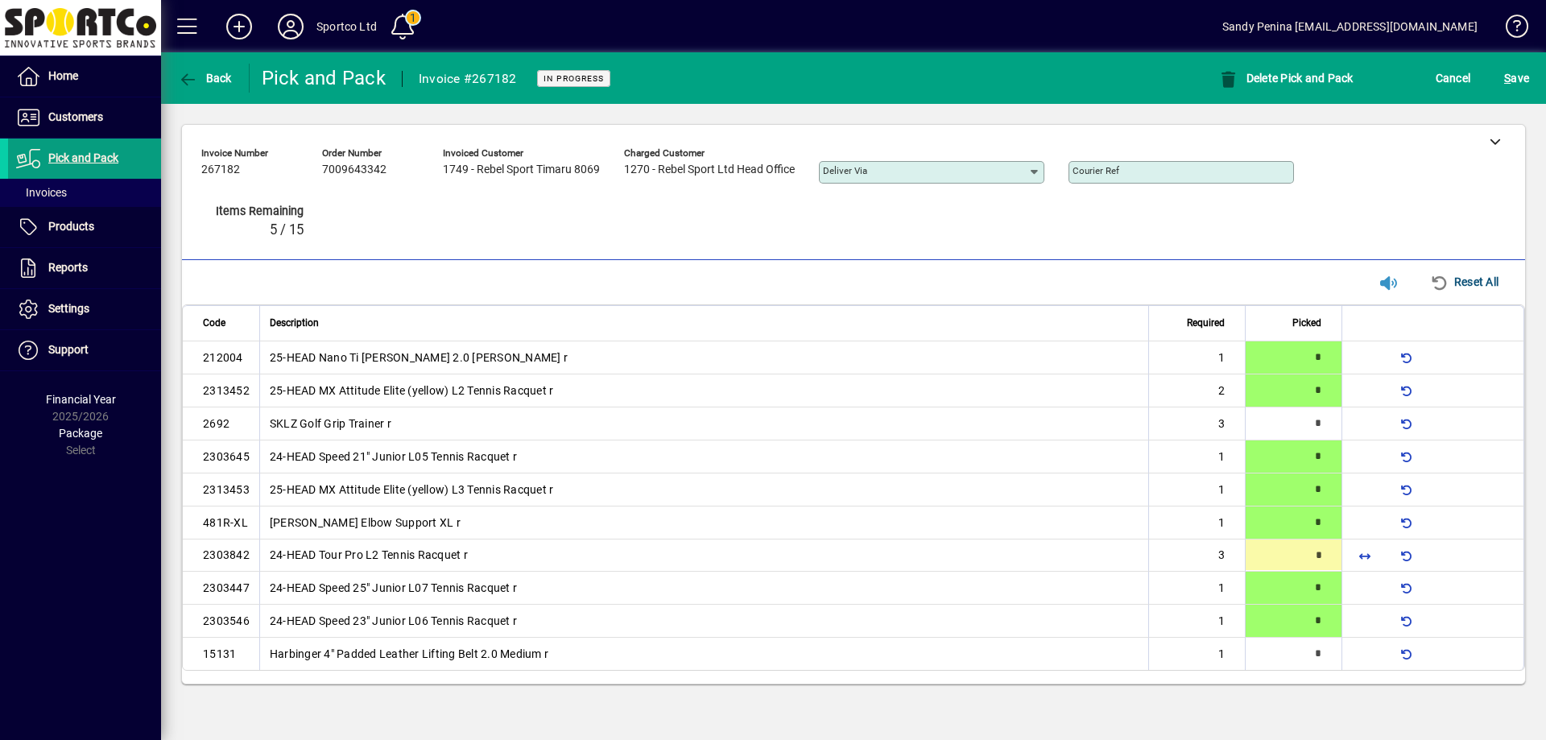
type input "*"
click at [1500, 76] on span "submit" at bounding box center [1516, 78] width 33 height 39
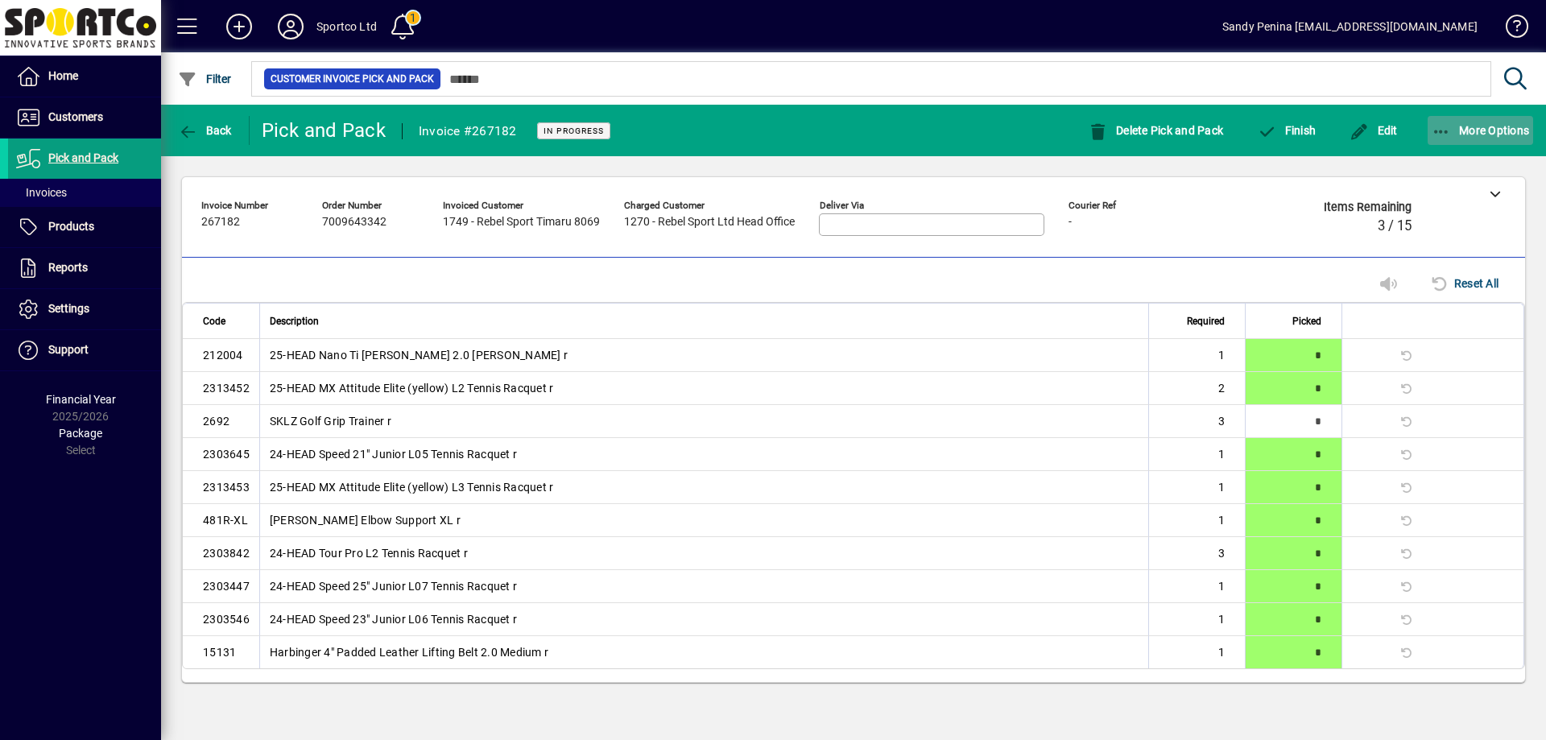
click at [1440, 132] on icon "button" at bounding box center [1442, 132] width 20 height 16
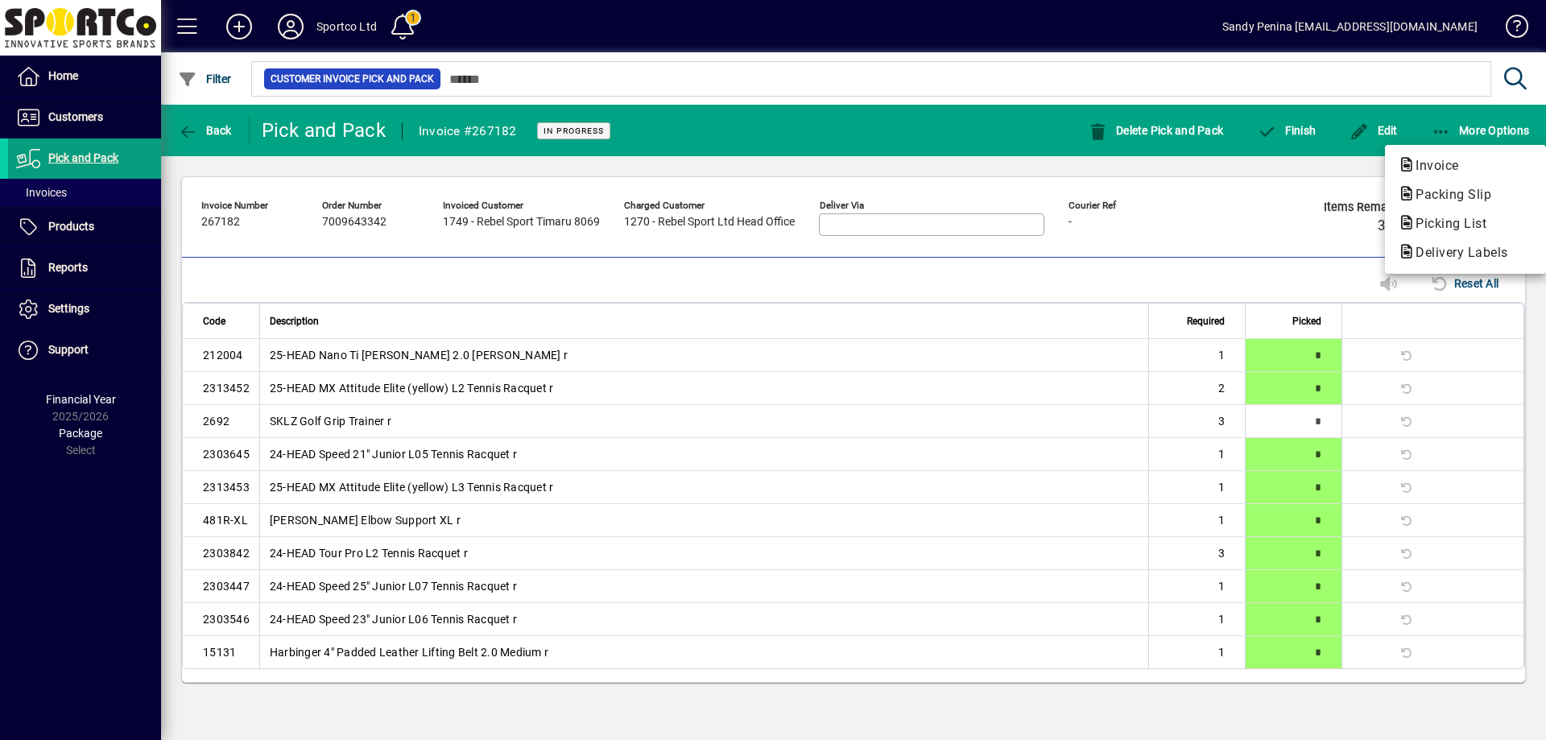
click at [1278, 172] on div at bounding box center [773, 370] width 1546 height 740
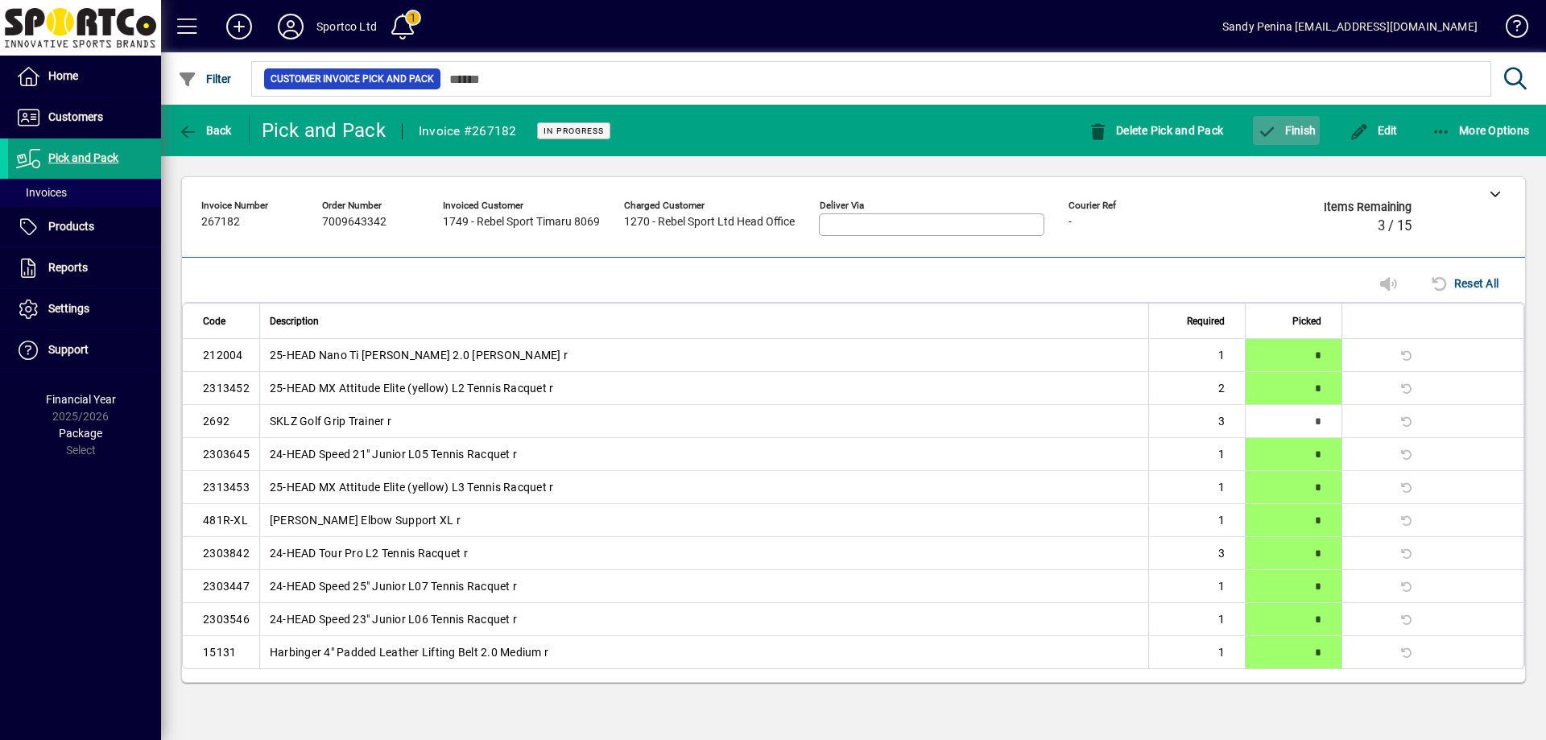
click at [1269, 132] on icon "button" at bounding box center [1267, 132] width 20 height 16
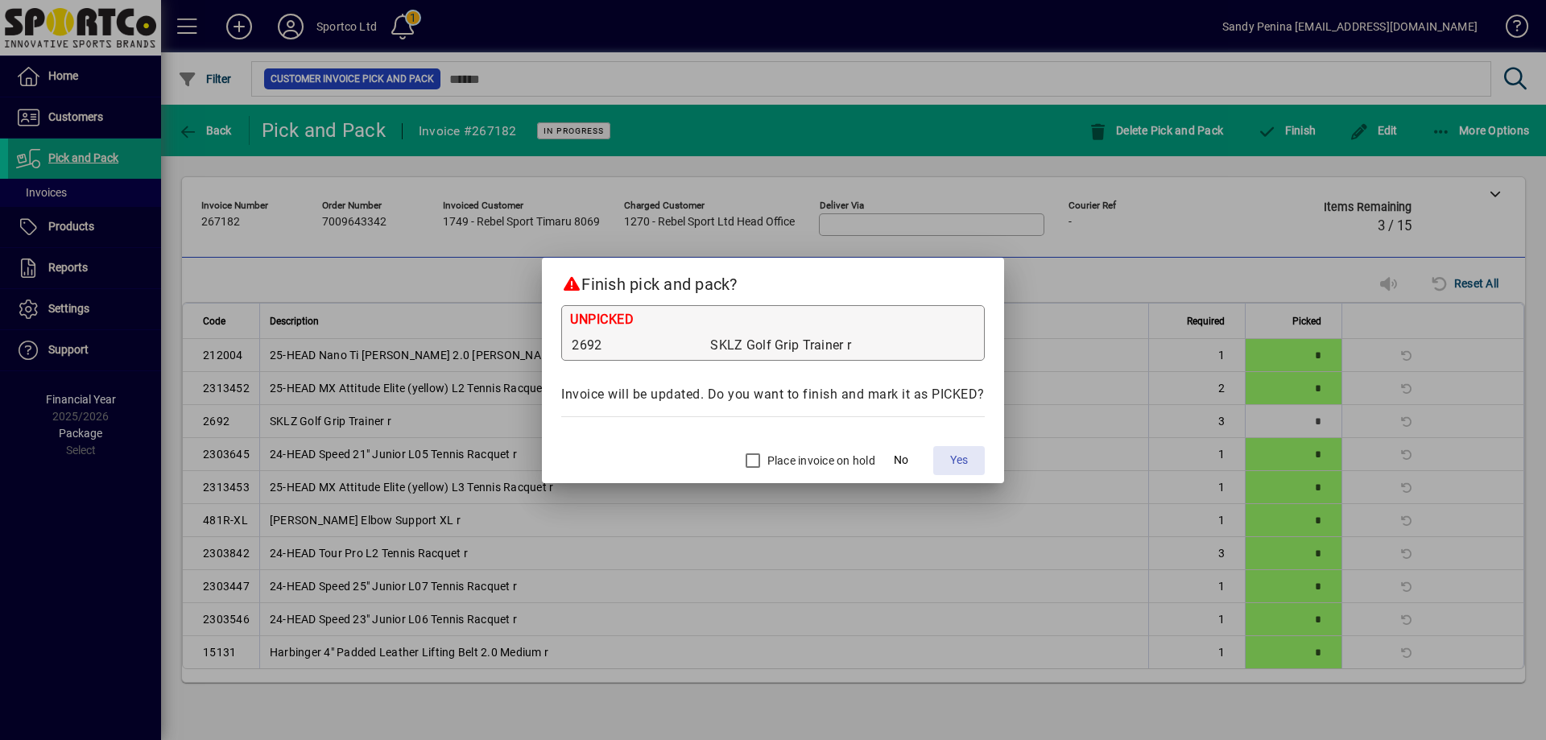
click at [968, 456] on span at bounding box center [959, 460] width 52 height 39
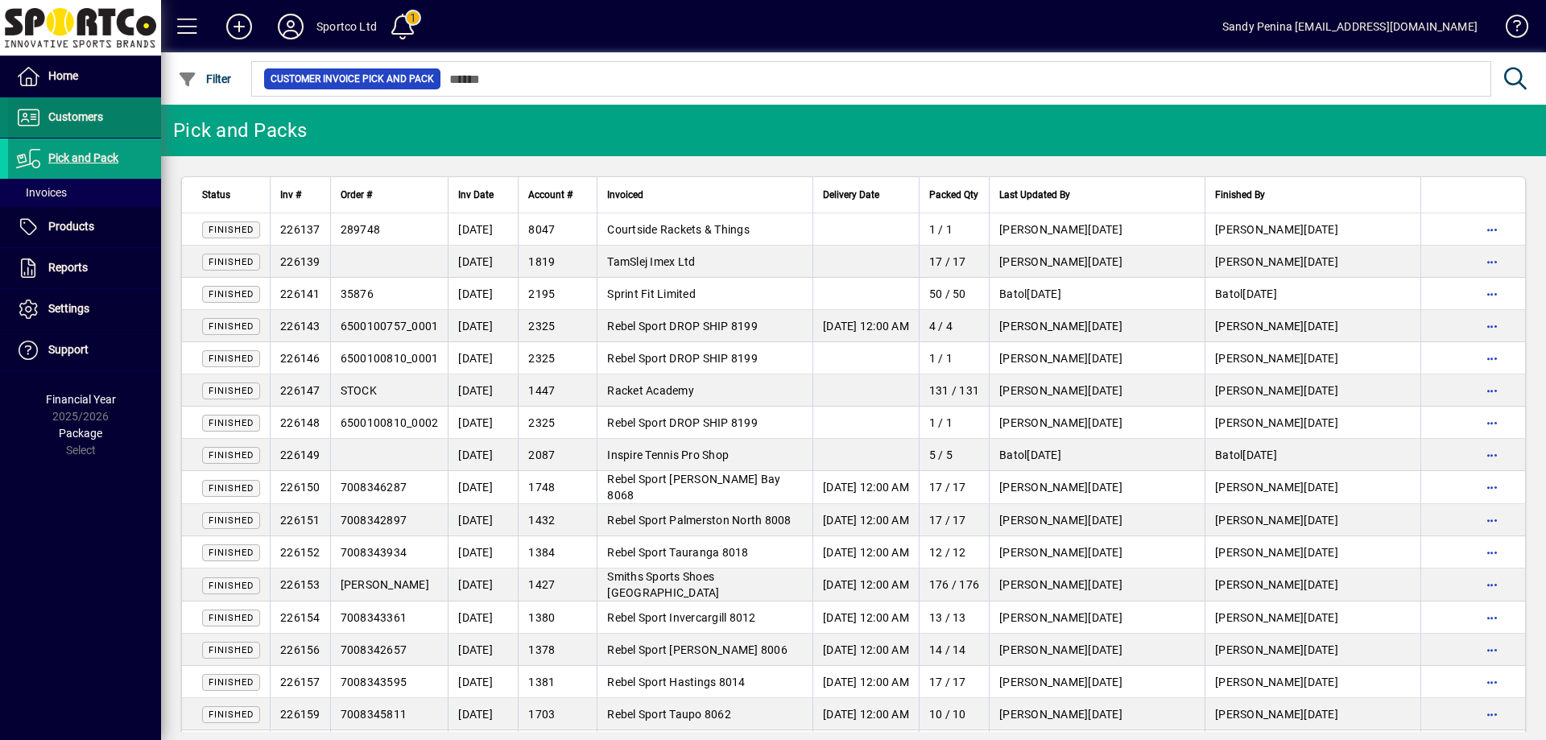
click at [110, 106] on span at bounding box center [84, 117] width 153 height 39
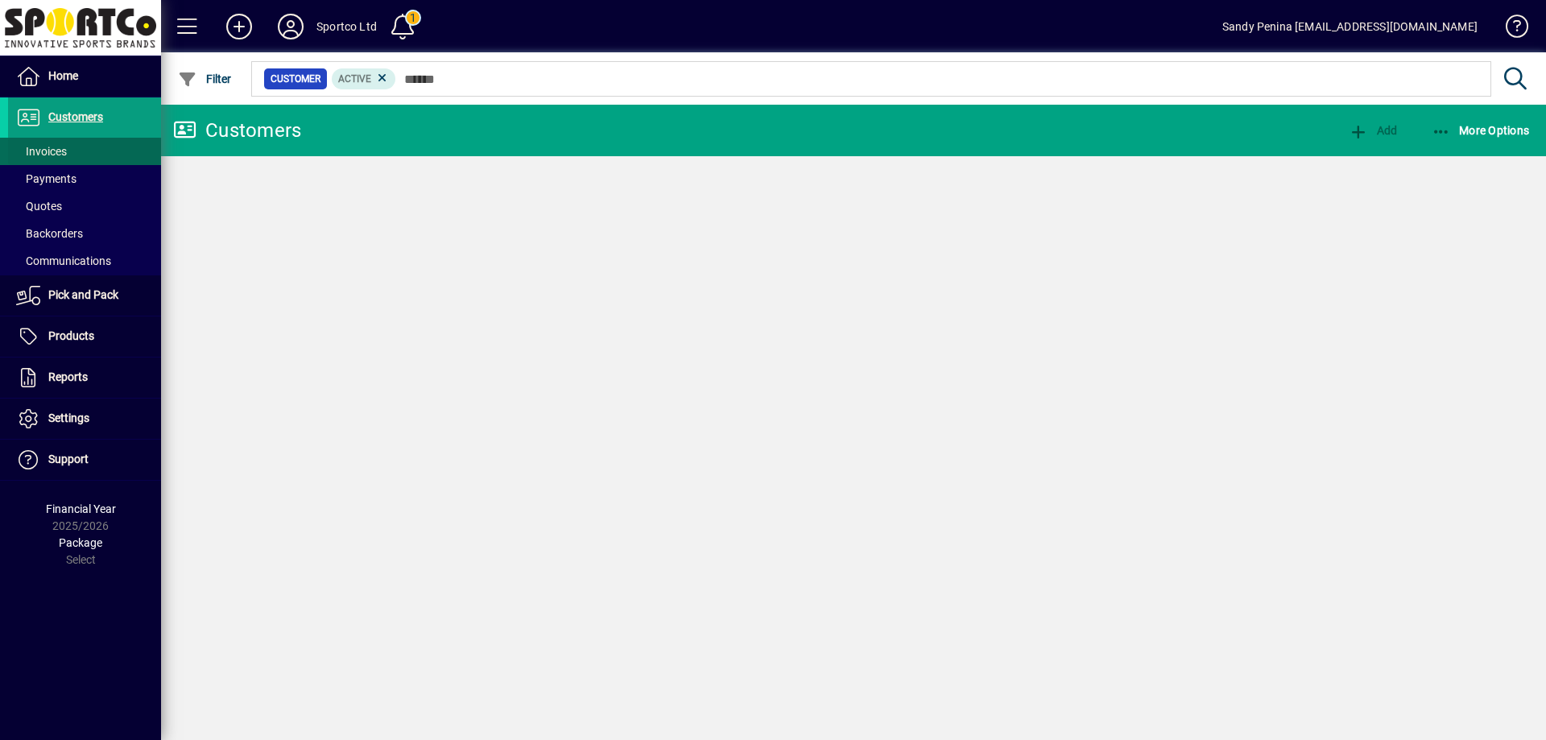
click at [80, 151] on span at bounding box center [84, 151] width 153 height 39
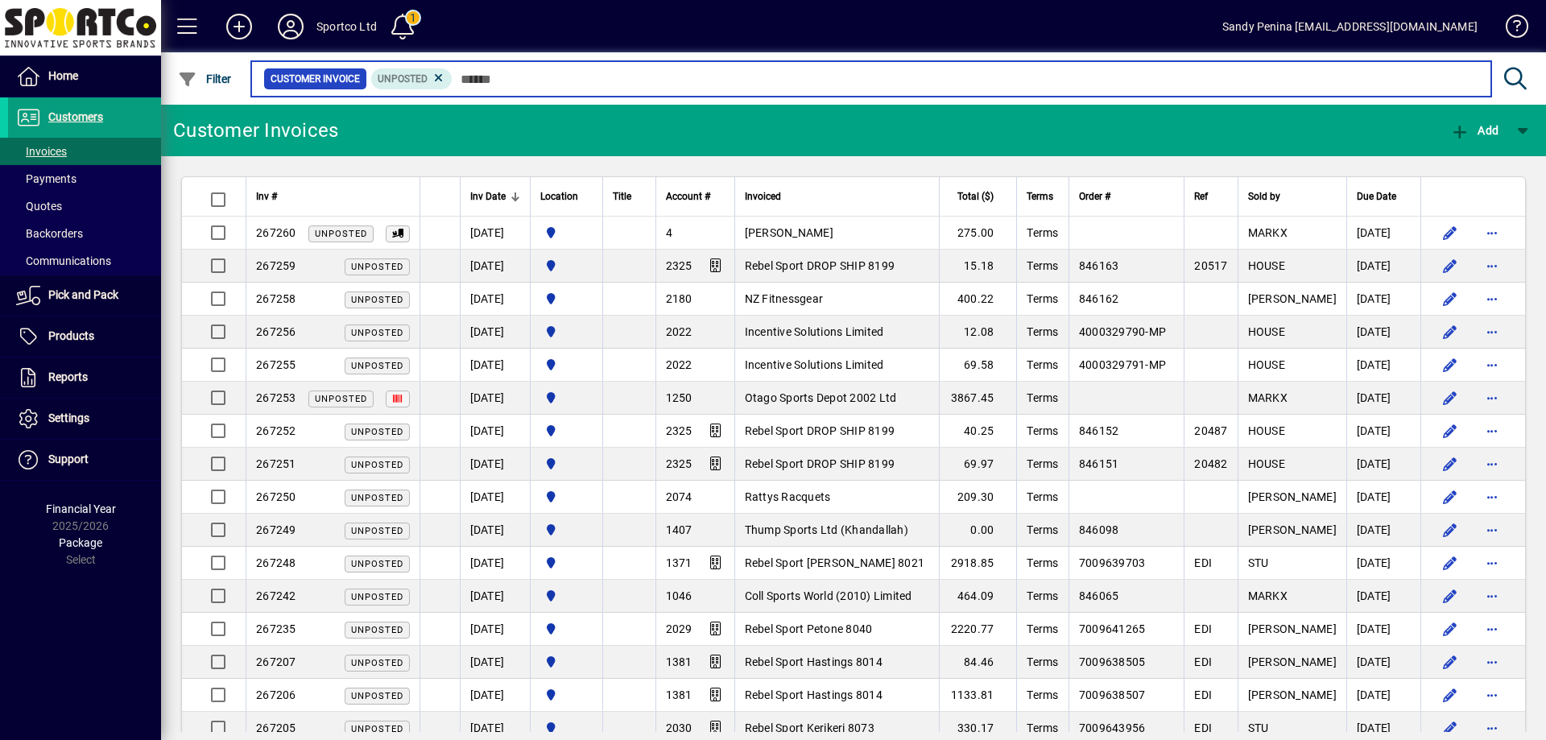
type input "*"
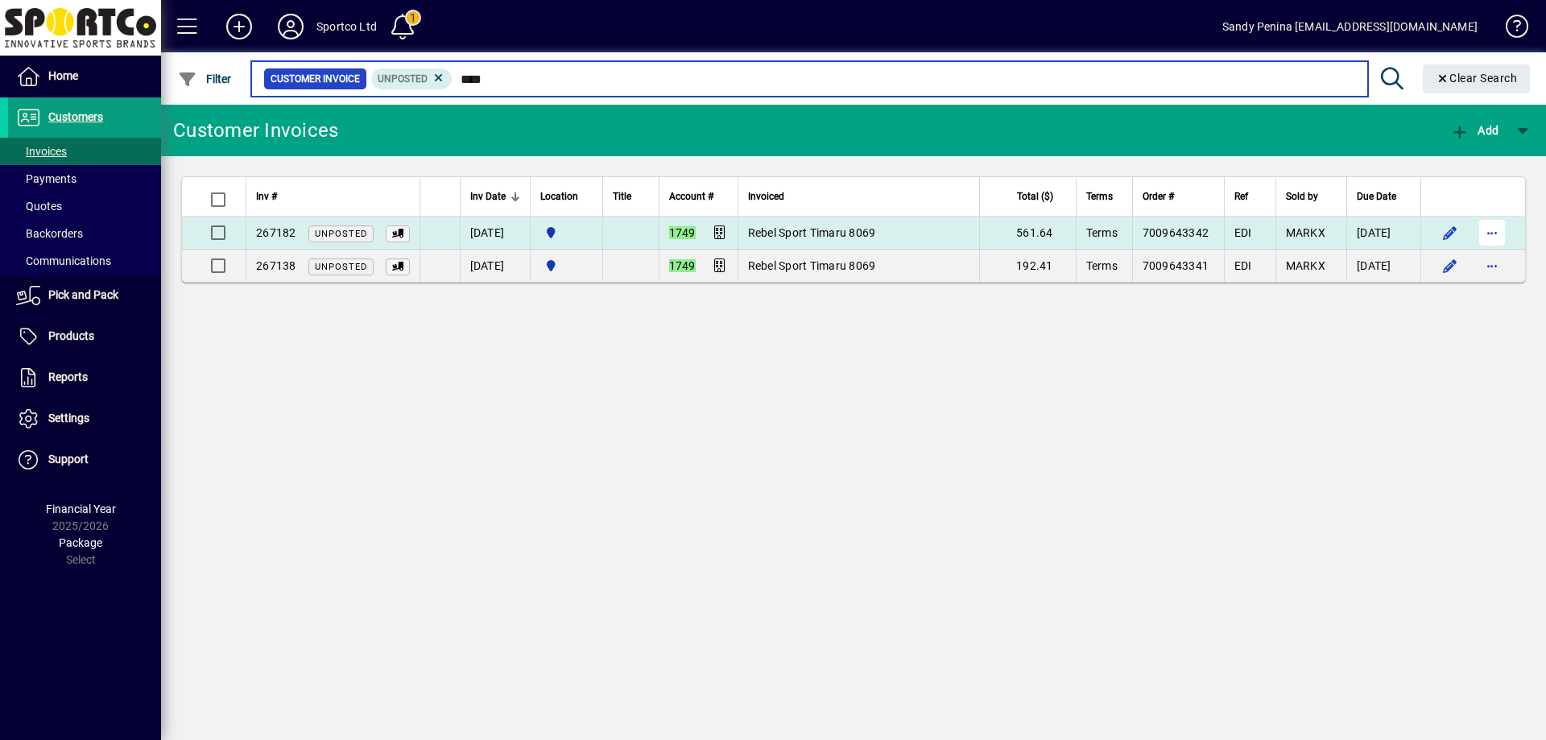
type input "****"
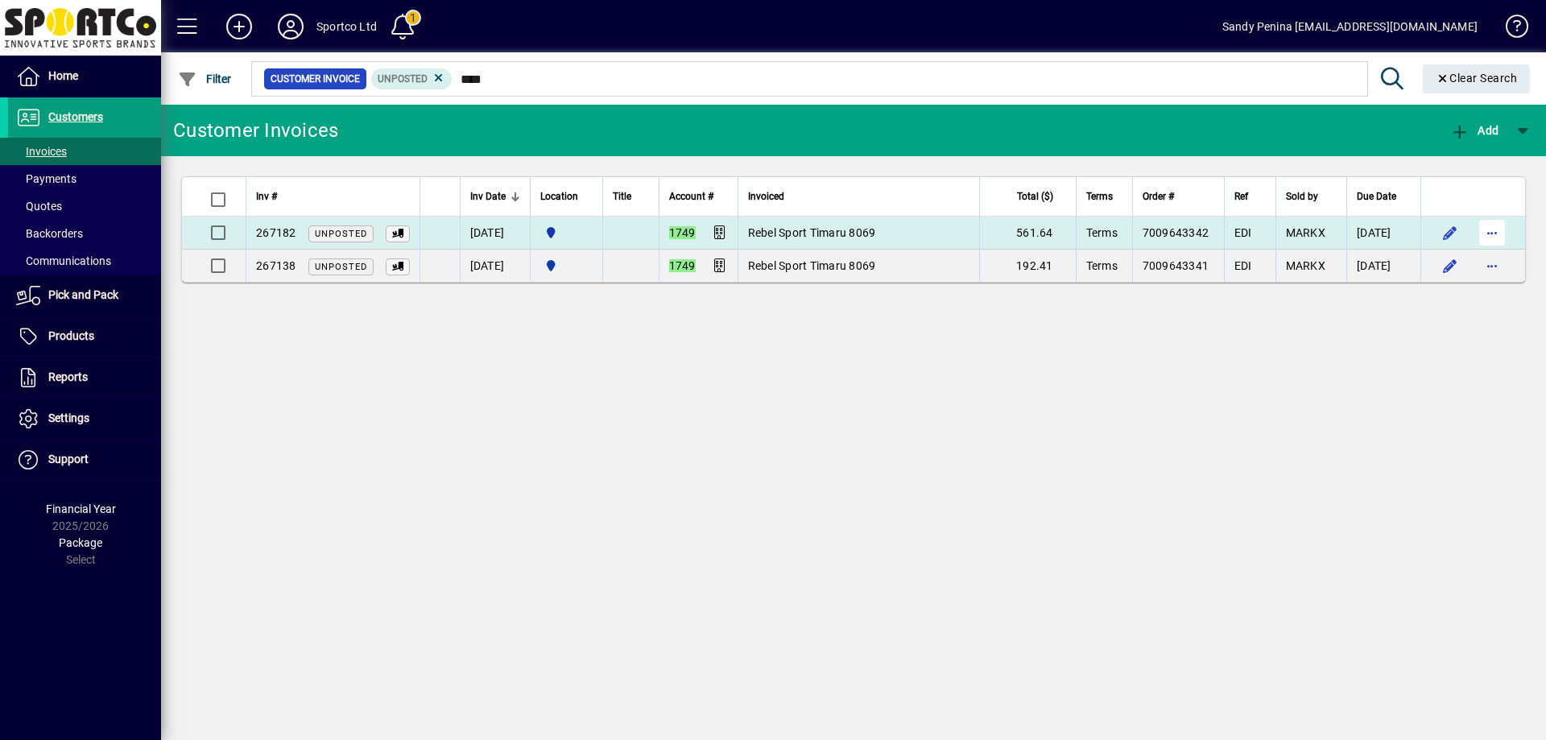
click at [1494, 231] on span "button" at bounding box center [1492, 232] width 39 height 39
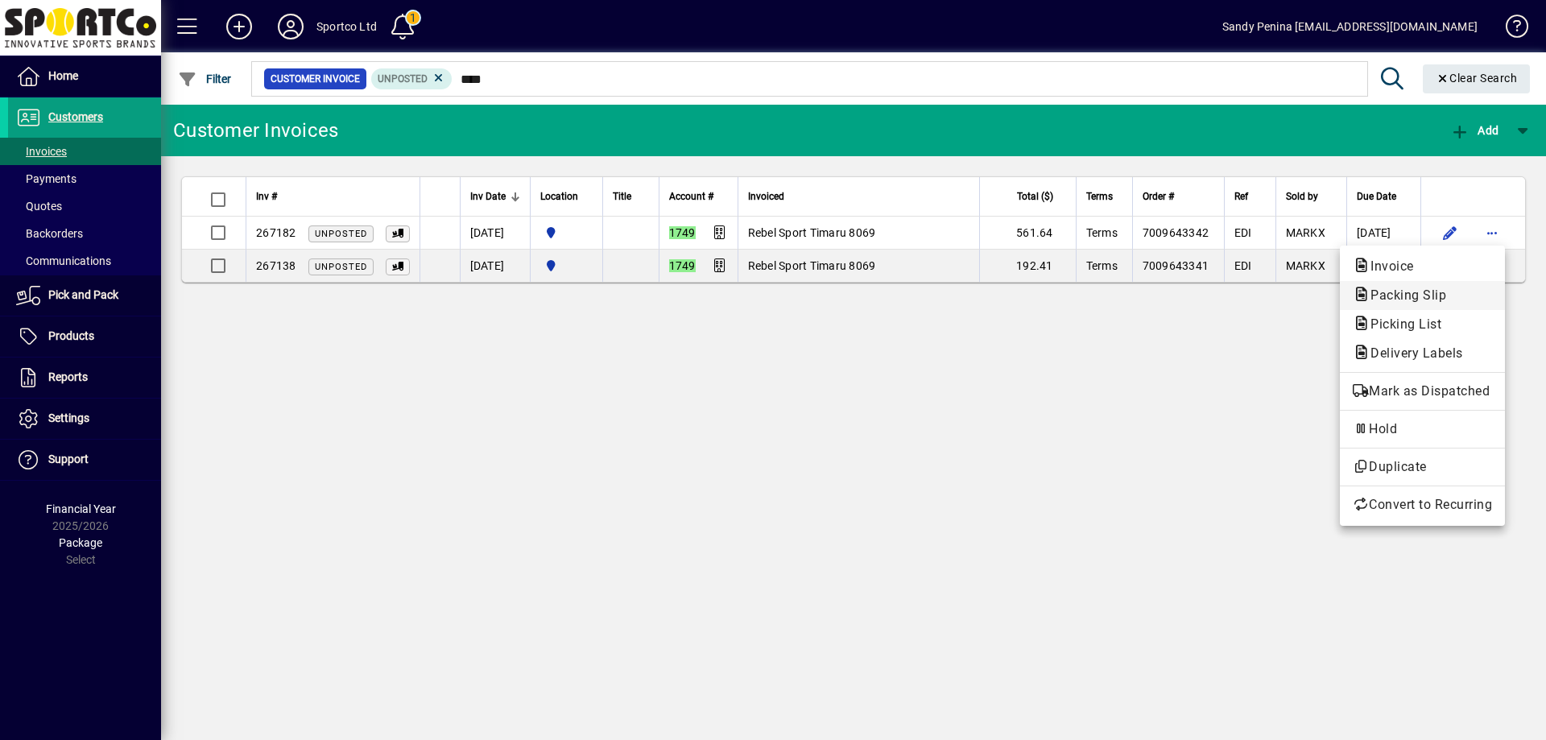
click at [1374, 291] on span "Packing Slip" at bounding box center [1403, 294] width 101 height 15
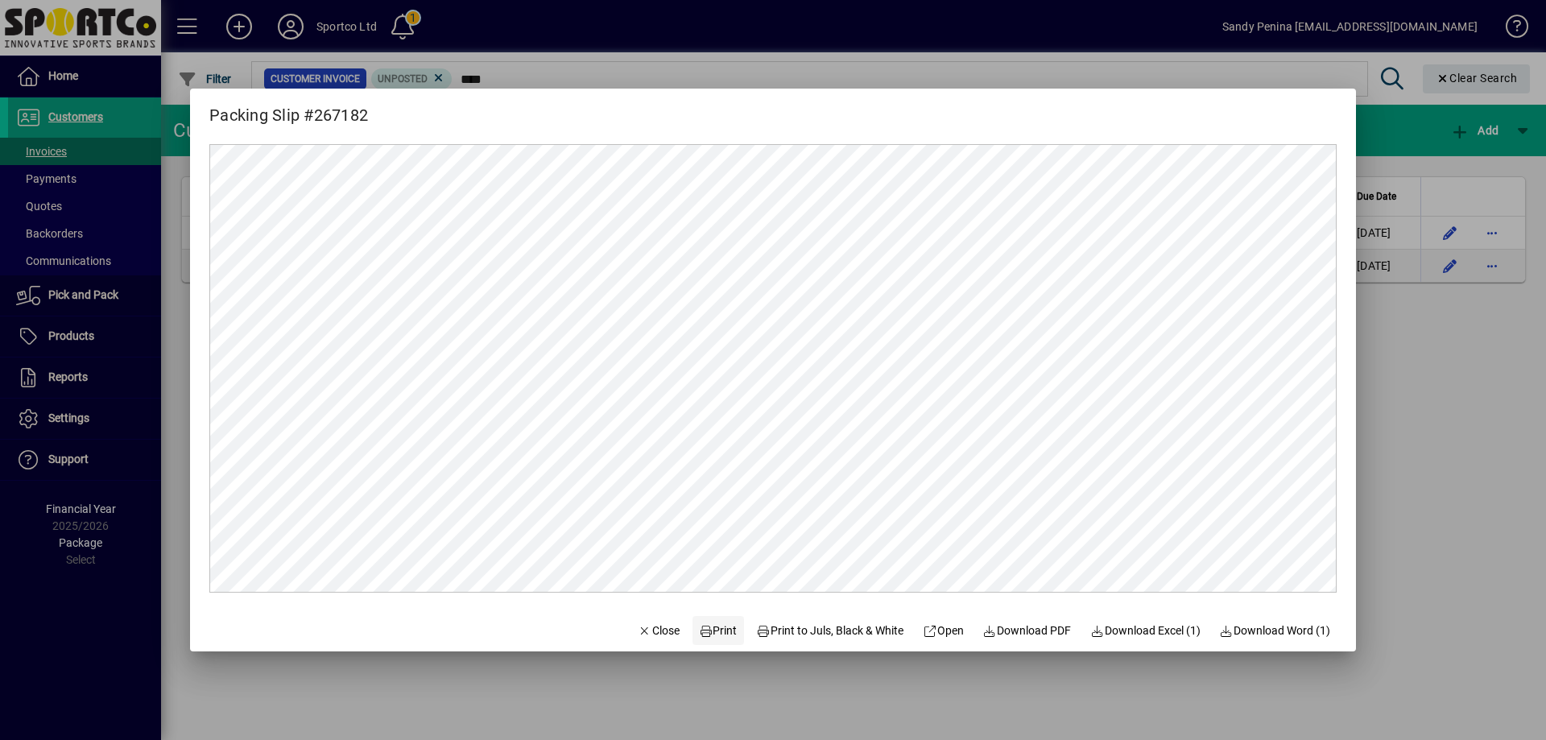
click at [699, 630] on icon at bounding box center [706, 631] width 14 height 11
click at [1427, 221] on div at bounding box center [773, 370] width 1546 height 740
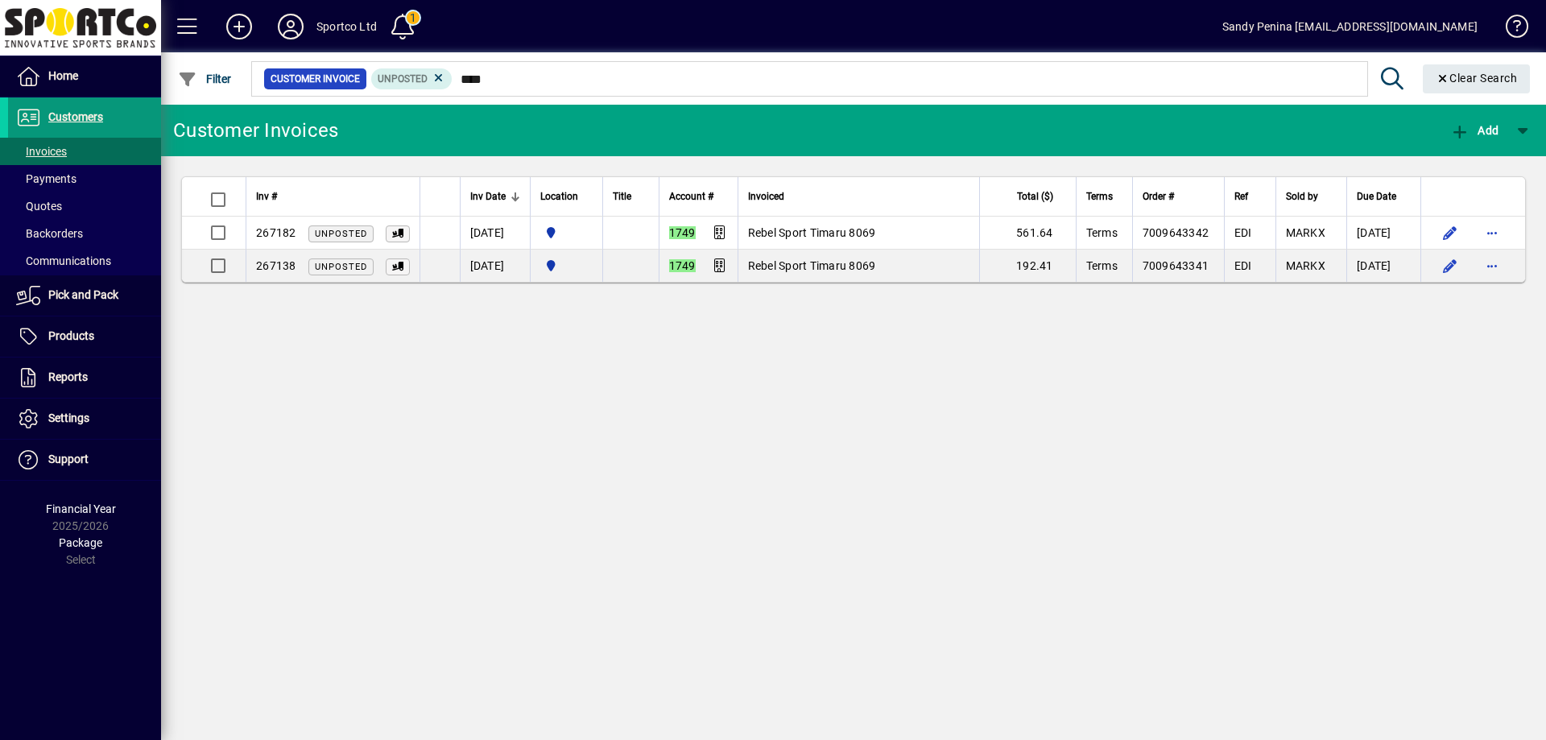
click at [50, 120] on span "Customers" at bounding box center [75, 116] width 55 height 13
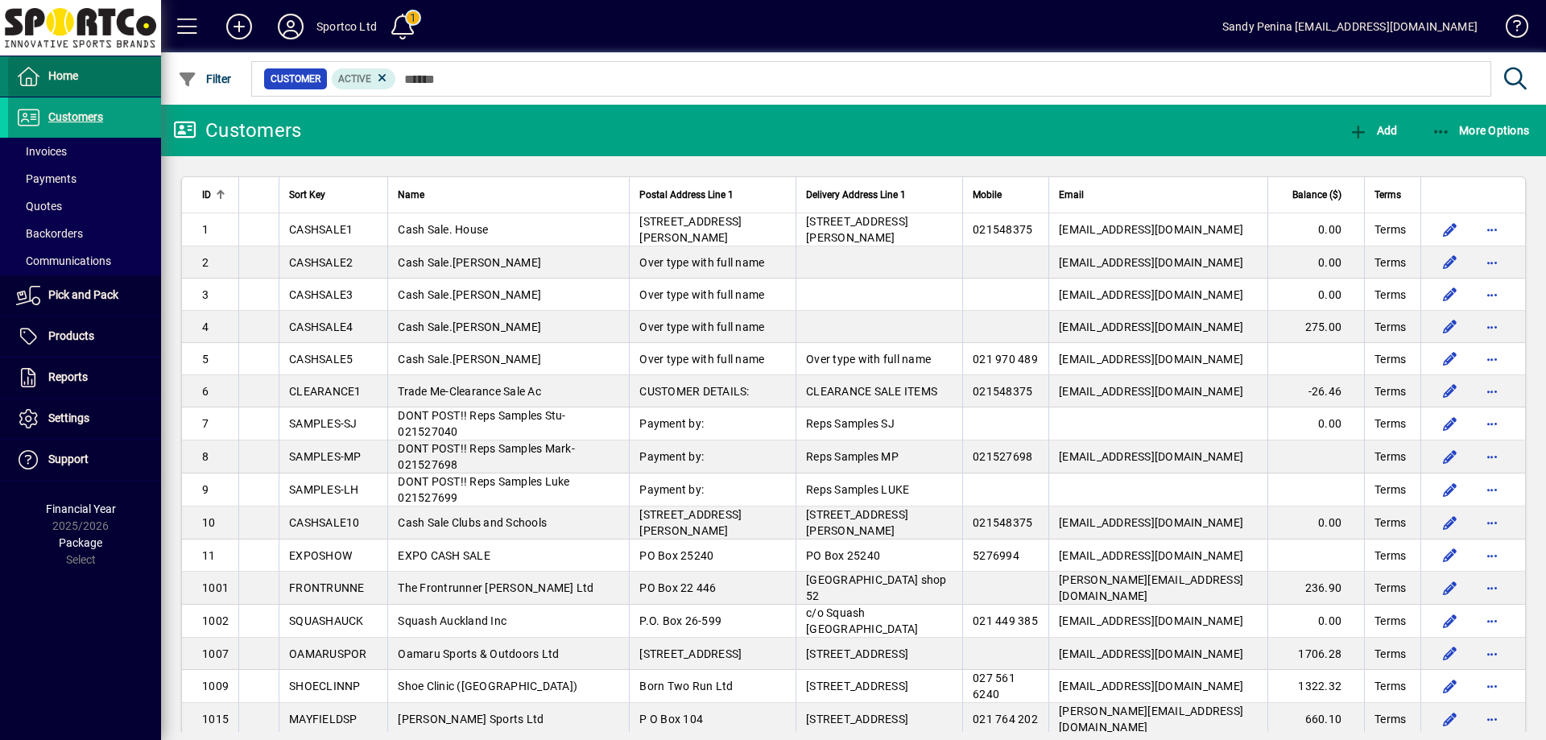
click at [88, 82] on span at bounding box center [84, 76] width 153 height 39
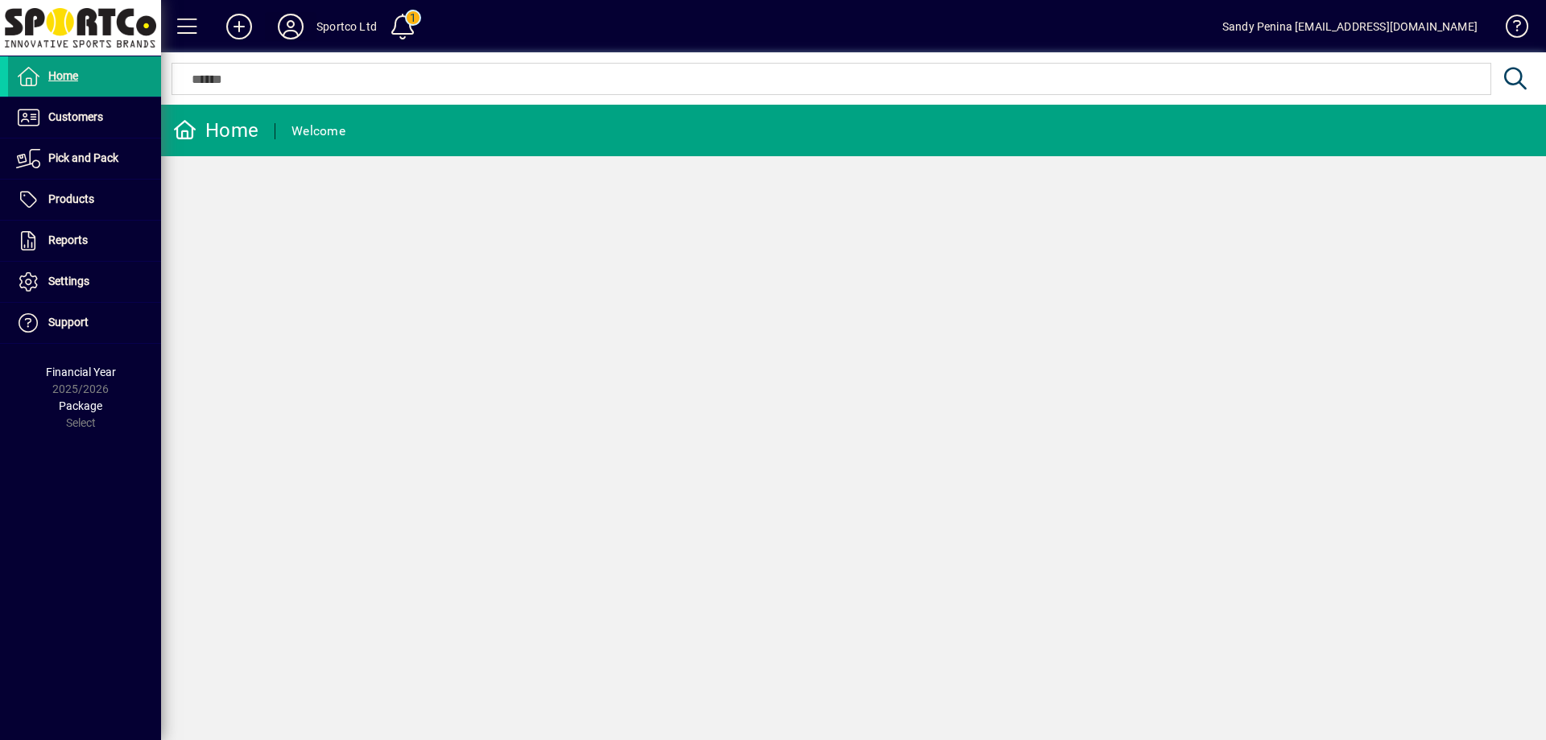
click at [287, 24] on icon at bounding box center [291, 27] width 32 height 26
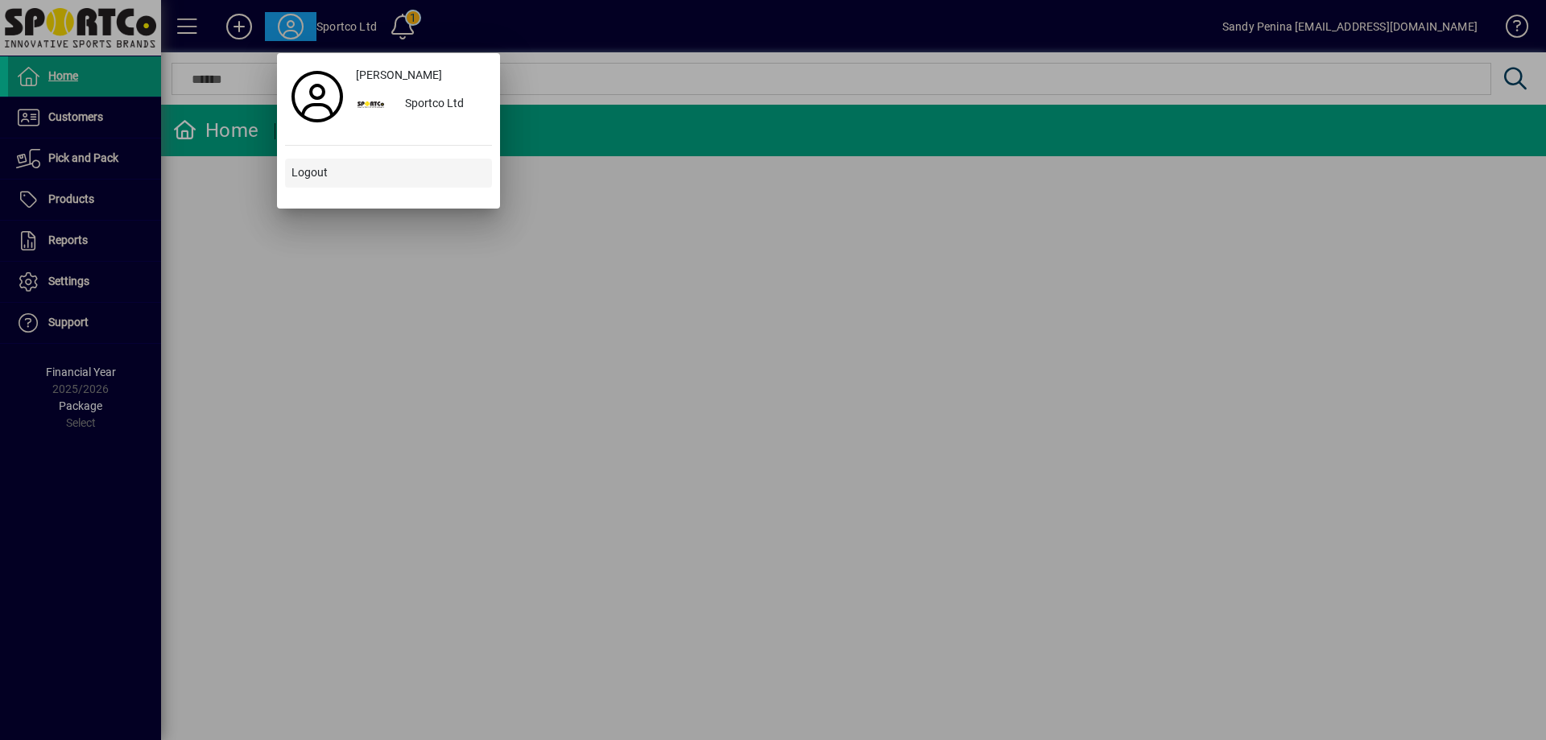
click at [317, 170] on span "Logout" at bounding box center [309, 172] width 36 height 17
